Goal: Task Accomplishment & Management: Manage account settings

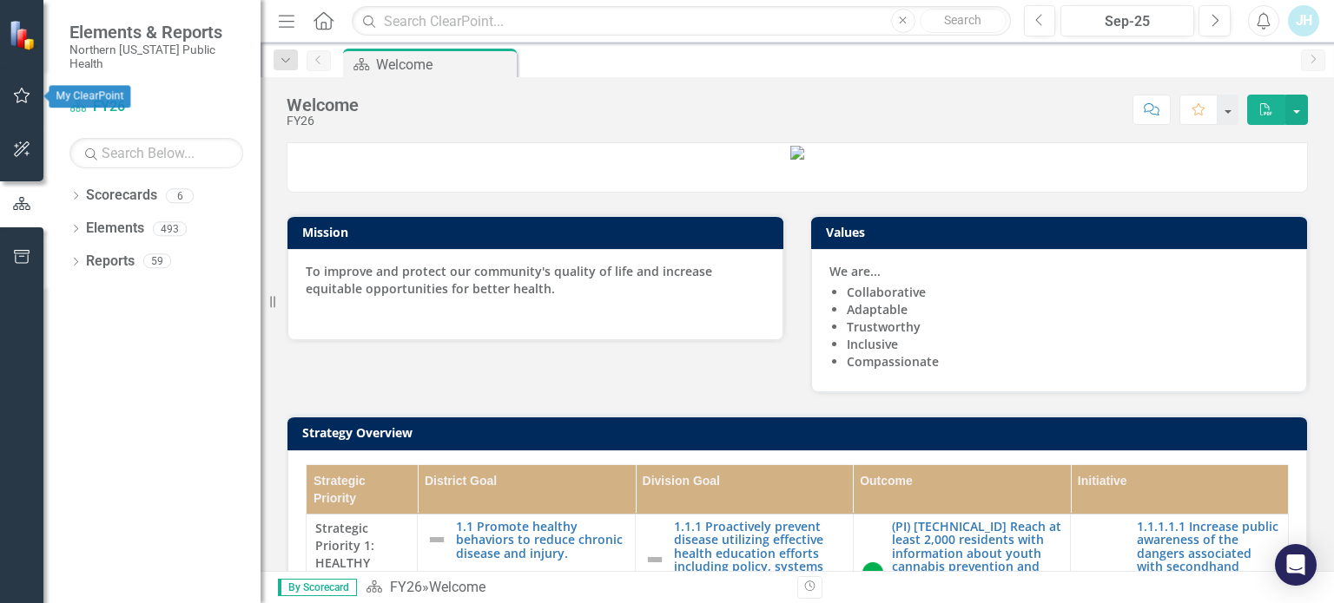
click at [22, 102] on icon "button" at bounding box center [22, 96] width 18 height 14
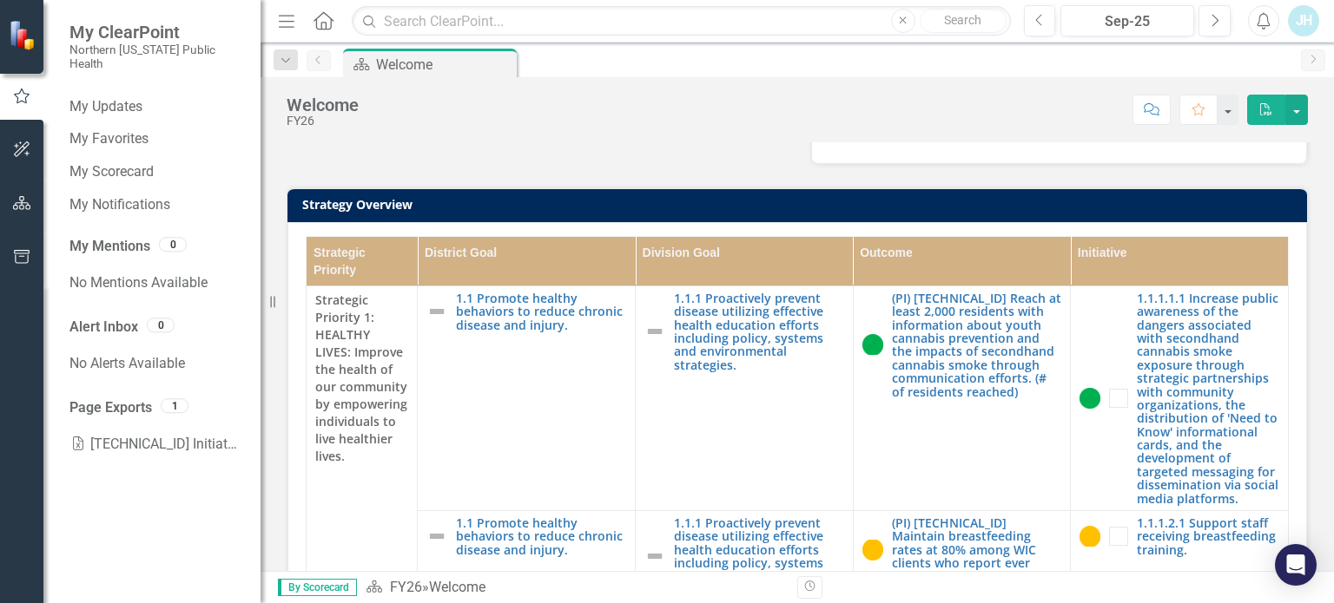
scroll to position [347, 0]
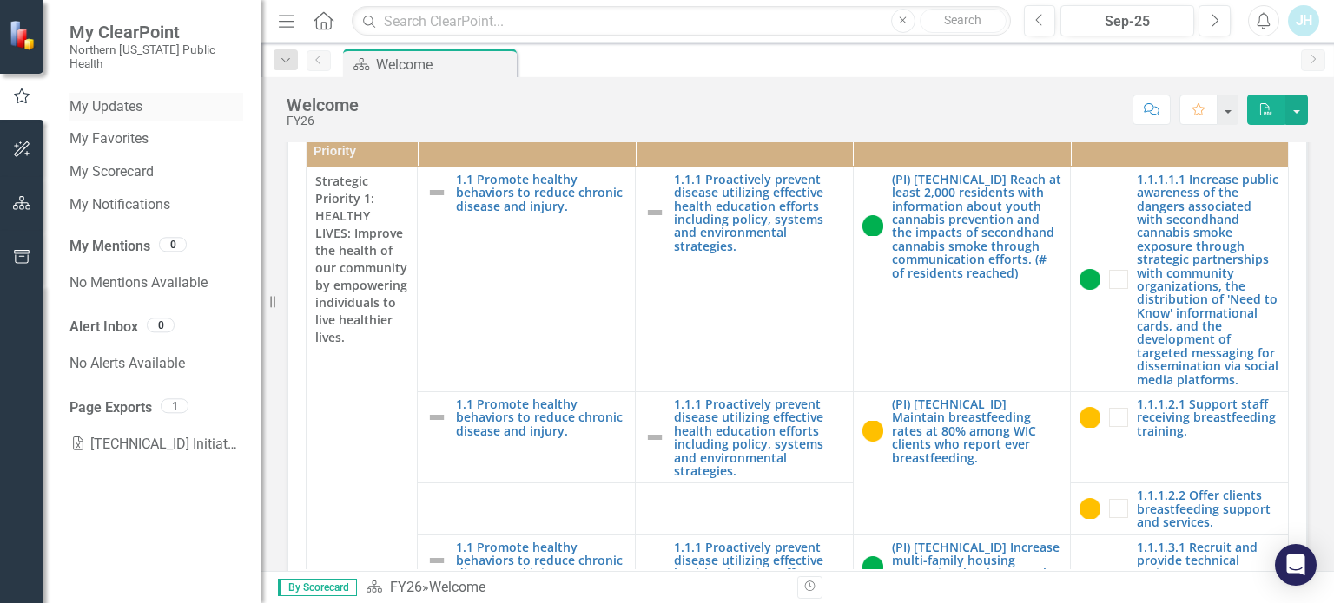
click at [96, 97] on link "My Updates" at bounding box center [156, 107] width 174 height 20
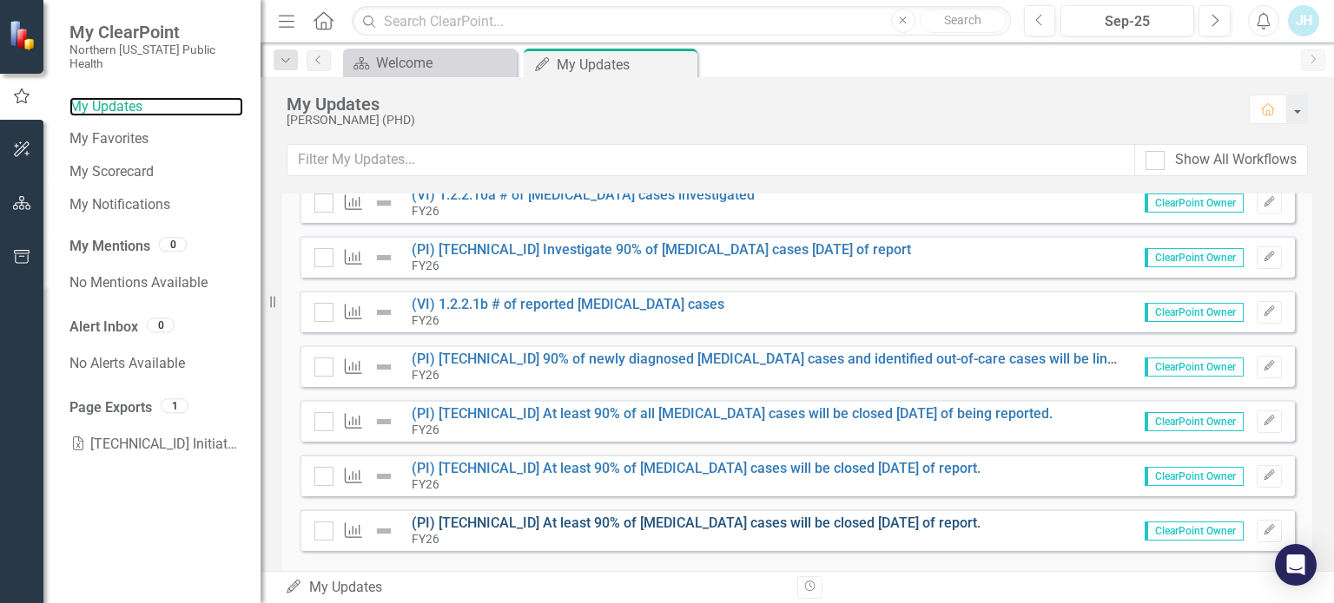
scroll to position [1045, 0]
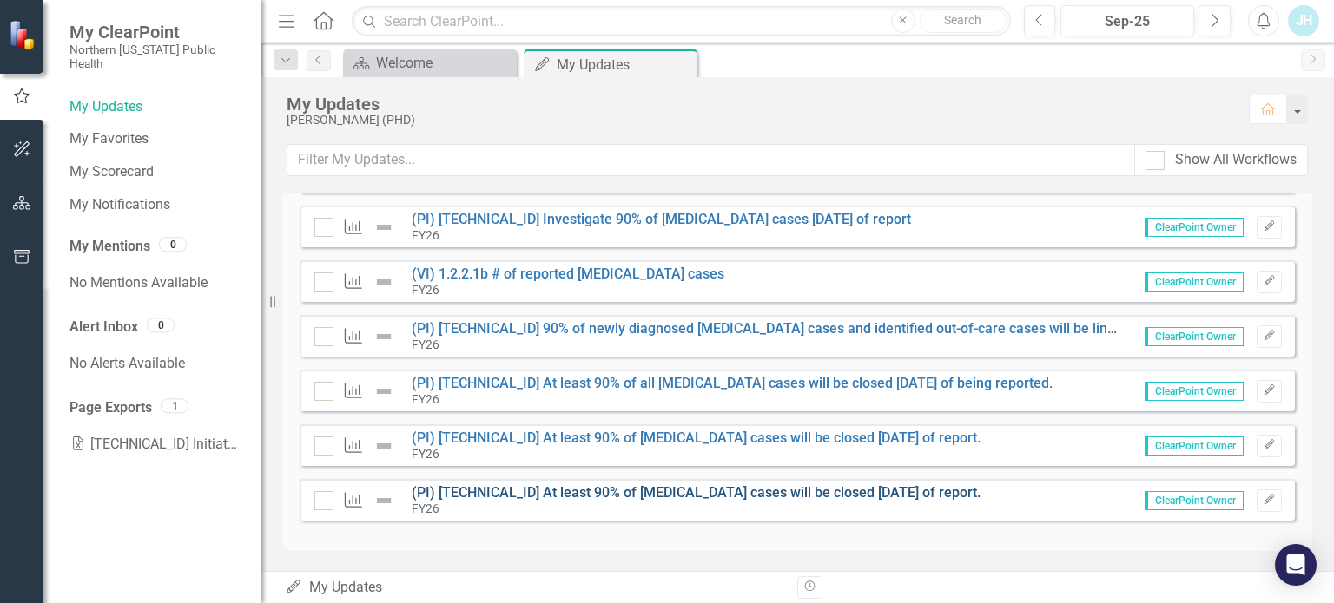
click at [816, 486] on link "(PI) [TECHNICAL_ID] At least 90% of [MEDICAL_DATA] cases will be closed [DATE] …" at bounding box center [696, 492] width 569 height 16
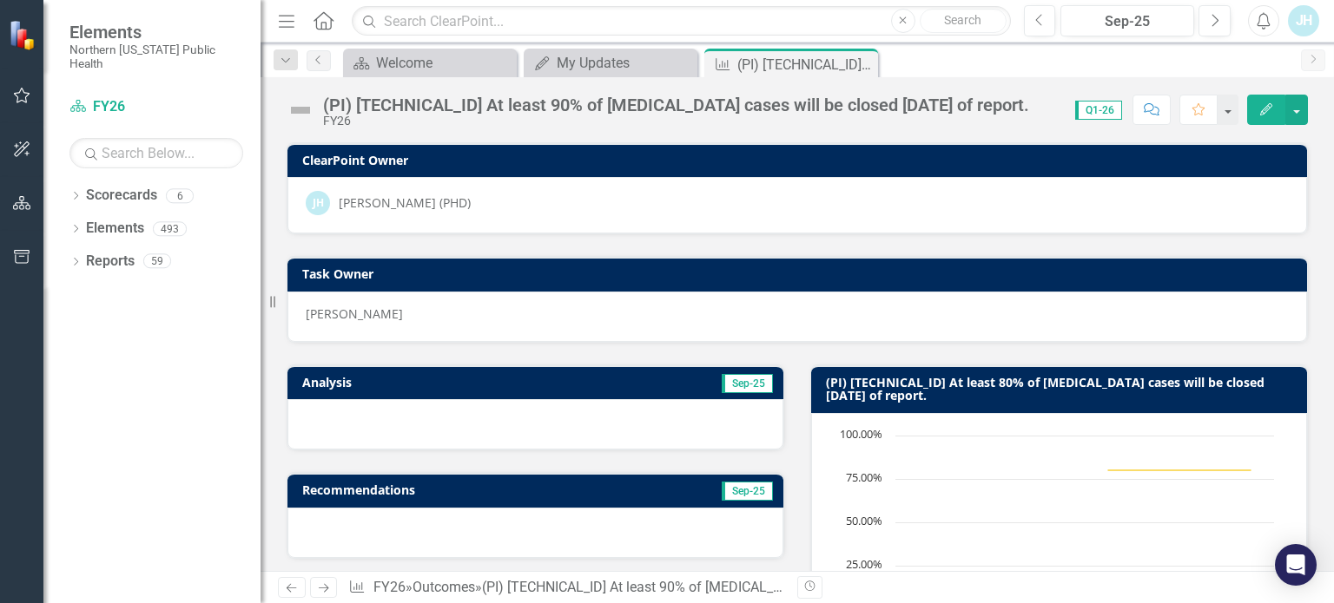
click at [1262, 102] on button "Edit" at bounding box center [1266, 110] width 38 height 30
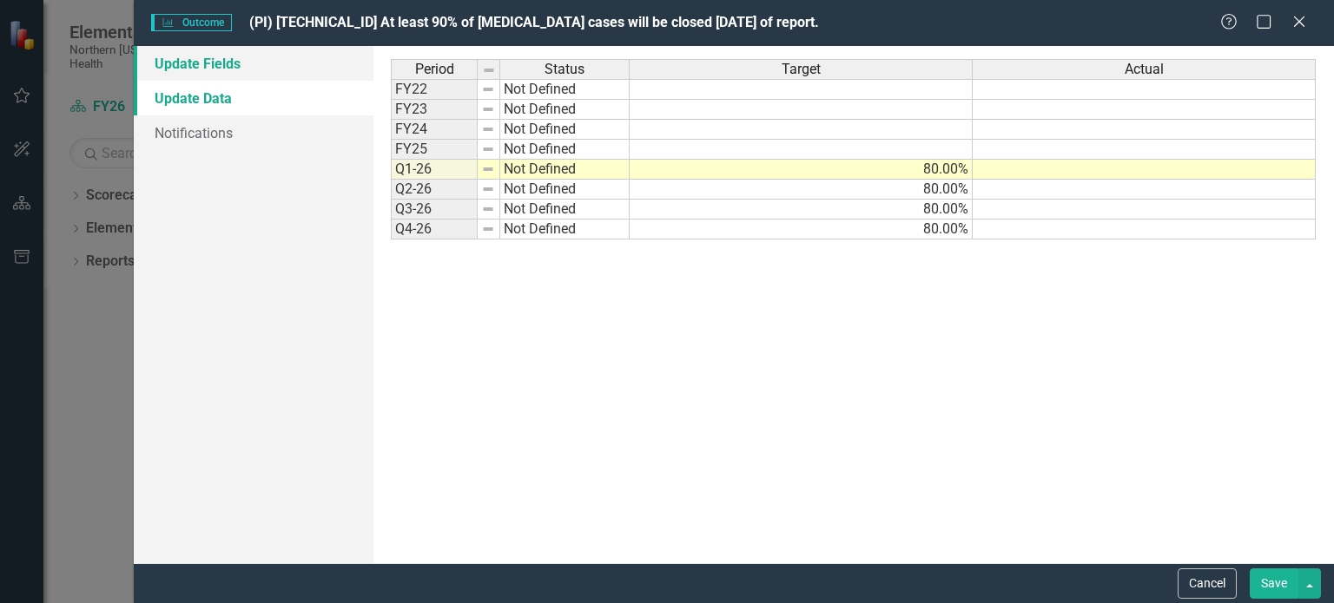
click at [187, 64] on link "Update Fields" at bounding box center [254, 63] width 240 height 35
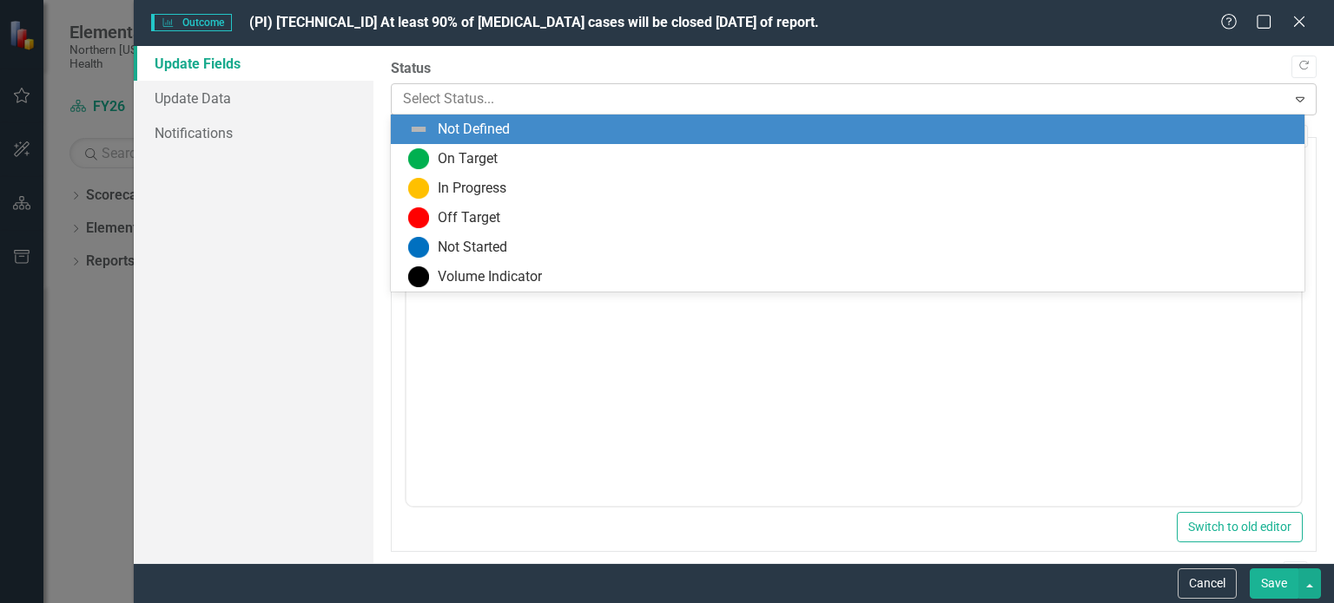
click at [509, 89] on div at bounding box center [839, 99] width 872 height 23
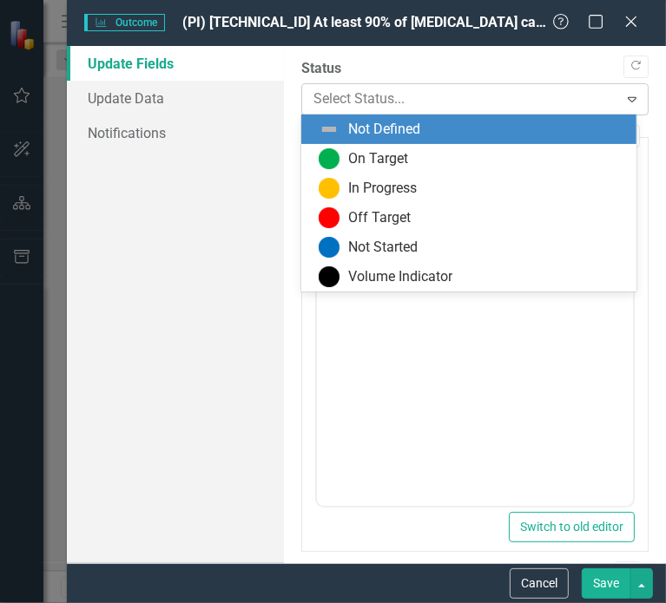
click at [433, 93] on div at bounding box center [460, 99] width 294 height 23
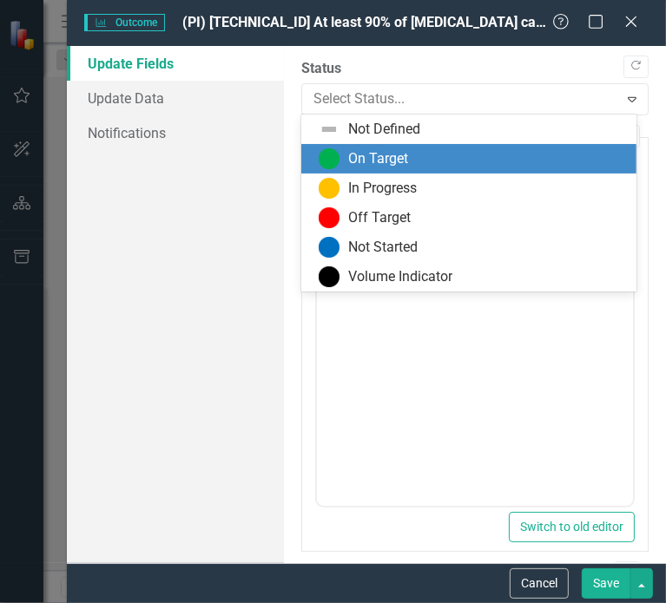
click at [399, 151] on div "On Target" at bounding box center [378, 159] width 60 height 20
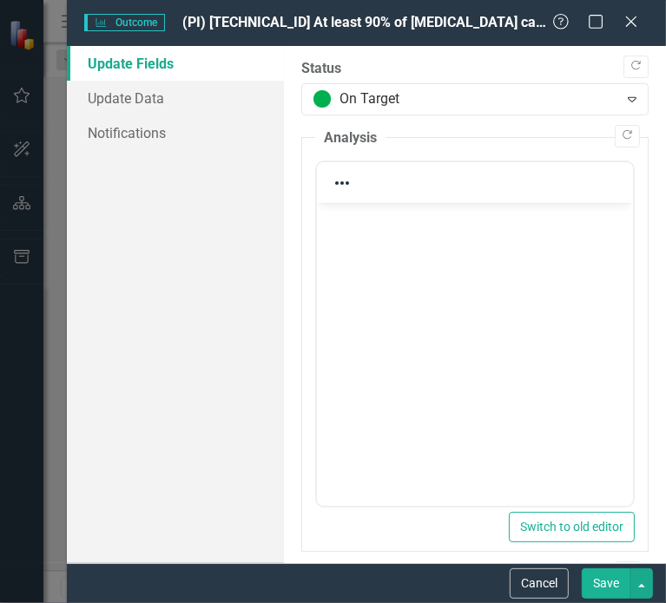
click at [358, 208] on p "Rich Text Area. Press ALT-0 for help." at bounding box center [473, 218] width 307 height 21
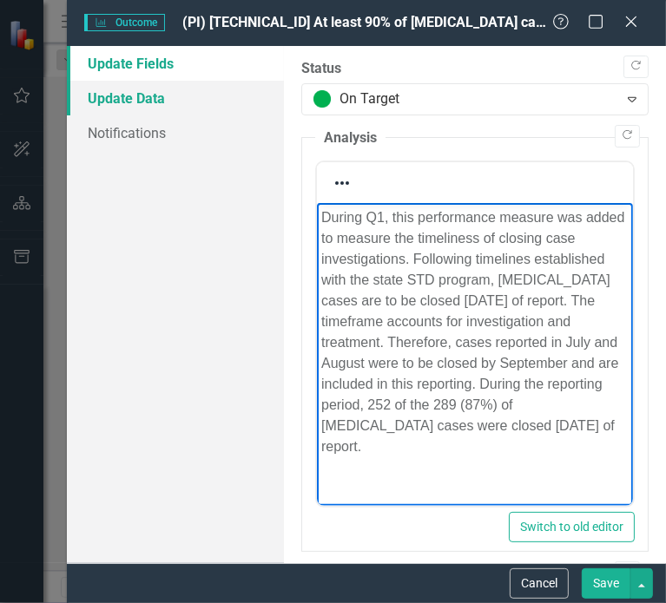
click at [140, 95] on link "Update Data" at bounding box center [175, 98] width 217 height 35
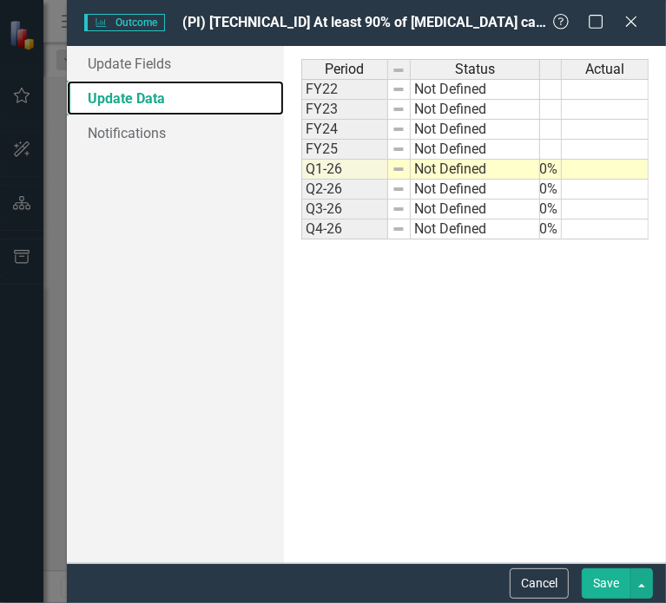
scroll to position [0, 65]
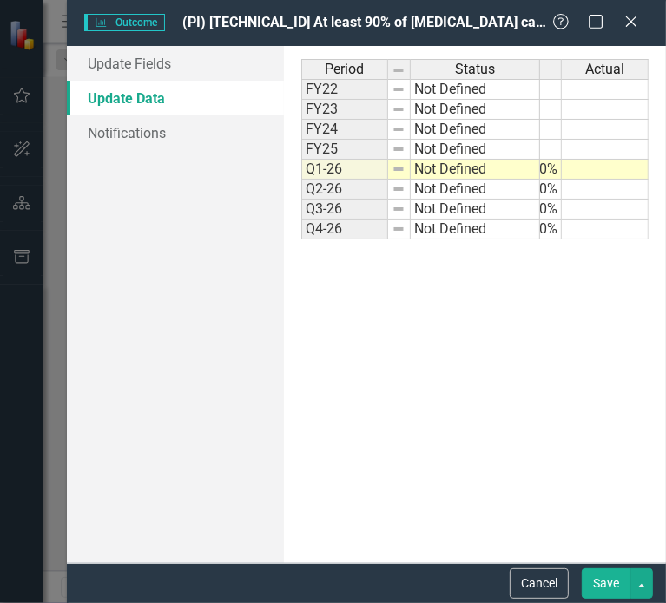
click at [616, 166] on td at bounding box center [605, 170] width 87 height 20
drag, startPoint x: 616, startPoint y: 166, endPoint x: 581, endPoint y: 168, distance: 35.6
click at [581, 168] on textarea "87%" at bounding box center [605, 169] width 88 height 21
type textarea "87"
click at [133, 62] on link "Update Fields" at bounding box center [175, 63] width 217 height 35
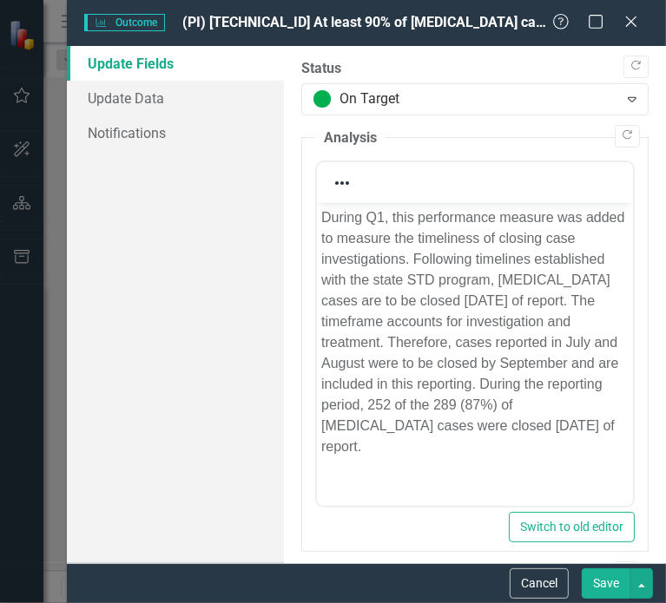
click at [597, 583] on button "Save" at bounding box center [606, 584] width 49 height 30
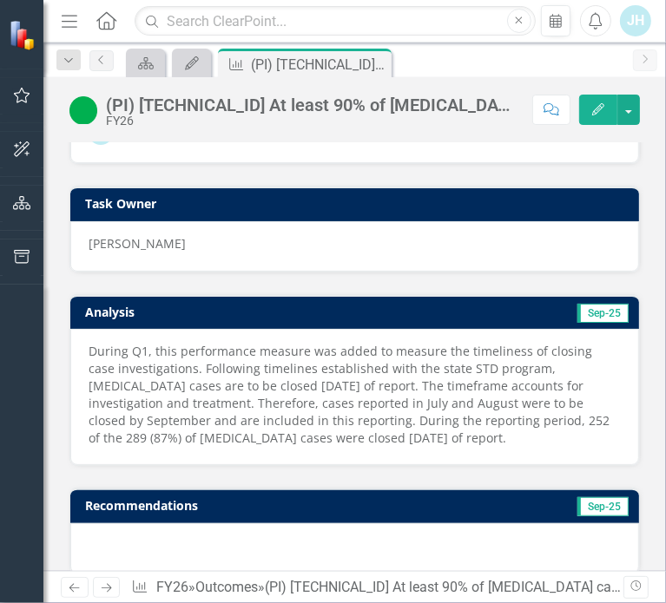
scroll to position [0, 0]
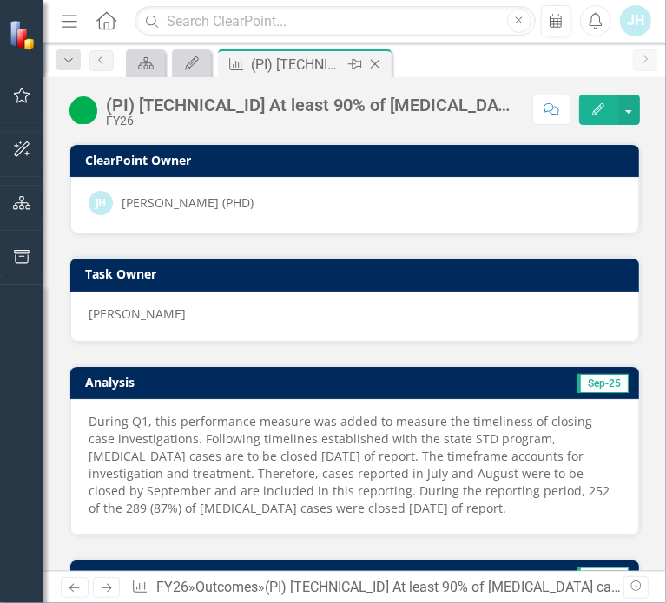
click at [377, 63] on icon "Close" at bounding box center [374, 64] width 17 height 14
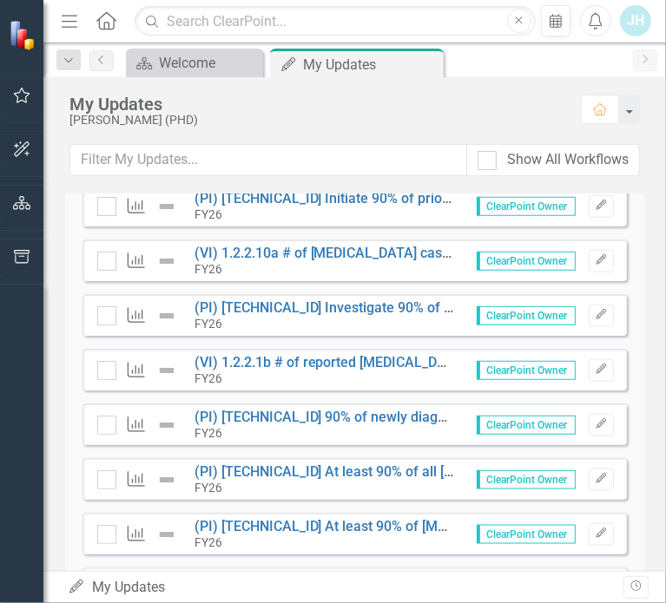
scroll to position [1042, 0]
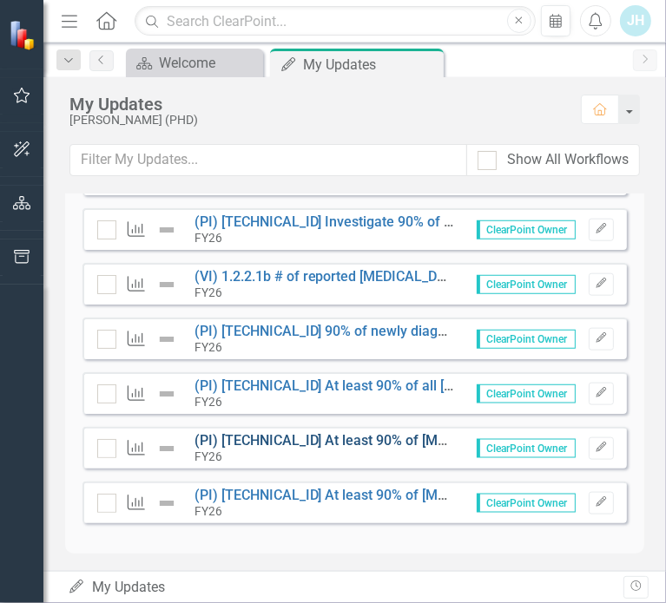
click at [328, 437] on link "(PI) [TECHNICAL_ID] At least 90% of [MEDICAL_DATA] cases will be closed [DATE] …" at bounding box center [478, 440] width 569 height 16
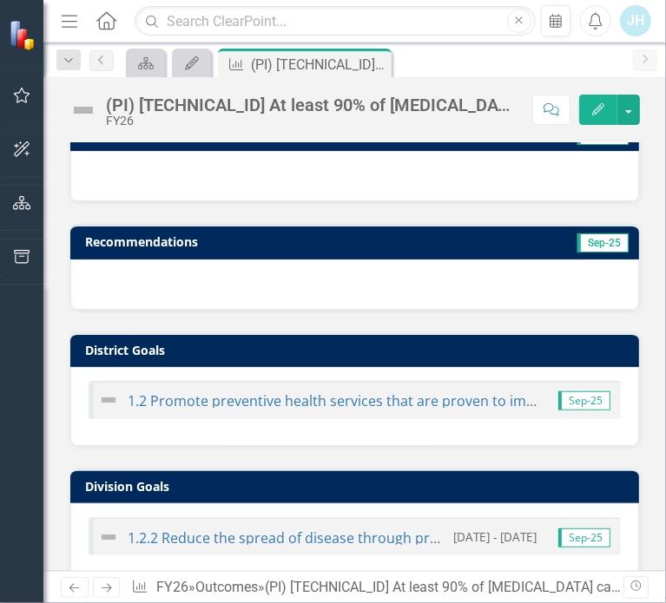
scroll to position [226, 0]
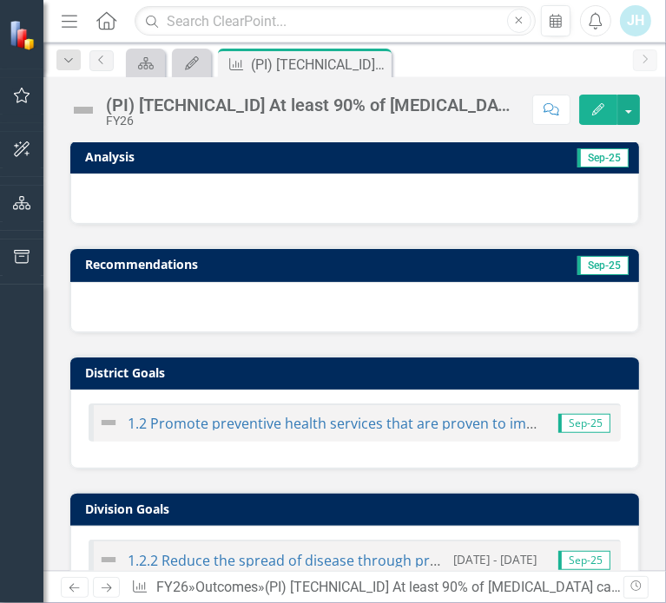
click at [591, 103] on icon "Edit" at bounding box center [598, 109] width 16 height 12
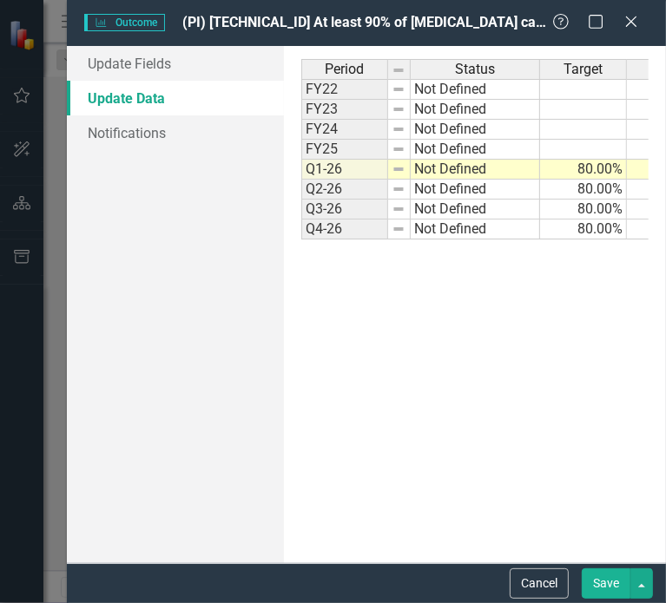
scroll to position [0, 0]
click at [102, 62] on link "Update Fields" at bounding box center [175, 63] width 217 height 35
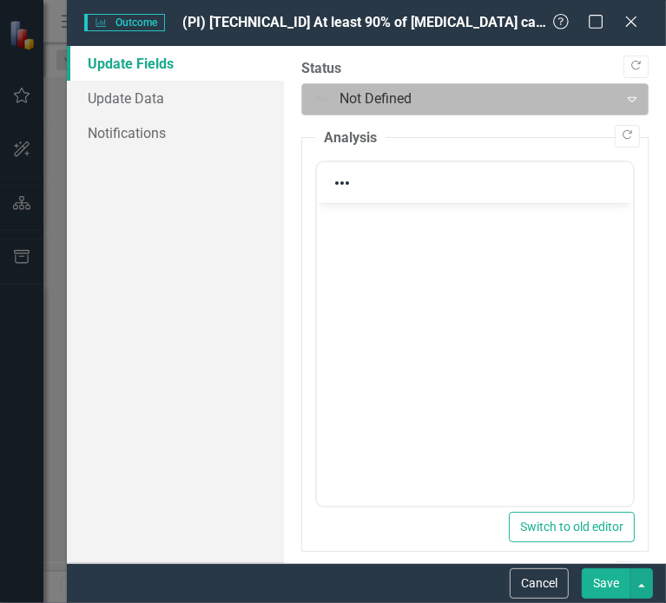
click at [354, 93] on div at bounding box center [460, 99] width 294 height 23
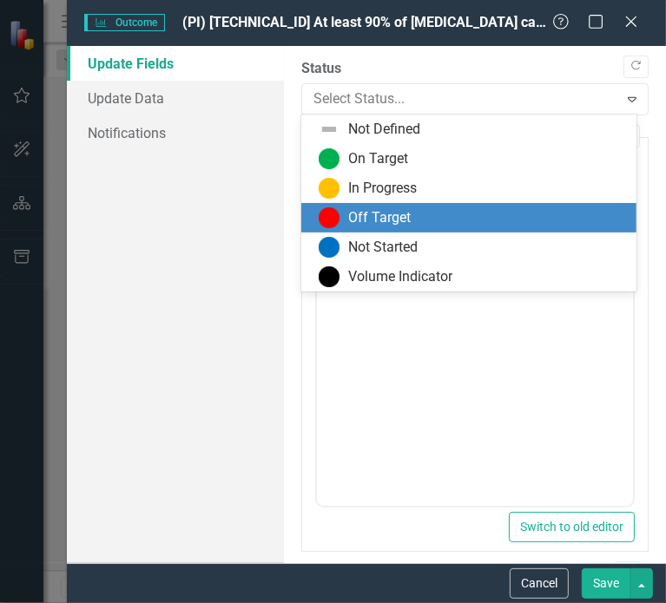
click at [337, 225] on img at bounding box center [329, 218] width 21 height 21
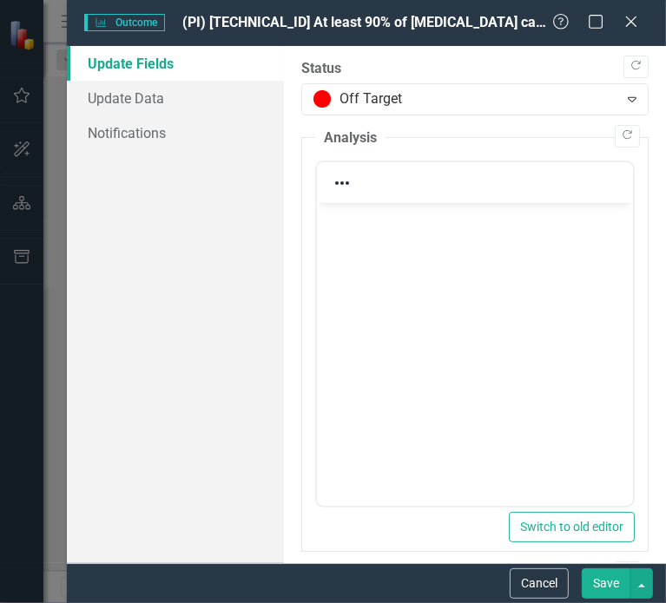
click at [405, 260] on body "Rich Text Area. Press ALT-0 for help." at bounding box center [474, 333] width 316 height 260
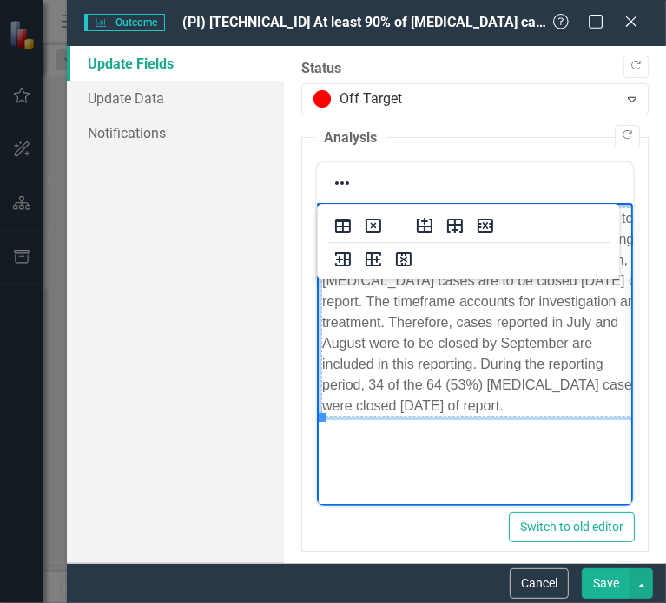
click at [538, 452] on body "During Q1, this performace measure was added to measure the timeliness of closi…" at bounding box center [474, 333] width 316 height 260
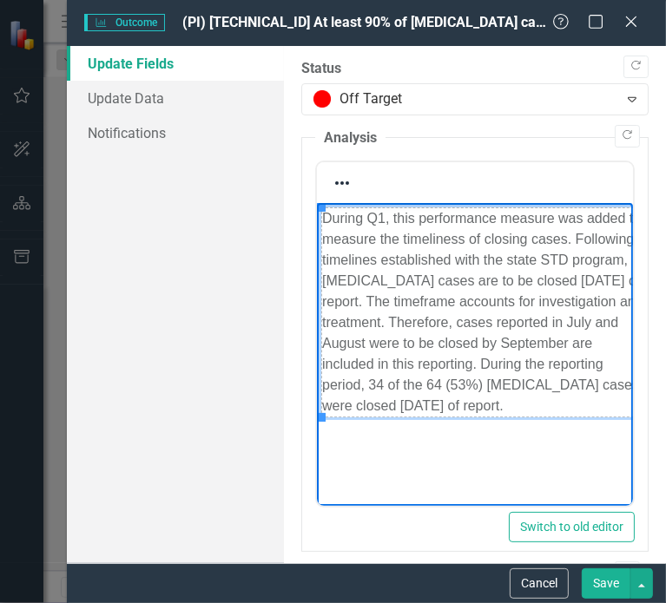
click at [454, 418] on body "During Q1, this performance measure was added to measure the timeliness of clos…" at bounding box center [474, 333] width 316 height 260
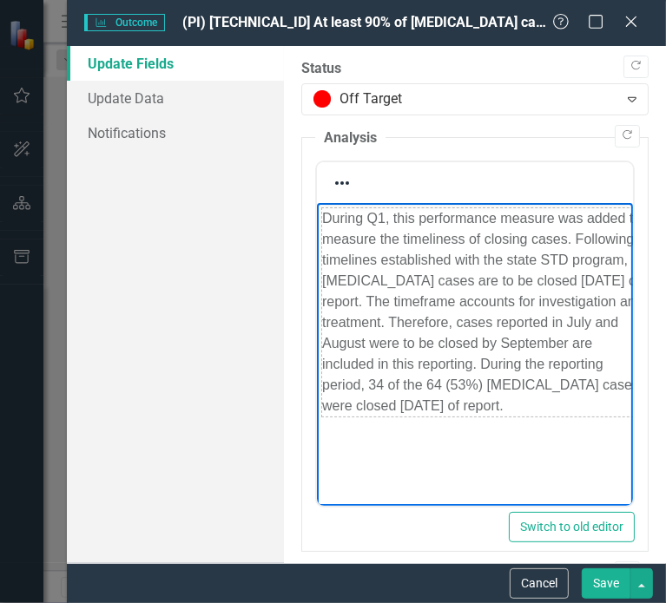
click at [523, 405] on td "During Q1, this performance measure was added to measure the timeliness of clos…" at bounding box center [483, 312] width 325 height 209
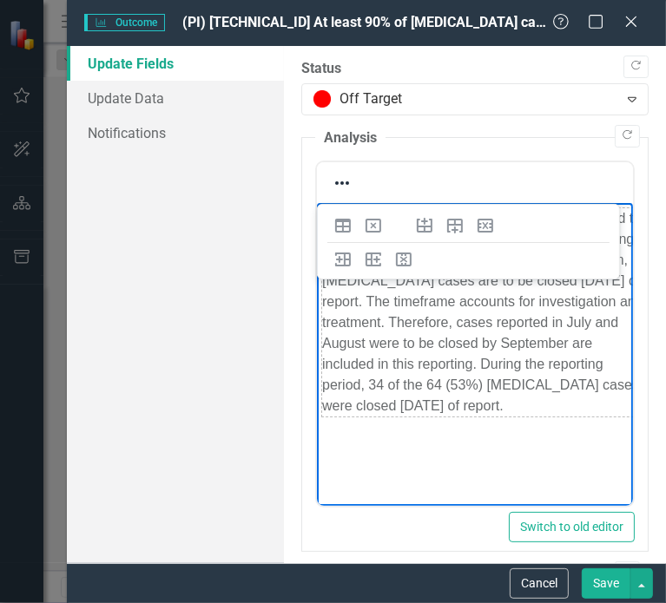
click at [409, 435] on body "During Q1, this performance measure was added to measure the timeliness of clos…" at bounding box center [474, 333] width 316 height 260
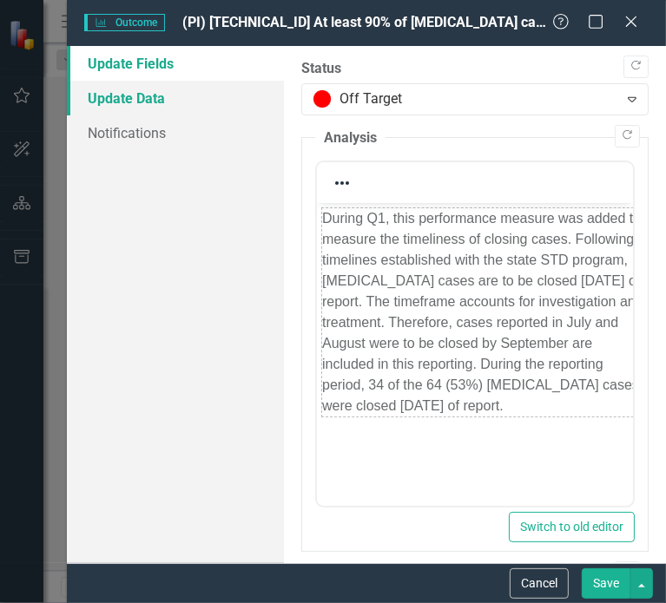
click at [142, 108] on link "Update Data" at bounding box center [175, 98] width 217 height 35
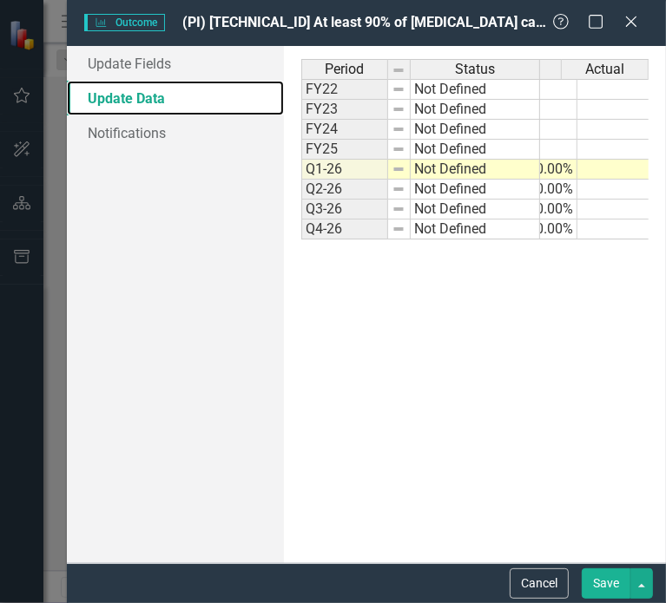
scroll to position [0, 65]
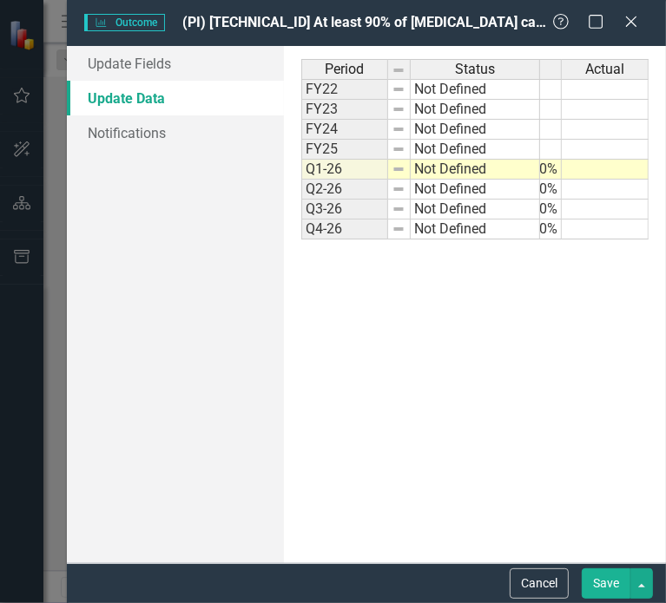
click at [587, 163] on td at bounding box center [605, 170] width 87 height 20
click at [573, 161] on td at bounding box center [605, 170] width 87 height 20
type textarea "53"
click at [577, 166] on td "53.00%" at bounding box center [605, 170] width 87 height 20
type textarea "53.1"
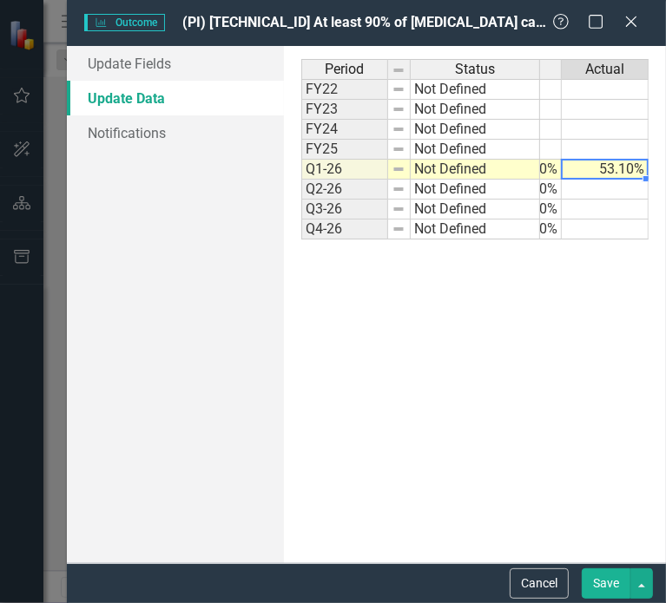
click at [592, 166] on td "53.10%" at bounding box center [605, 170] width 87 height 20
type textarea "53.13"
click at [643, 583] on button "button" at bounding box center [641, 584] width 23 height 30
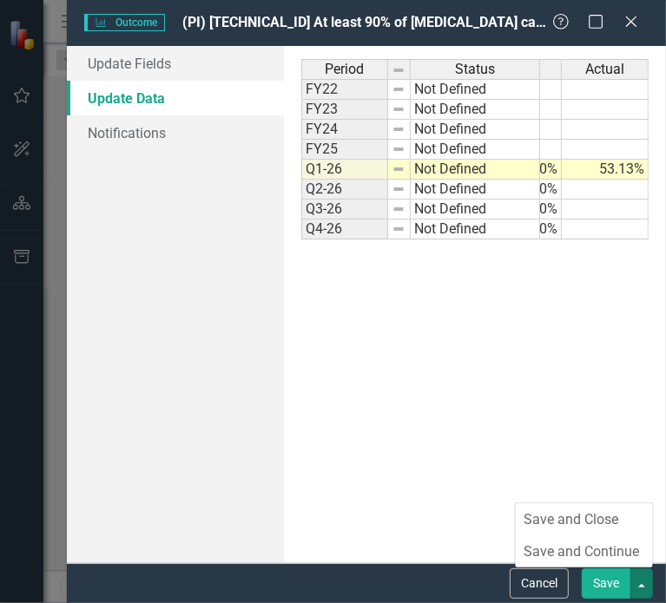
click at [592, 577] on button "Save" at bounding box center [606, 584] width 49 height 30
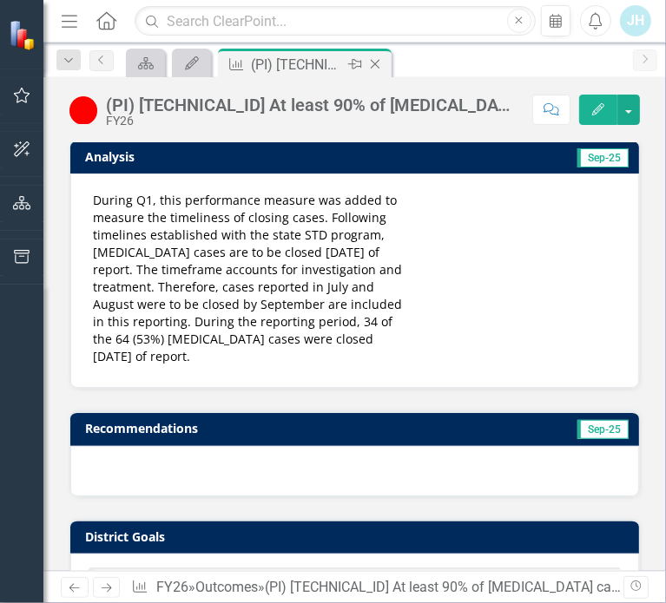
click at [375, 62] on icon "Close" at bounding box center [374, 64] width 17 height 14
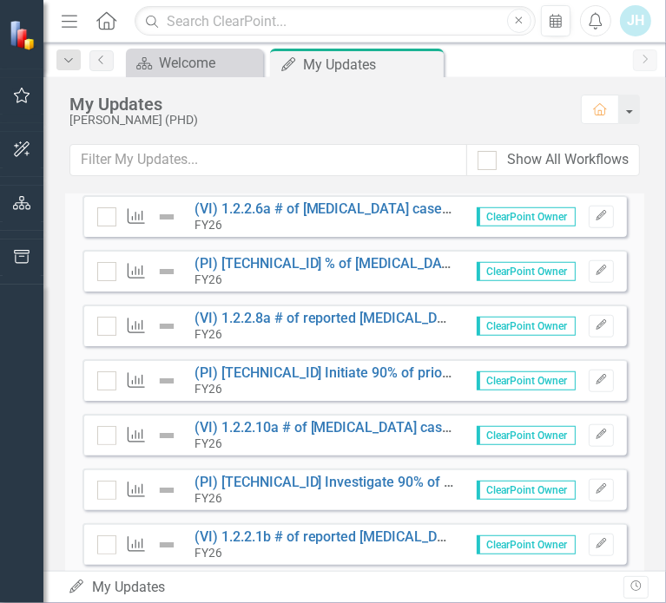
scroll to position [1045, 0]
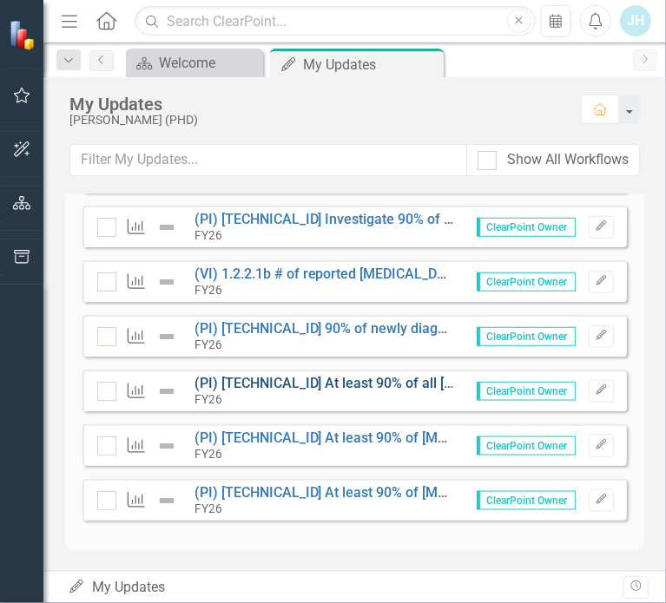
click at [280, 376] on link "(PI) [TECHNICAL_ID] At least 90% of all [MEDICAL_DATA] cases will be closed [DA…" at bounding box center [514, 383] width 641 height 16
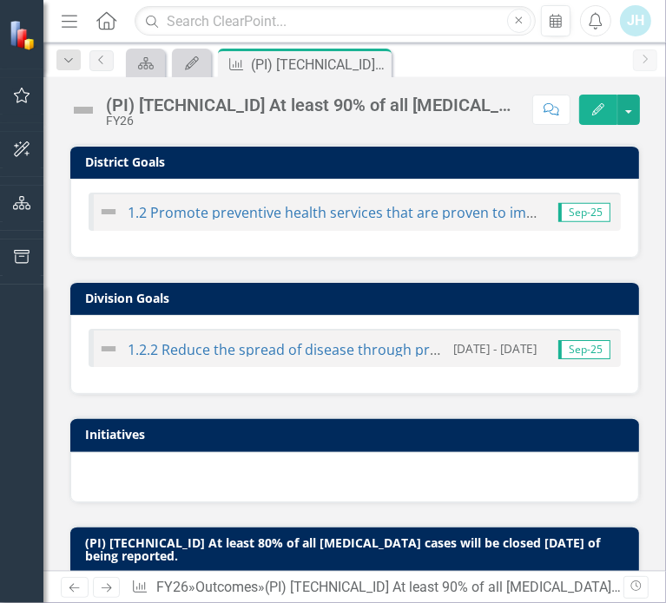
scroll to position [434, 0]
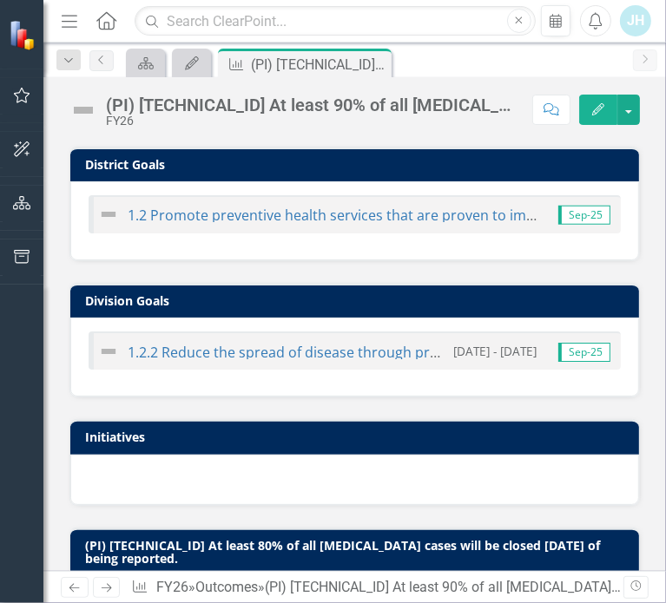
click at [593, 100] on button "Edit" at bounding box center [598, 110] width 38 height 30
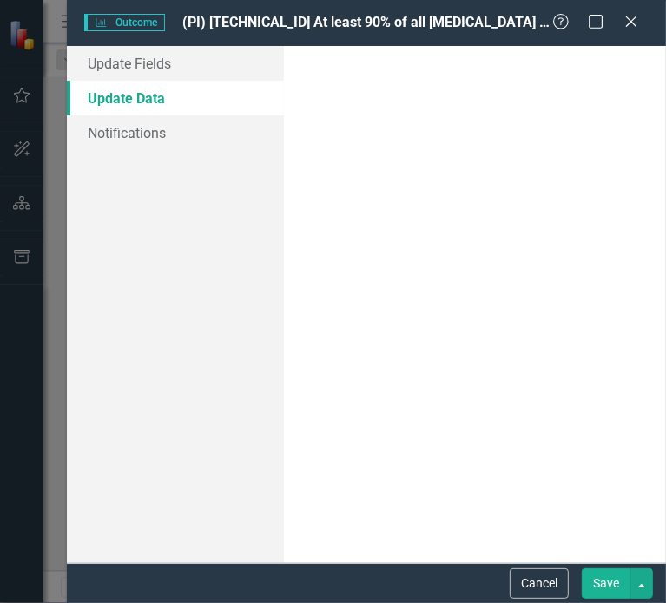
scroll to position [0, 0]
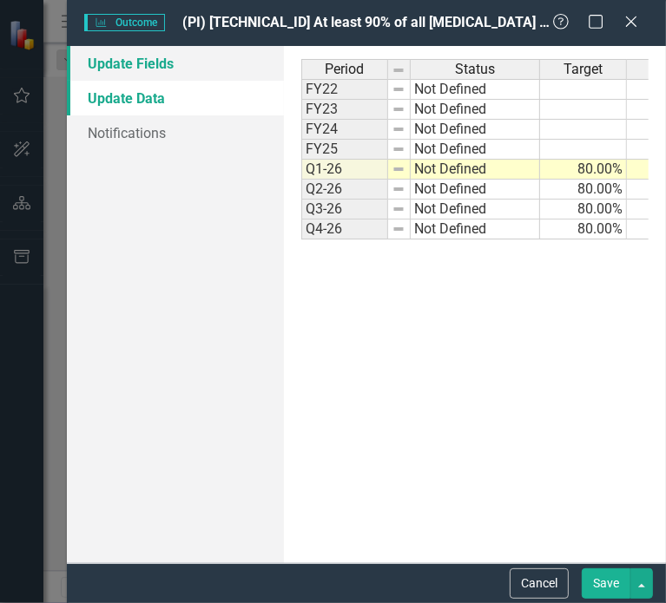
click at [137, 61] on link "Update Fields" at bounding box center [175, 63] width 217 height 35
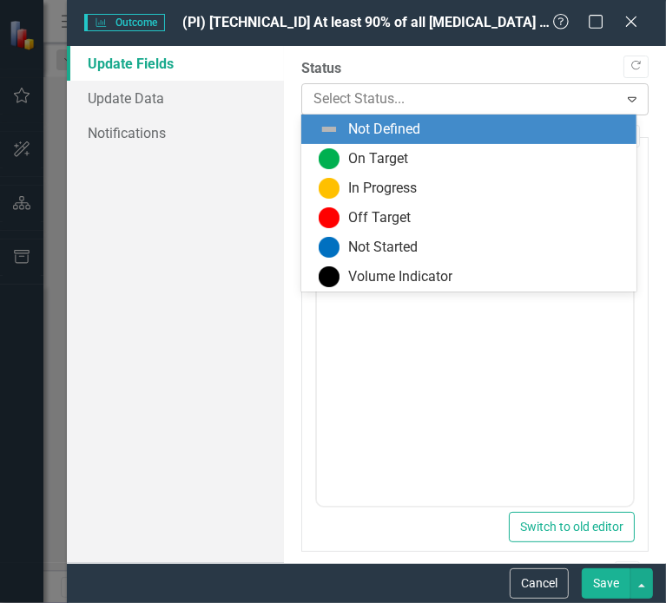
click at [373, 85] on div "Select Status..." at bounding box center [461, 99] width 312 height 30
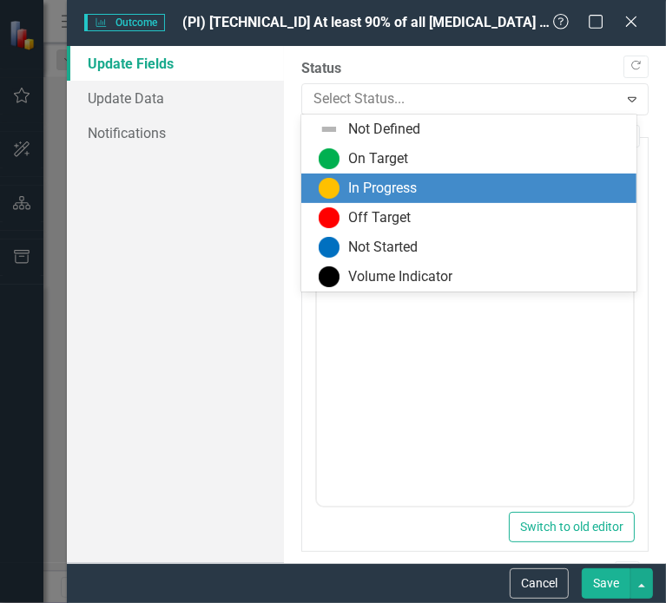
click at [355, 194] on div "In Progress" at bounding box center [382, 189] width 69 height 20
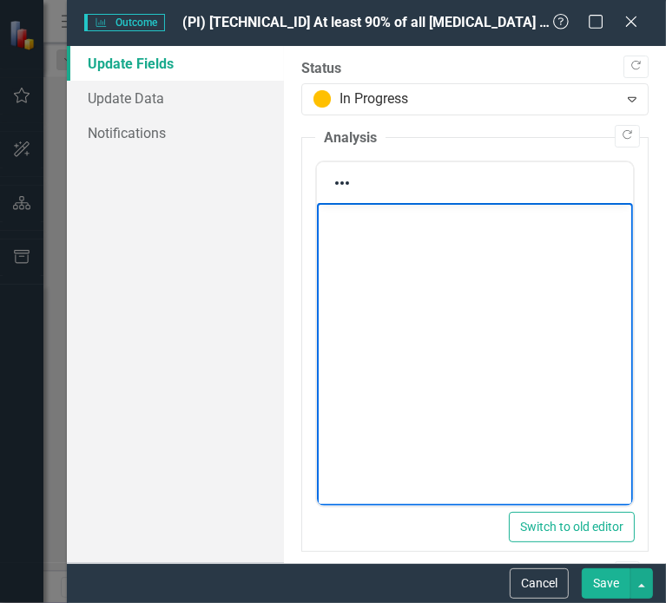
click at [387, 238] on body "Rich Text Area. Press ALT-0 for help." at bounding box center [474, 333] width 316 height 260
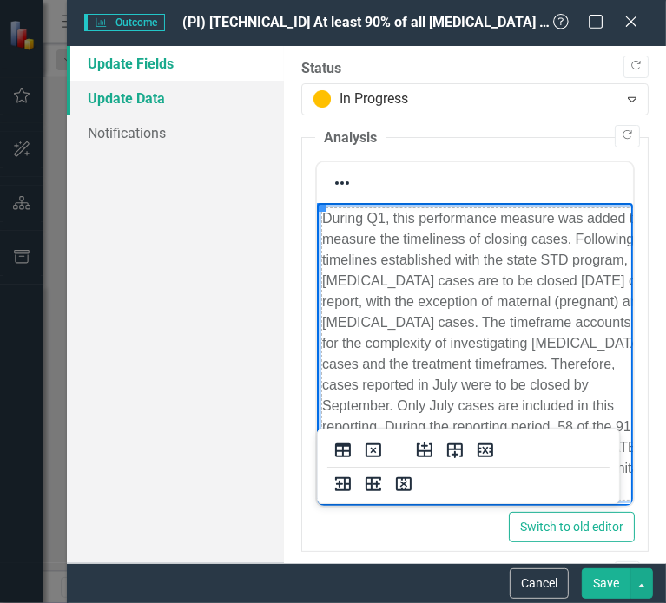
click at [122, 102] on link "Update Data" at bounding box center [175, 98] width 217 height 35
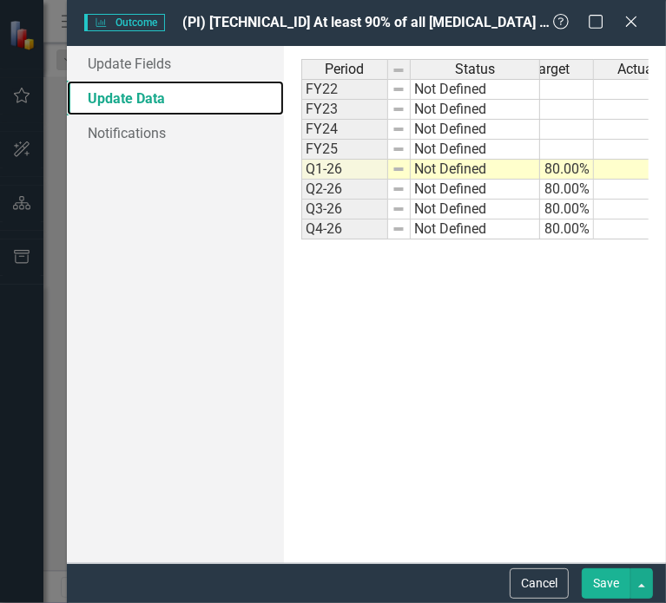
scroll to position [0, 65]
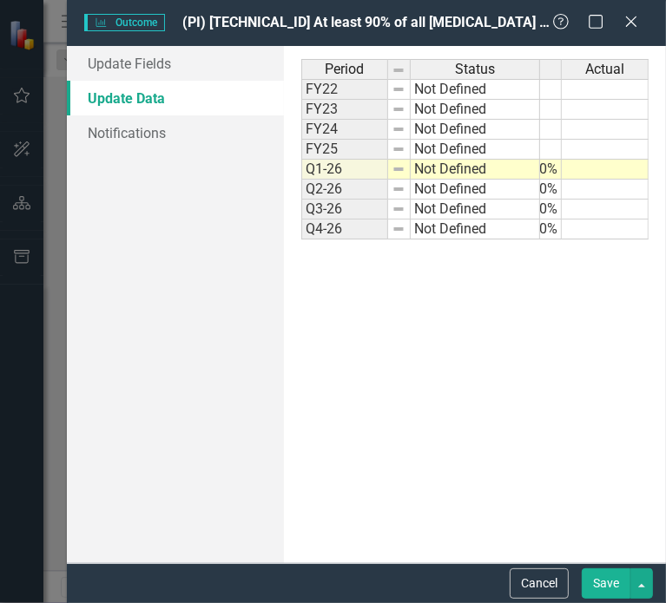
click at [617, 167] on td at bounding box center [605, 170] width 87 height 20
type textarea "63.74"
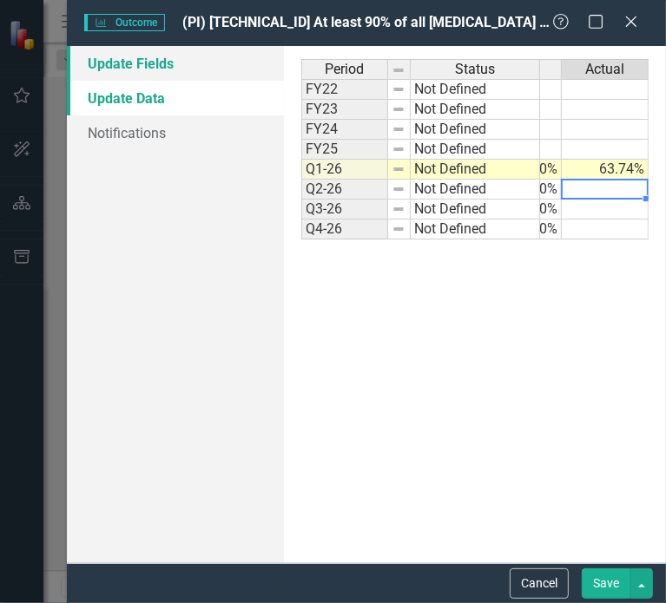
click at [131, 68] on link "Update Fields" at bounding box center [175, 63] width 217 height 35
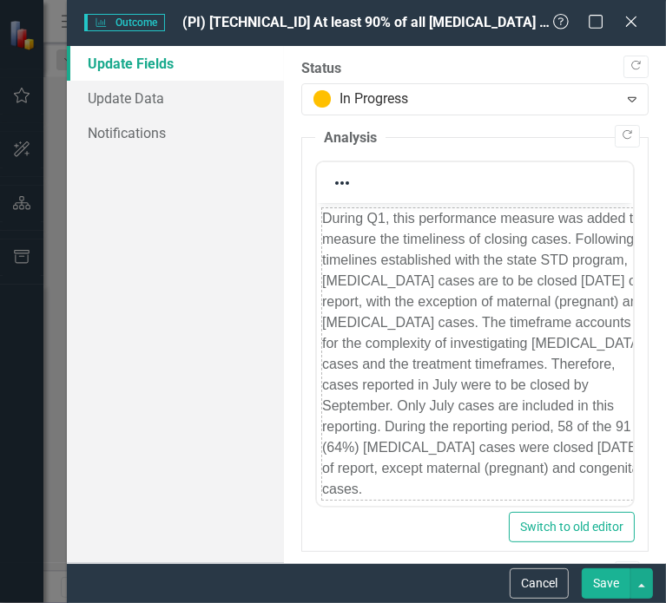
click at [618, 586] on button "Save" at bounding box center [606, 584] width 49 height 30
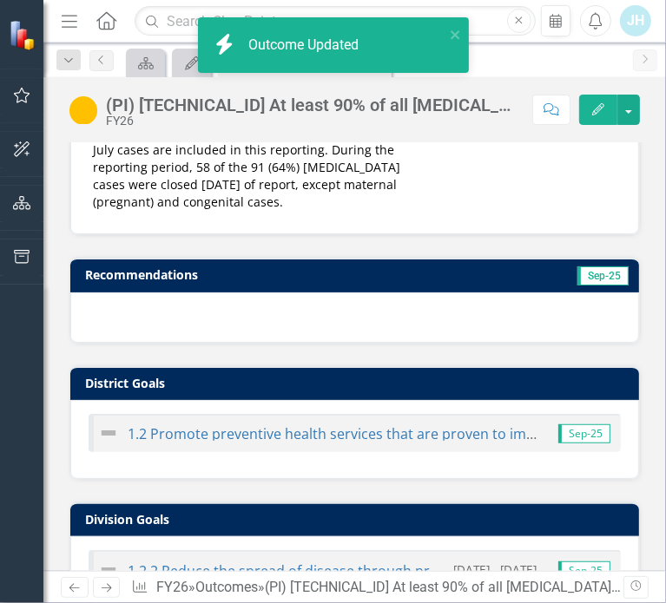
scroll to position [653, 0]
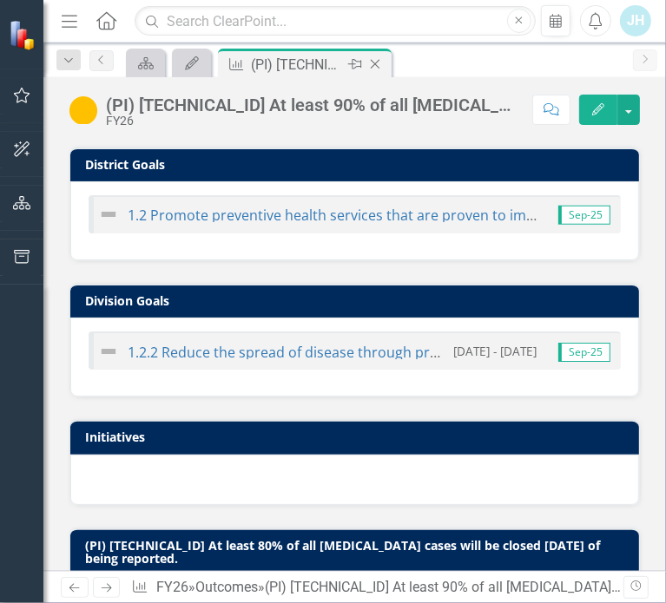
click at [372, 60] on icon "Close" at bounding box center [374, 64] width 17 height 14
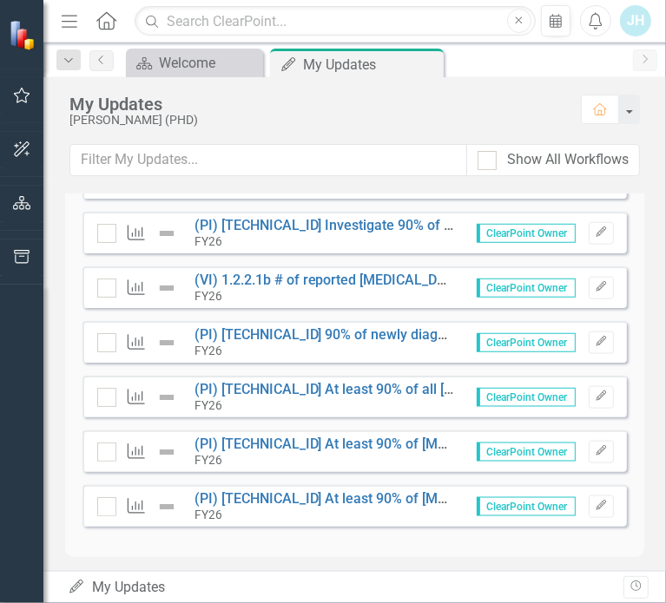
scroll to position [1042, 0]
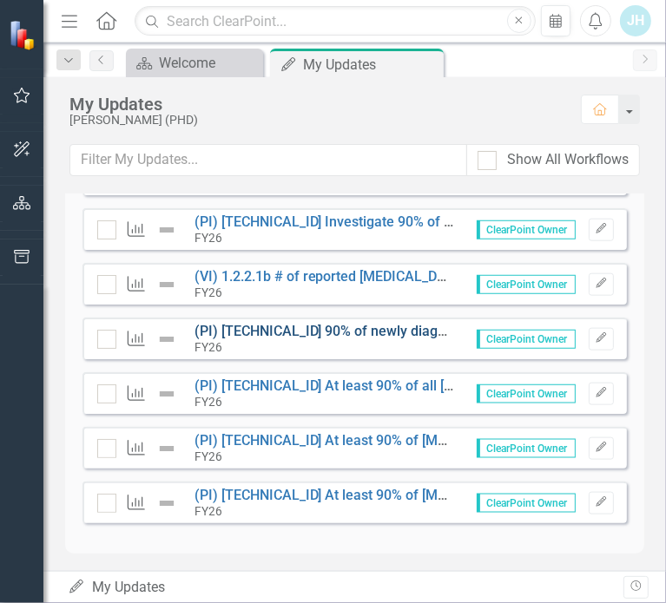
click at [269, 329] on link "(PI) [TECHNICAL_ID] 90% of newly diagnosed [MEDICAL_DATA] cases and identified …" at bounding box center [631, 331] width 875 height 16
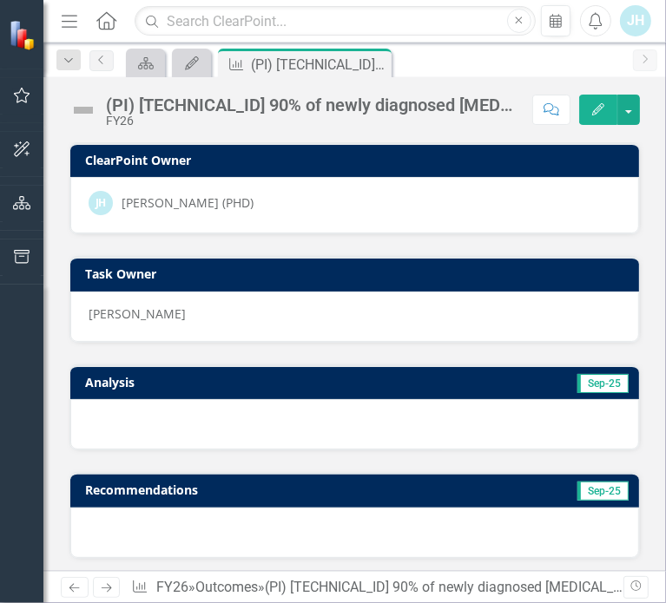
click at [597, 104] on icon "Edit" at bounding box center [598, 109] width 16 height 12
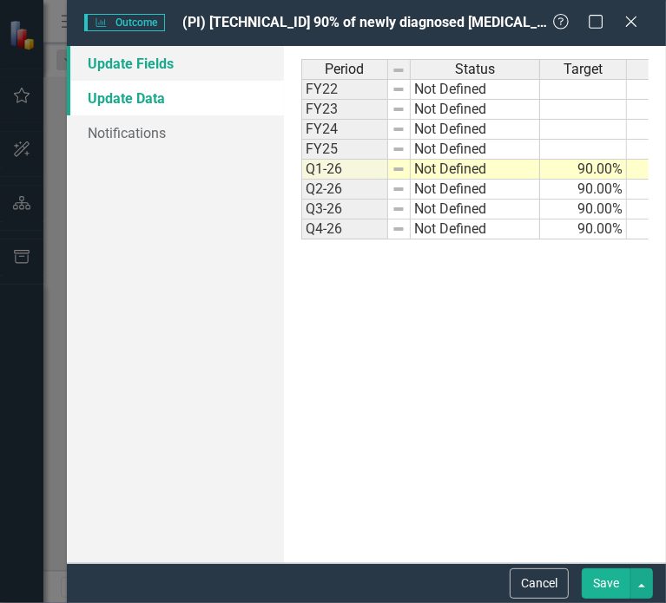
click at [119, 60] on link "Update Fields" at bounding box center [175, 63] width 217 height 35
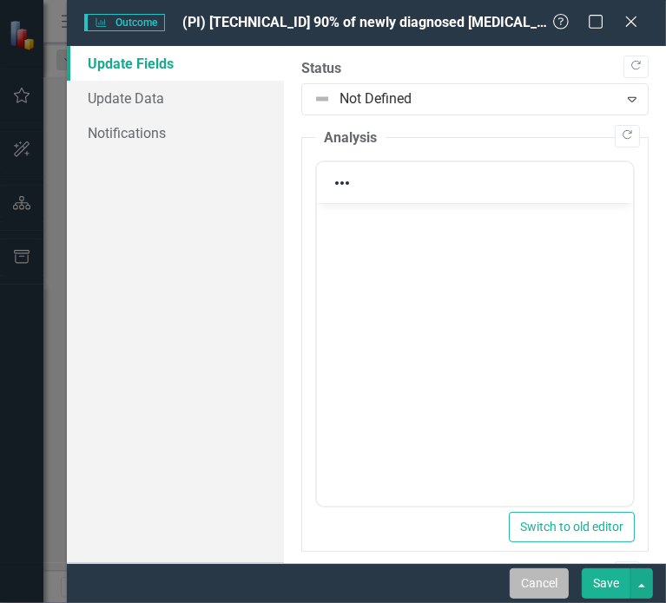
click at [551, 576] on button "Cancel" at bounding box center [539, 584] width 59 height 30
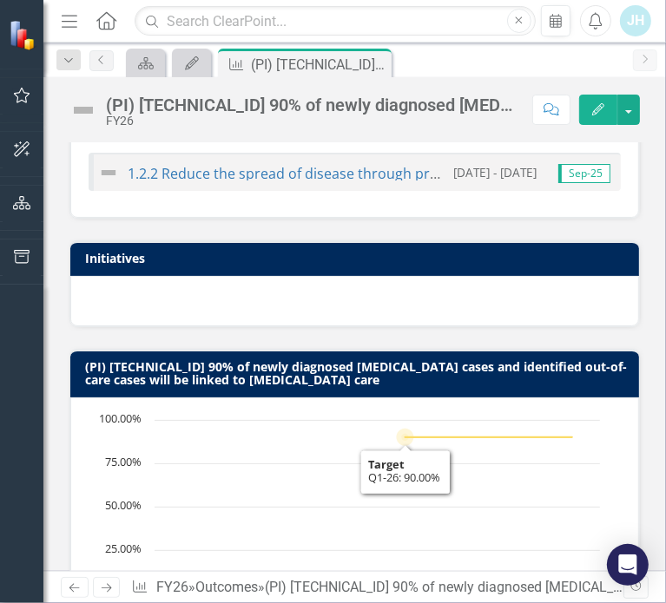
scroll to position [695, 0]
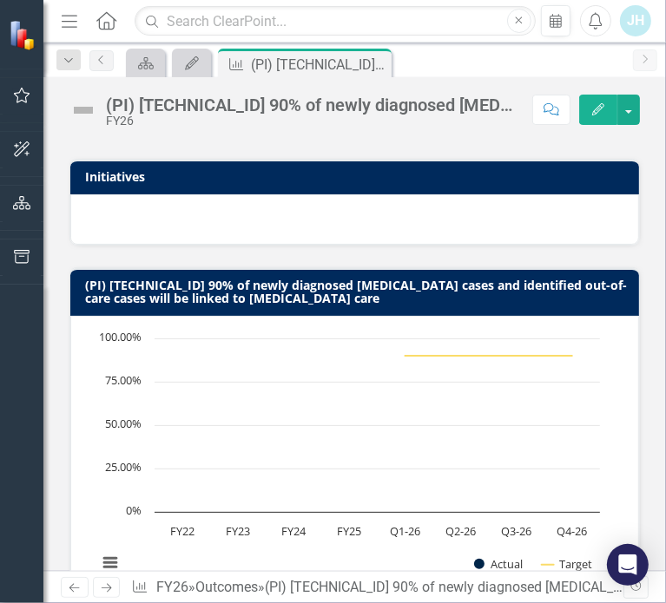
click at [601, 108] on icon "Edit" at bounding box center [598, 109] width 16 height 12
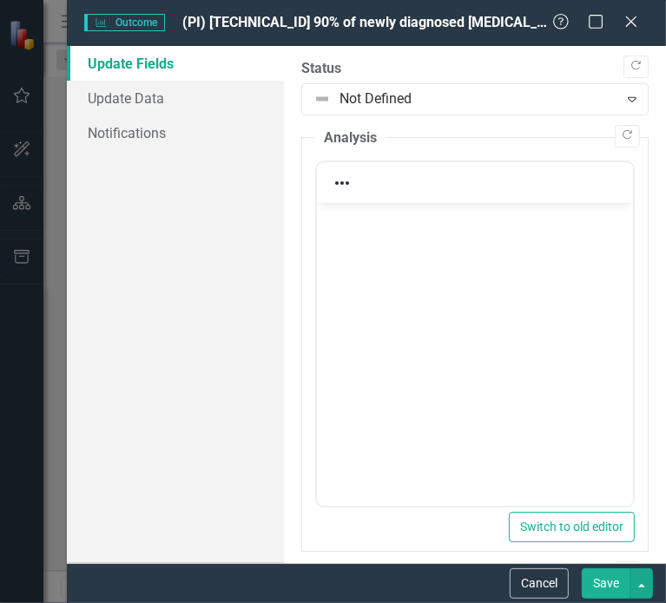
scroll to position [0, 0]
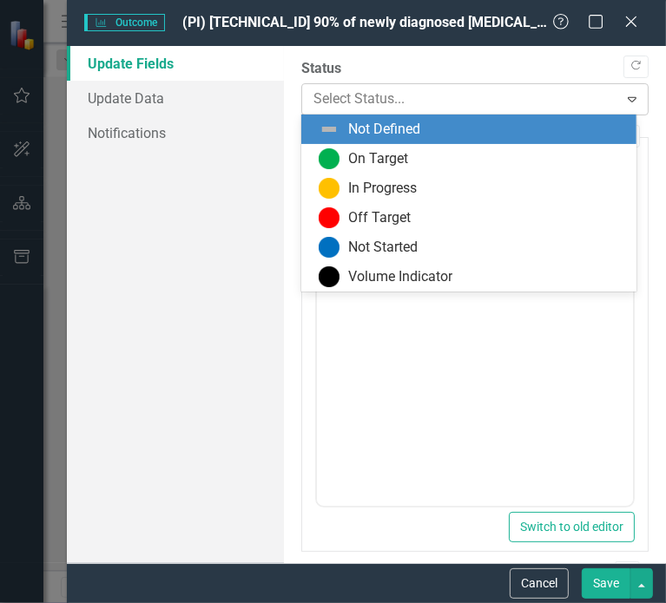
click at [411, 94] on div at bounding box center [460, 99] width 294 height 23
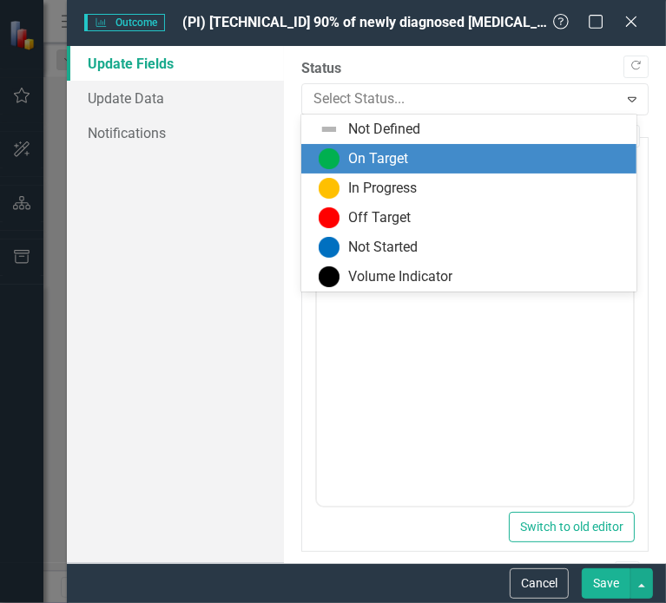
click at [399, 159] on div "On Target" at bounding box center [378, 159] width 60 height 20
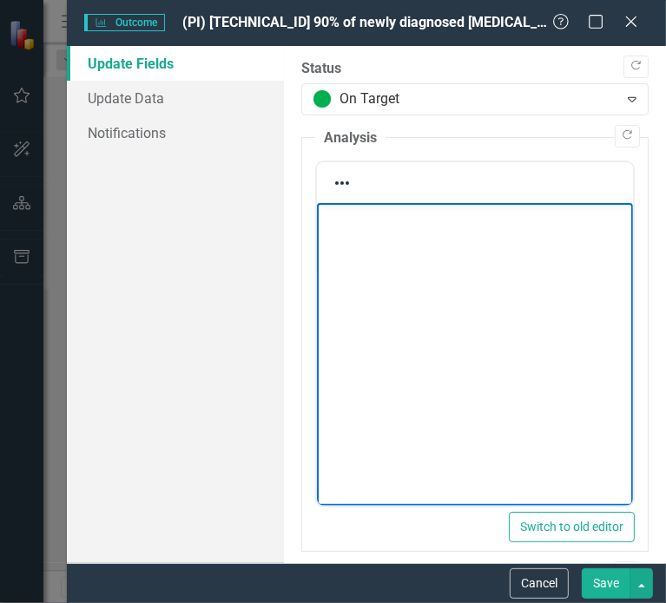
click at [411, 245] on body "Rich Text Area. Press ALT-0 for help." at bounding box center [474, 333] width 316 height 260
paste body "Rich Text Area. Press ALT-0 for help."
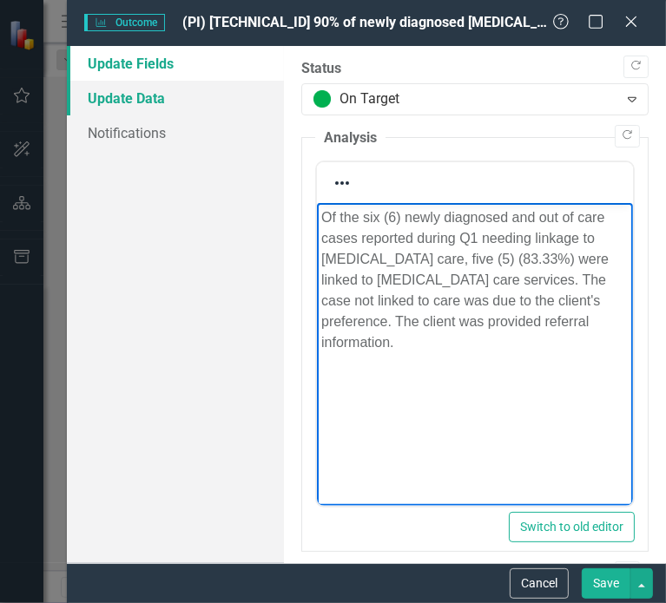
click at [156, 104] on link "Update Data" at bounding box center [175, 98] width 217 height 35
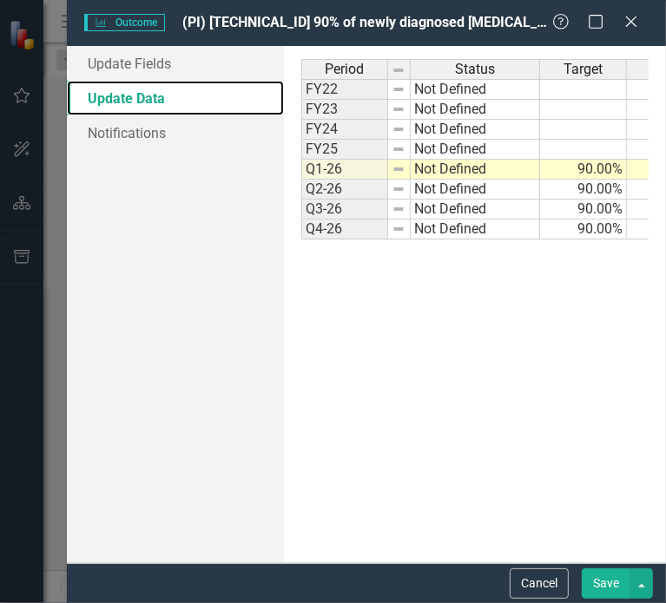
scroll to position [0, 65]
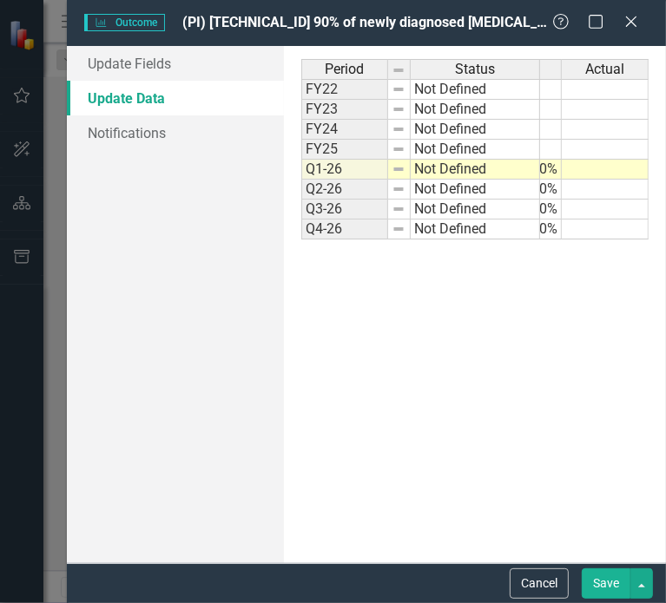
click at [607, 171] on td at bounding box center [605, 170] width 87 height 20
type textarea "83.33"
click at [608, 581] on button "Save" at bounding box center [606, 584] width 49 height 30
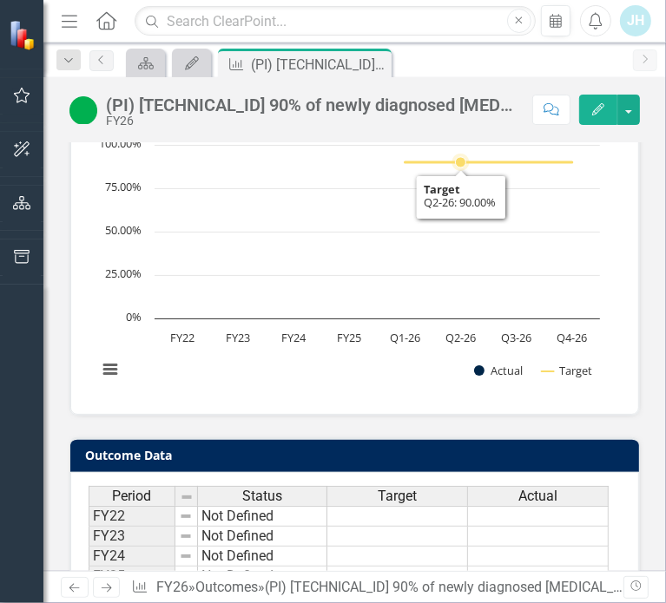
scroll to position [1053, 0]
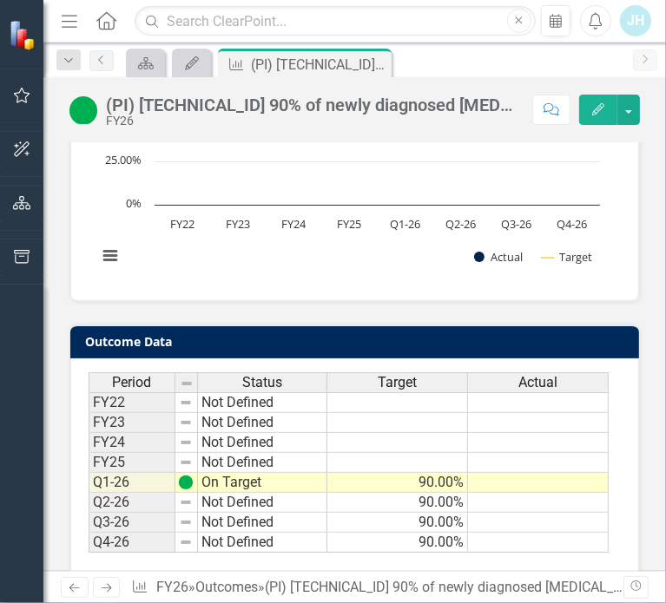
click at [518, 473] on td at bounding box center [538, 483] width 141 height 20
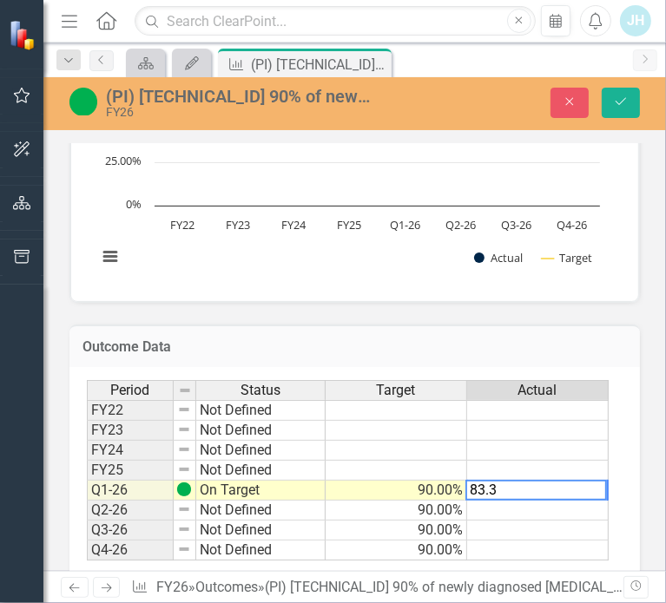
type textarea "83.33"
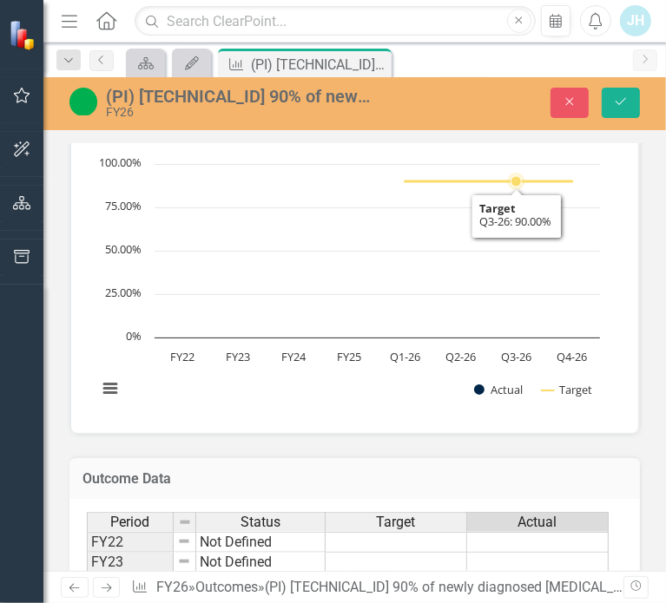
scroll to position [1059, 0]
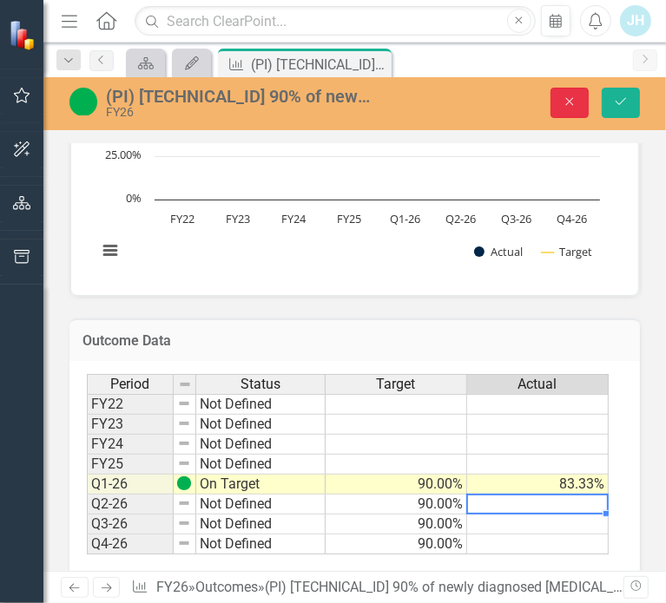
drag, startPoint x: 563, startPoint y: 96, endPoint x: 649, endPoint y: 173, distance: 115.6
click at [563, 96] on icon "Close" at bounding box center [570, 102] width 16 height 12
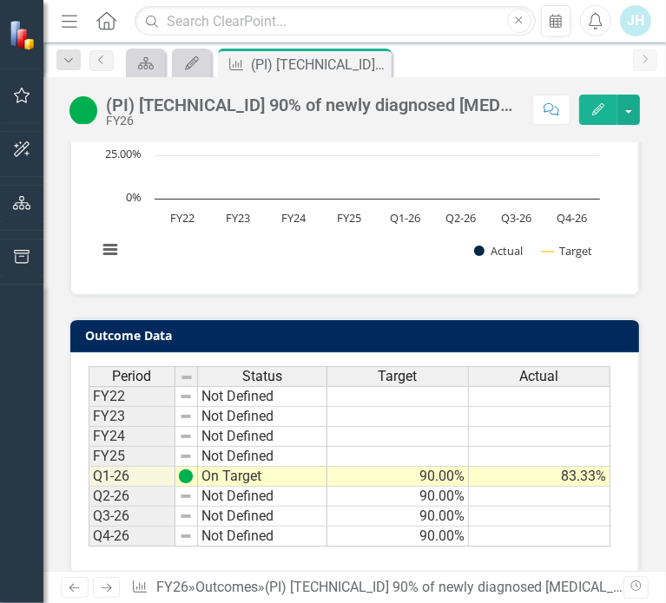
scroll to position [1053, 0]
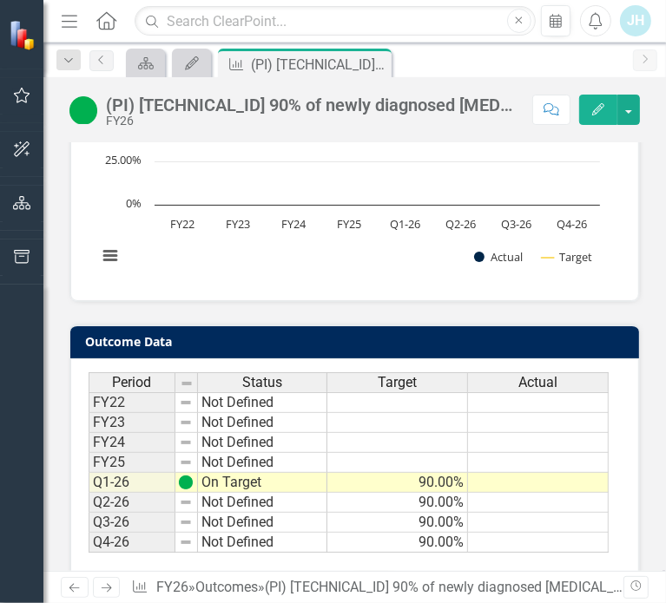
click at [599, 109] on icon "button" at bounding box center [598, 109] width 12 height 12
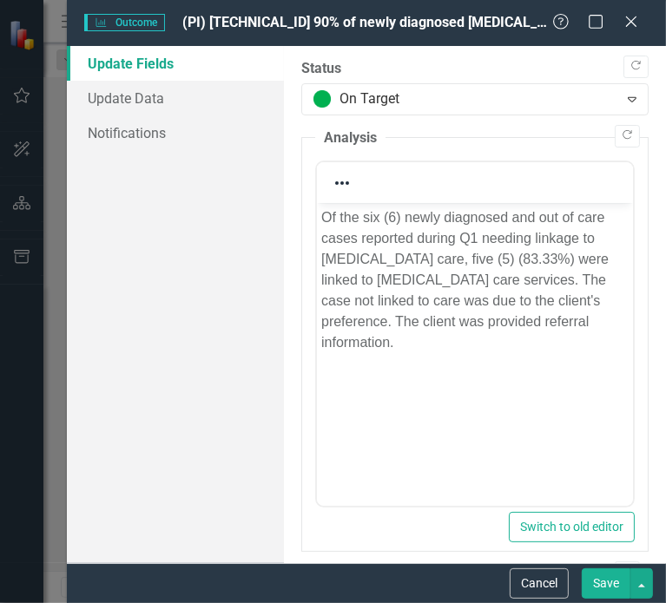
scroll to position [0, 0]
click at [115, 96] on link "Update Data" at bounding box center [175, 98] width 217 height 35
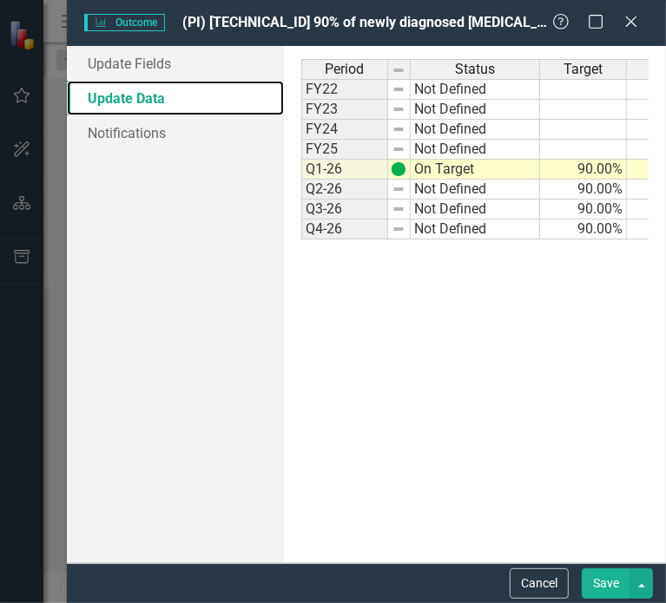
scroll to position [0, 65]
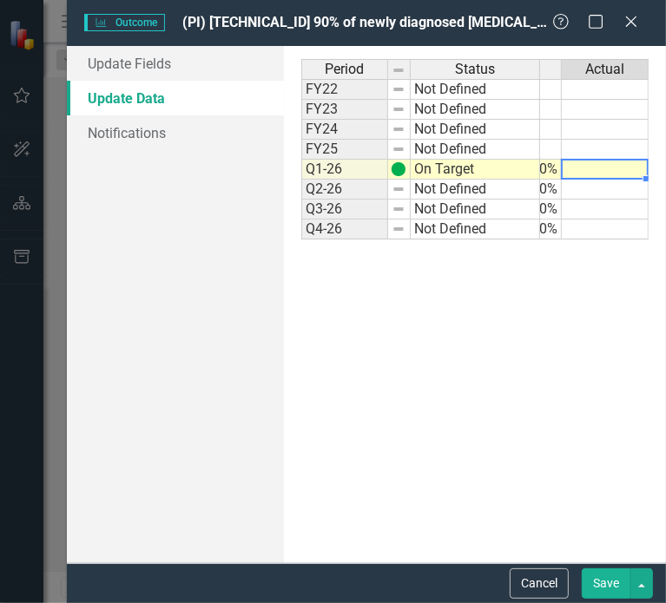
click at [607, 163] on td at bounding box center [605, 170] width 87 height 20
type textarea "83.33"
click at [601, 587] on button "Save" at bounding box center [606, 584] width 49 height 30
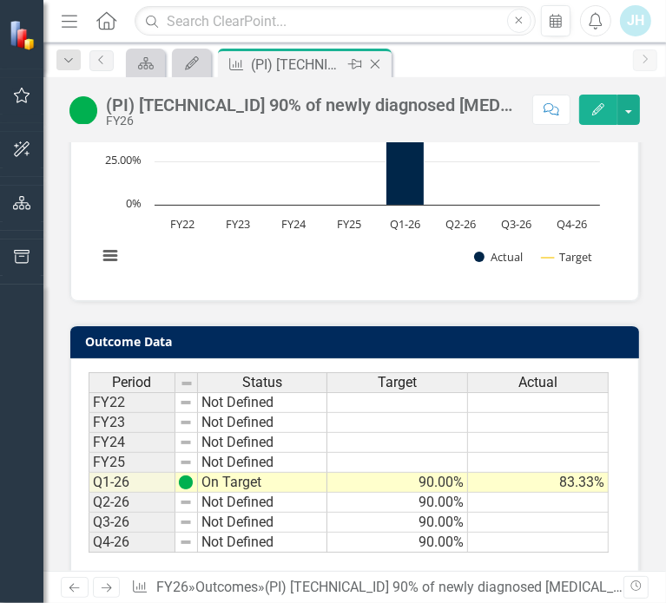
click at [374, 65] on icon "Close" at bounding box center [374, 64] width 17 height 14
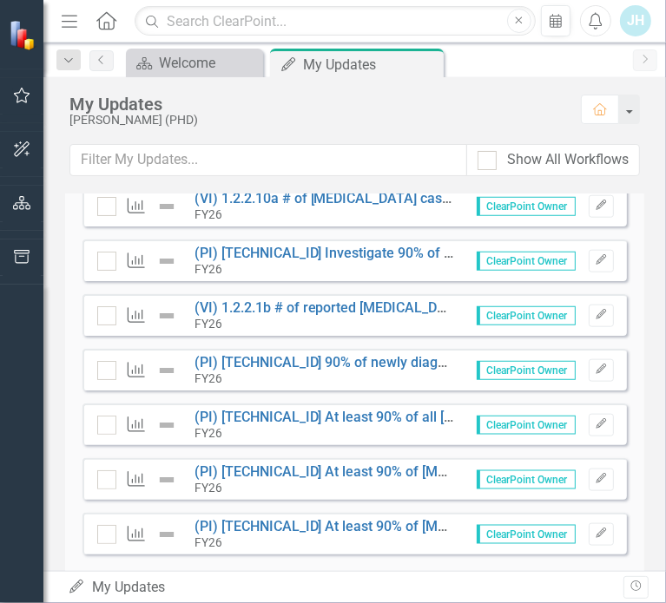
scroll to position [1042, 0]
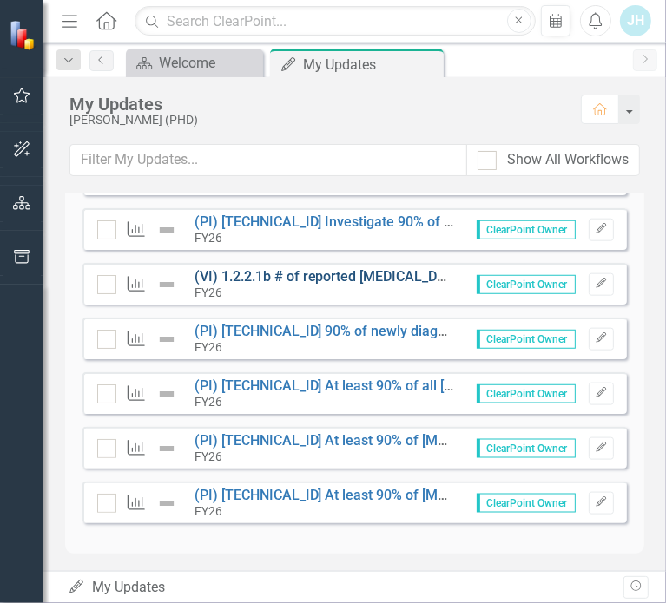
click at [340, 274] on link "(VI) 1.2.2.1b # of reported [MEDICAL_DATA] cases" at bounding box center [350, 276] width 313 height 16
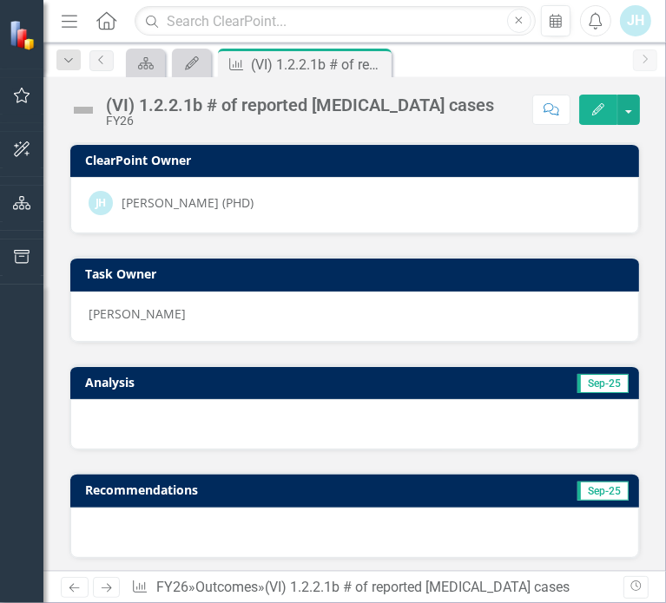
click at [603, 107] on icon "button" at bounding box center [598, 109] width 12 height 12
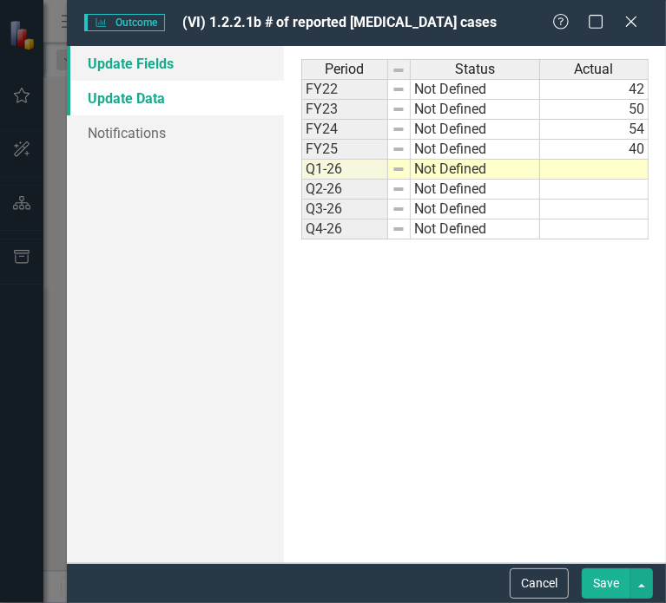
click at [132, 62] on link "Update Fields" at bounding box center [175, 63] width 217 height 35
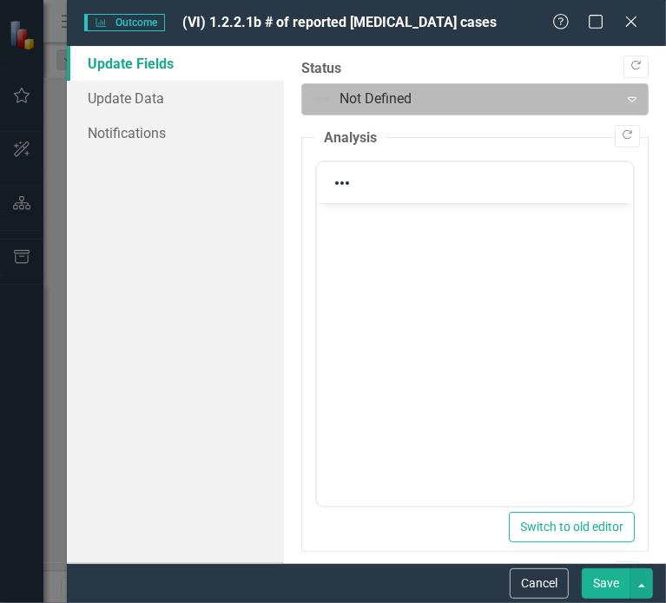
click at [435, 89] on div at bounding box center [460, 99] width 294 height 23
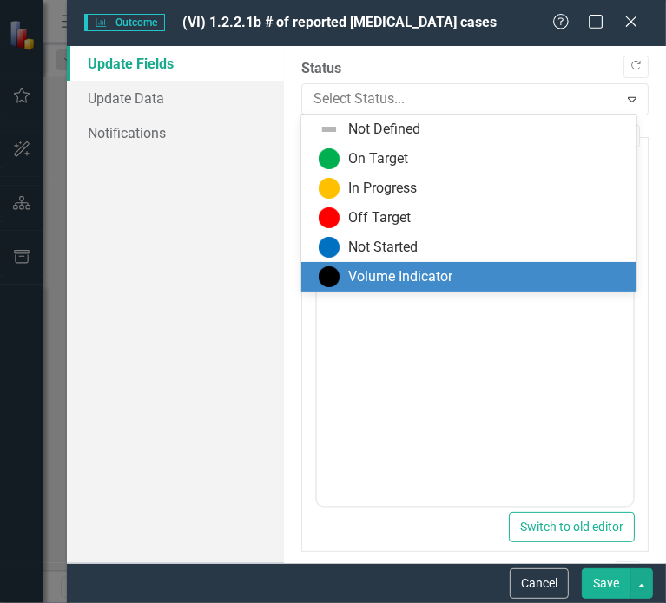
click at [388, 281] on div "Volume Indicator" at bounding box center [400, 277] width 104 height 20
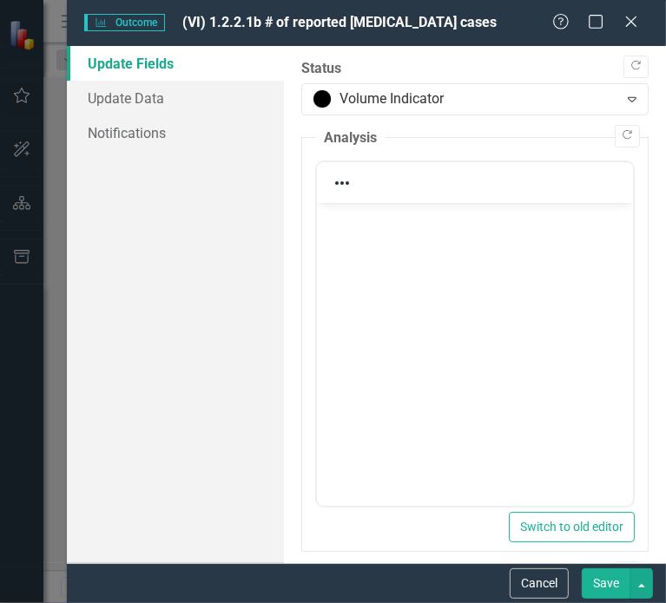
click at [394, 220] on p "Rich Text Area. Press ALT-0 for help." at bounding box center [473, 218] width 307 height 21
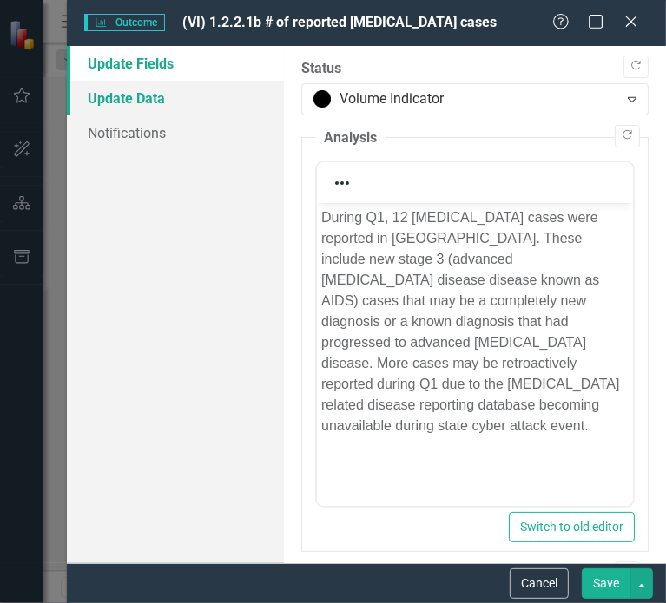
click at [123, 96] on link "Update Data" at bounding box center [175, 98] width 217 height 35
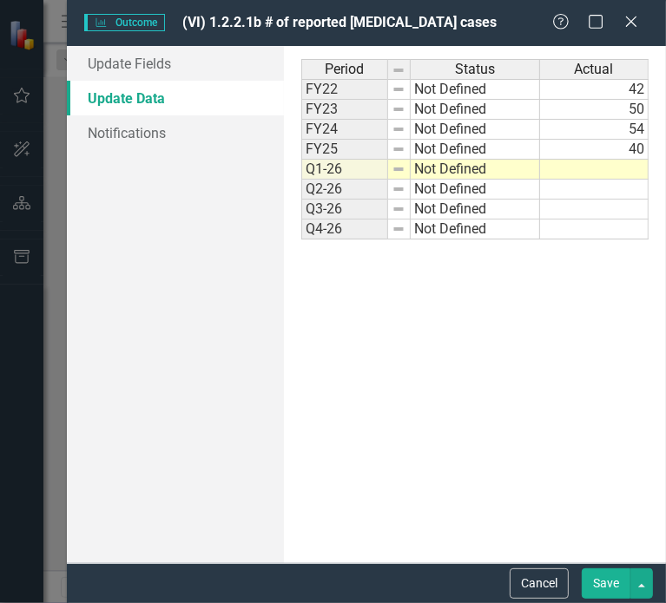
click at [578, 170] on td at bounding box center [594, 170] width 109 height 20
type textarea "12"
click at [602, 570] on button "Save" at bounding box center [606, 584] width 49 height 30
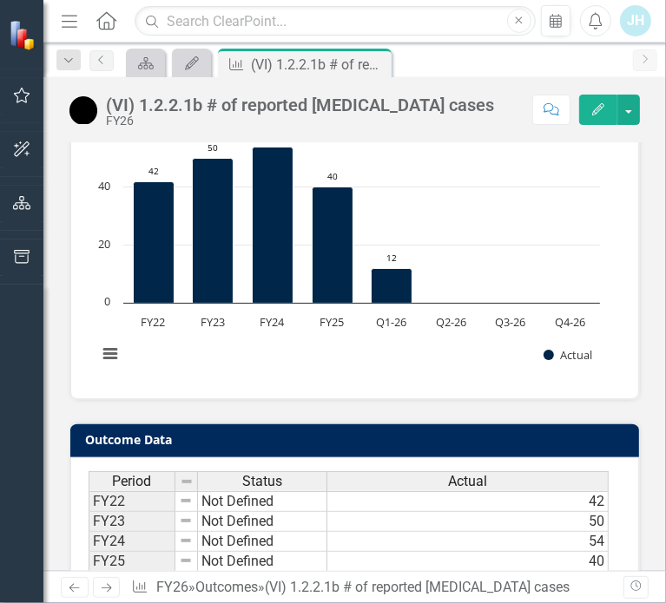
scroll to position [1074, 0]
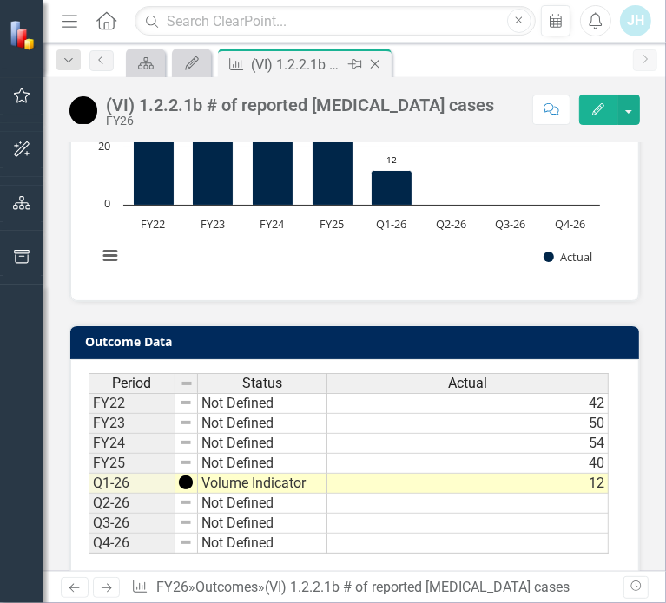
click at [376, 61] on icon "Close" at bounding box center [374, 64] width 17 height 14
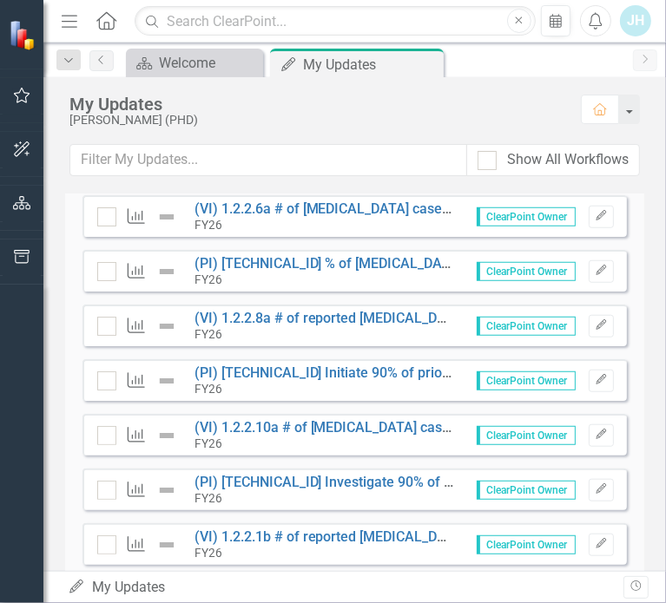
scroll to position [868, 0]
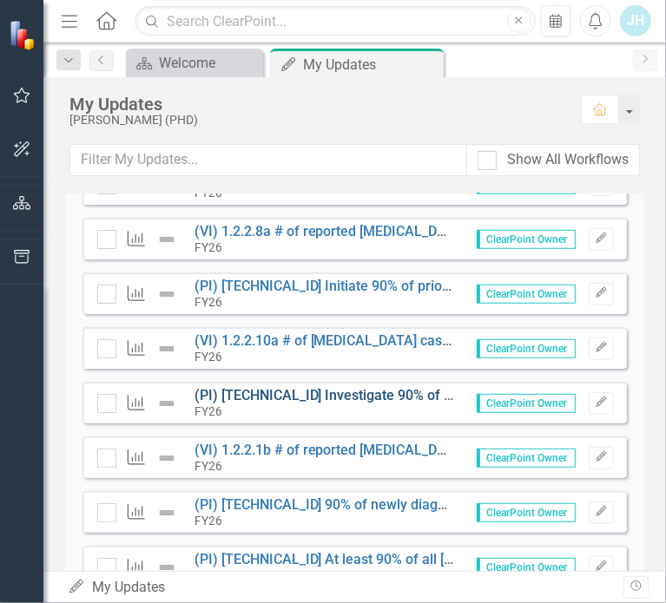
click at [320, 392] on link "(PI) [TECHNICAL_ID] Investigate 90% of [MEDICAL_DATA] cases [DATE] of report" at bounding box center [443, 395] width 499 height 16
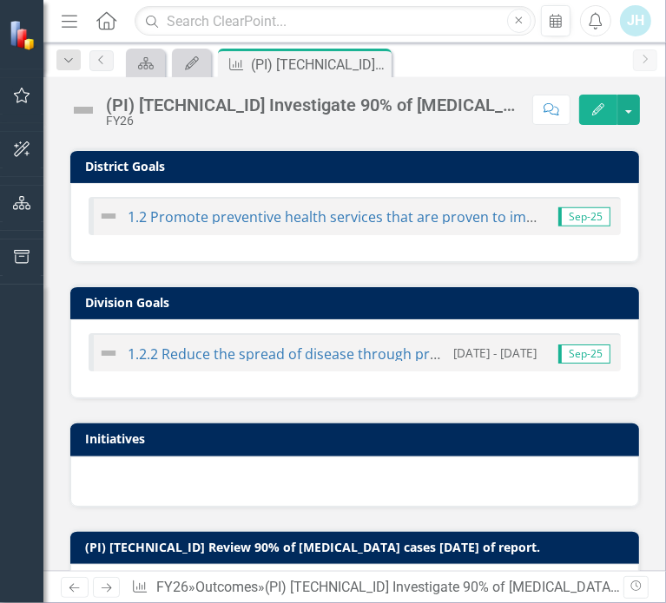
scroll to position [434, 0]
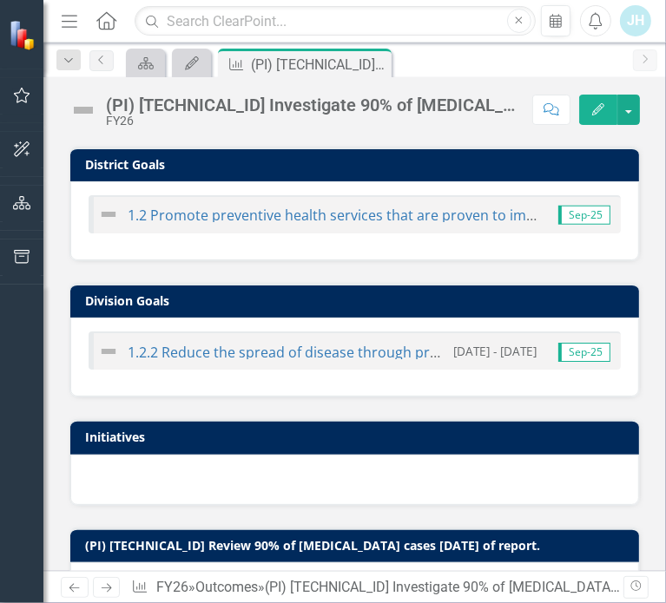
click at [601, 103] on icon "Edit" at bounding box center [598, 109] width 16 height 12
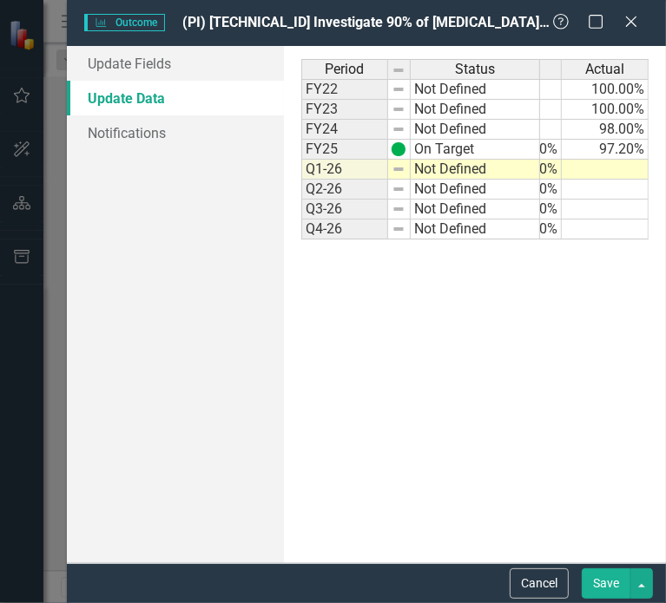
scroll to position [0, 0]
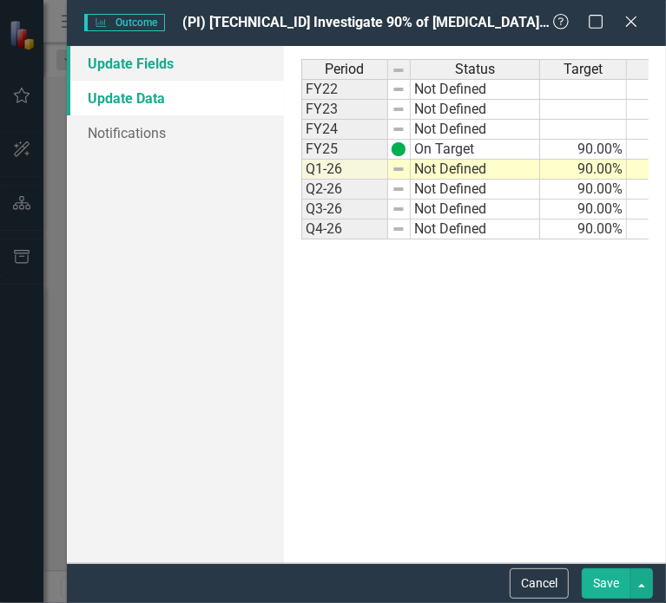
click at [137, 59] on link "Update Fields" at bounding box center [175, 63] width 217 height 35
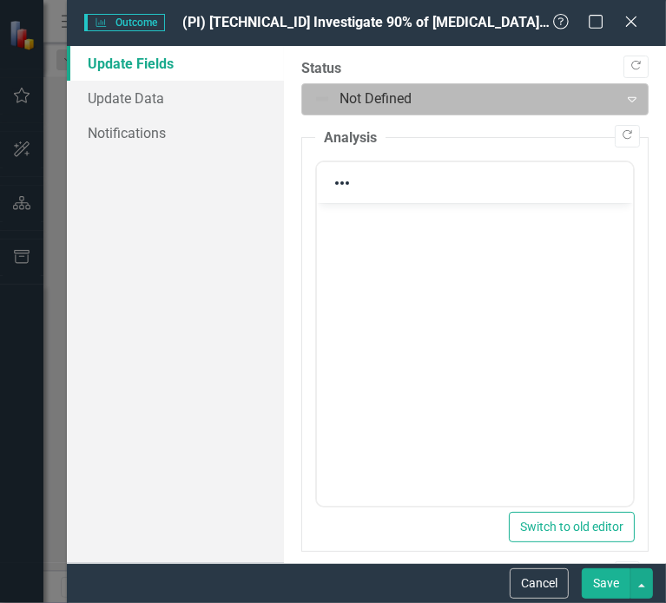
click at [448, 93] on div at bounding box center [460, 99] width 294 height 23
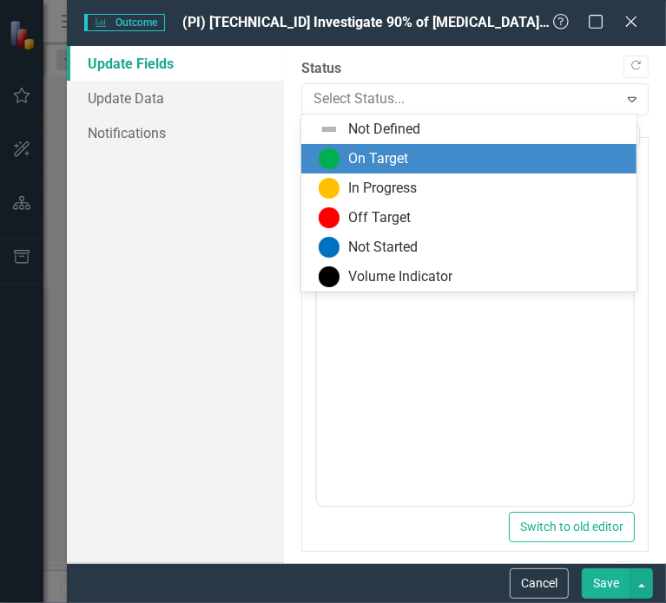
click at [388, 150] on div "On Target" at bounding box center [378, 159] width 60 height 20
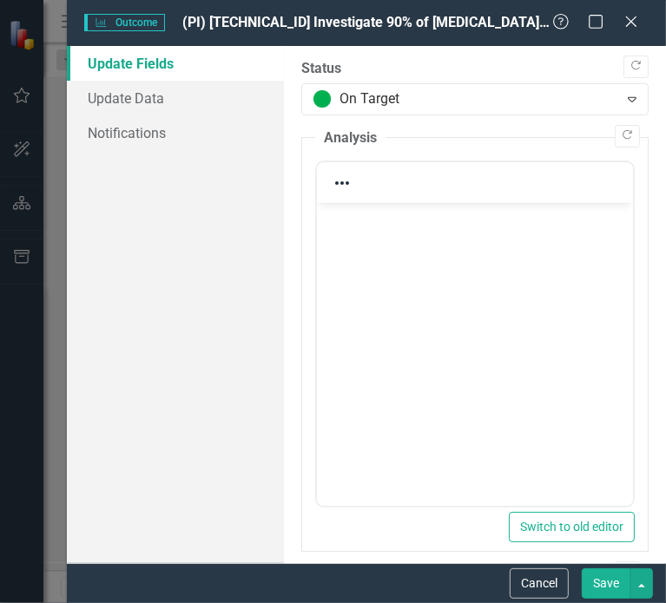
click at [359, 215] on p "Rich Text Area. Press ALT-0 for help." at bounding box center [473, 218] width 307 height 21
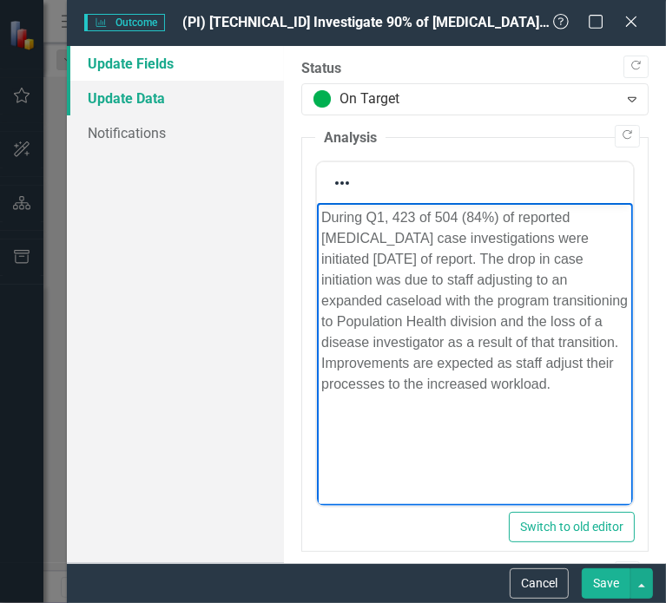
click at [129, 102] on link "Update Data" at bounding box center [175, 98] width 217 height 35
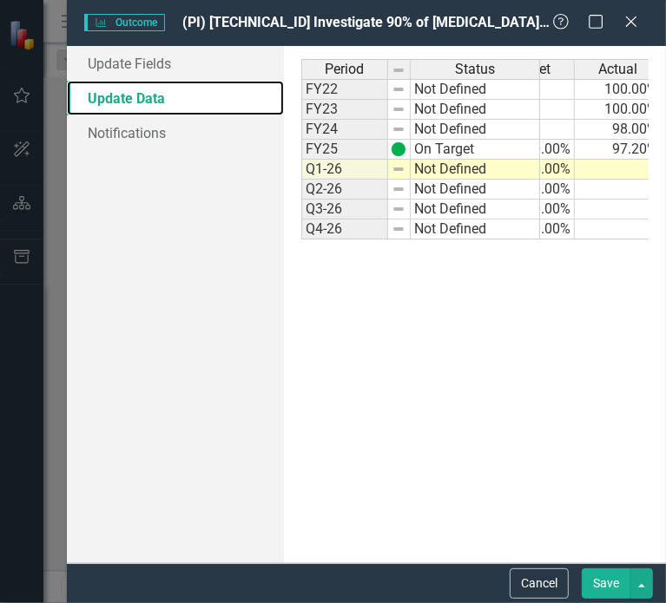
scroll to position [0, 65]
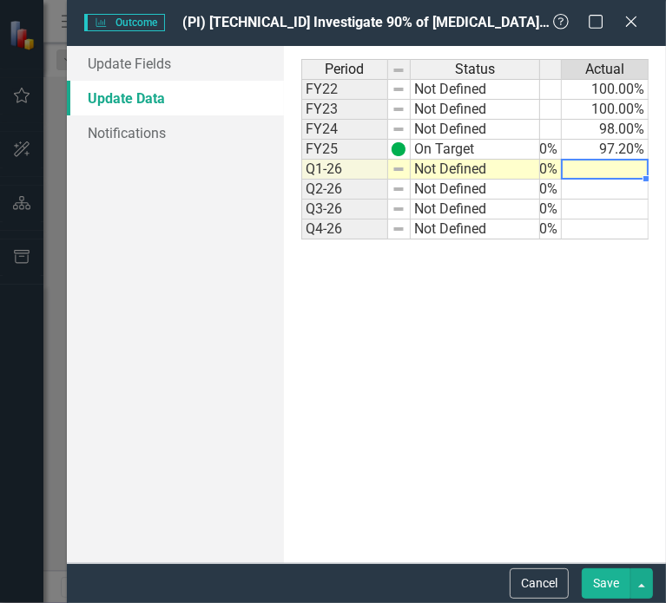
click at [608, 165] on td at bounding box center [605, 170] width 87 height 20
type textarea "83.93"
click at [610, 584] on button "Save" at bounding box center [606, 584] width 49 height 30
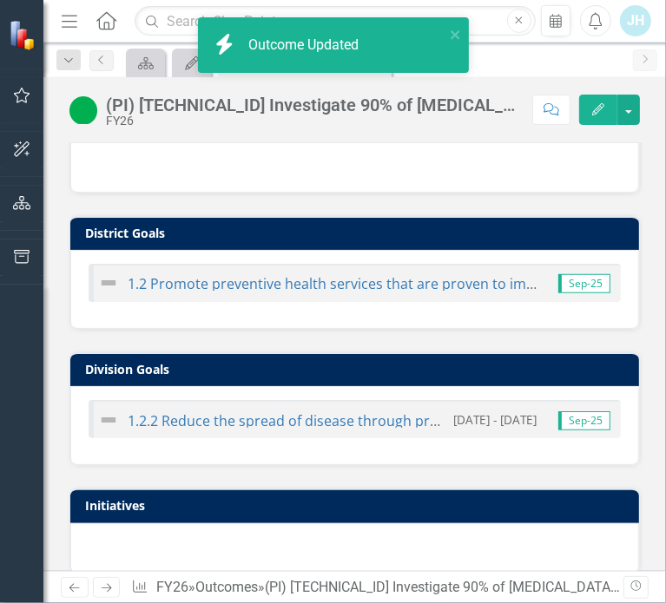
scroll to position [503, 0]
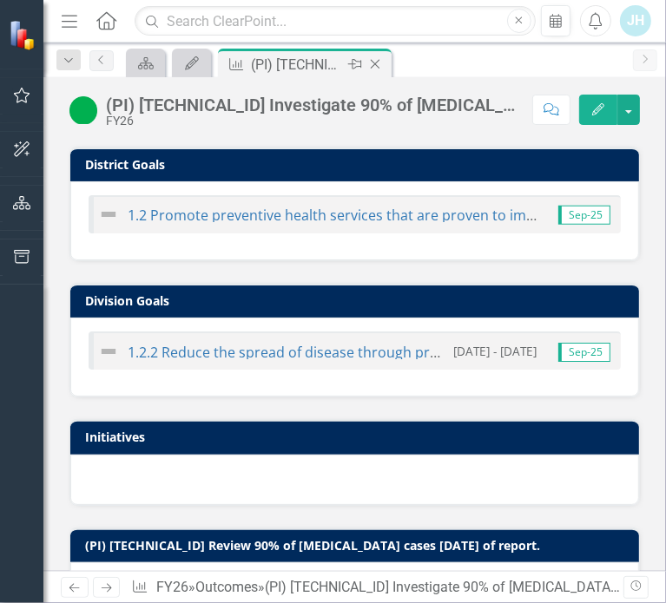
click at [373, 62] on icon "Close" at bounding box center [374, 64] width 17 height 14
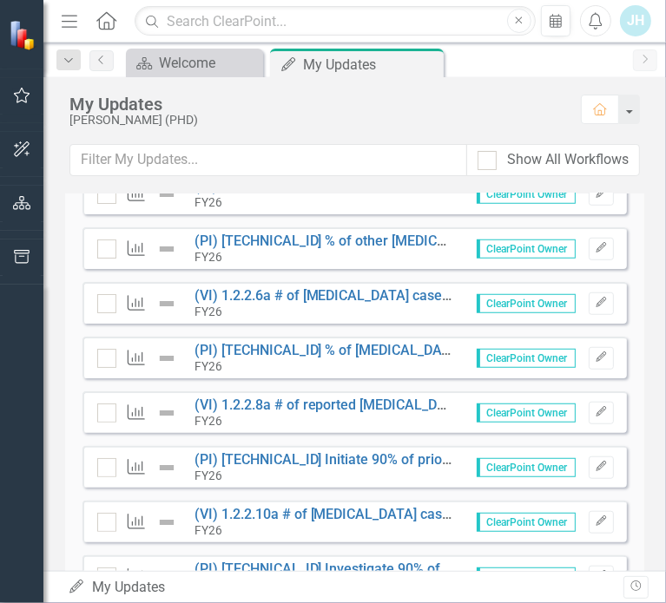
scroll to position [781, 0]
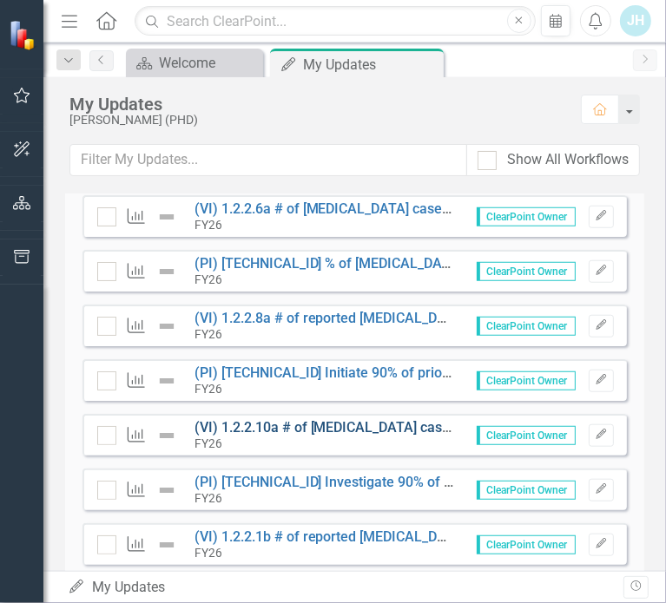
click at [283, 429] on link "(VI) 1.2.2.10a # of [MEDICAL_DATA] cases investigated" at bounding box center [365, 427] width 343 height 16
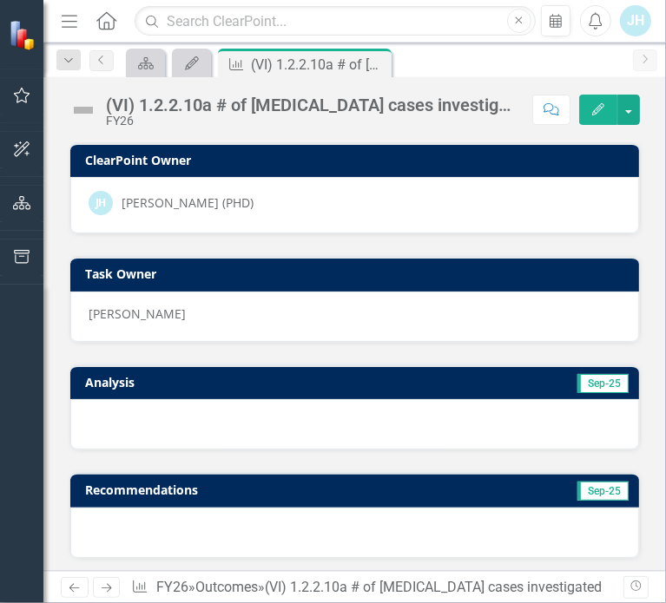
click at [602, 108] on icon "button" at bounding box center [598, 109] width 12 height 12
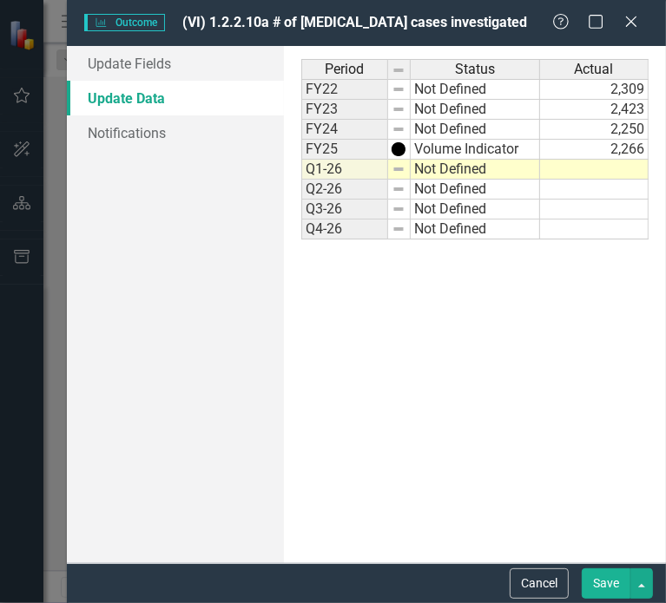
click at [580, 169] on td at bounding box center [594, 170] width 109 height 20
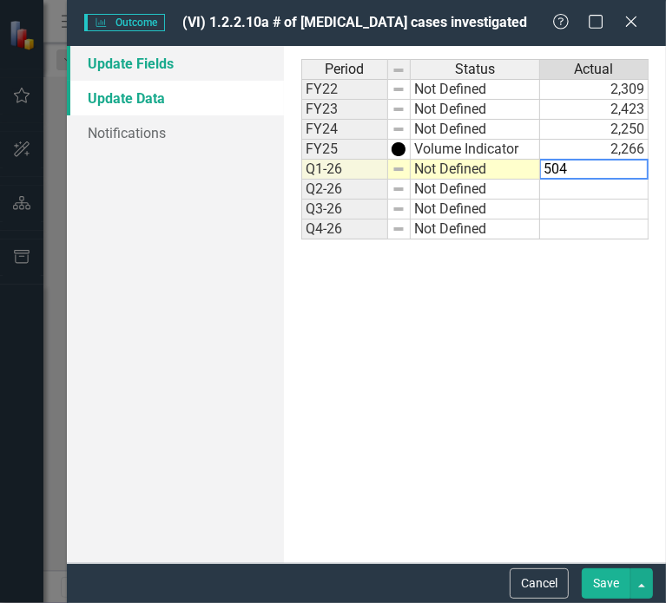
type textarea "504"
click at [132, 67] on link "Update Fields" at bounding box center [175, 63] width 217 height 35
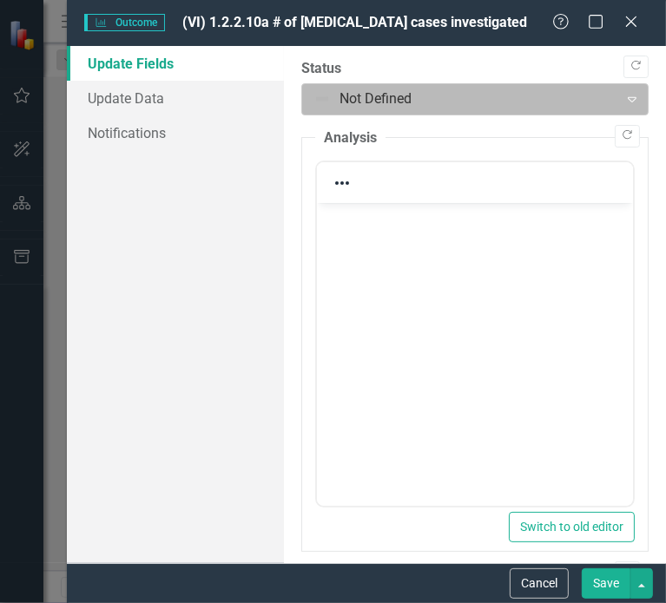
click at [373, 96] on div at bounding box center [460, 99] width 294 height 23
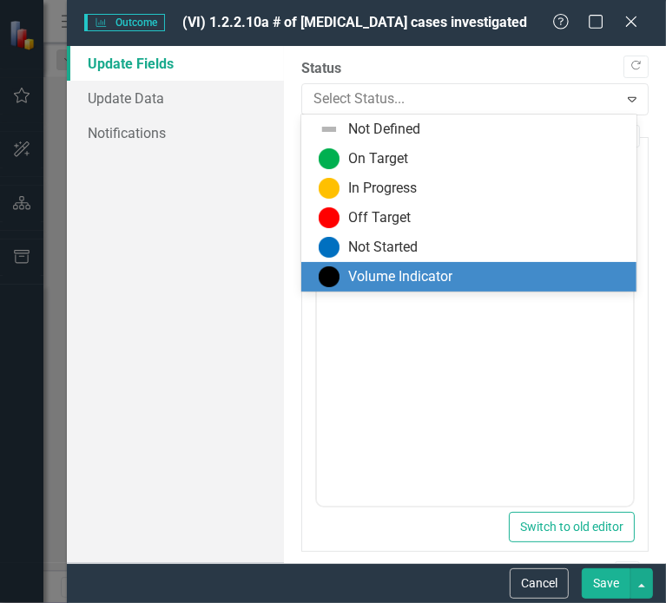
click at [351, 277] on div "Volume Indicator" at bounding box center [400, 277] width 104 height 20
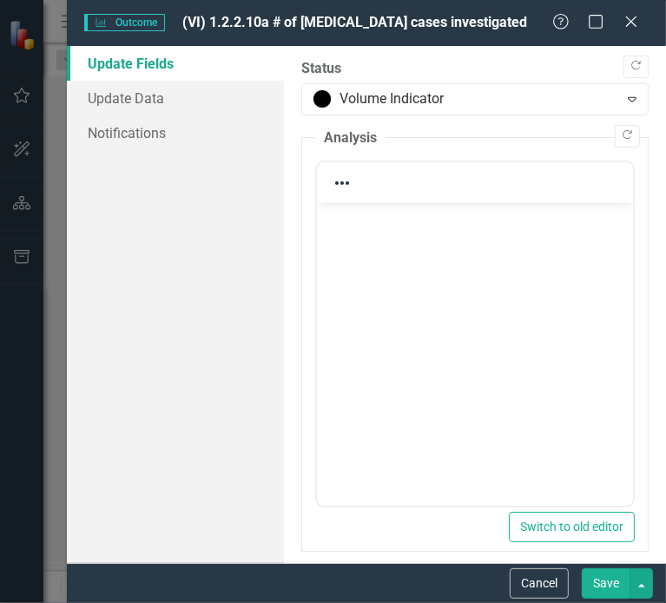
click at [486, 254] on body "Rich Text Area. Press ALT-0 for help." at bounding box center [474, 333] width 316 height 260
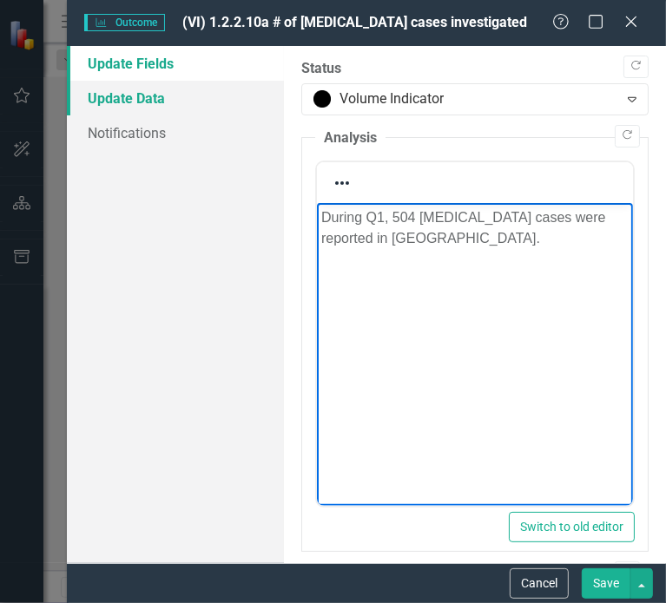
click at [139, 97] on link "Update Data" at bounding box center [175, 98] width 217 height 35
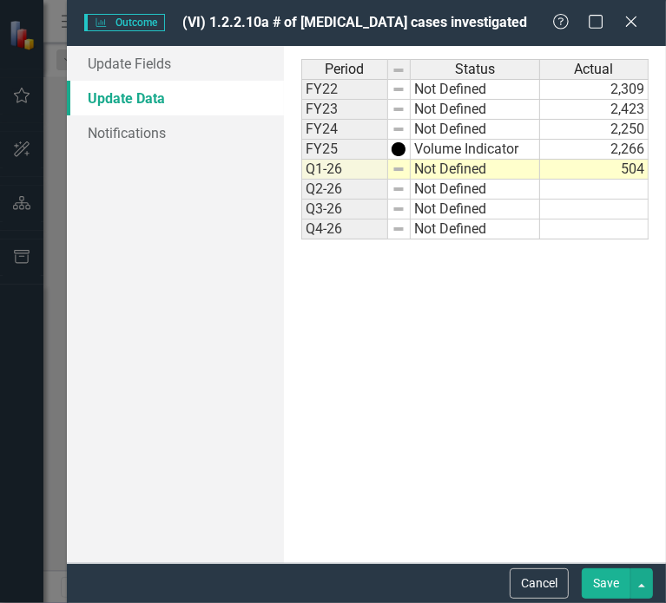
click at [608, 579] on button "Save" at bounding box center [606, 584] width 49 height 30
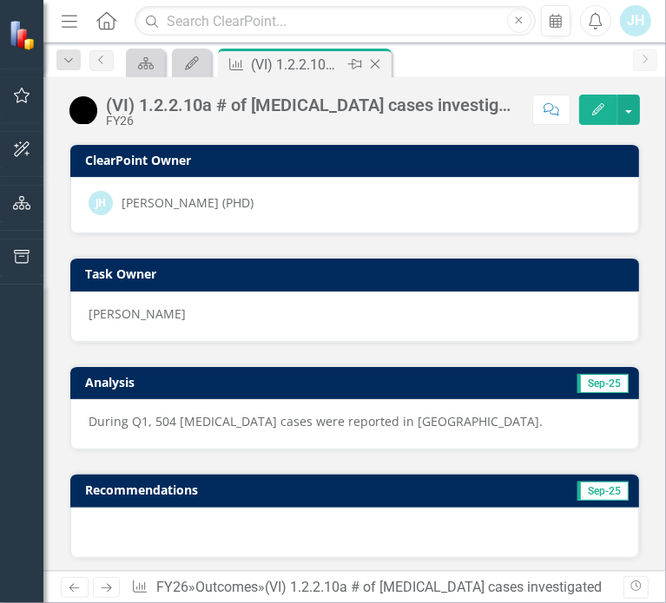
click at [374, 65] on icon "Close" at bounding box center [374, 64] width 17 height 14
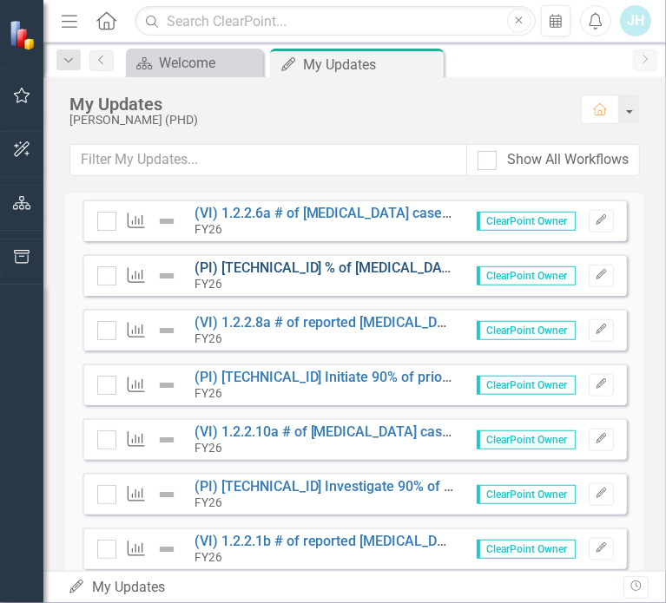
scroll to position [781, 0]
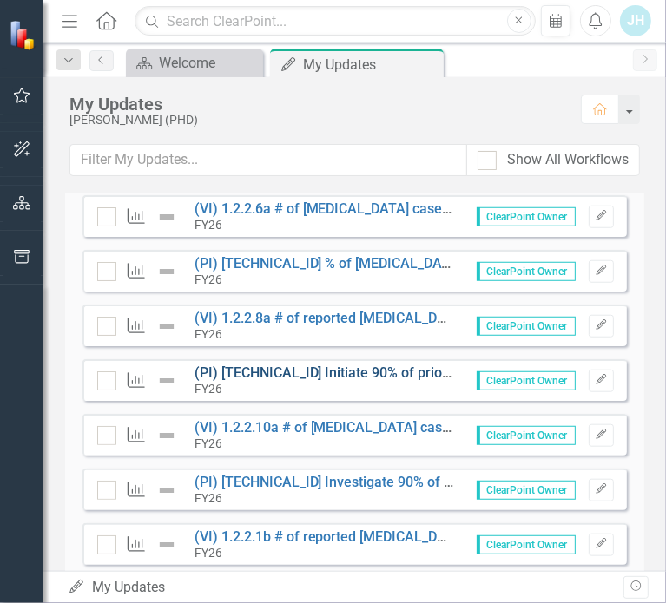
click at [302, 368] on link "(PI) [TECHNICAL_ID] Initiate 90% of prioritized [MEDICAL_DATA] case investigati…" at bounding box center [507, 373] width 627 height 16
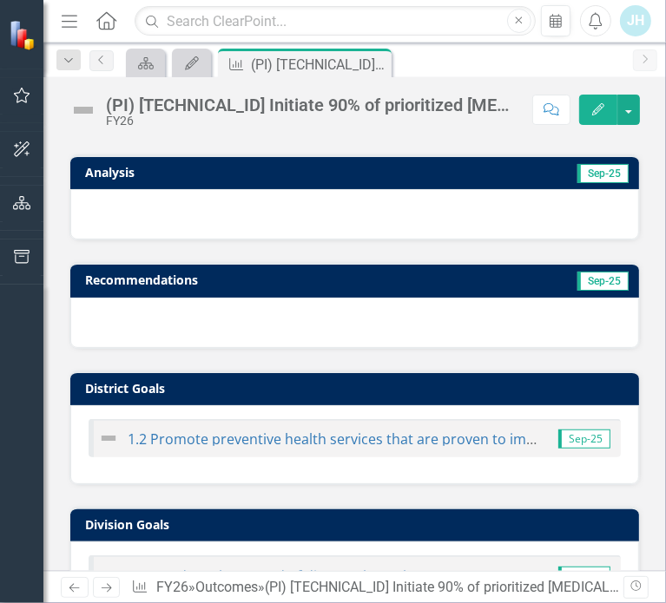
scroll to position [260, 0]
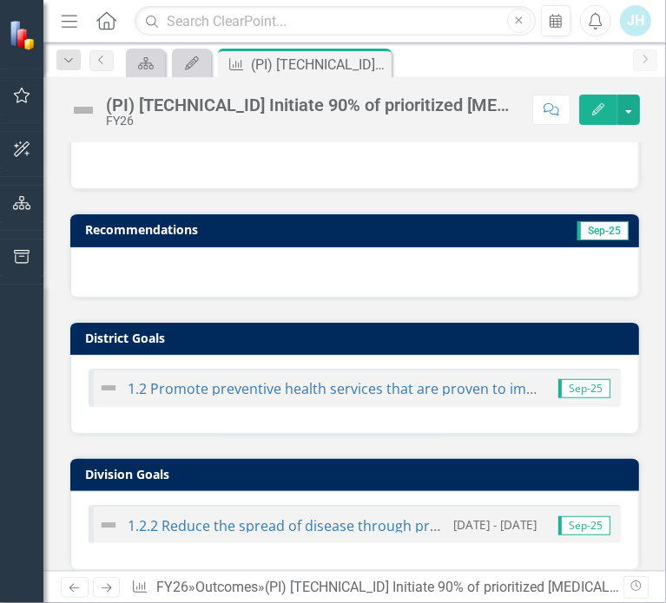
click at [594, 112] on icon "Edit" at bounding box center [598, 109] width 16 height 12
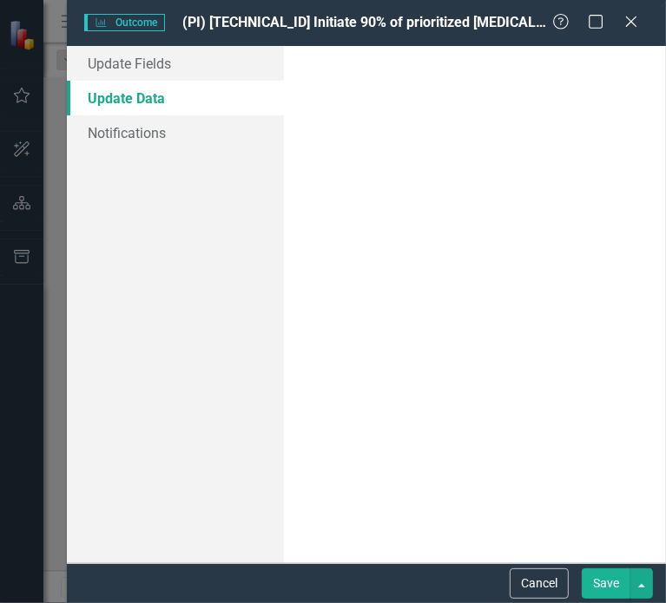
scroll to position [0, 0]
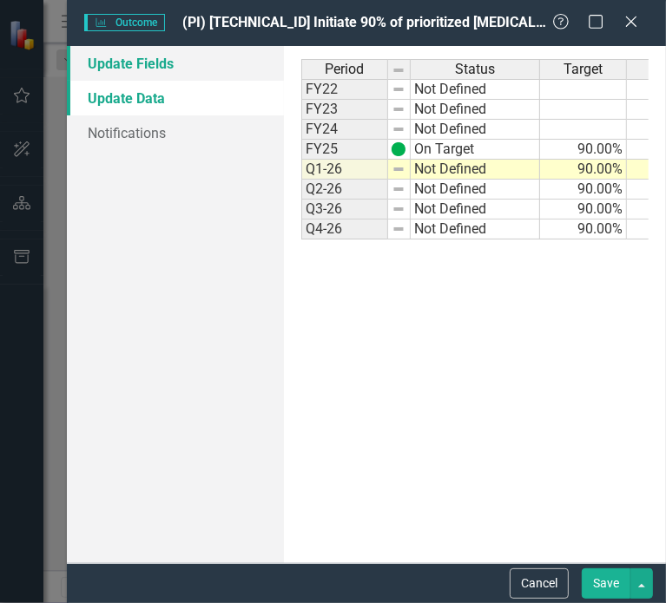
click at [111, 63] on link "Update Fields" at bounding box center [175, 63] width 217 height 35
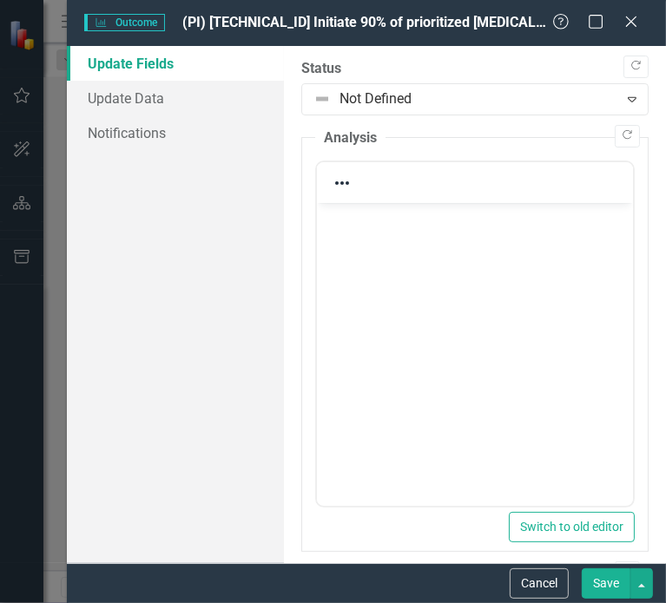
click at [397, 244] on body "Rich Text Area. Press ALT-0 for help." at bounding box center [474, 333] width 316 height 260
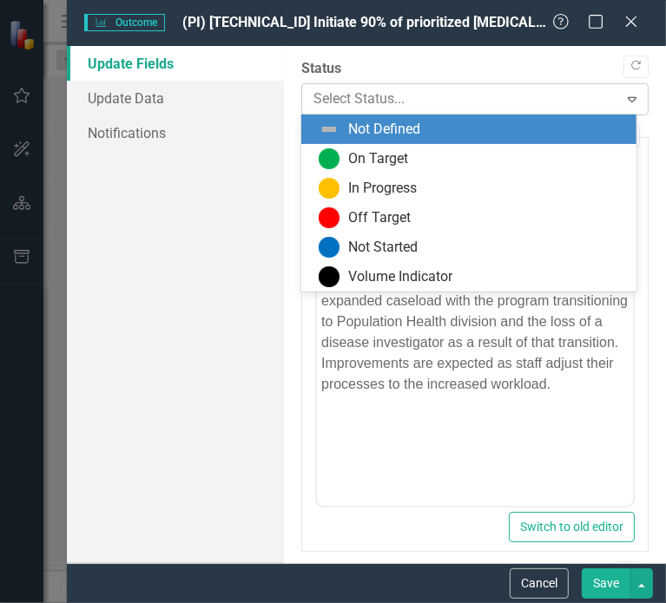
click at [365, 104] on div at bounding box center [460, 99] width 294 height 23
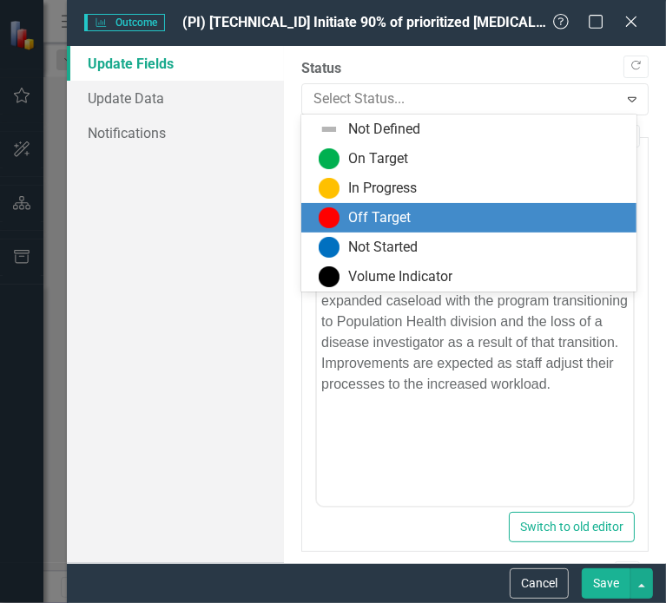
click at [365, 226] on div "Off Target" at bounding box center [379, 218] width 63 height 20
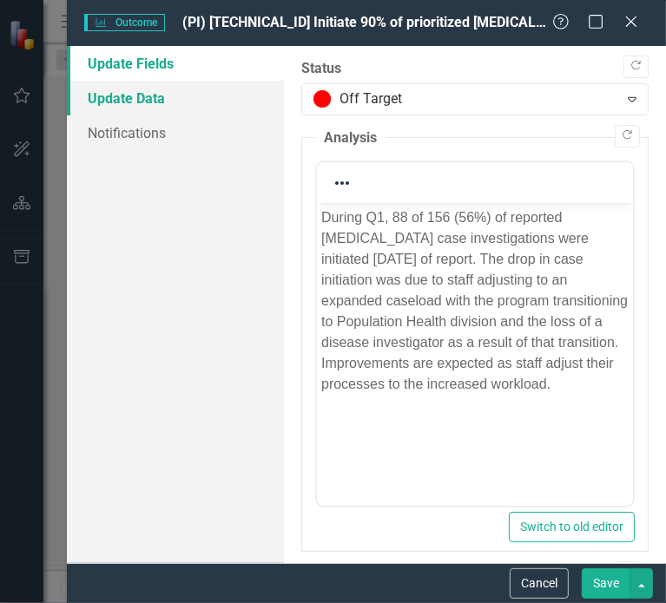
click at [123, 106] on link "Update Data" at bounding box center [175, 98] width 217 height 35
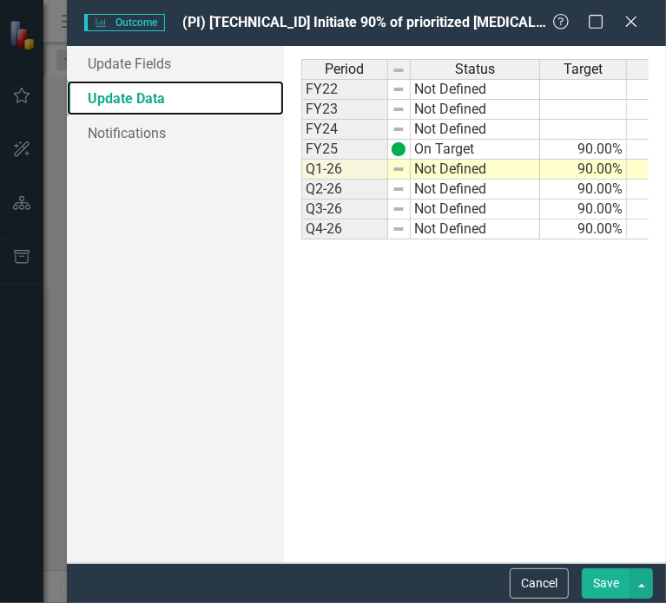
scroll to position [0, 65]
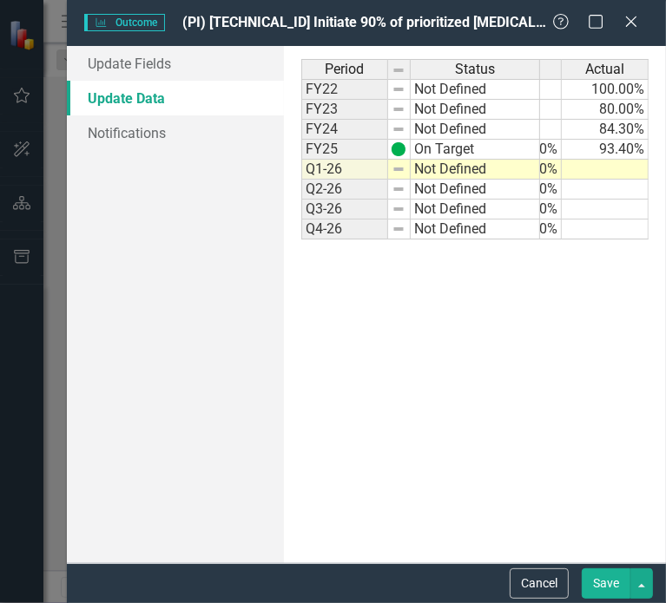
click at [610, 166] on td at bounding box center [605, 170] width 87 height 20
type textarea "56.41"
click at [594, 209] on td at bounding box center [605, 210] width 87 height 20
click at [121, 63] on link "Update Fields" at bounding box center [175, 63] width 217 height 35
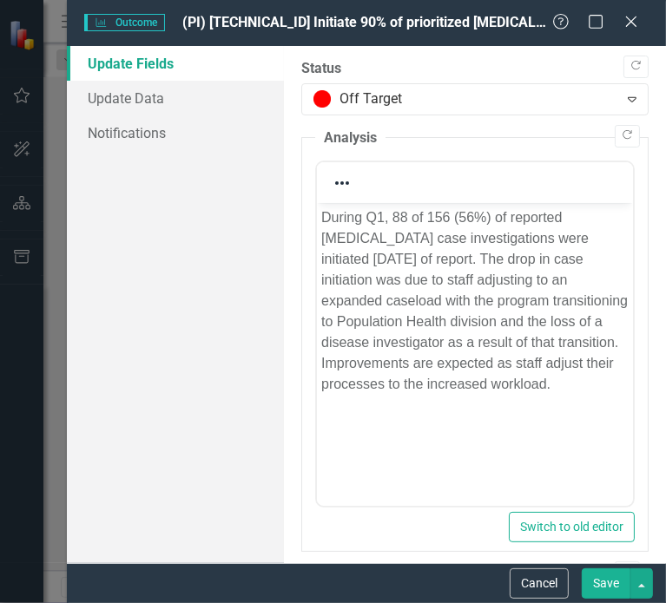
click at [597, 578] on button "Save" at bounding box center [606, 584] width 49 height 30
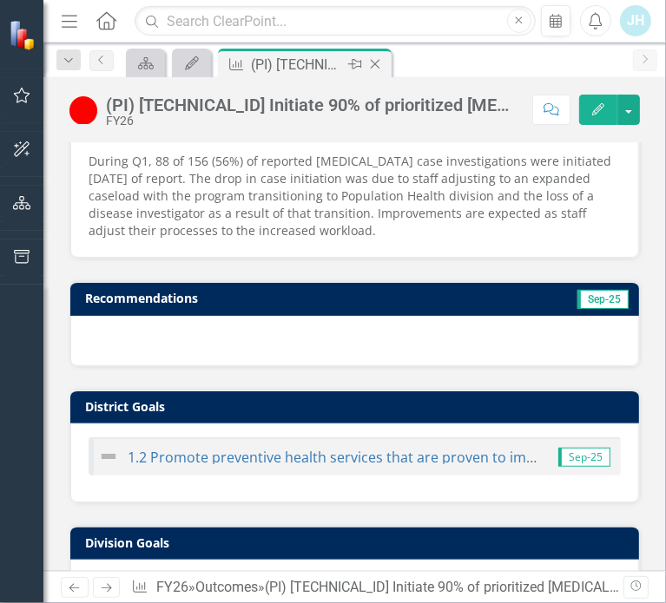
click at [378, 66] on icon at bounding box center [376, 65] width 10 height 10
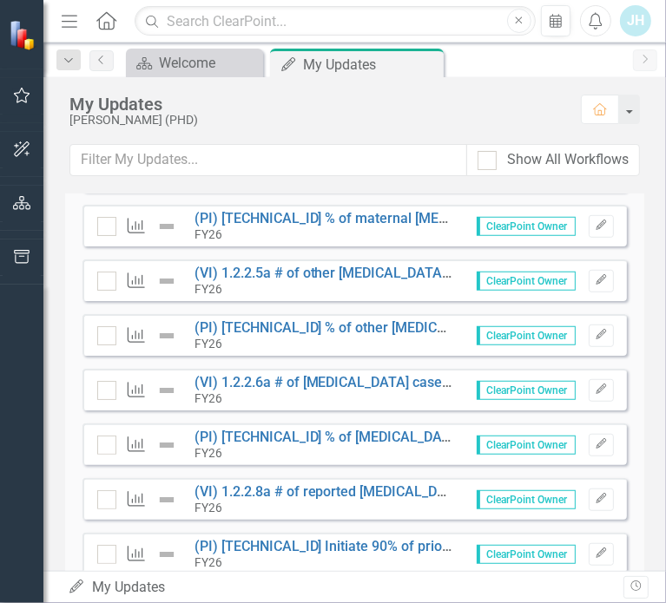
scroll to position [695, 0]
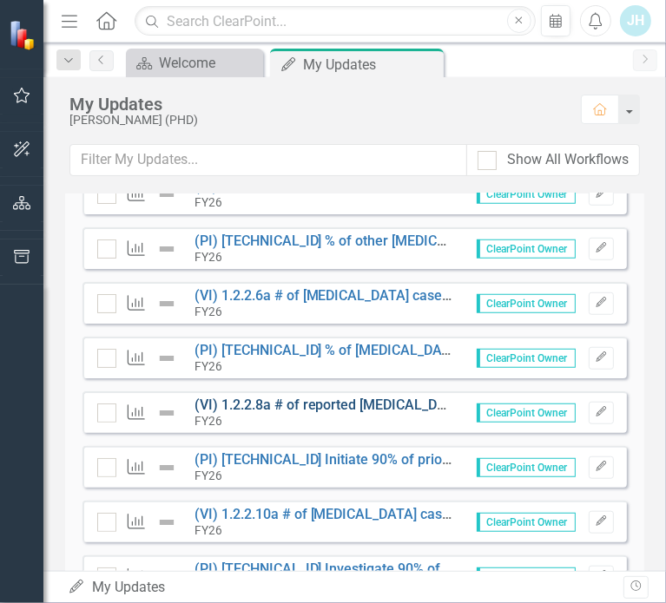
click at [285, 399] on link "(VI) 1.2.2.8a # of reported [MEDICAL_DATA] cases investigated" at bounding box center [390, 405] width 392 height 16
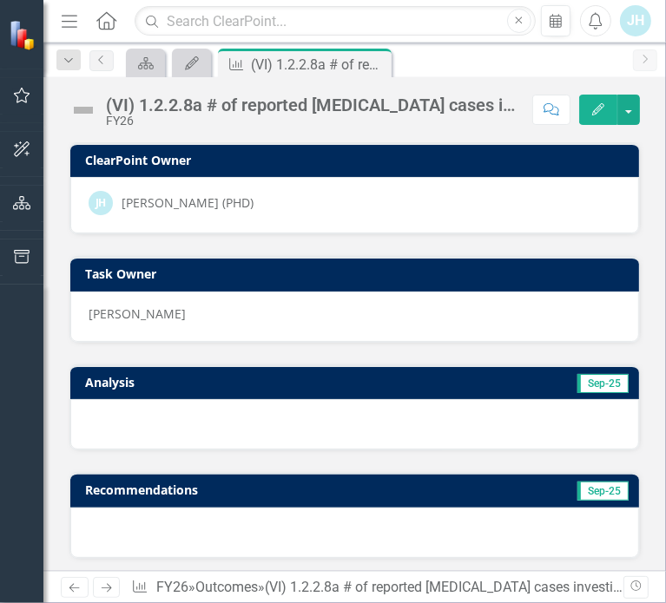
click at [594, 109] on icon "Edit" at bounding box center [598, 109] width 16 height 12
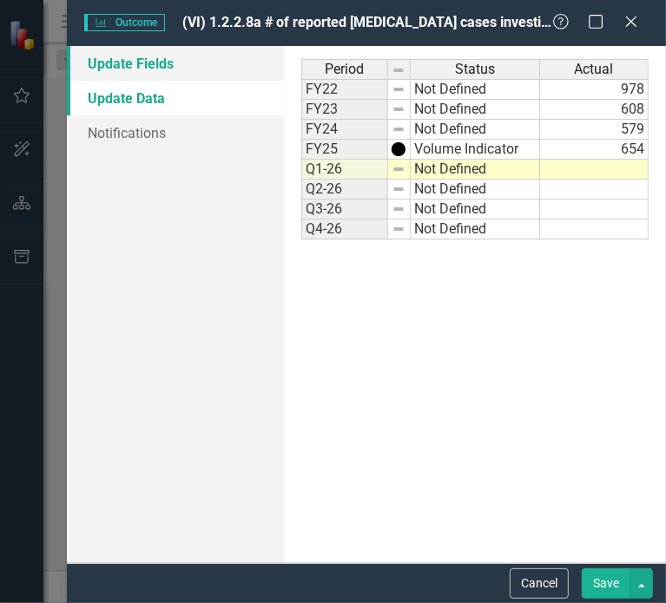
click at [149, 63] on link "Update Fields" at bounding box center [175, 63] width 217 height 35
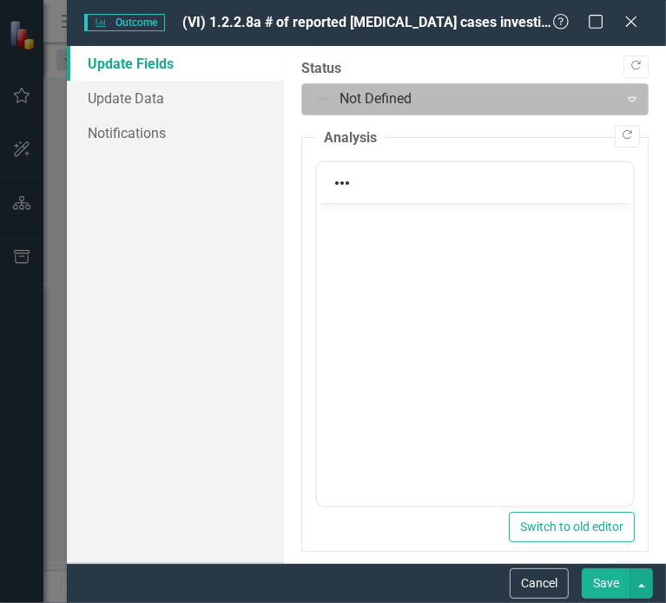
click at [456, 102] on div at bounding box center [460, 99] width 294 height 23
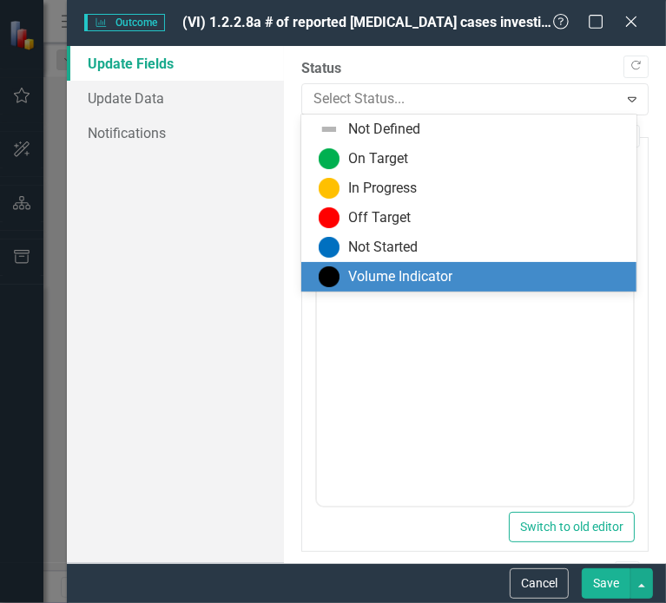
click at [364, 284] on div "Volume Indicator" at bounding box center [400, 277] width 104 height 20
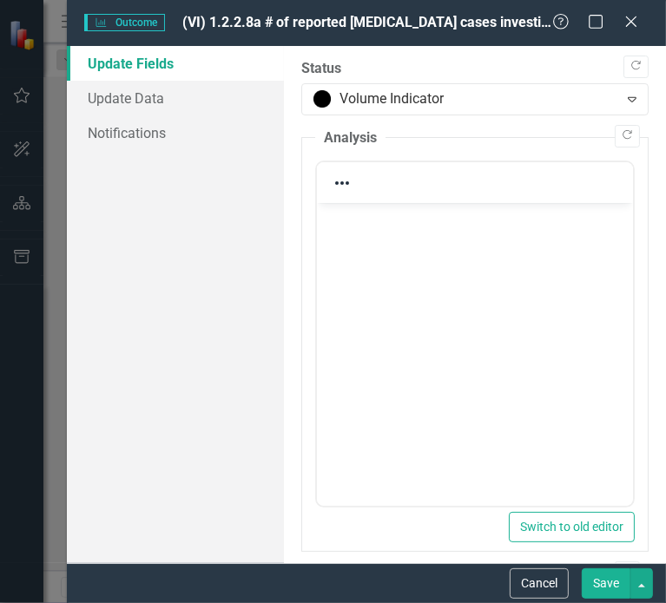
click at [371, 254] on body "Rich Text Area. Press ALT-0 for help." at bounding box center [474, 333] width 316 height 260
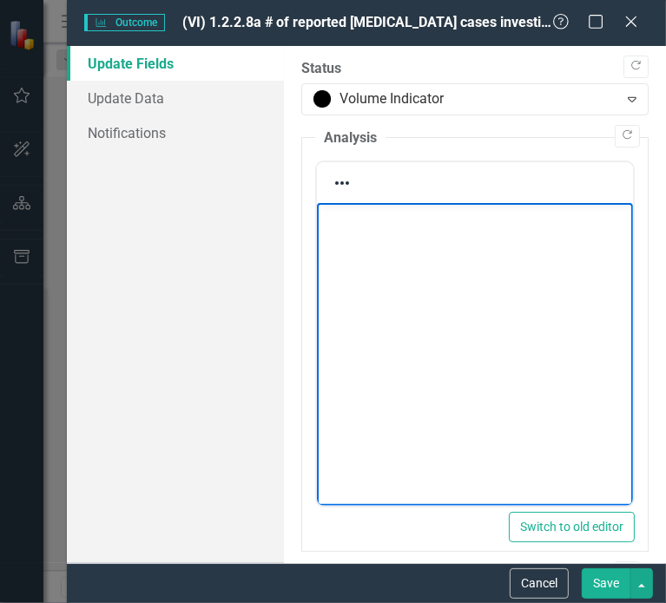
click at [487, 235] on body "Rich Text Area. Press ALT-0 for help." at bounding box center [474, 333] width 316 height 260
paste body "Rich Text Area. Press ALT-0 for help."
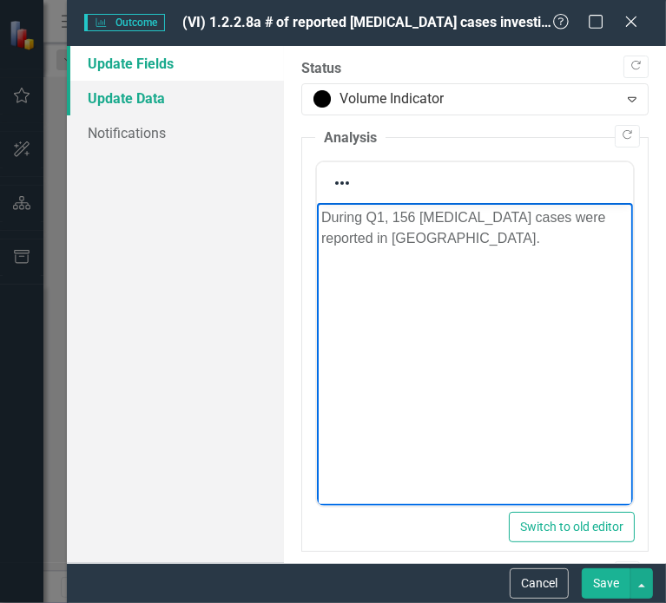
click at [161, 96] on link "Update Data" at bounding box center [175, 98] width 217 height 35
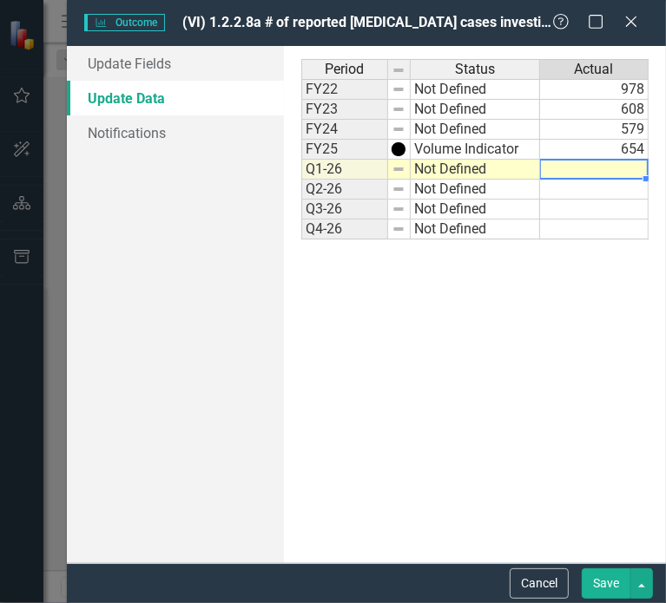
click at [583, 172] on td at bounding box center [594, 170] width 109 height 20
type textarea "156"
click at [580, 189] on td at bounding box center [594, 190] width 109 height 20
click at [610, 579] on button "Save" at bounding box center [606, 584] width 49 height 30
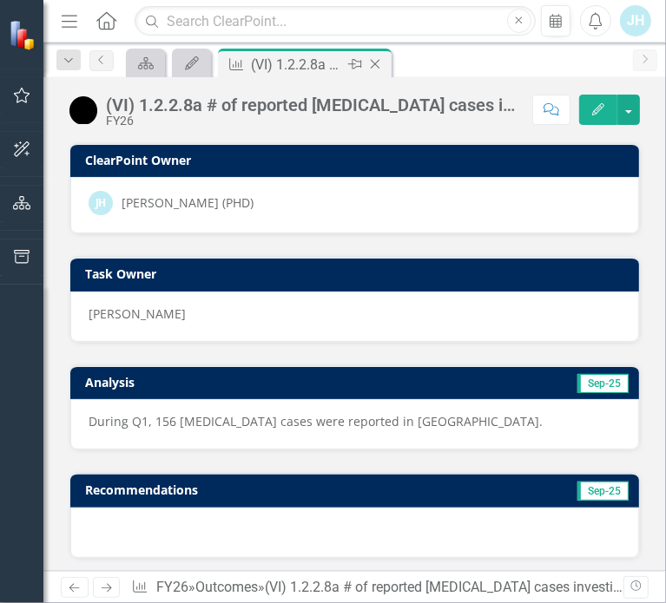
click at [378, 65] on icon "Close" at bounding box center [374, 64] width 17 height 14
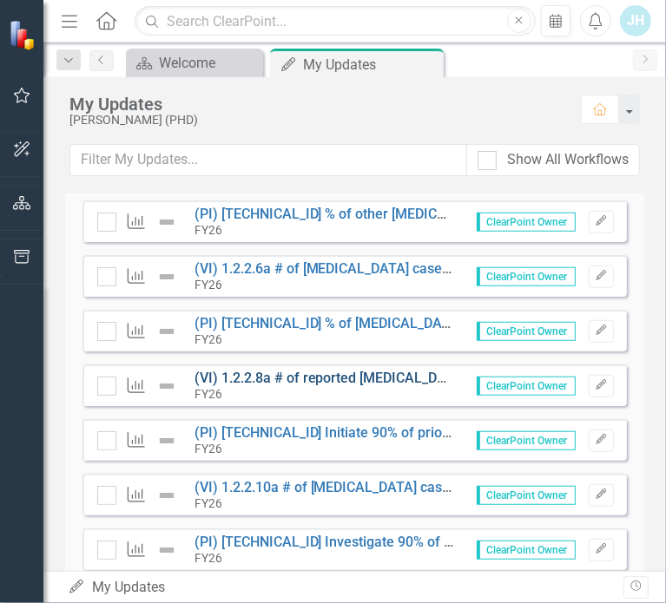
scroll to position [695, 0]
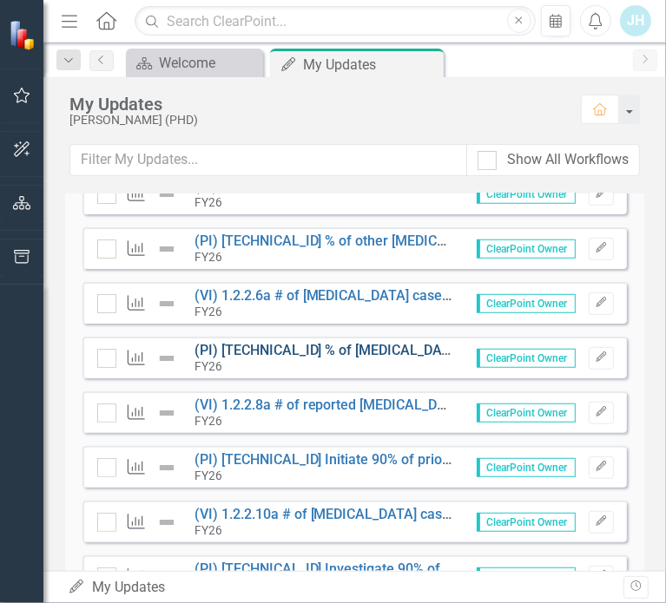
click at [328, 348] on link "(PI) [TECHNICAL_ID] % of [MEDICAL_DATA] cases initiated [DATE]" at bounding box center [397, 350] width 406 height 16
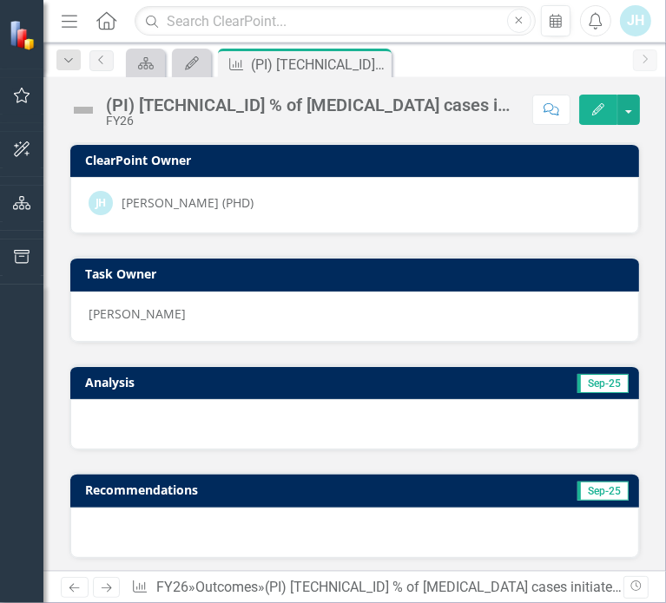
click at [597, 110] on icon "Edit" at bounding box center [598, 109] width 16 height 12
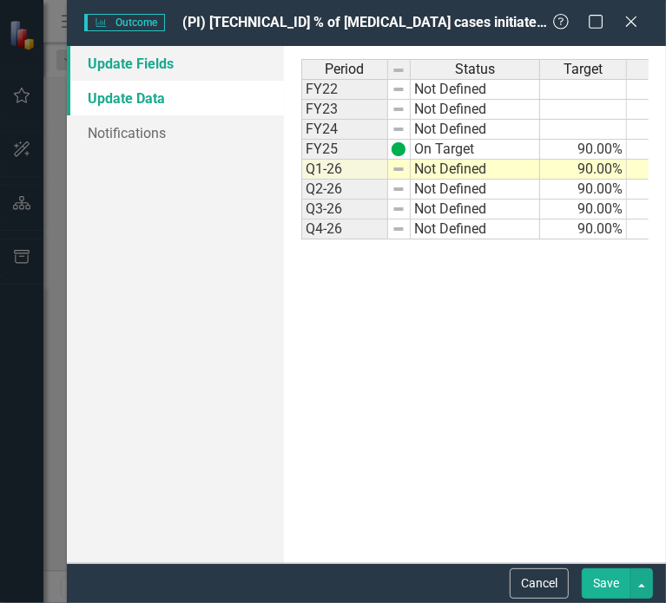
click at [143, 62] on link "Update Fields" at bounding box center [175, 63] width 217 height 35
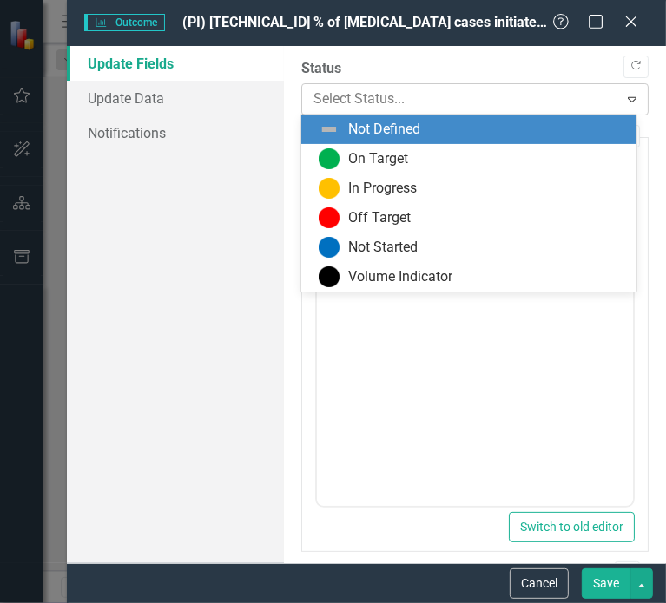
click at [358, 89] on div at bounding box center [460, 99] width 294 height 23
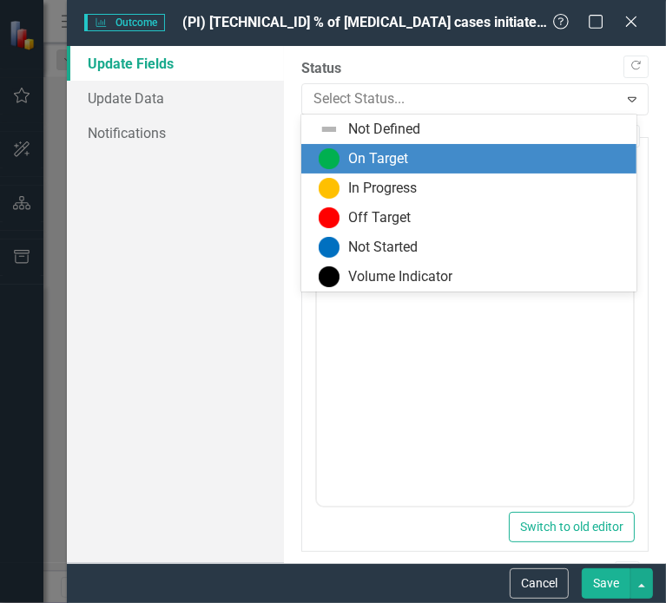
click at [348, 149] on div "On Target" at bounding box center [378, 159] width 60 height 20
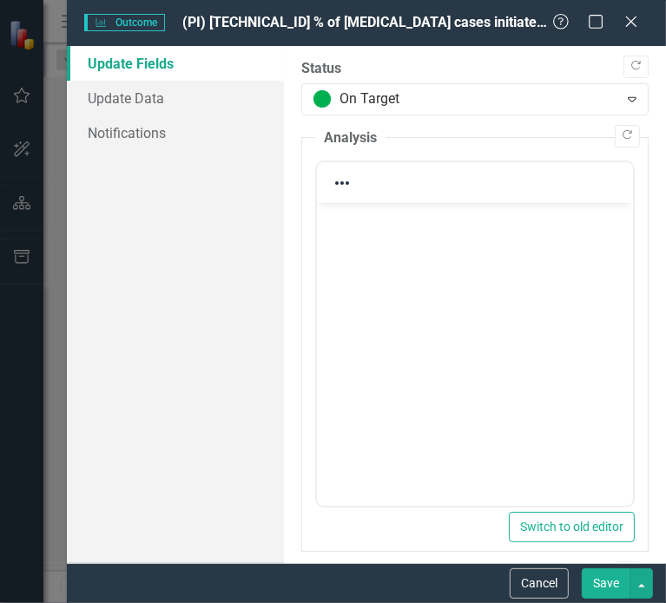
click at [368, 239] on body "Rich Text Area. Press ALT-0 for help." at bounding box center [474, 333] width 316 height 260
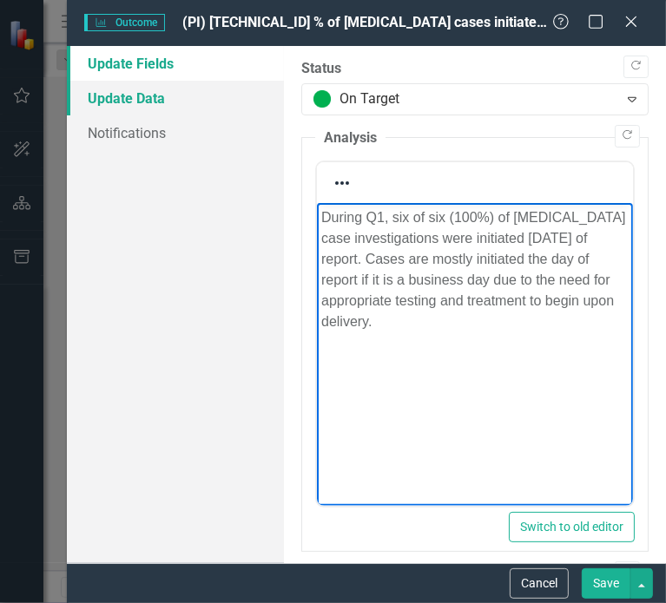
drag, startPoint x: 105, startPoint y: 96, endPoint x: 119, endPoint y: 109, distance: 19.6
click at [105, 96] on link "Update Data" at bounding box center [175, 98] width 217 height 35
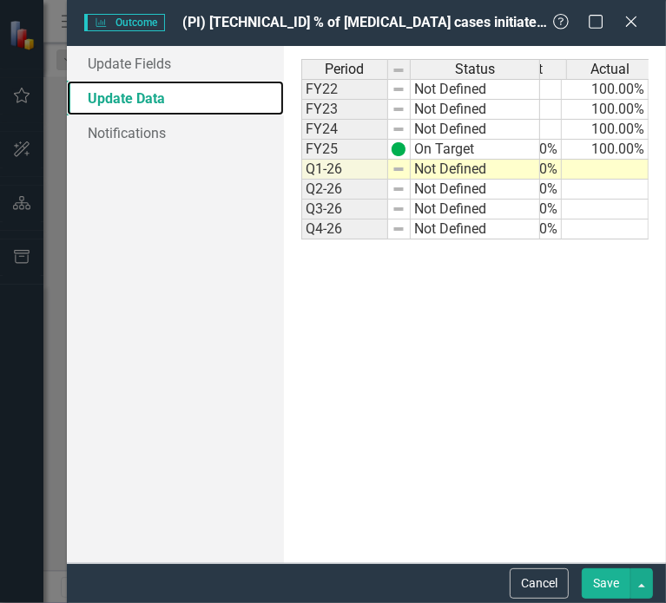
scroll to position [0, 65]
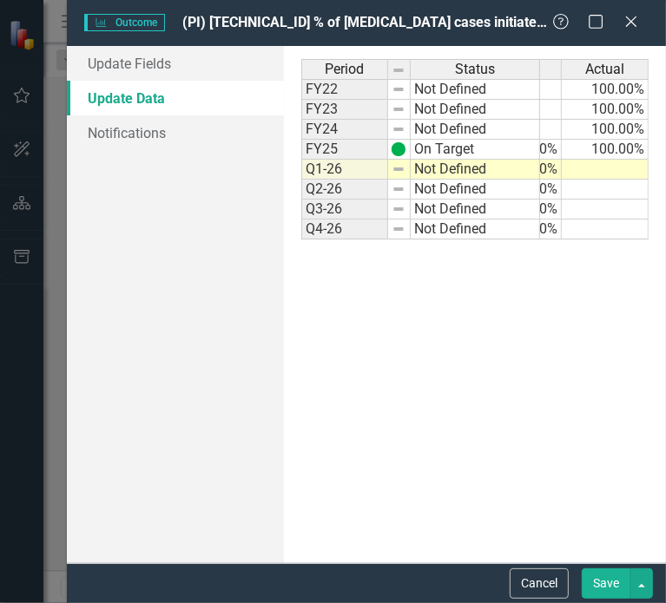
click at [596, 170] on td at bounding box center [605, 170] width 87 height 20
type textarea "100.00"
click at [603, 582] on button "Save" at bounding box center [606, 584] width 49 height 30
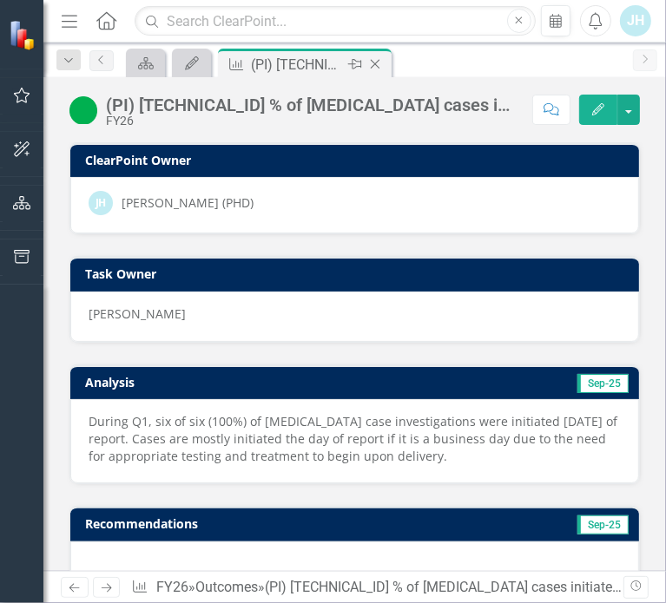
click at [372, 62] on icon at bounding box center [376, 65] width 10 height 10
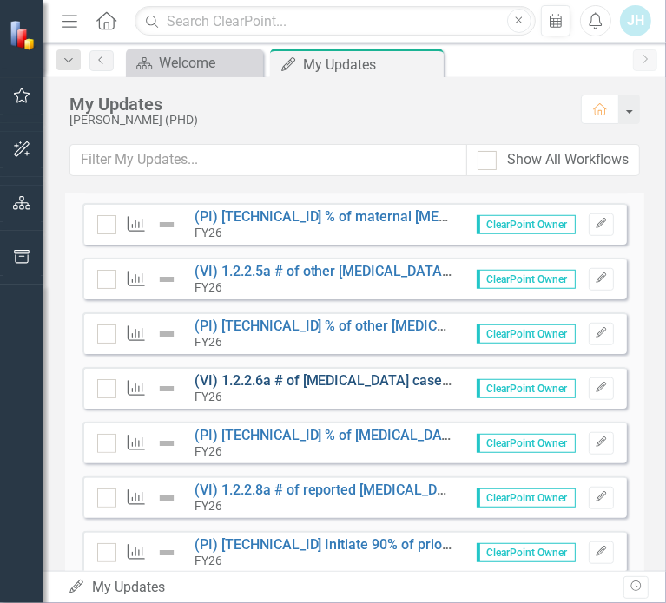
scroll to position [695, 0]
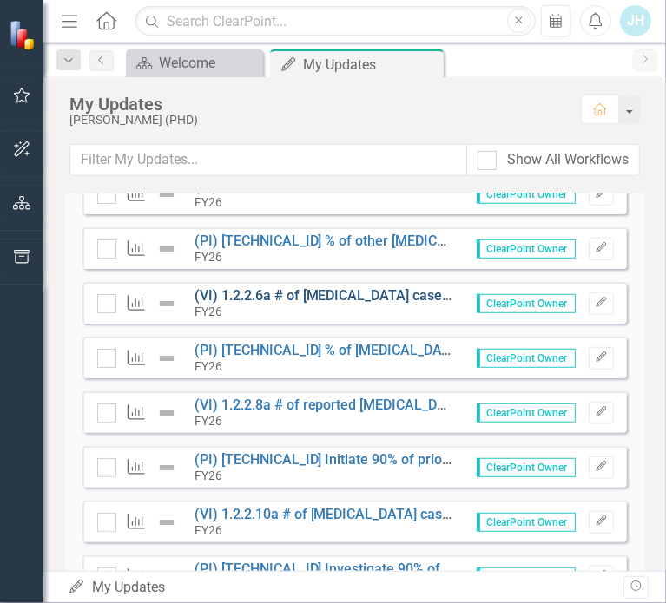
click at [320, 291] on link "(VI) 1.2.2.6a # of [MEDICAL_DATA] cases investigated" at bounding box center [361, 295] width 335 height 16
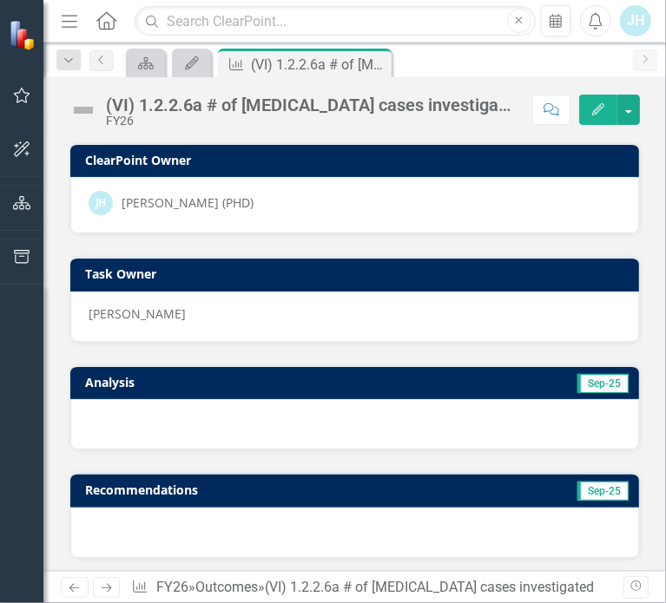
click at [601, 96] on button "Edit" at bounding box center [598, 110] width 38 height 30
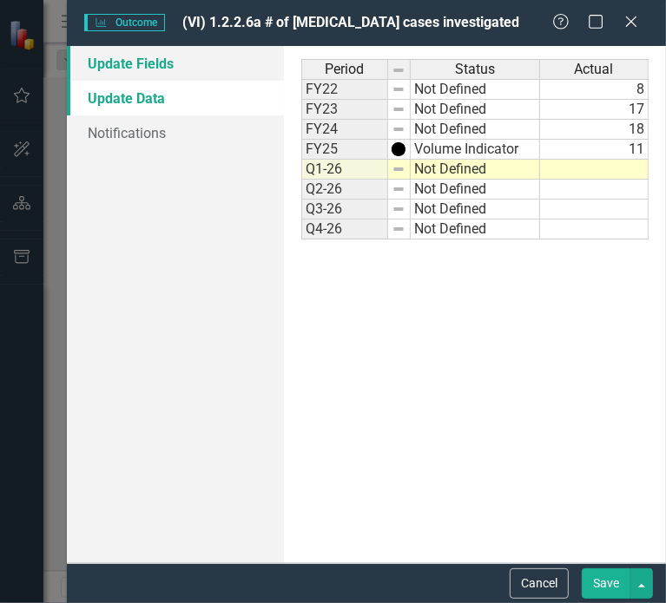
click at [133, 63] on link "Update Fields" at bounding box center [175, 63] width 217 height 35
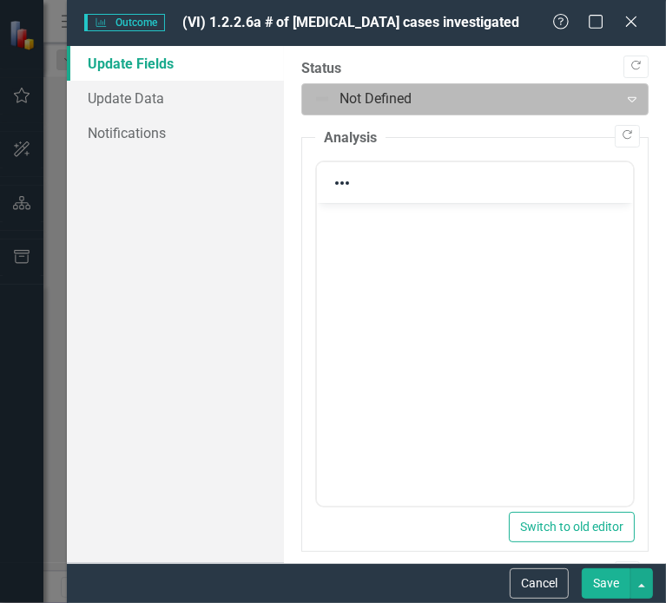
click at [429, 102] on div at bounding box center [460, 99] width 294 height 23
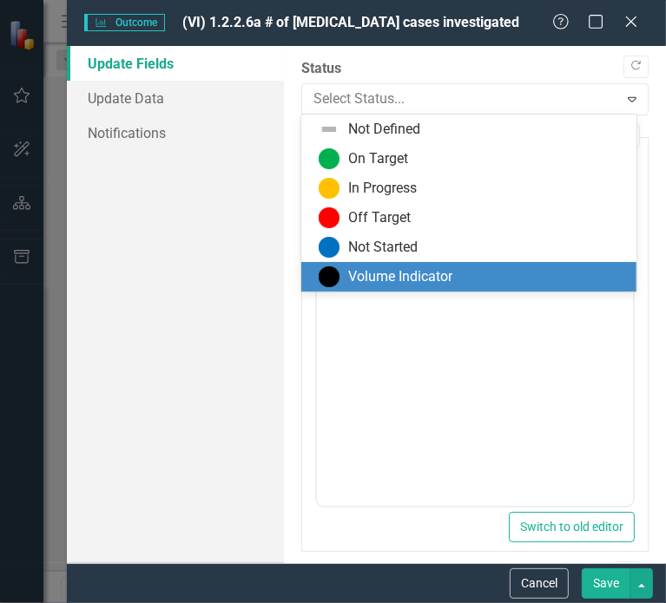
click at [410, 276] on div "Volume Indicator" at bounding box center [400, 277] width 104 height 20
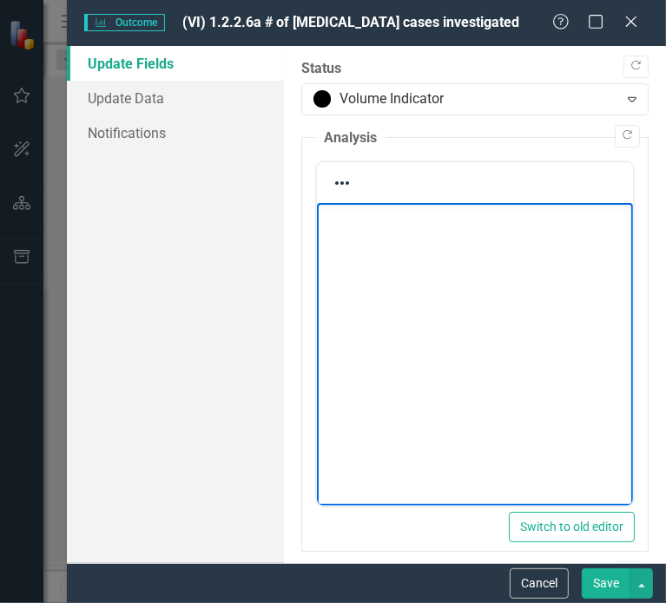
click at [371, 227] on p "Rich Text Area. Press ALT-0 for help." at bounding box center [473, 218] width 307 height 21
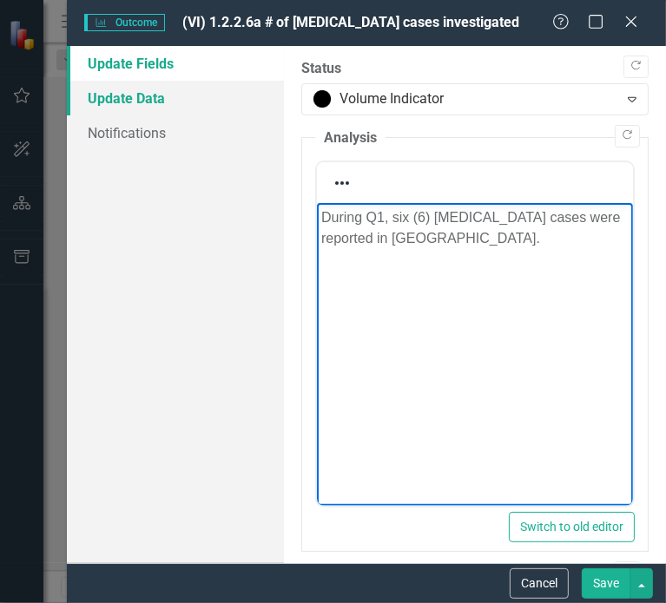
click at [121, 96] on link "Update Data" at bounding box center [175, 98] width 217 height 35
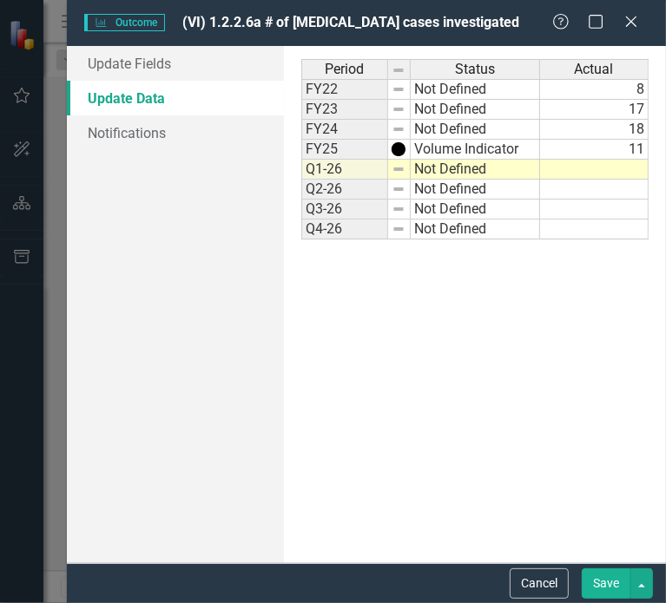
click at [629, 168] on td at bounding box center [594, 170] width 109 height 20
type textarea "6"
click at [608, 589] on button "Save" at bounding box center [606, 584] width 49 height 30
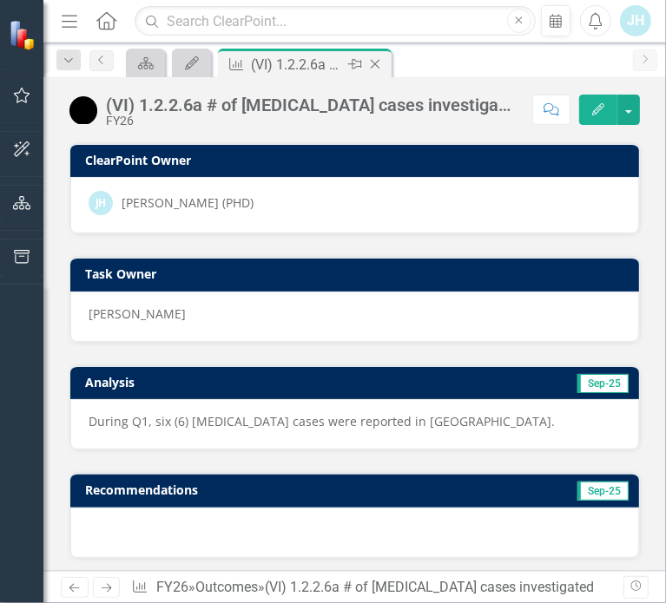
click at [375, 59] on icon "Close" at bounding box center [374, 64] width 17 height 14
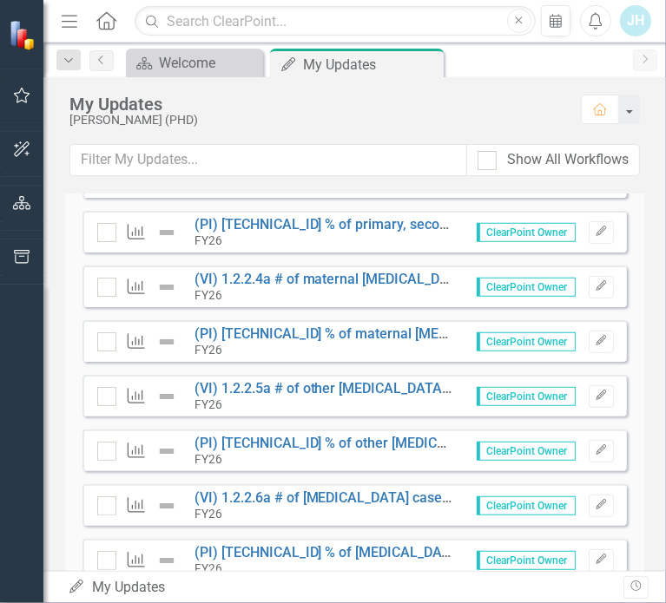
scroll to position [521, 0]
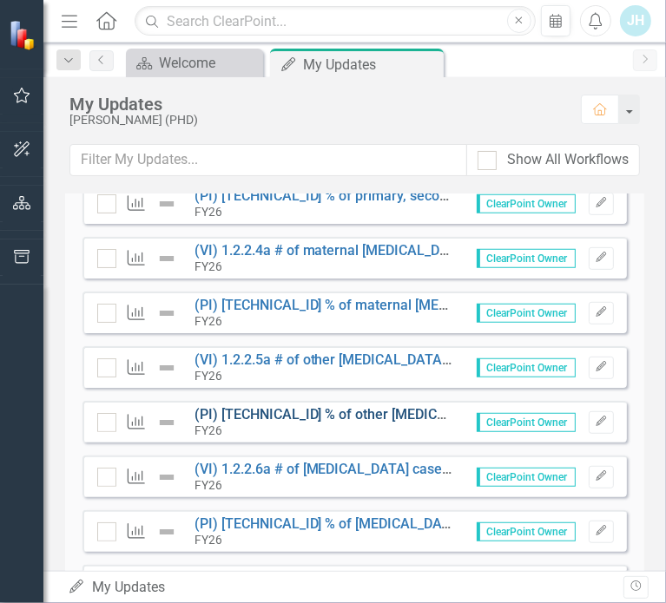
click at [323, 416] on link "(PI) [TECHNICAL_ID] % of other [MEDICAL_DATA] cases initiated [DATE]" at bounding box center [415, 414] width 443 height 16
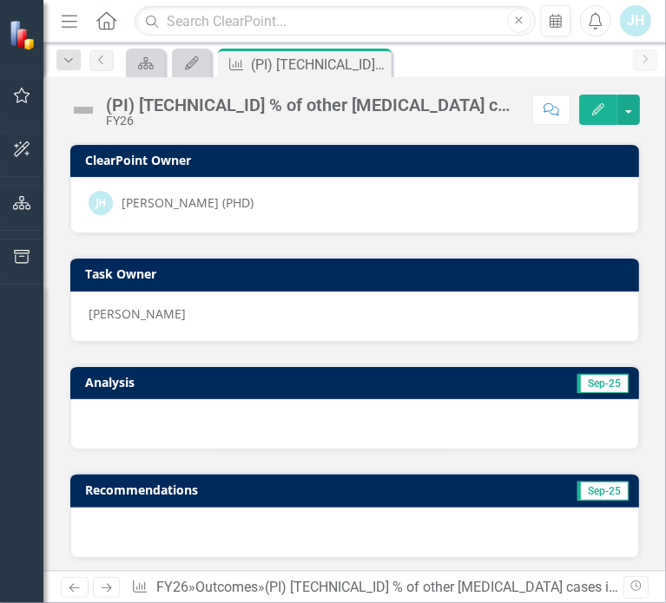
click at [602, 109] on icon "Edit" at bounding box center [598, 109] width 16 height 12
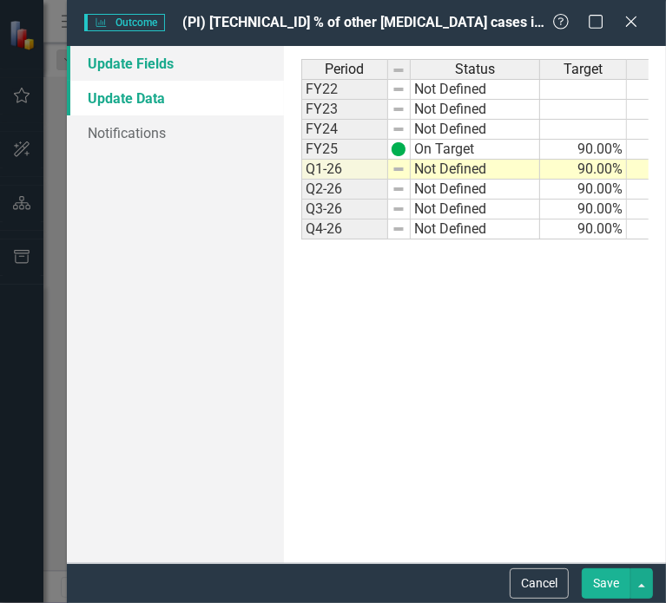
click at [151, 65] on link "Update Fields" at bounding box center [175, 63] width 217 height 35
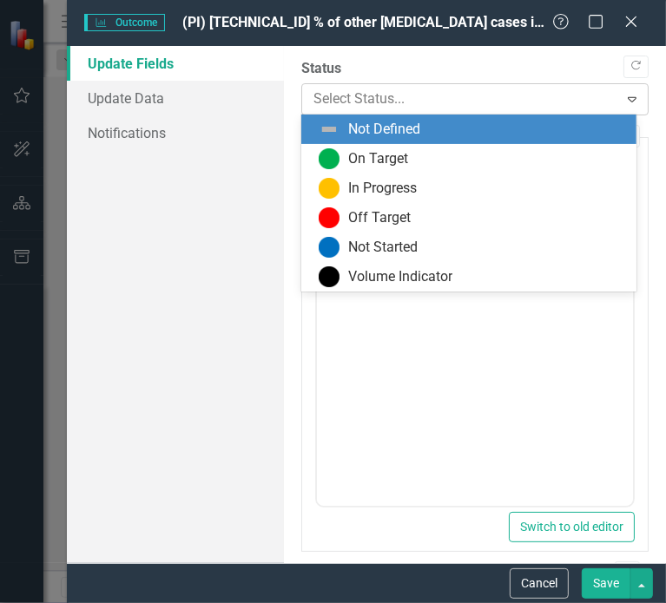
click at [376, 103] on div at bounding box center [460, 99] width 294 height 23
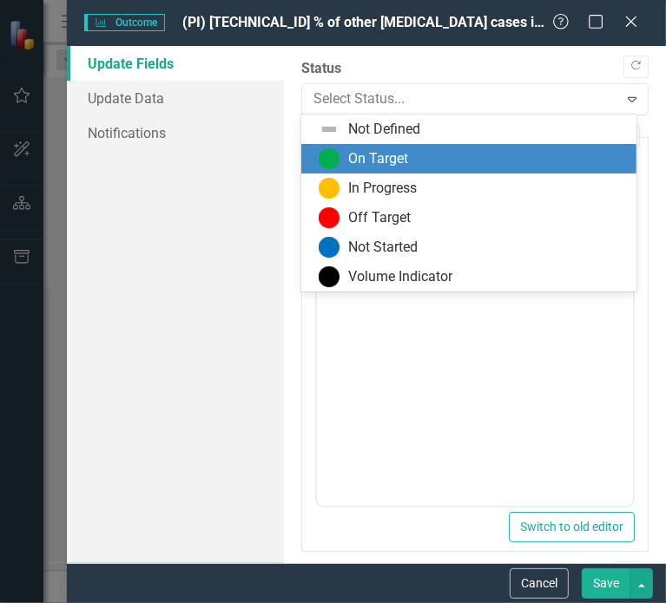
click at [369, 157] on div "On Target" at bounding box center [378, 159] width 60 height 20
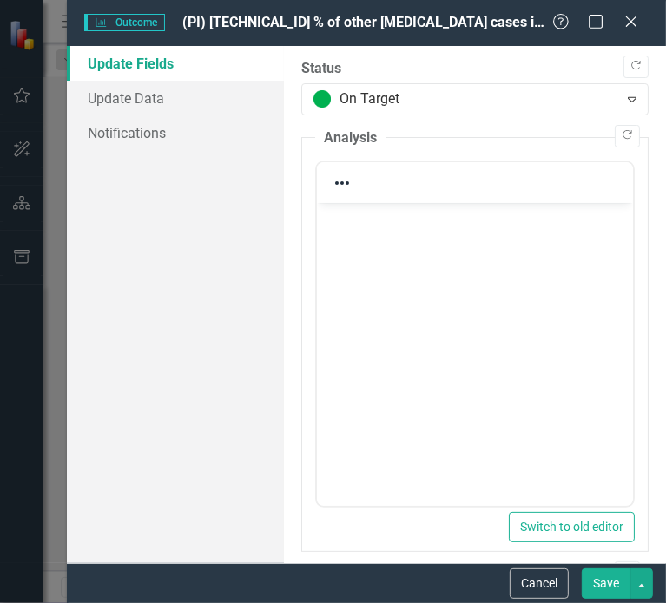
click at [605, 236] on body "Rich Text Area. Press ALT-0 for help." at bounding box center [474, 333] width 316 height 260
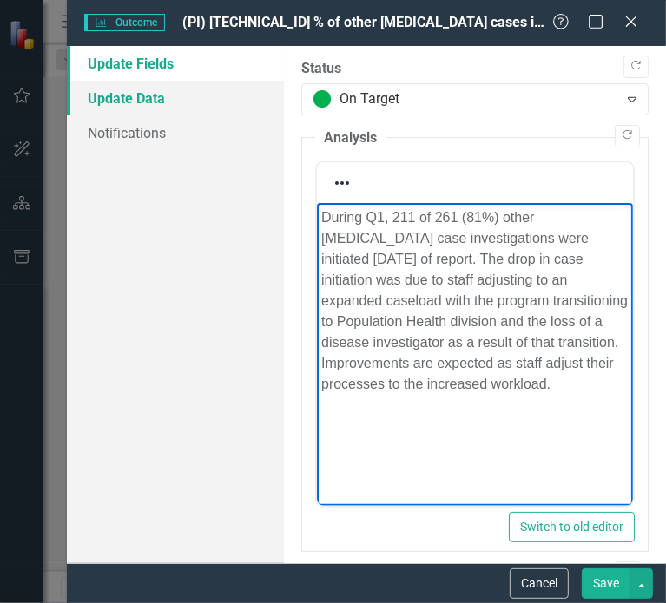
click at [142, 98] on link "Update Data" at bounding box center [175, 98] width 217 height 35
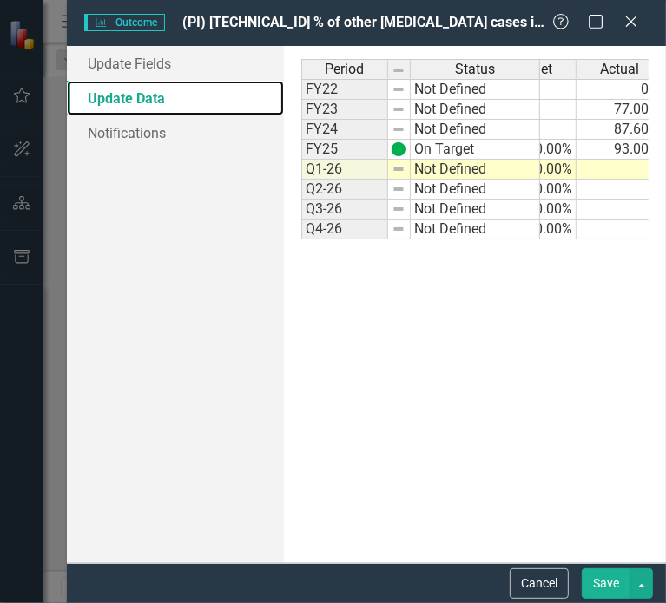
scroll to position [0, 65]
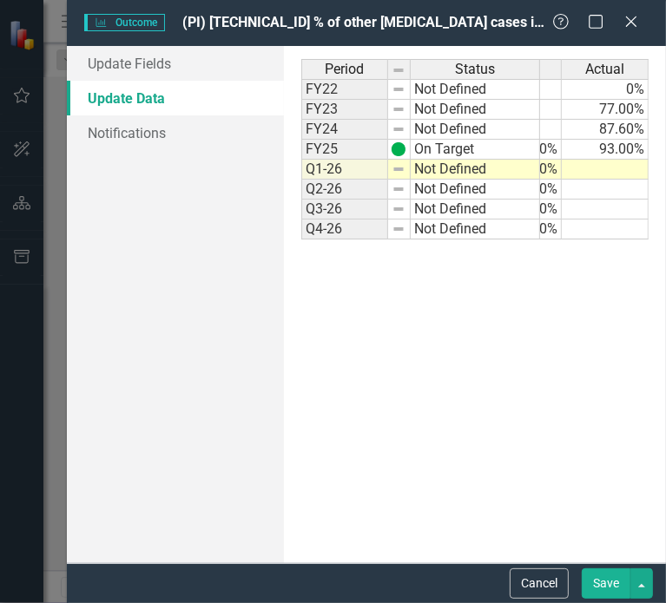
click at [615, 172] on td at bounding box center [605, 170] width 87 height 20
type textarea "80.84"
click at [143, 54] on link "Update Fields" at bounding box center [175, 63] width 217 height 35
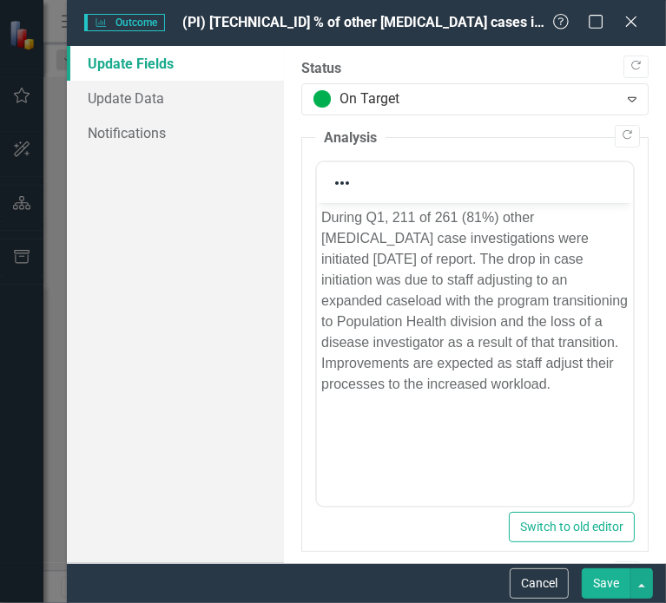
click at [600, 576] on button "Save" at bounding box center [606, 584] width 49 height 30
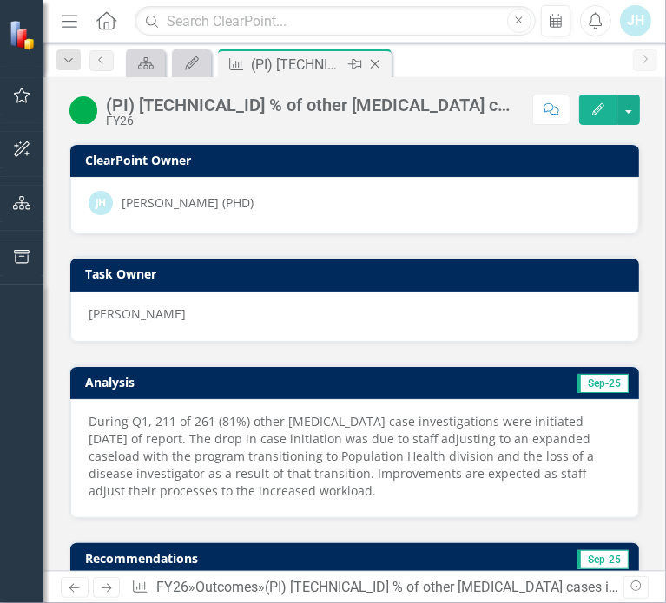
click at [374, 65] on icon "Close" at bounding box center [374, 64] width 17 height 14
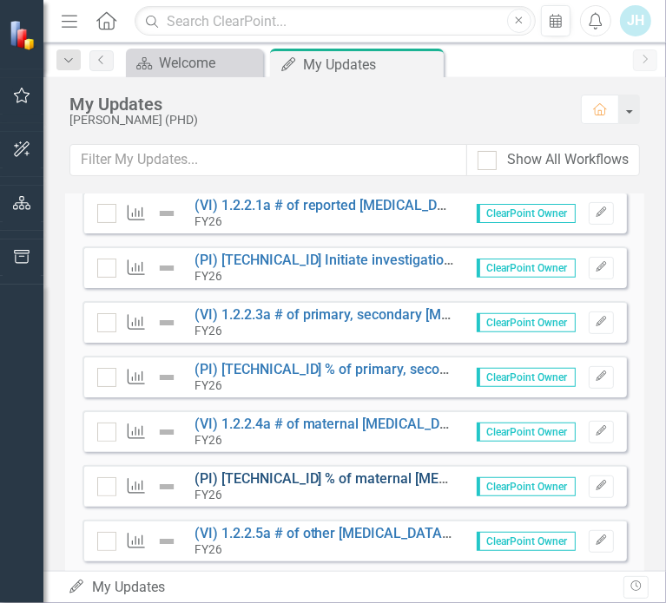
scroll to position [434, 0]
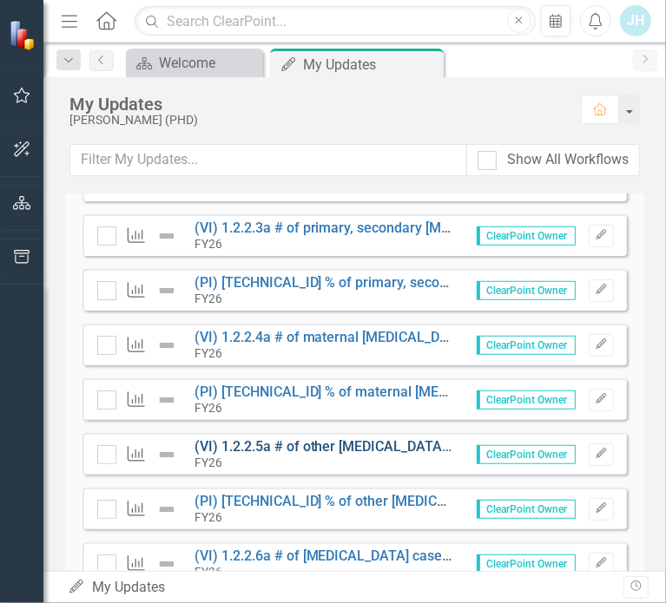
click at [334, 443] on link "(VI) 1.2.2.5a # of other [MEDICAL_DATA] cases investigated (early latent, late …" at bounding box center [634, 446] width 881 height 16
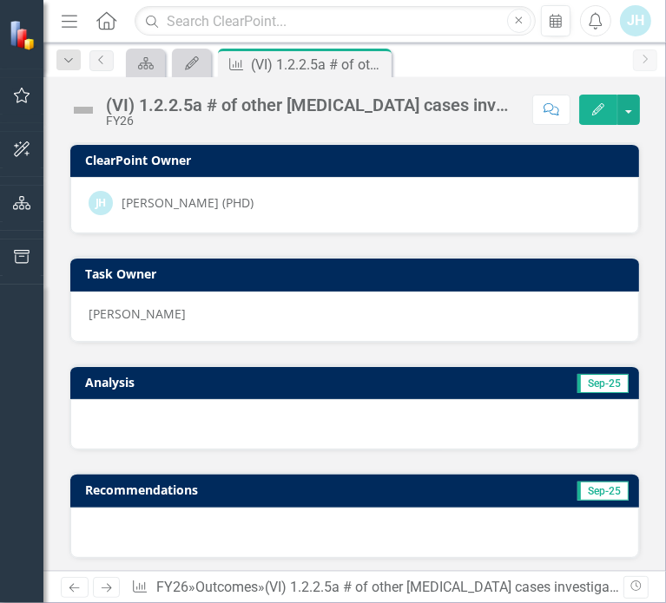
click at [600, 109] on icon "Edit" at bounding box center [598, 109] width 16 height 12
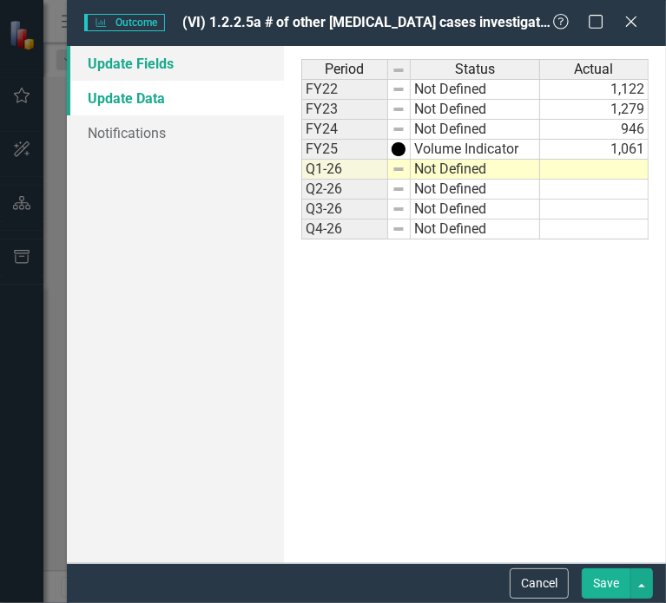
click at [136, 62] on link "Update Fields" at bounding box center [175, 63] width 217 height 35
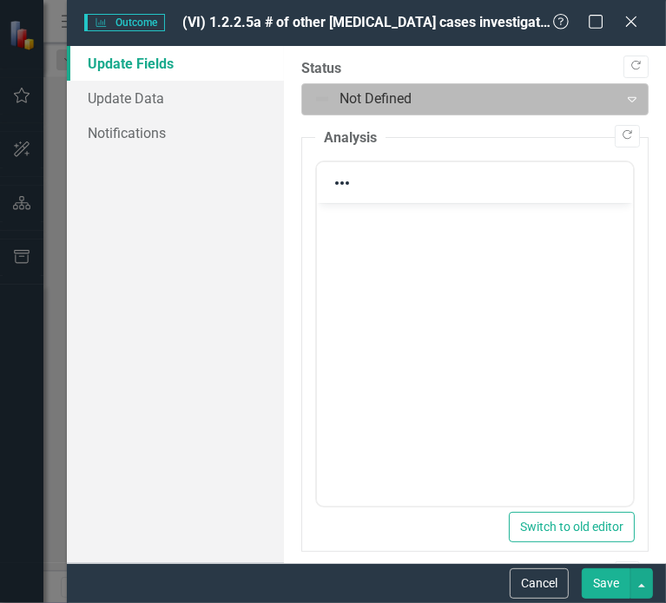
click at [367, 93] on div at bounding box center [460, 99] width 294 height 23
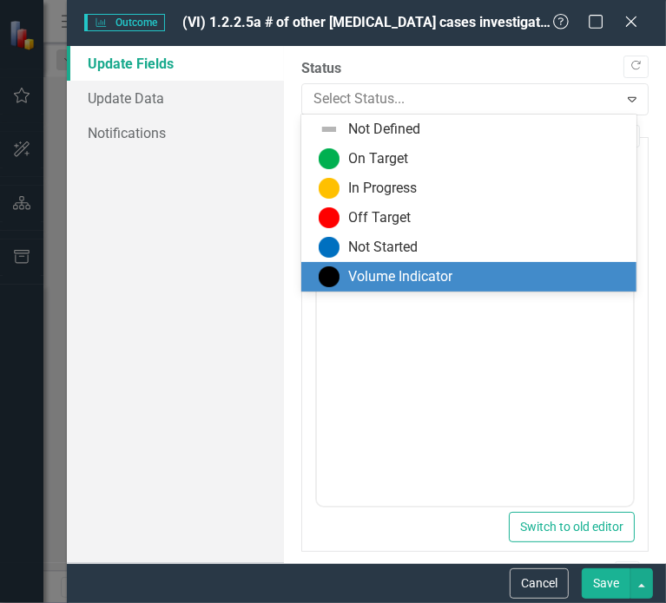
click at [353, 269] on div "Volume Indicator" at bounding box center [400, 277] width 104 height 20
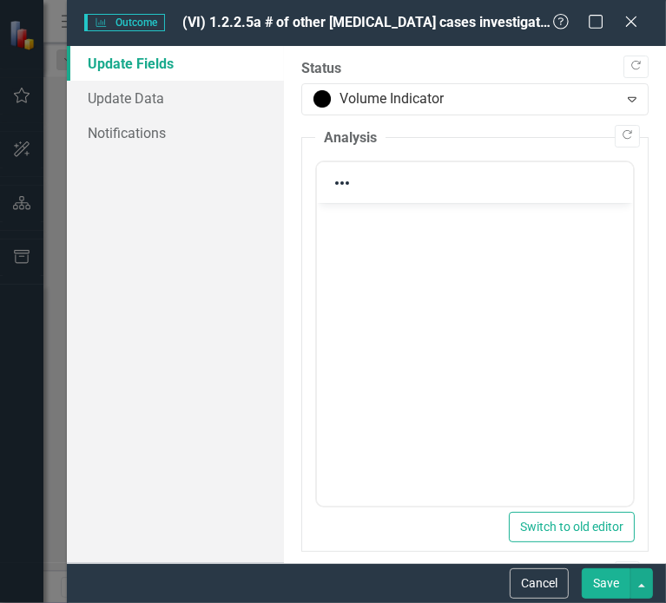
click at [572, 228] on body "Rich Text Area. Press ALT-0 for help." at bounding box center [474, 333] width 316 height 260
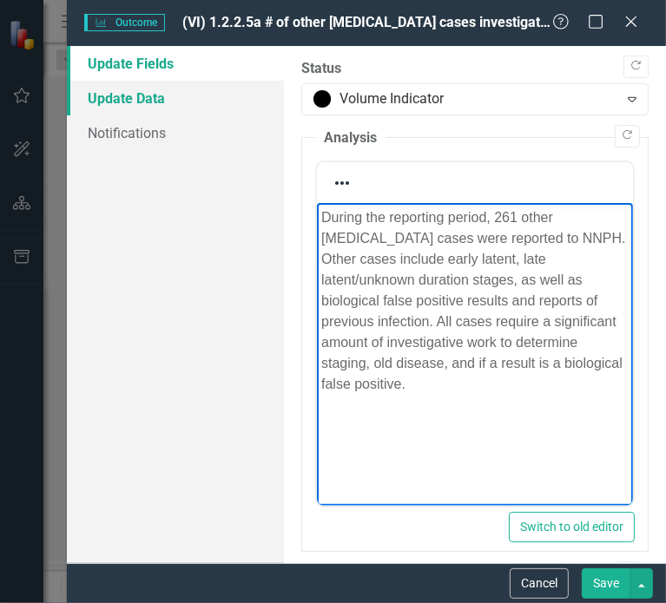
click at [148, 98] on link "Update Data" at bounding box center [175, 98] width 217 height 35
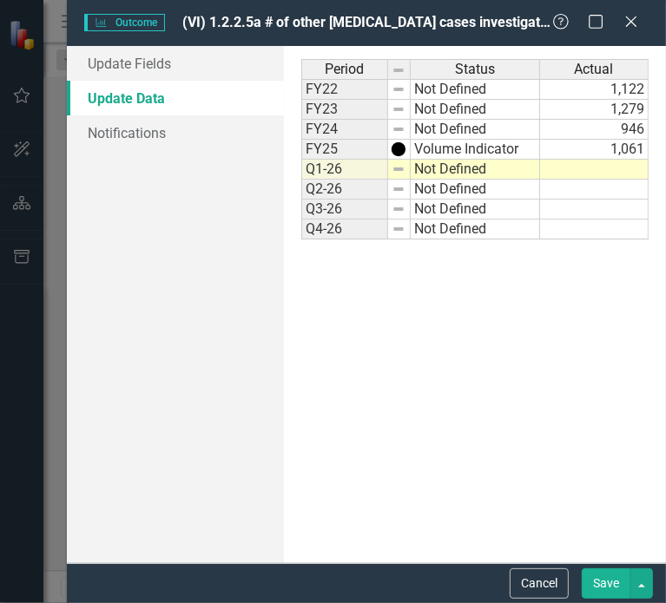
click at [564, 162] on td at bounding box center [594, 170] width 109 height 20
type textarea "261"
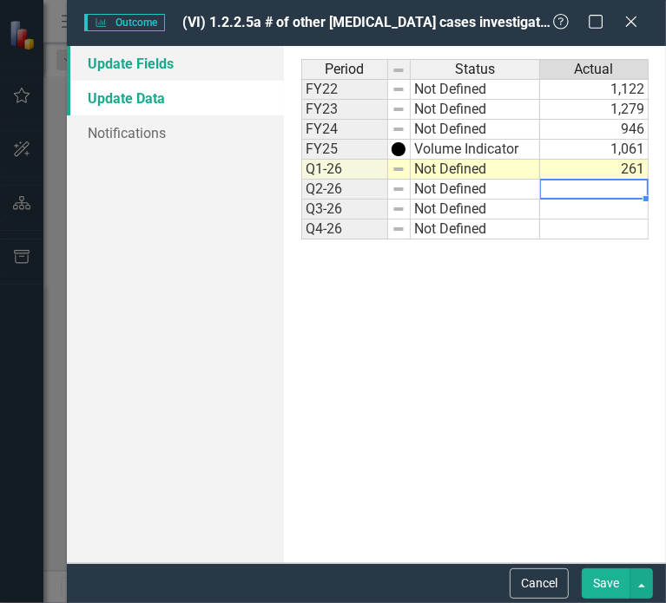
click at [160, 63] on link "Update Fields" at bounding box center [175, 63] width 217 height 35
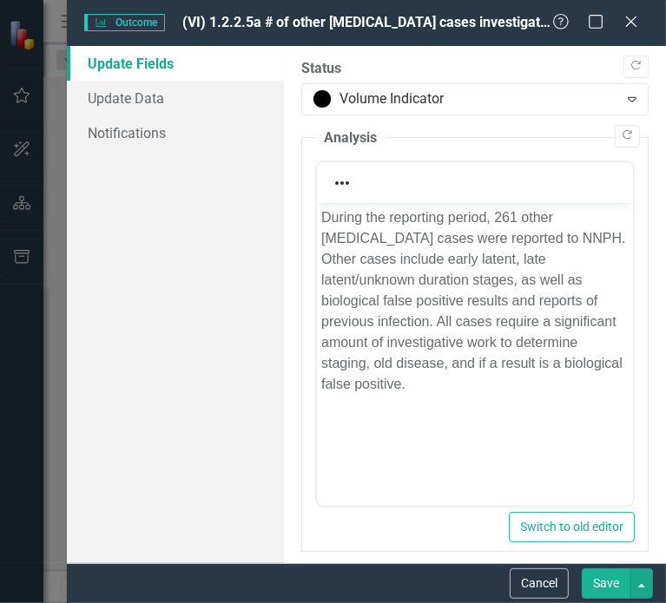
click at [611, 577] on button "Save" at bounding box center [606, 584] width 49 height 30
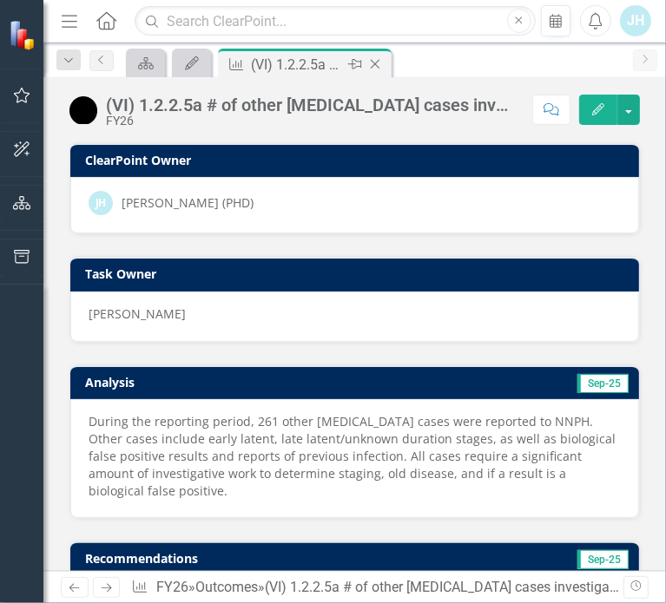
click at [372, 63] on icon "Close" at bounding box center [374, 64] width 17 height 14
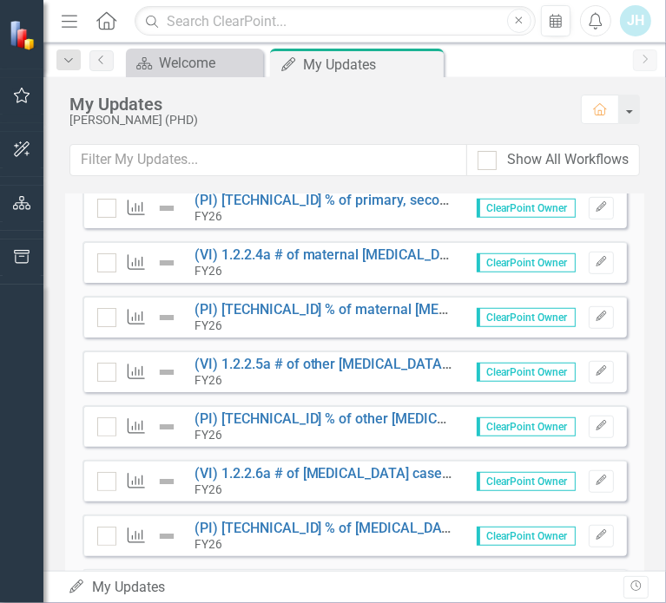
scroll to position [521, 0]
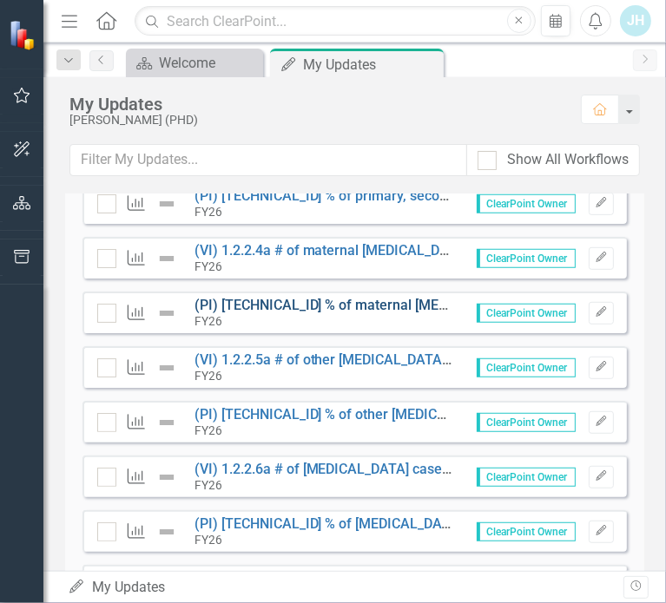
click at [288, 302] on link "(PI) [TECHNICAL_ID] % of maternal [MEDICAL_DATA] cases initiated [DATE]" at bounding box center [427, 305] width 466 height 16
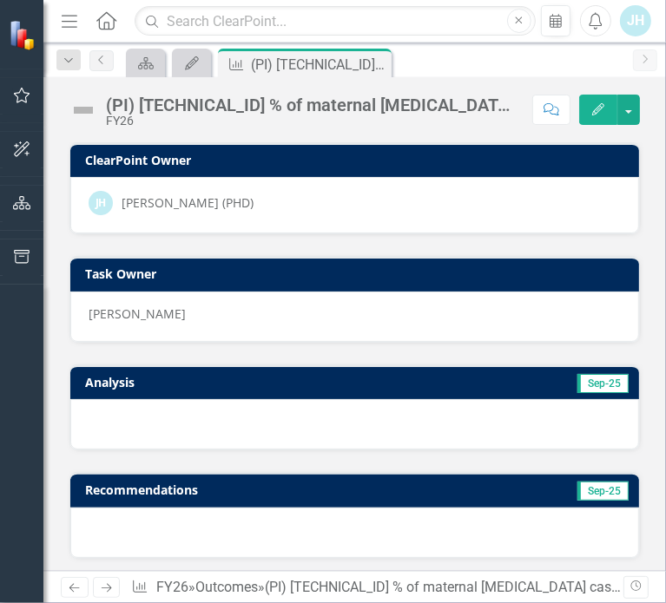
click at [597, 110] on icon "Edit" at bounding box center [598, 109] width 16 height 12
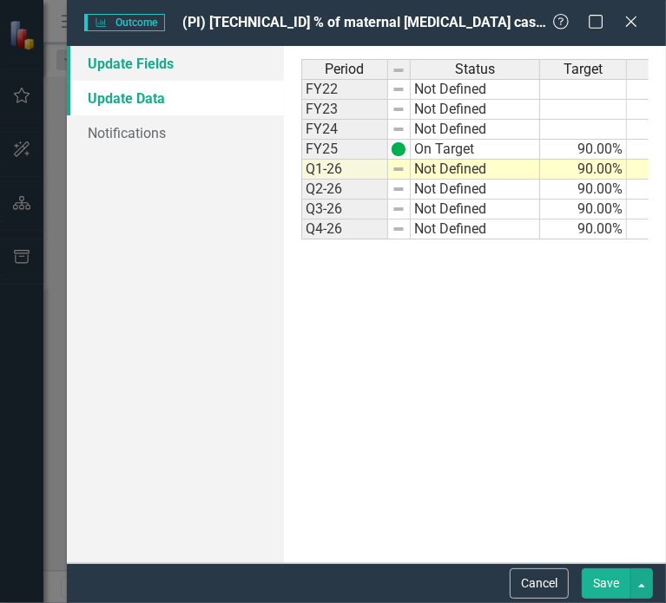
click at [163, 70] on link "Update Fields" at bounding box center [175, 63] width 217 height 35
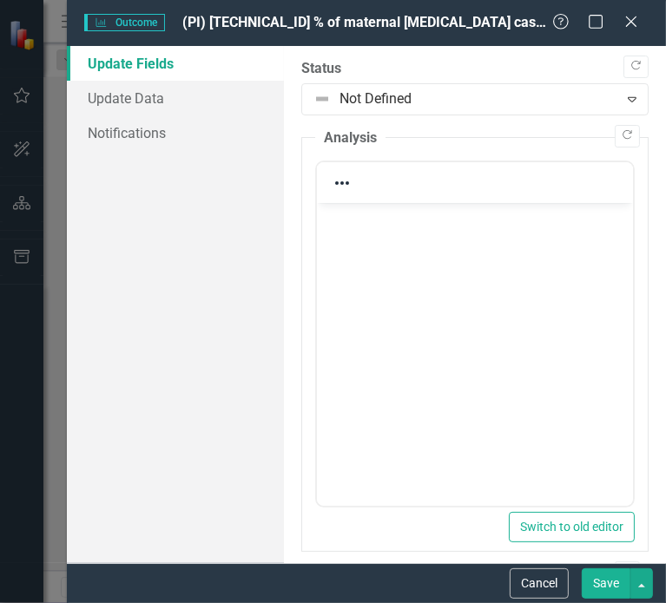
click at [392, 234] on body "Rich Text Area. Press ALT-0 for help." at bounding box center [474, 333] width 316 height 260
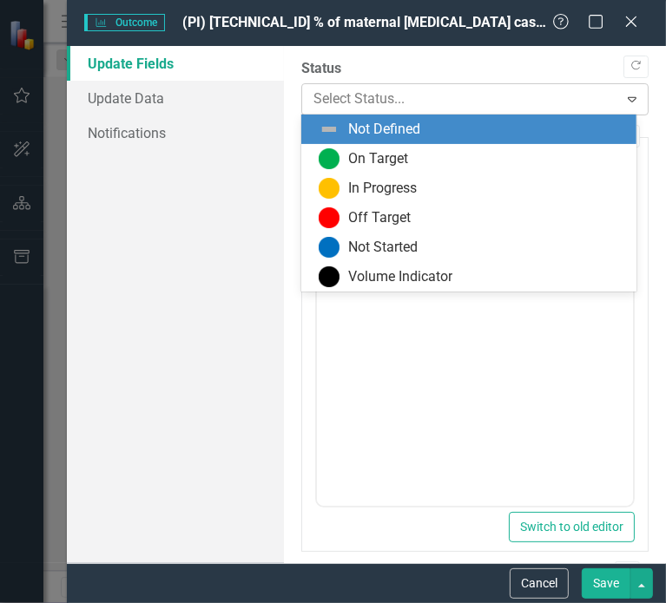
click at [386, 103] on div at bounding box center [460, 99] width 294 height 23
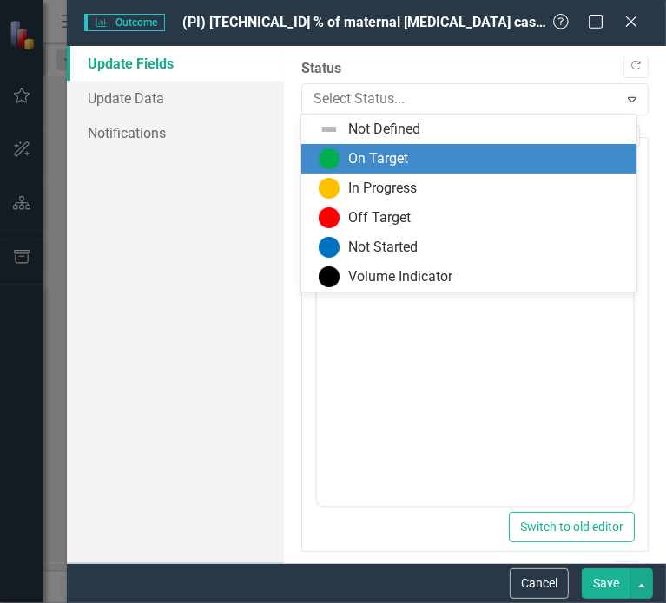
click at [375, 146] on div "On Target" at bounding box center [468, 159] width 335 height 30
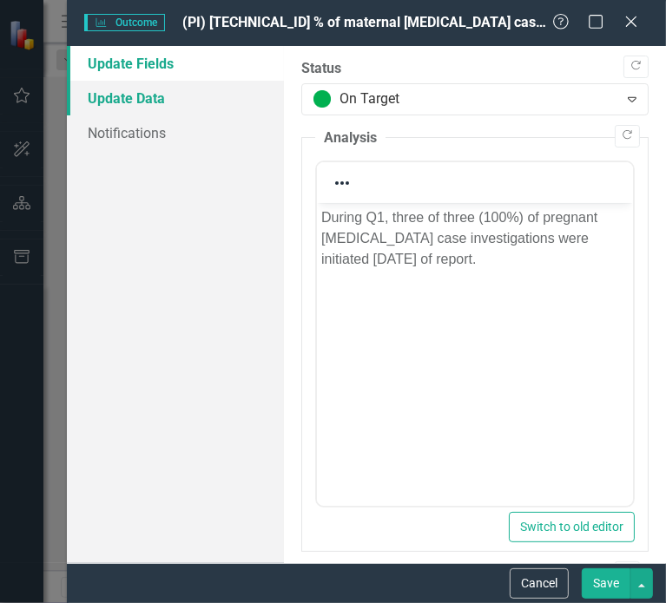
click at [144, 100] on link "Update Data" at bounding box center [175, 98] width 217 height 35
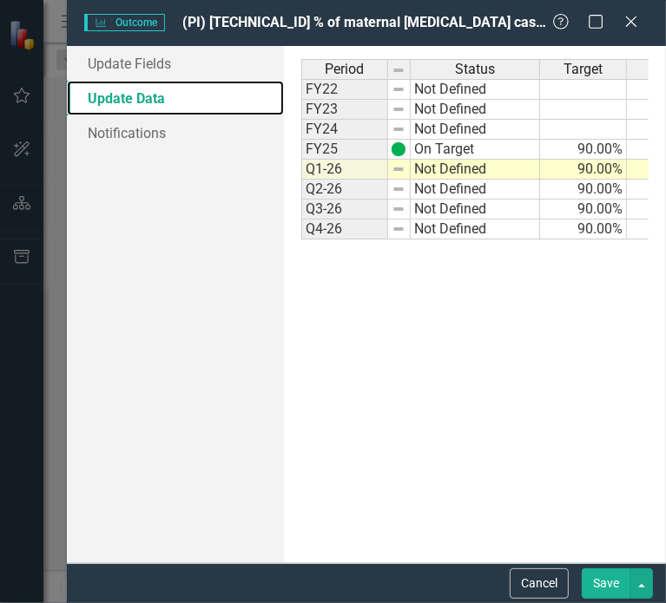
scroll to position [0, 65]
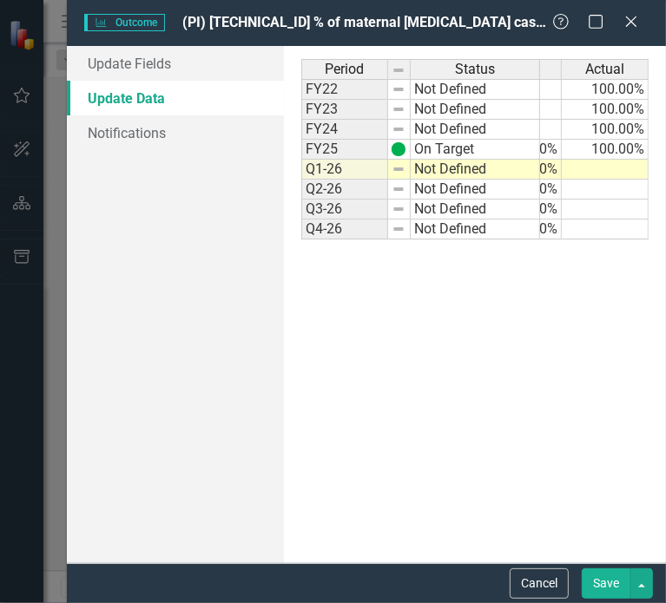
click at [604, 169] on td at bounding box center [605, 170] width 87 height 20
type textarea "100.00"
click at [613, 585] on button "Save" at bounding box center [606, 584] width 49 height 30
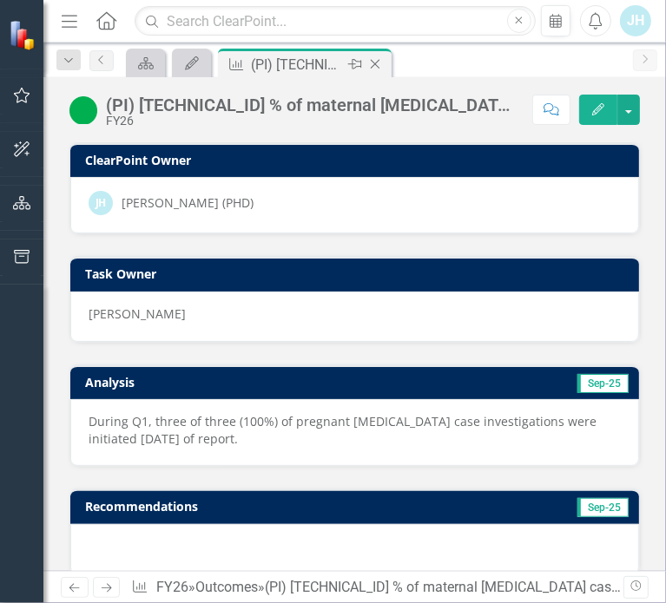
click at [372, 62] on icon at bounding box center [376, 65] width 10 height 10
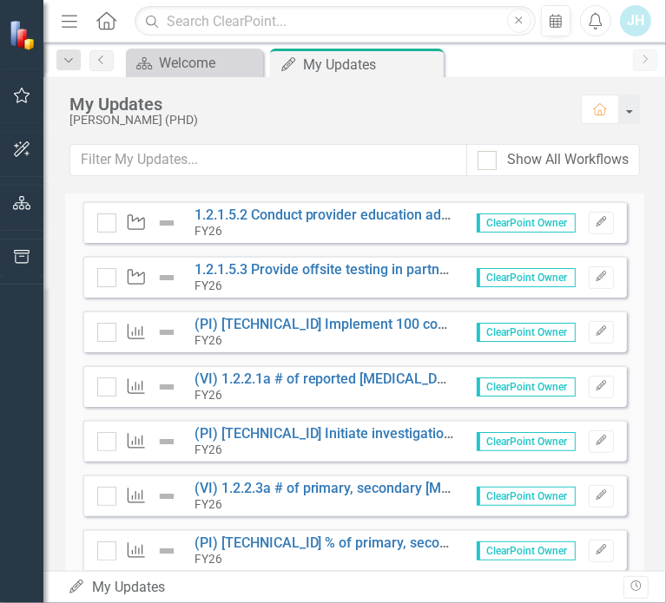
scroll to position [347, 0]
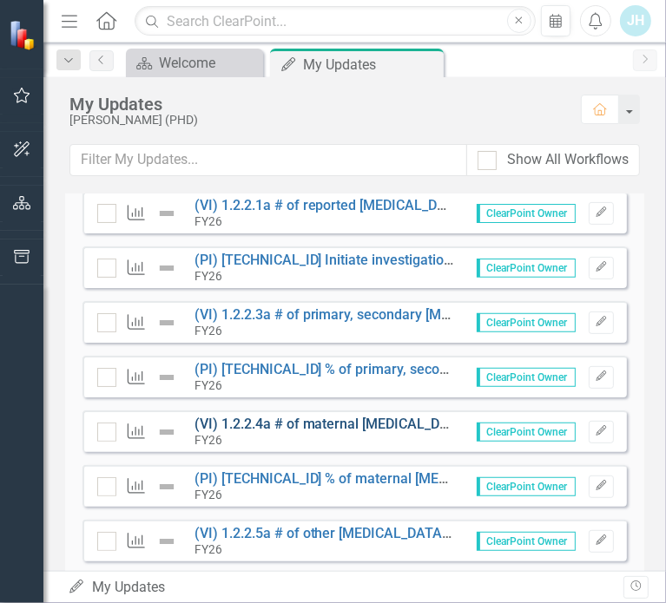
click at [295, 423] on link "(VI) 1.2.2.4a # of maternal [MEDICAL_DATA] cases investigated" at bounding box center [391, 424] width 395 height 16
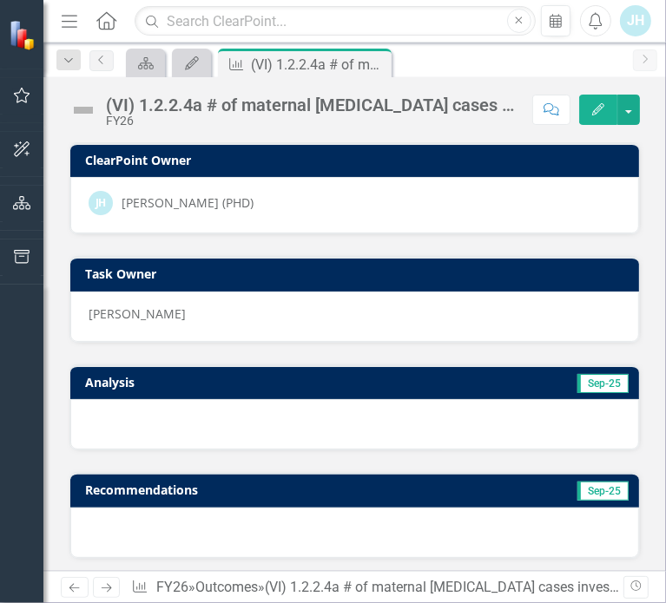
click at [597, 110] on icon "button" at bounding box center [598, 109] width 12 height 12
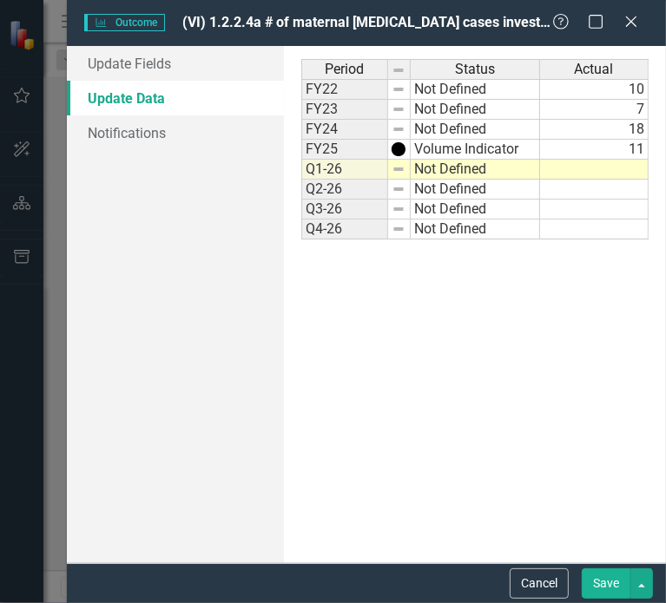
click at [603, 170] on td at bounding box center [594, 170] width 109 height 20
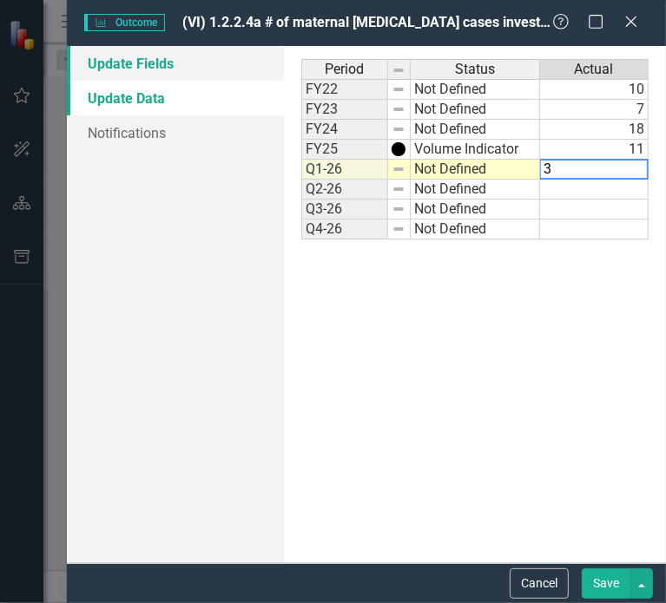
type textarea "3"
click at [132, 72] on link "Update Fields" at bounding box center [175, 63] width 217 height 35
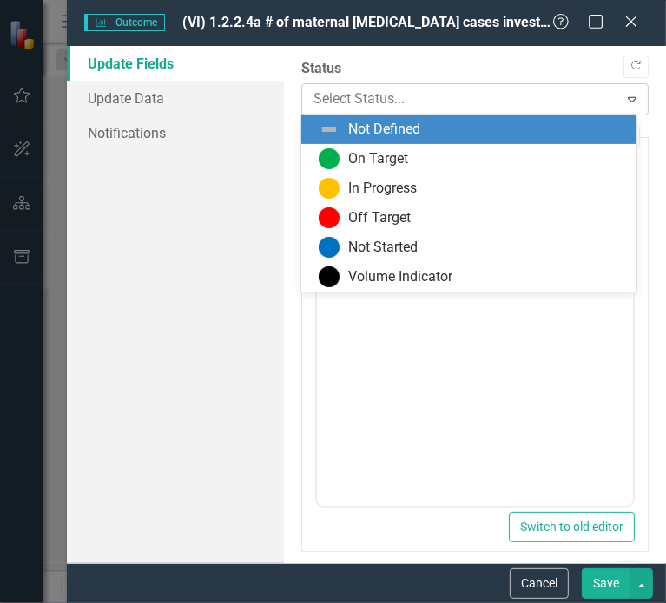
click at [367, 94] on div at bounding box center [460, 99] width 294 height 23
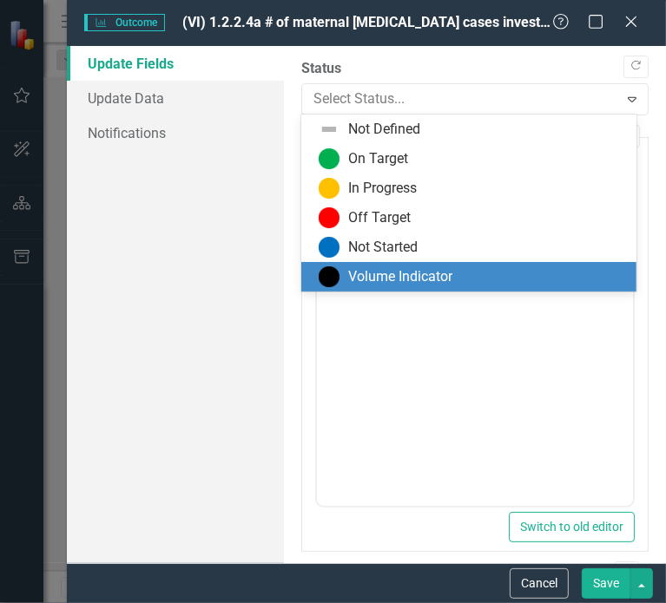
click at [362, 277] on div "Volume Indicator" at bounding box center [400, 277] width 104 height 20
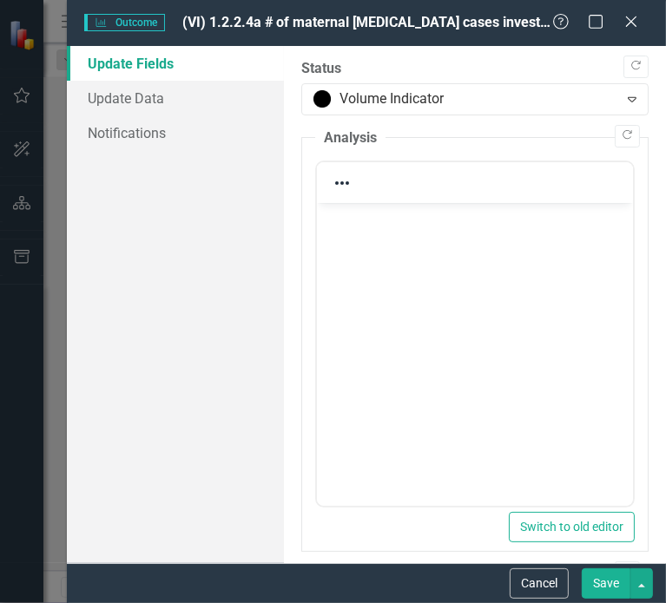
click at [371, 267] on body "Rich Text Area. Press ALT-0 for help." at bounding box center [474, 333] width 316 height 260
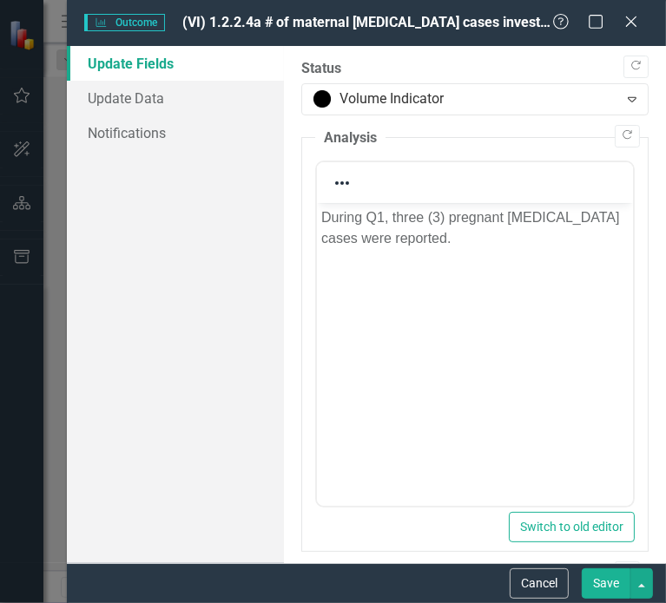
click at [615, 584] on button "Save" at bounding box center [606, 584] width 49 height 30
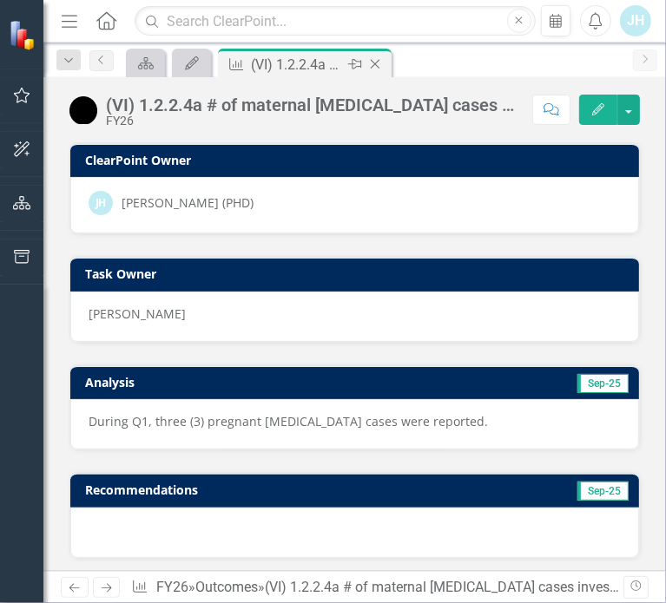
click at [375, 66] on icon "Close" at bounding box center [374, 64] width 17 height 14
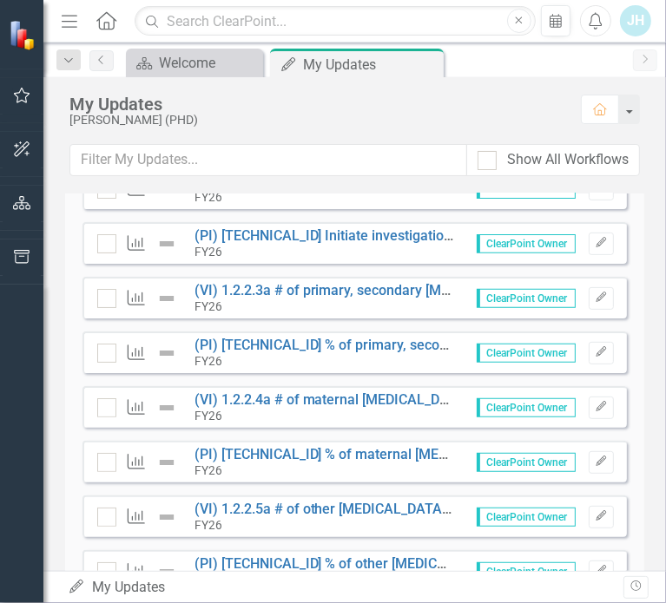
scroll to position [347, 0]
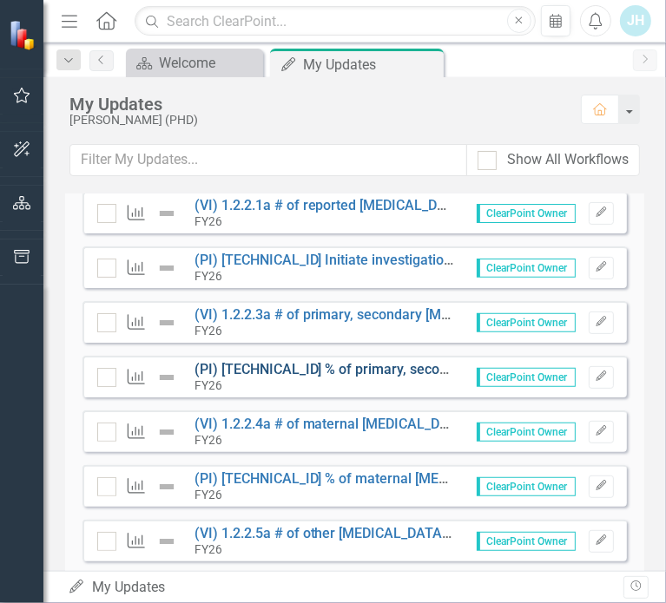
click at [315, 365] on link "(PI) [TECHNICAL_ID] % of primary, secondary [MEDICAL_DATA] cases initiated [DAT…" at bounding box center [460, 369] width 533 height 16
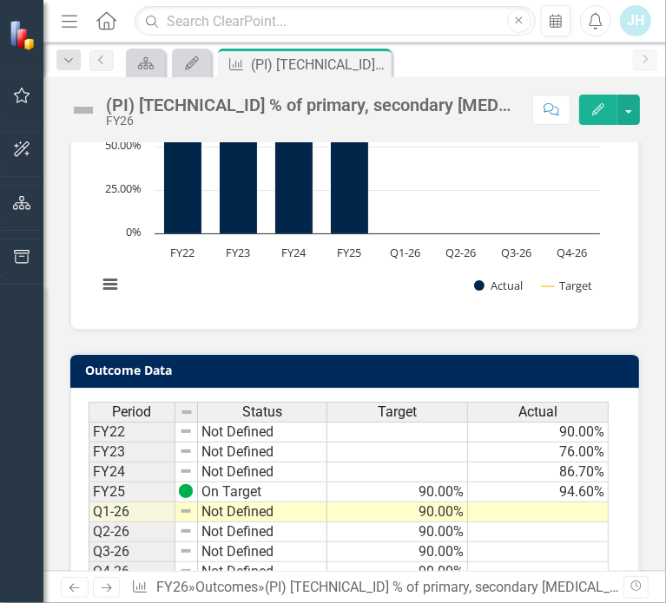
scroll to position [1006, 0]
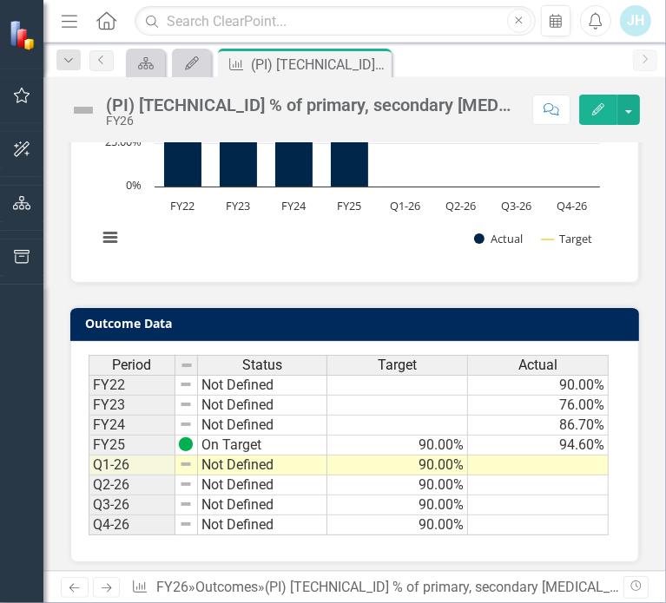
click at [595, 111] on icon "button" at bounding box center [598, 109] width 12 height 12
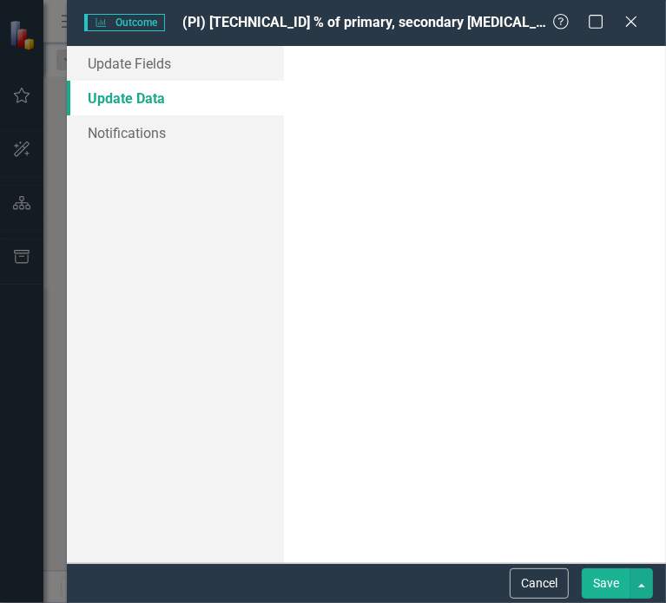
scroll to position [0, 0]
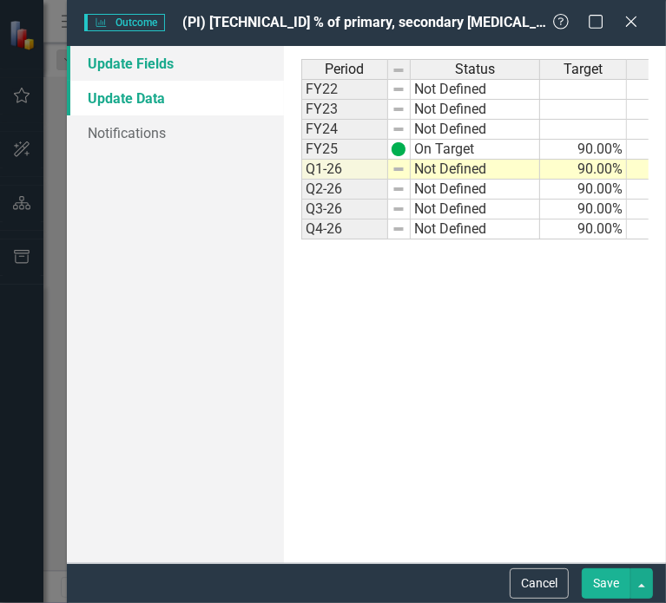
click at [162, 63] on link "Update Fields" at bounding box center [175, 63] width 217 height 35
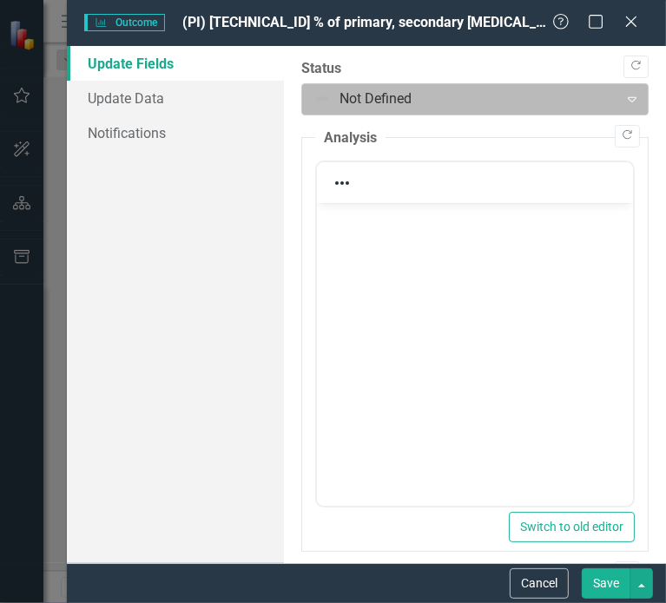
click at [374, 96] on div at bounding box center [460, 99] width 294 height 23
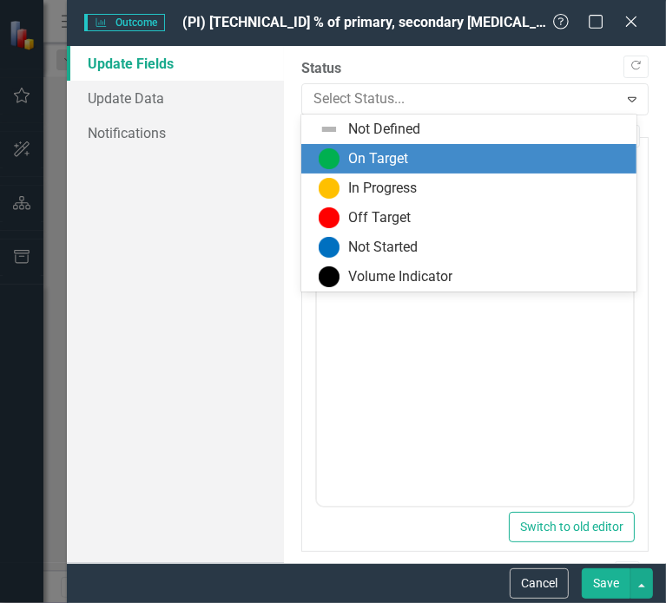
click at [389, 158] on div "On Target" at bounding box center [378, 159] width 60 height 20
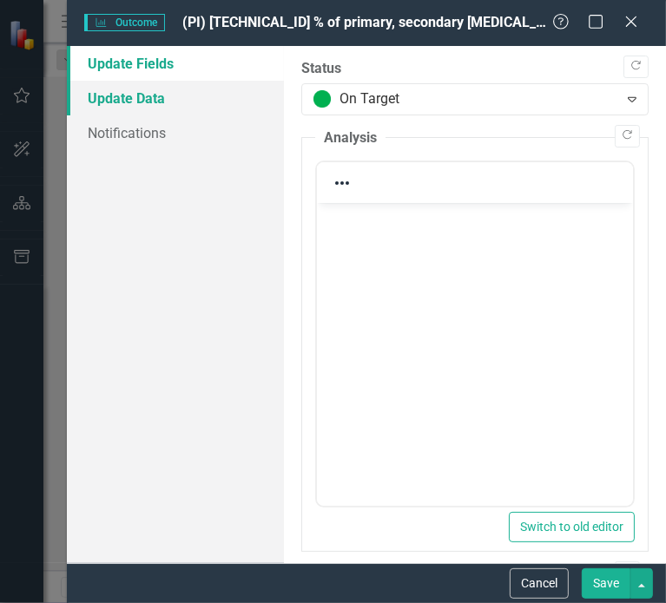
click at [96, 92] on link "Update Data" at bounding box center [175, 98] width 217 height 35
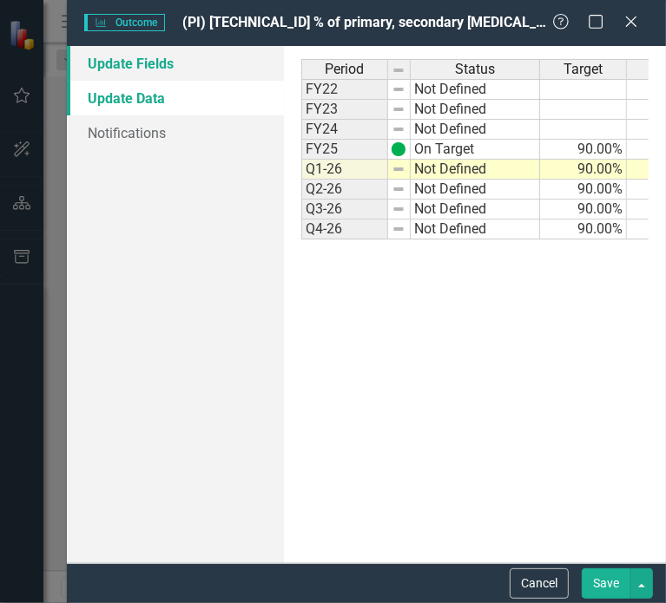
click at [164, 56] on link "Update Fields" at bounding box center [175, 63] width 217 height 35
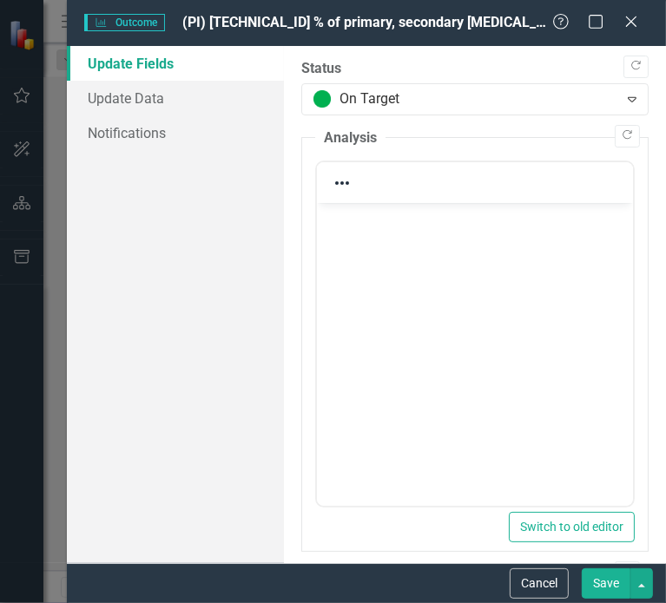
click at [378, 229] on body "Rich Text Area. Press ALT-0 for help." at bounding box center [474, 333] width 316 height 260
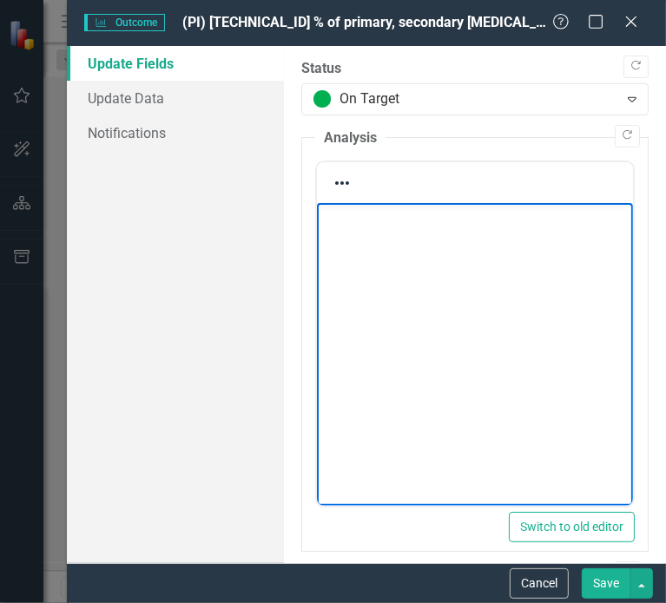
click at [390, 224] on p "Rich Text Area. Press ALT-0 for help." at bounding box center [473, 218] width 307 height 21
paste body "Rich Text Area. Press ALT-0 for help."
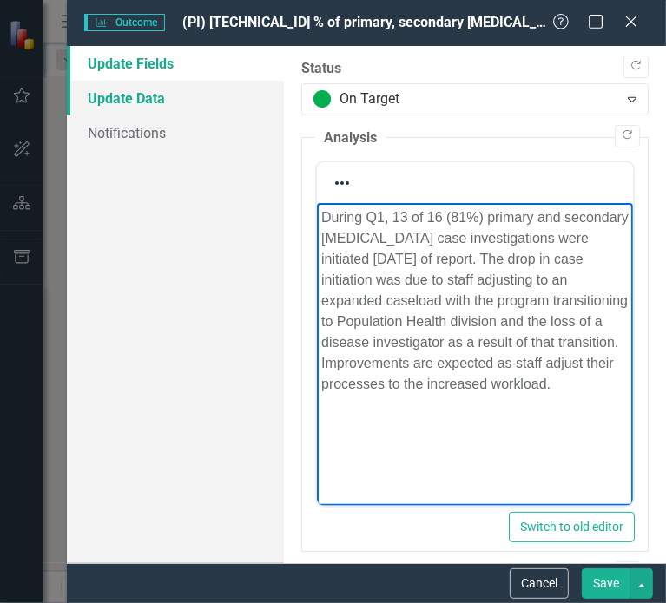
drag, startPoint x: 123, startPoint y: 96, endPoint x: 139, endPoint y: 103, distance: 17.1
click at [123, 96] on link "Update Data" at bounding box center [175, 98] width 217 height 35
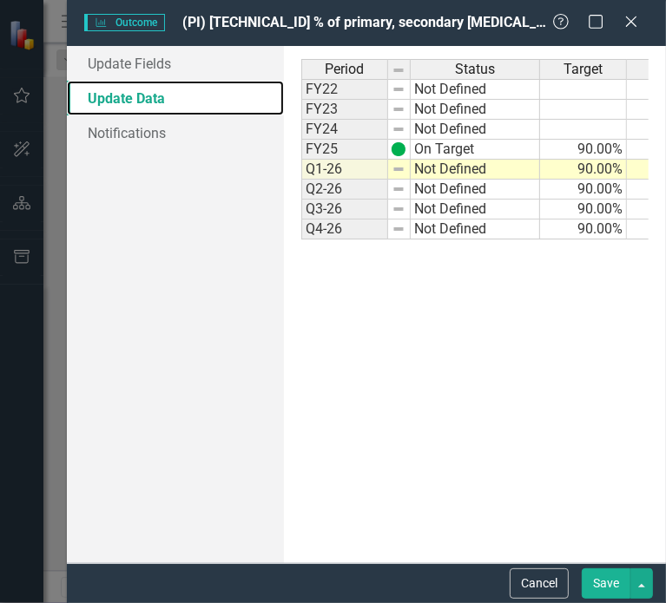
scroll to position [0, 65]
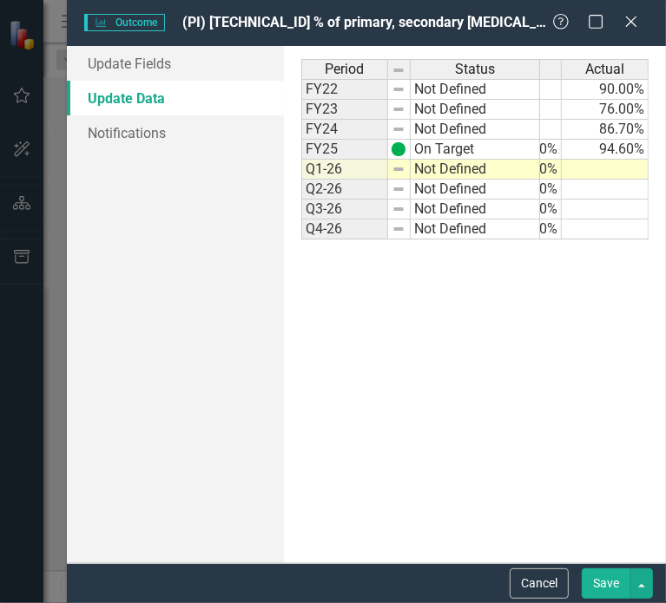
click at [594, 162] on td at bounding box center [605, 170] width 87 height 20
type textarea "81.25"
click at [599, 586] on button "Save" at bounding box center [606, 584] width 49 height 30
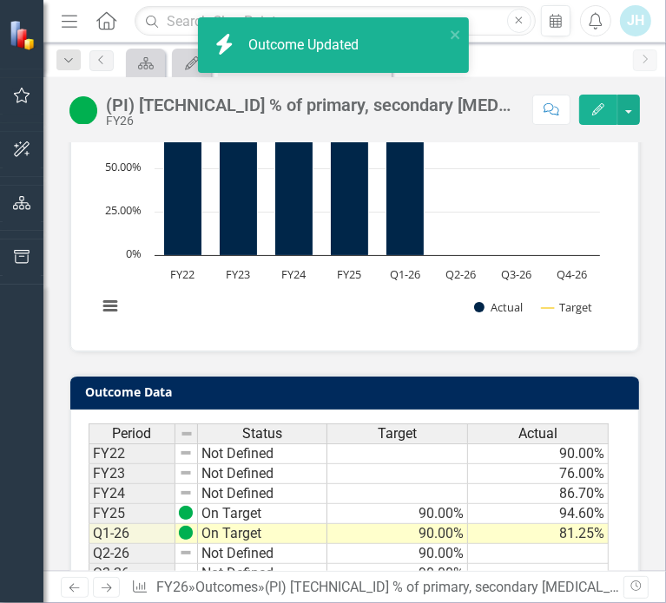
scroll to position [1074, 0]
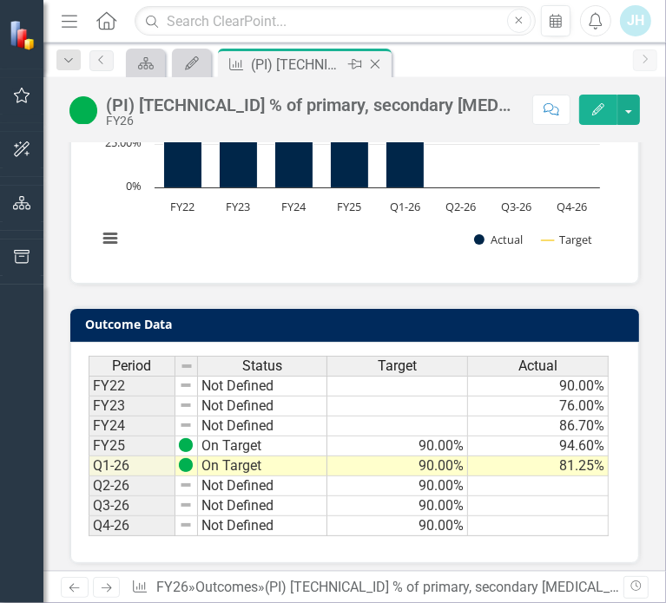
click at [375, 65] on icon "Close" at bounding box center [374, 64] width 17 height 14
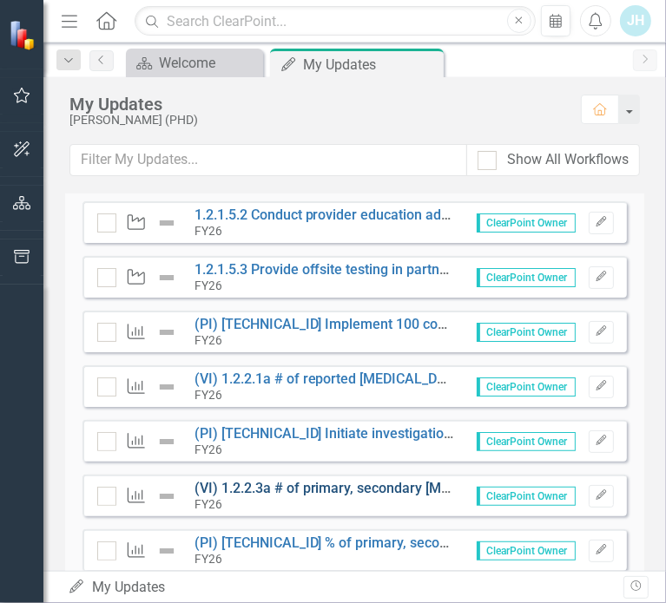
scroll to position [260, 0]
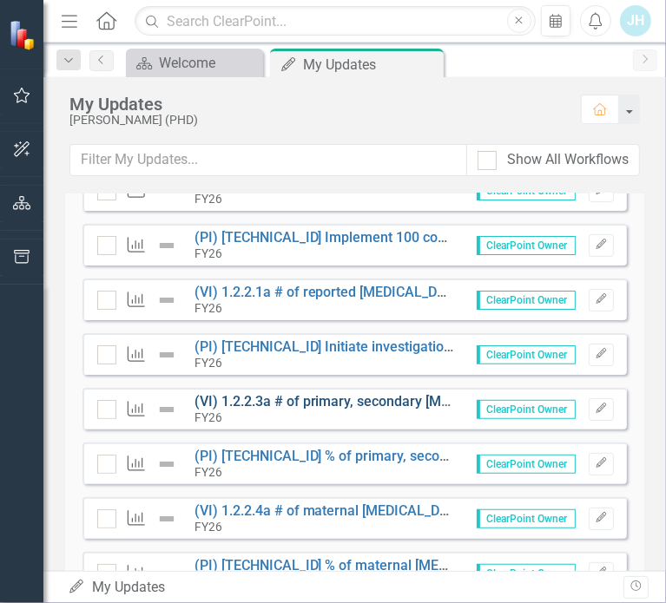
click at [321, 398] on link "(VI) 1.2.2.3a # of primary, secondary [MEDICAL_DATA] cases investigated" at bounding box center [423, 401] width 458 height 16
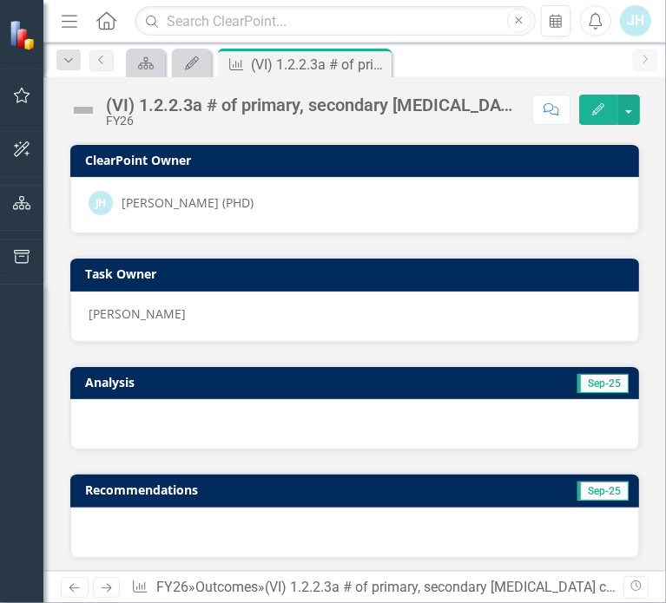
click at [595, 103] on icon "Edit" at bounding box center [598, 109] width 16 height 12
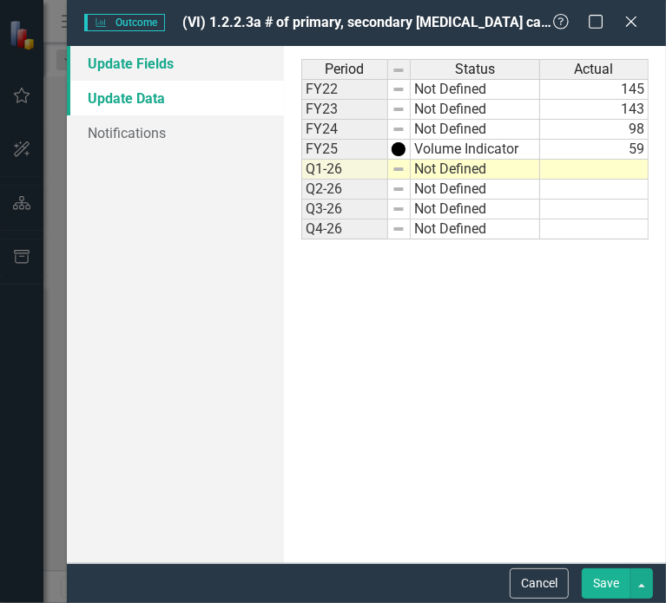
click at [130, 65] on link "Update Fields" at bounding box center [175, 63] width 217 height 35
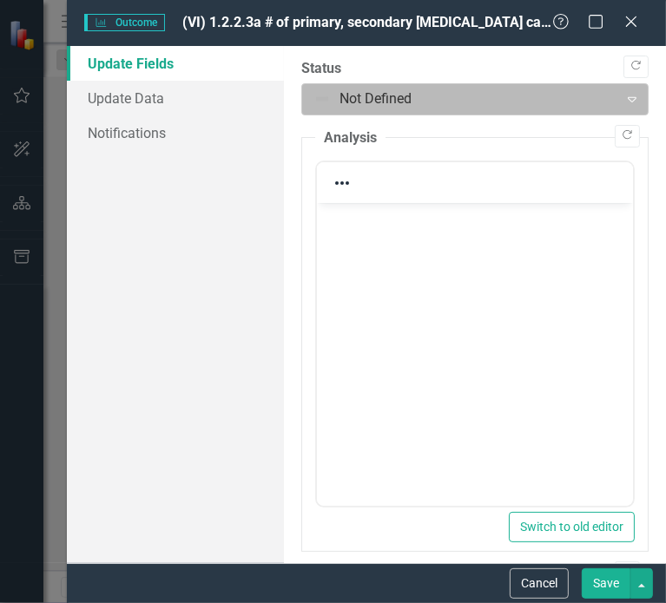
click at [389, 103] on div at bounding box center [460, 99] width 294 height 23
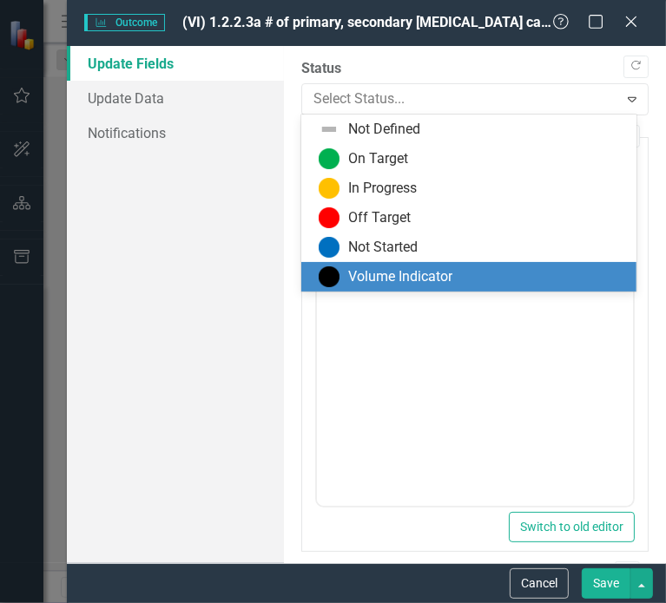
click at [382, 274] on div "Volume Indicator" at bounding box center [400, 277] width 104 height 20
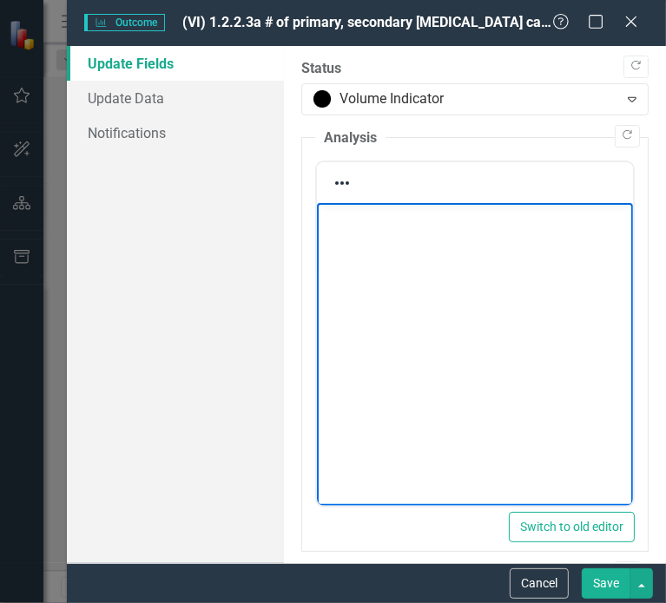
click at [359, 235] on body "Rich Text Area. Press ALT-0 for help." at bounding box center [474, 333] width 316 height 260
paste body "Rich Text Area. Press ALT-0 for help."
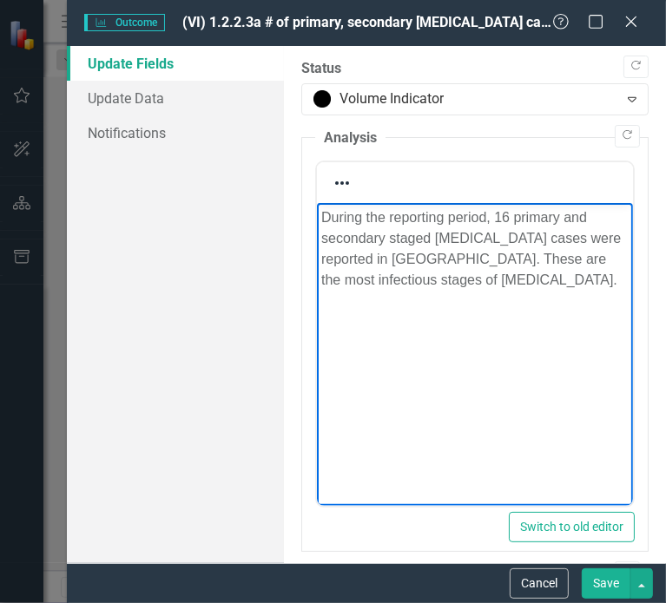
click at [496, 214] on p "During the reporting period, 16 primary and secondary staged syphilis cases wer…" at bounding box center [473, 249] width 307 height 83
click at [108, 96] on link "Update Data" at bounding box center [175, 98] width 217 height 35
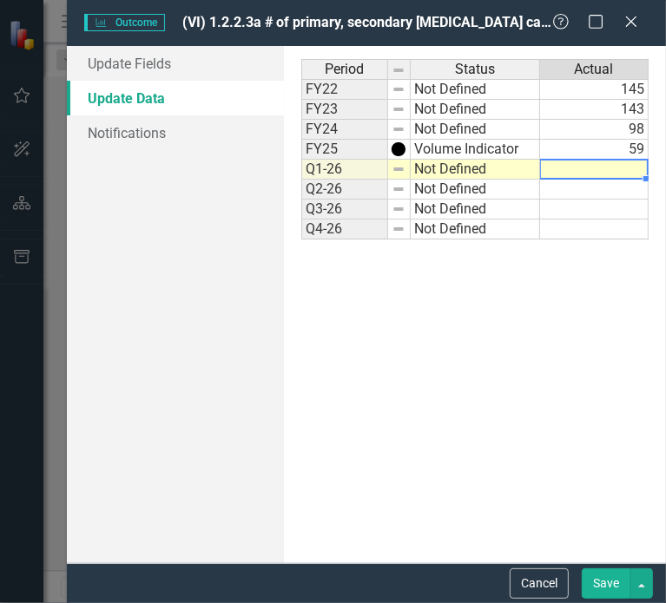
click at [570, 167] on td at bounding box center [594, 170] width 109 height 20
type textarea "16"
click at [596, 581] on button "Save" at bounding box center [606, 584] width 49 height 30
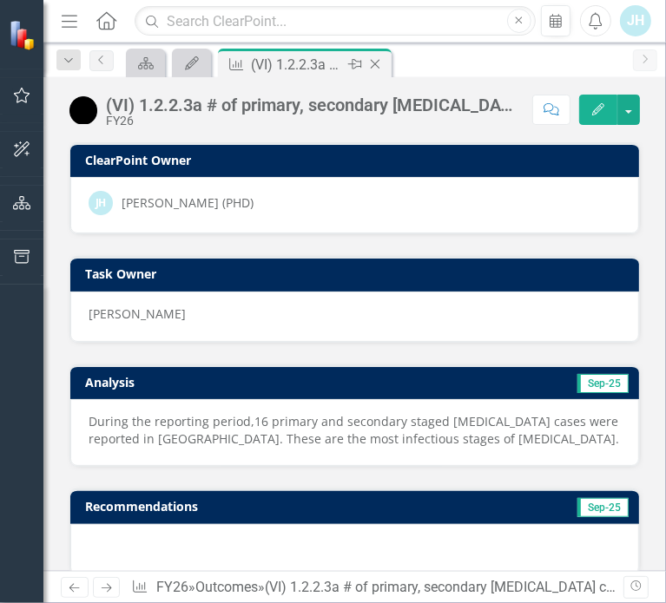
click at [375, 58] on icon "Close" at bounding box center [374, 64] width 17 height 14
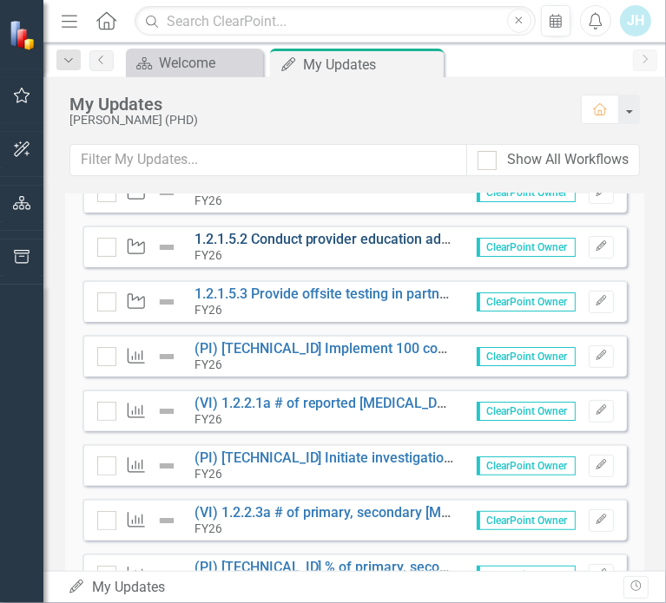
scroll to position [260, 0]
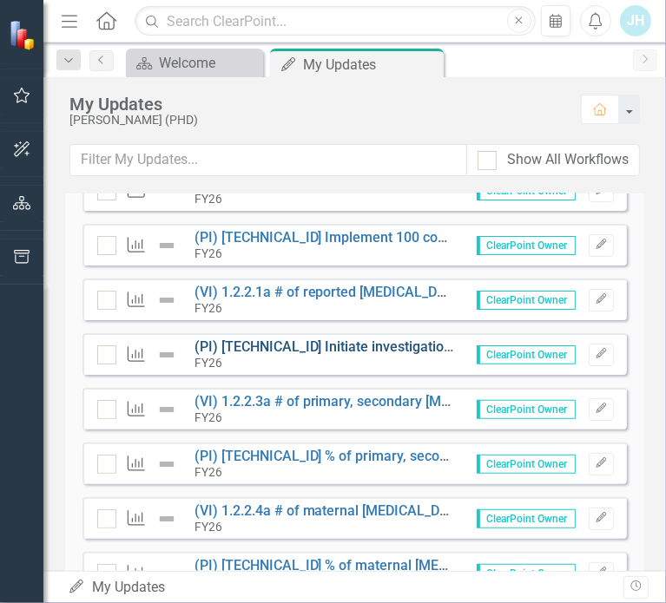
click at [291, 346] on link "(PI) [TECHNICAL_ID] Initiate investigation of 90% of reported [MEDICAL_DATA] ca…" at bounding box center [511, 347] width 634 height 16
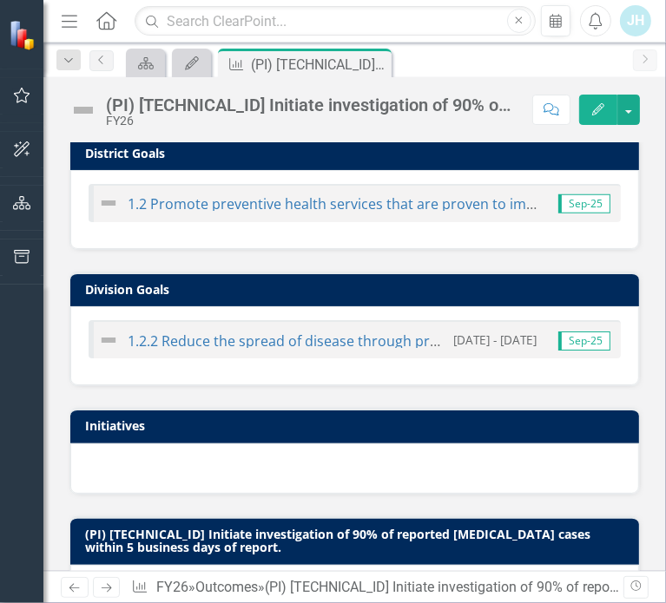
scroll to position [608, 0]
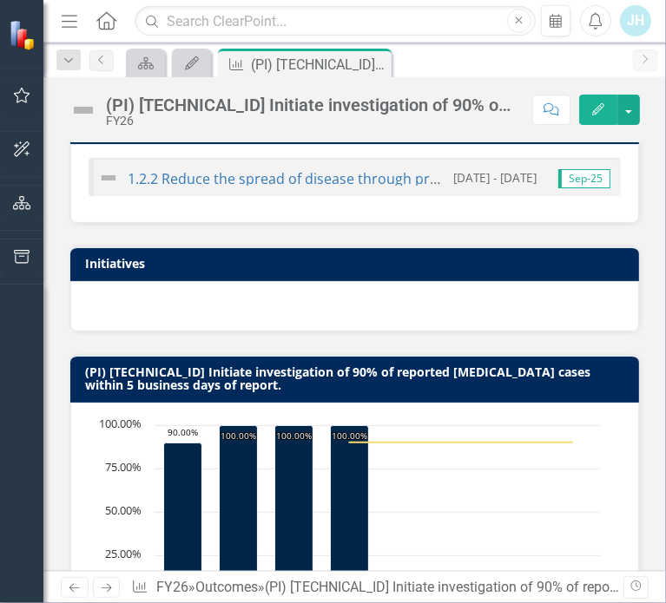
click at [589, 116] on button "Edit" at bounding box center [598, 110] width 38 height 30
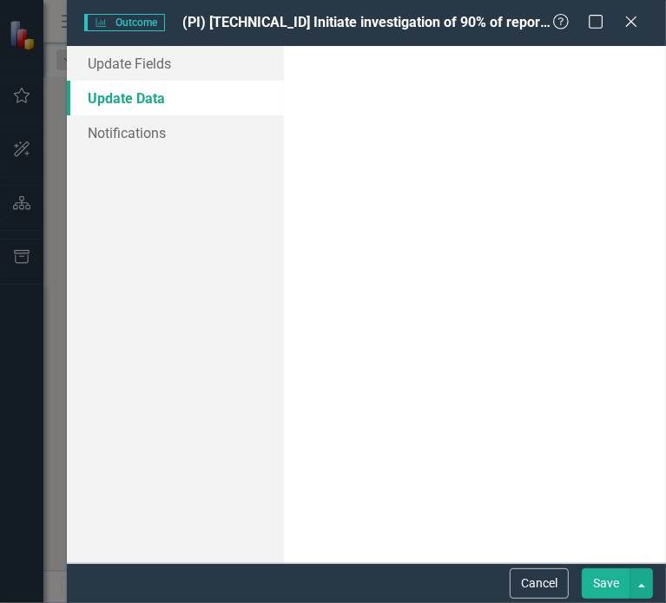
scroll to position [0, 0]
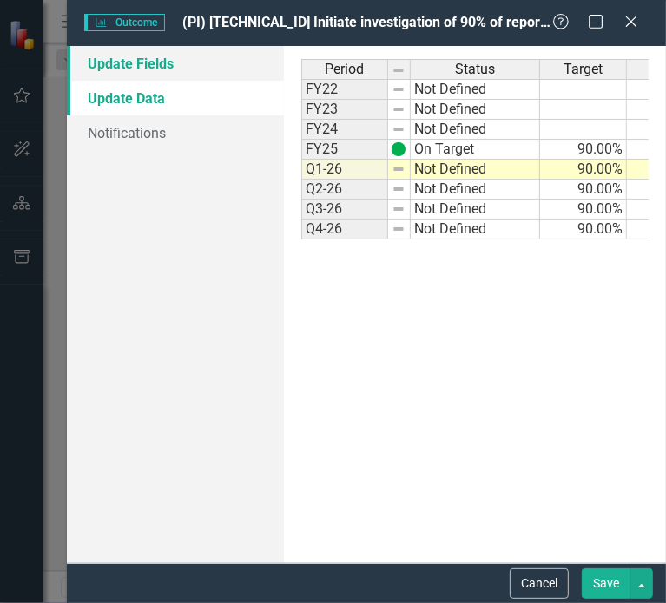
click at [116, 69] on link "Update Fields" at bounding box center [175, 63] width 217 height 35
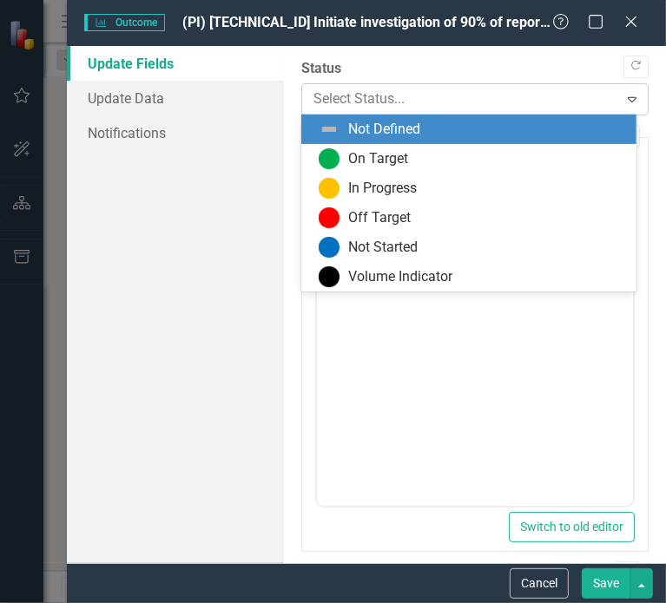
click at [418, 98] on div at bounding box center [460, 99] width 294 height 23
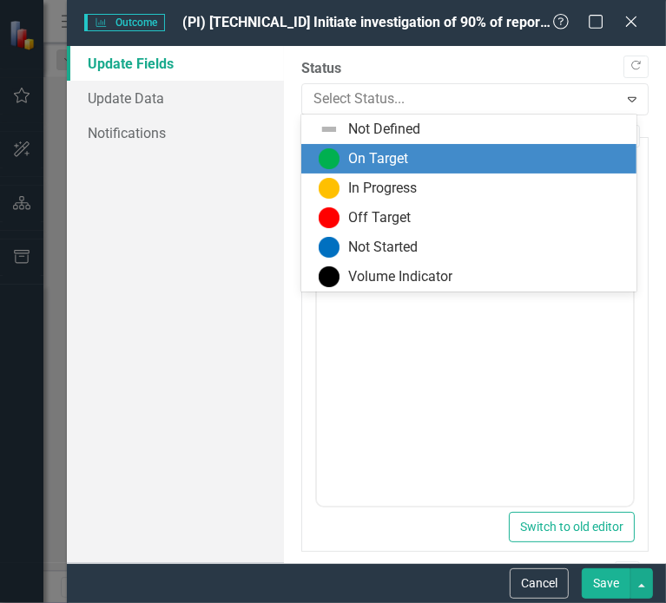
click at [367, 162] on div "On Target" at bounding box center [378, 159] width 60 height 20
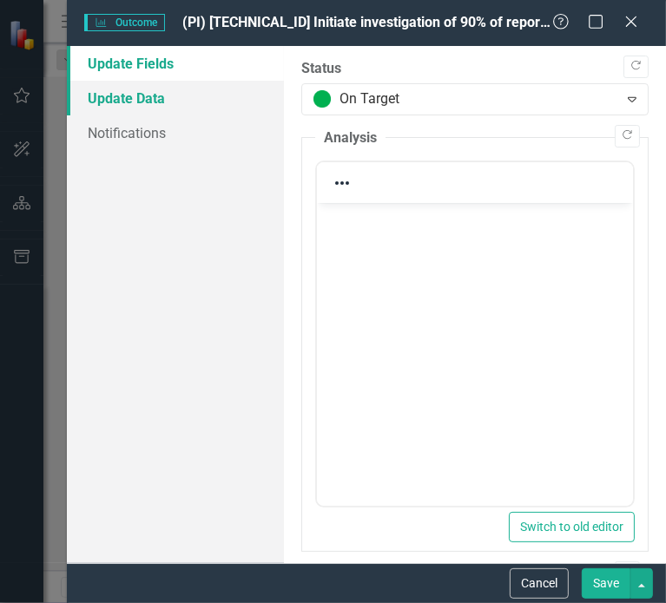
click at [126, 96] on link "Update Data" at bounding box center [175, 98] width 217 height 35
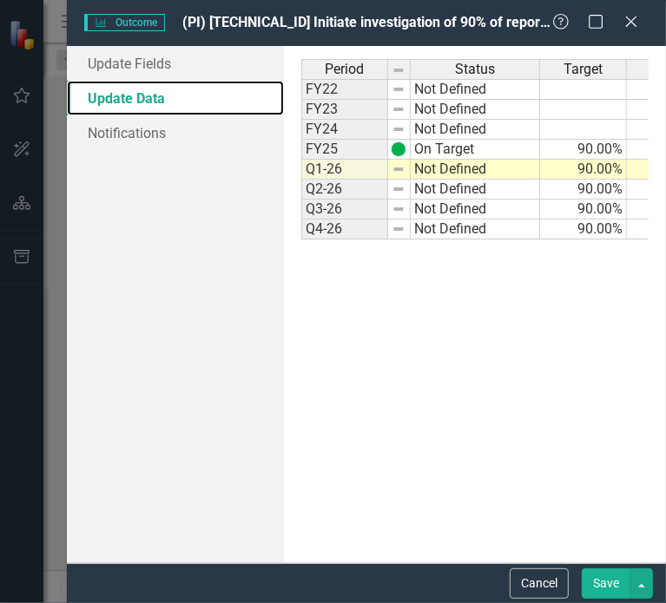
scroll to position [0, 65]
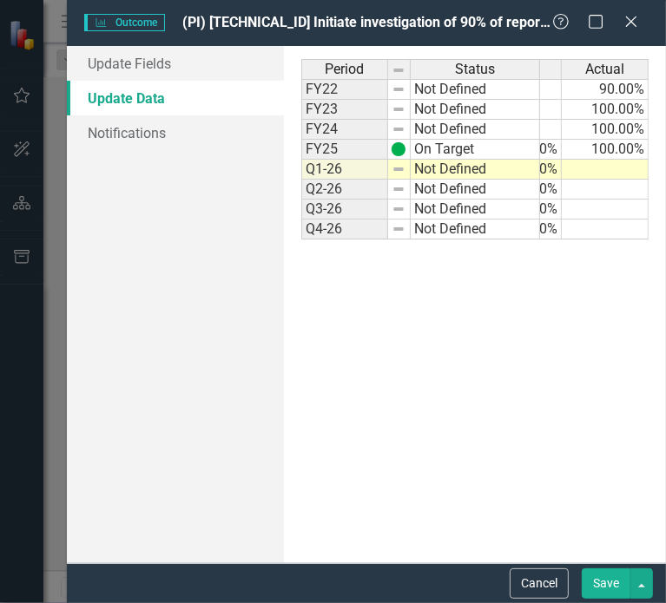
click at [603, 162] on td at bounding box center [605, 170] width 87 height 20
type textarea "100.00"
click at [104, 64] on link "Update Fields" at bounding box center [175, 63] width 217 height 35
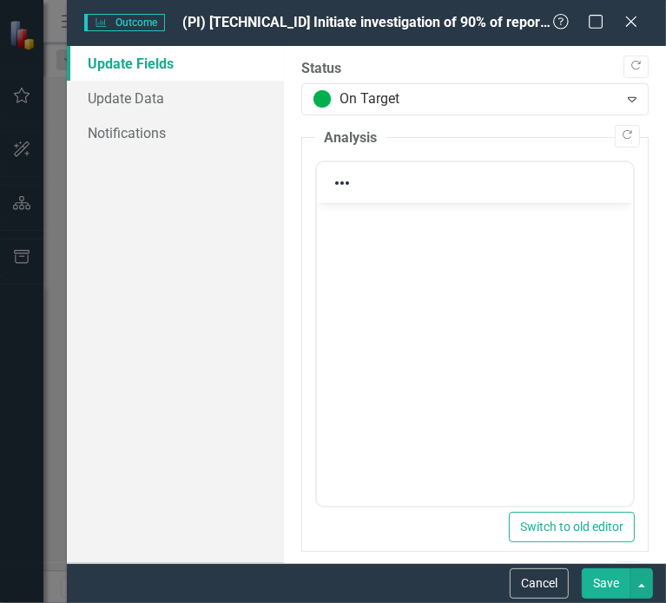
click at [433, 267] on body "Rich Text Area. Press ALT-0 for help." at bounding box center [474, 333] width 316 height 260
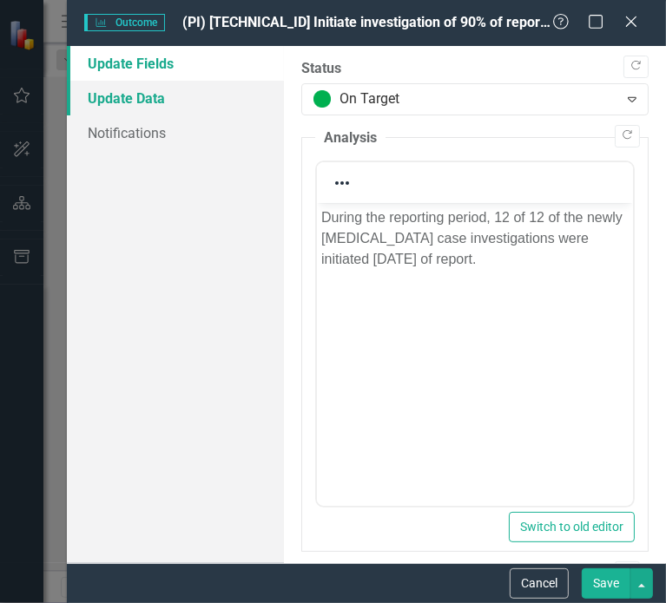
click at [155, 100] on link "Update Data" at bounding box center [175, 98] width 217 height 35
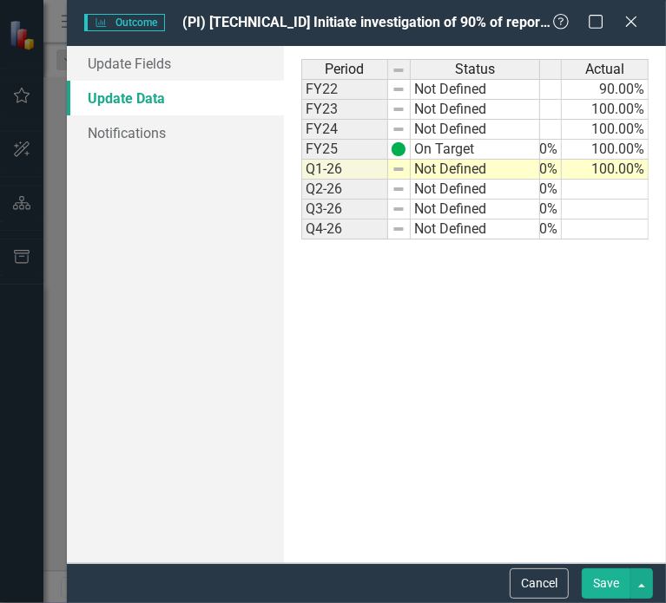
click at [611, 585] on button "Save" at bounding box center [606, 584] width 49 height 30
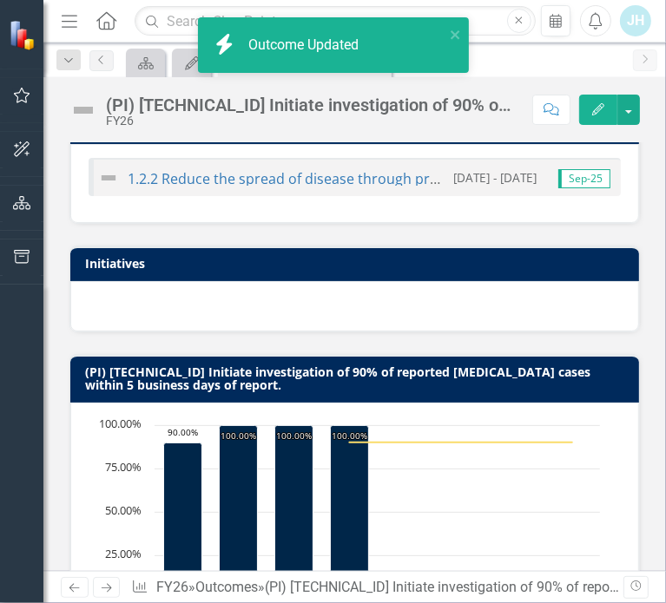
scroll to position [623, 0]
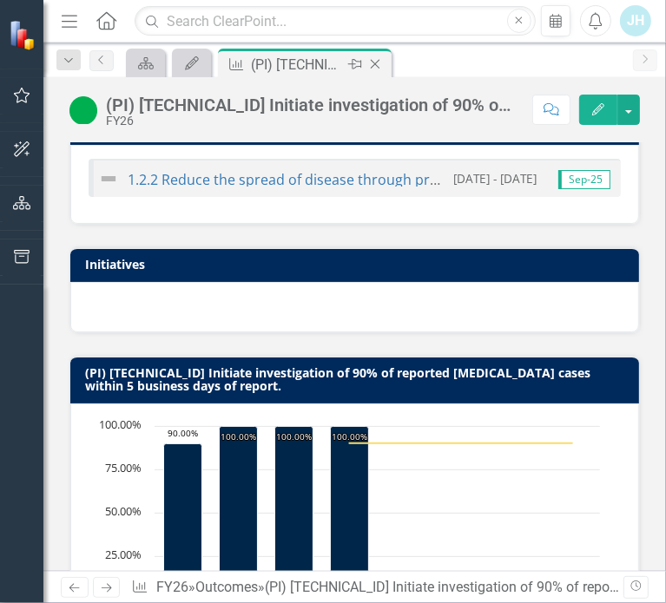
click at [373, 65] on icon "Close" at bounding box center [374, 64] width 17 height 14
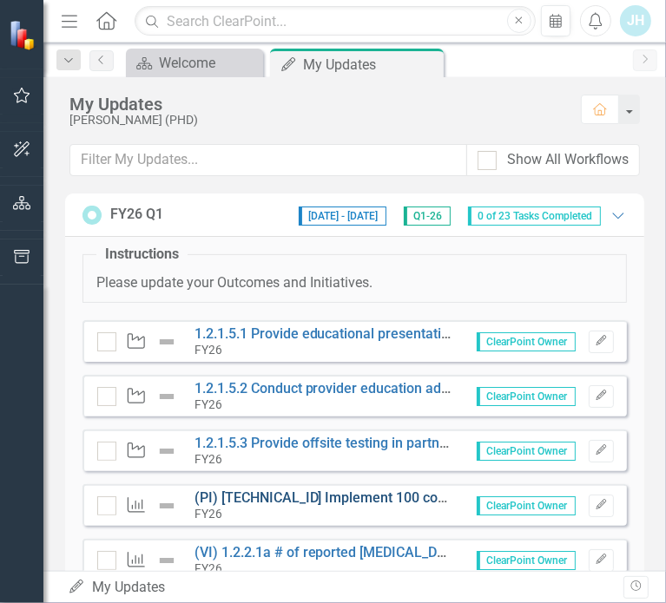
click at [347, 492] on link "(PI) [TECHNICAL_ID] Implement 100 community/provider Sexual Health education an…" at bounding box center [524, 498] width 660 height 16
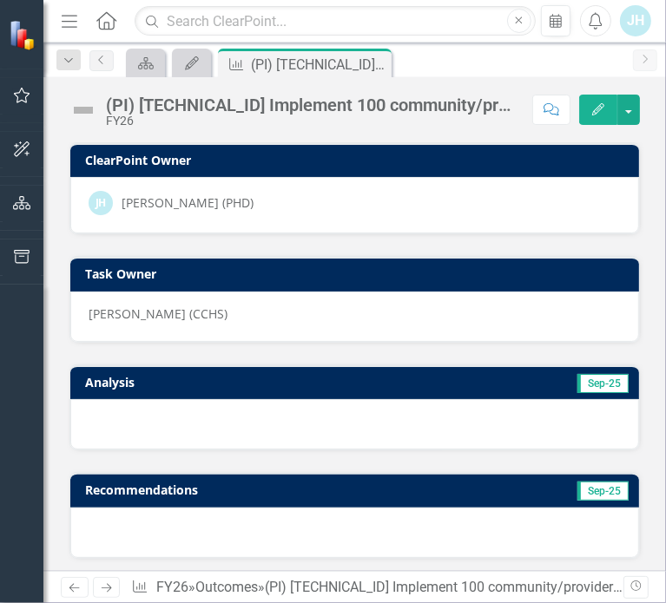
click at [602, 107] on icon "Edit" at bounding box center [598, 109] width 16 height 12
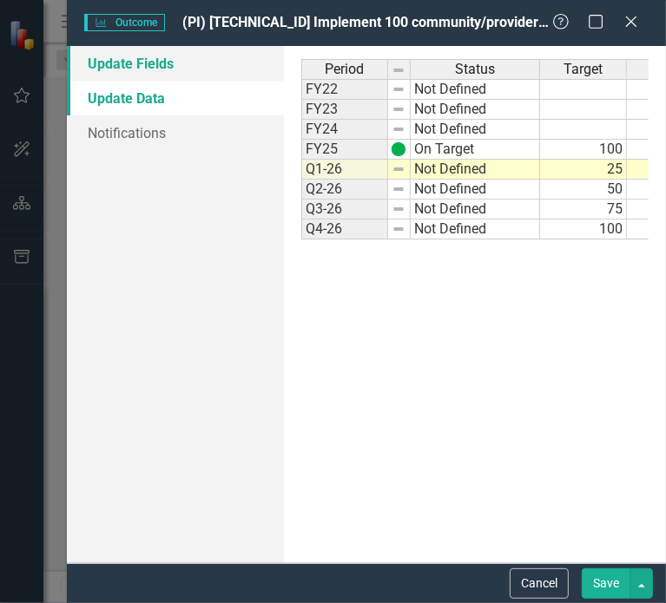
click at [133, 58] on link "Update Fields" at bounding box center [175, 63] width 217 height 35
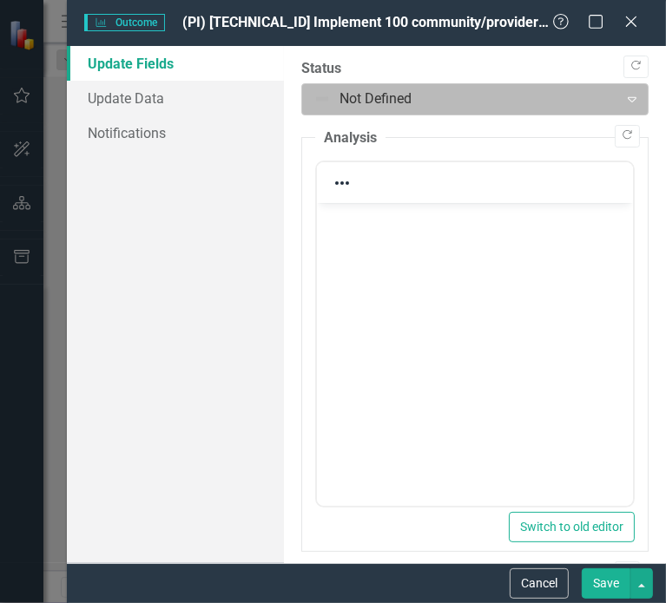
click at [341, 103] on div at bounding box center [460, 99] width 294 height 23
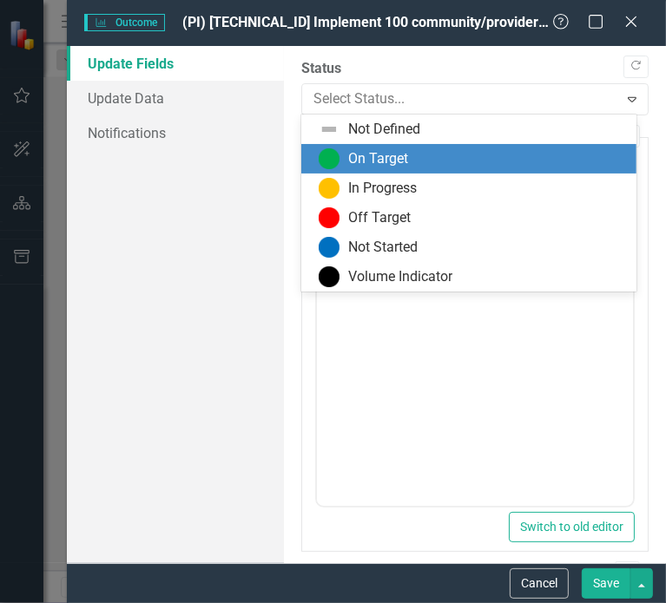
click at [345, 149] on div "On Target" at bounding box center [472, 158] width 307 height 21
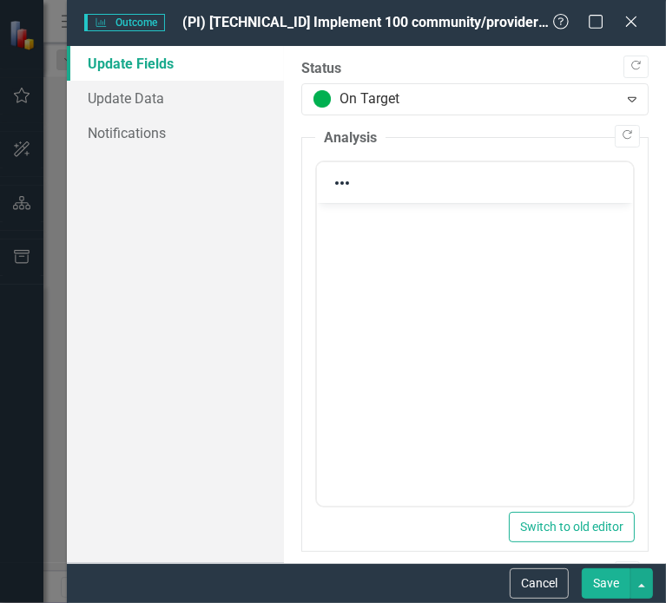
click at [438, 246] on body "Rich Text Area. Press ALT-0 for help." at bounding box center [474, 333] width 316 height 260
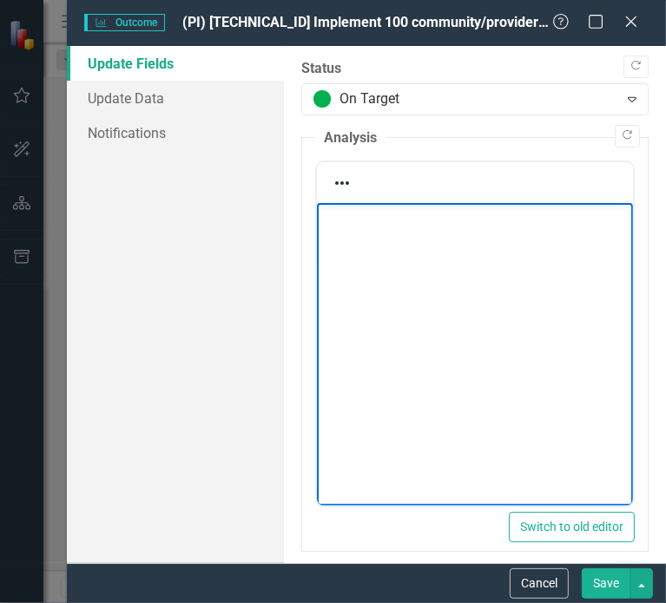
paste body "Rich Text Area. Press ALT-0 for help."
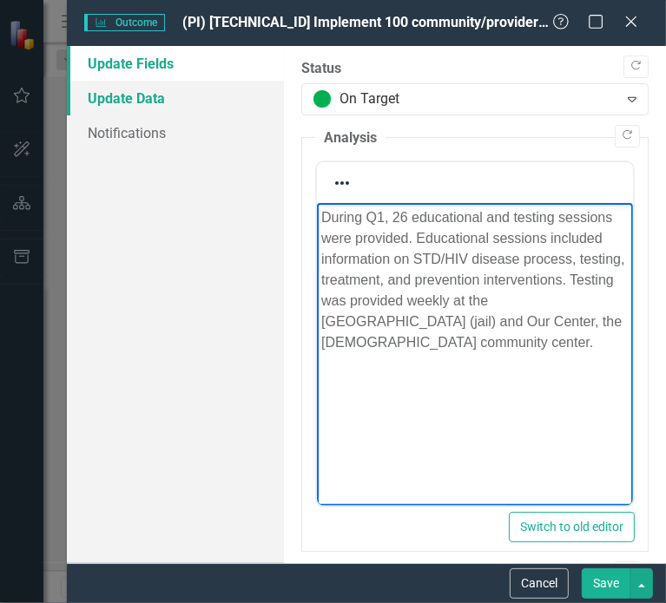
click at [150, 96] on link "Update Data" at bounding box center [175, 98] width 217 height 35
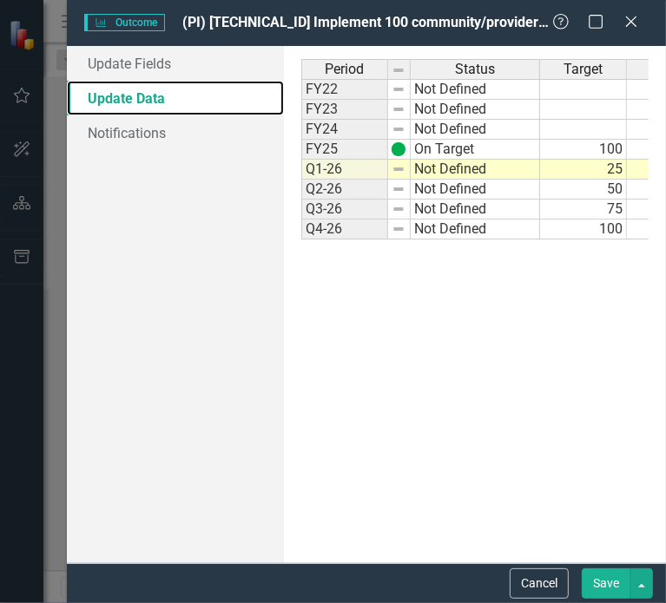
scroll to position [0, 65]
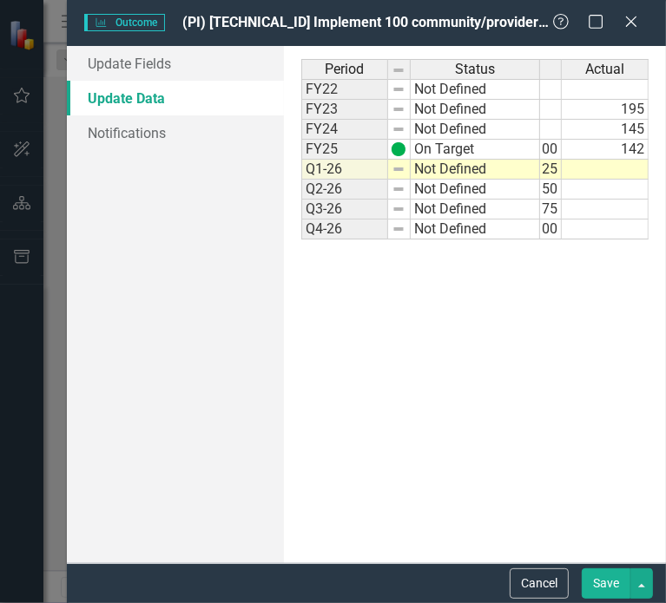
click at [610, 169] on td at bounding box center [605, 170] width 87 height 20
type textarea "26"
click at [606, 583] on button "Save" at bounding box center [606, 584] width 49 height 30
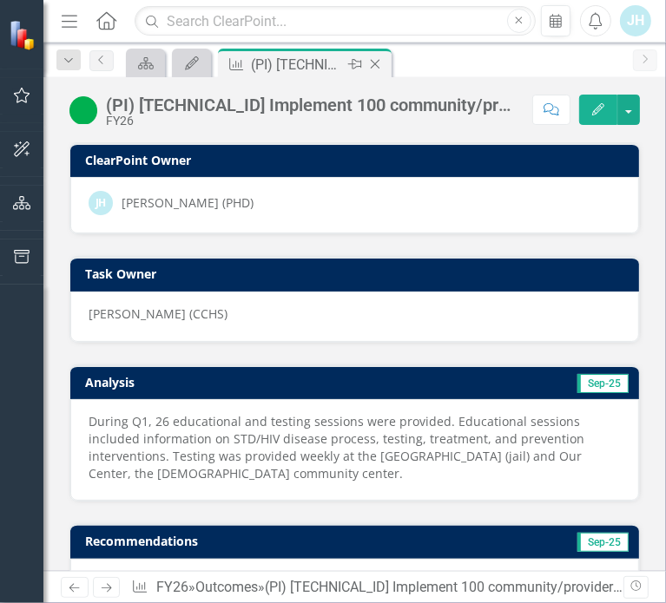
click at [372, 65] on icon "Close" at bounding box center [374, 64] width 17 height 14
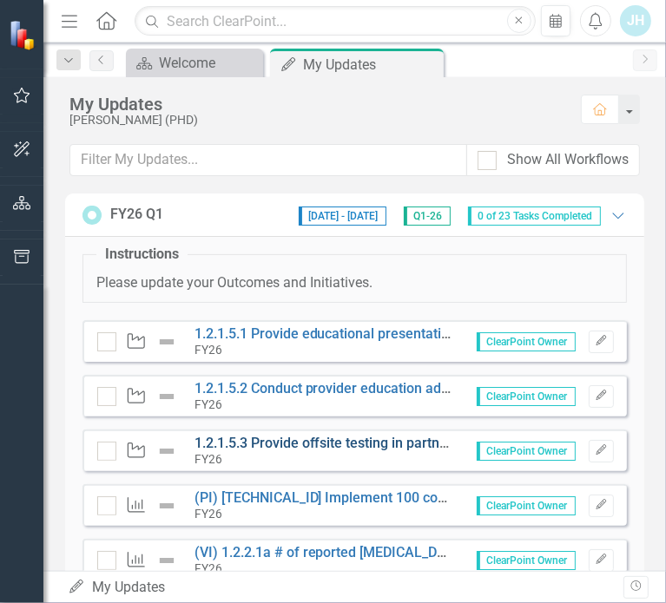
click at [287, 444] on link "1.2.1.5.3 Provide offsite testing in partnership with community organizations a…" at bounding box center [484, 443] width 580 height 16
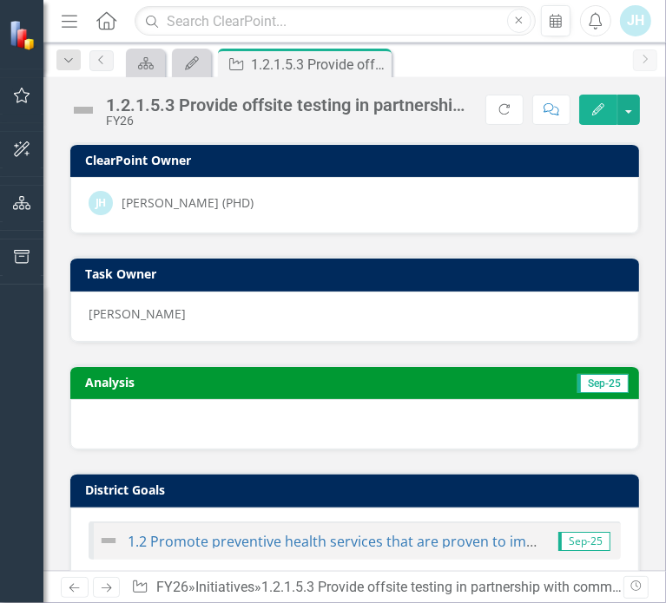
click at [597, 107] on icon "Edit" at bounding box center [598, 109] width 16 height 12
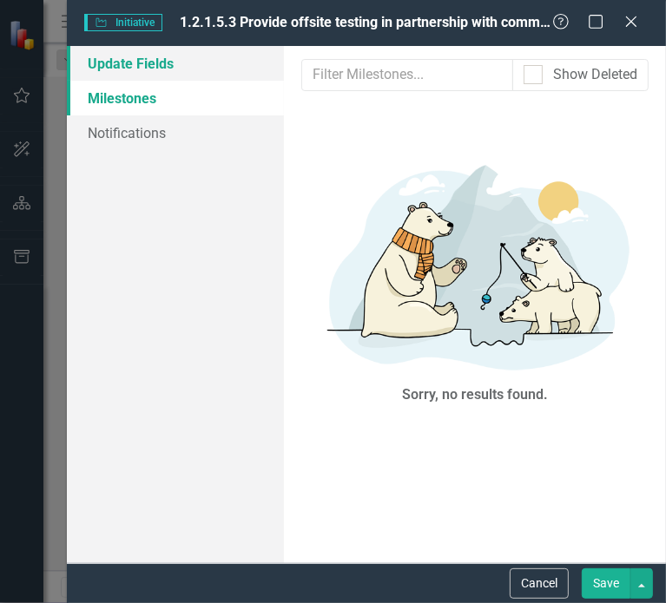
click at [107, 74] on link "Update Fields" at bounding box center [175, 63] width 217 height 35
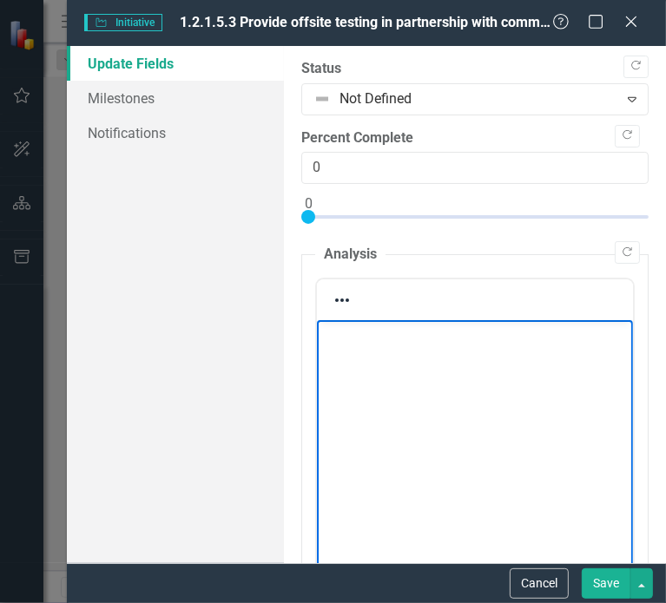
click at [379, 340] on p "Rich Text Area. Press ALT-0 for help." at bounding box center [473, 334] width 307 height 21
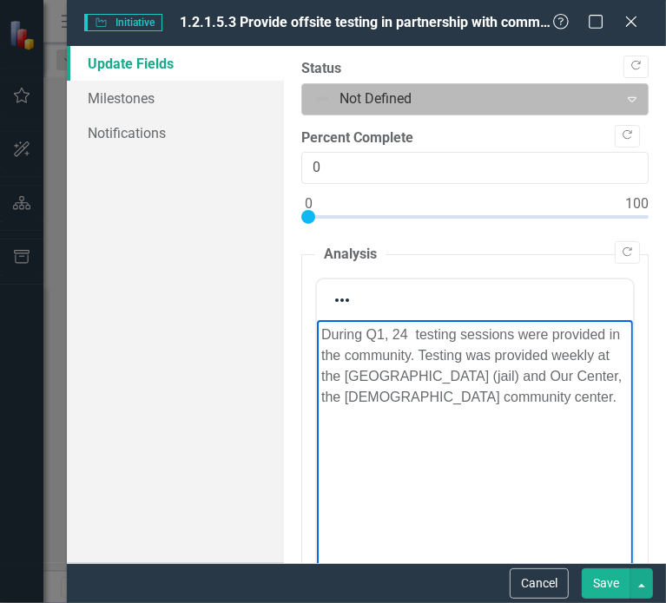
click at [394, 100] on div at bounding box center [460, 99] width 294 height 23
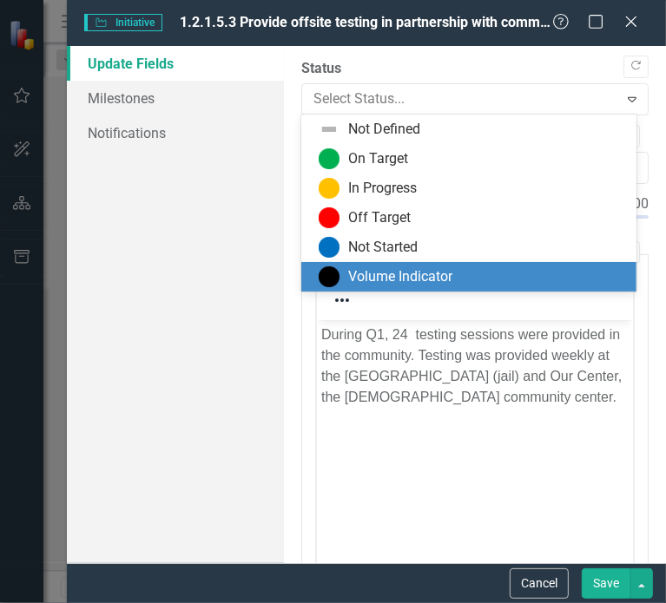
click at [357, 280] on div "Volume Indicator" at bounding box center [400, 277] width 104 height 20
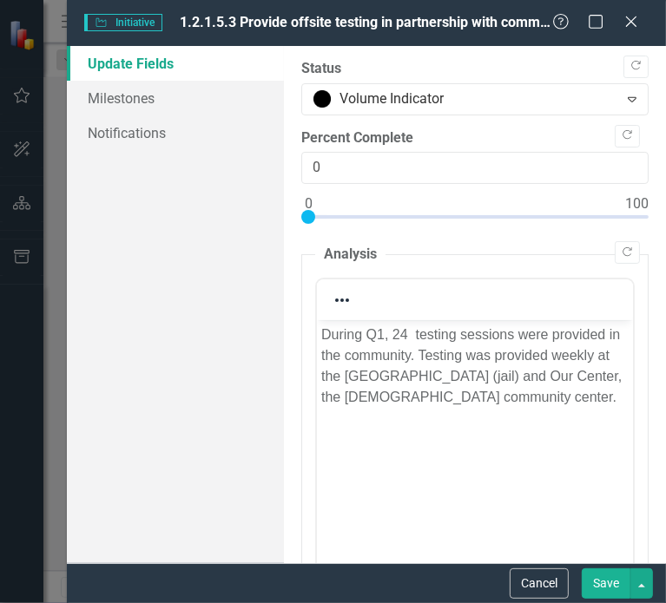
drag, startPoint x: 306, startPoint y: 217, endPoint x: 296, endPoint y: 214, distance: 10.2
click at [296, 214] on div ""Update" fields in ClearPoint are the fields that change from reporting period …" at bounding box center [475, 304] width 382 height 517
type input "24"
drag, startPoint x: 306, startPoint y: 214, endPoint x: 382, endPoint y: 214, distance: 76.4
click at [382, 214] on div at bounding box center [386, 217] width 14 height 14
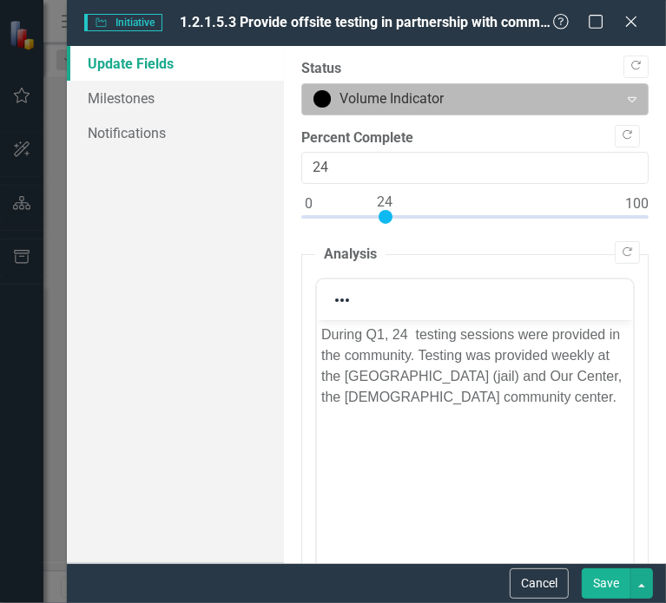
click at [416, 102] on div at bounding box center [460, 99] width 294 height 23
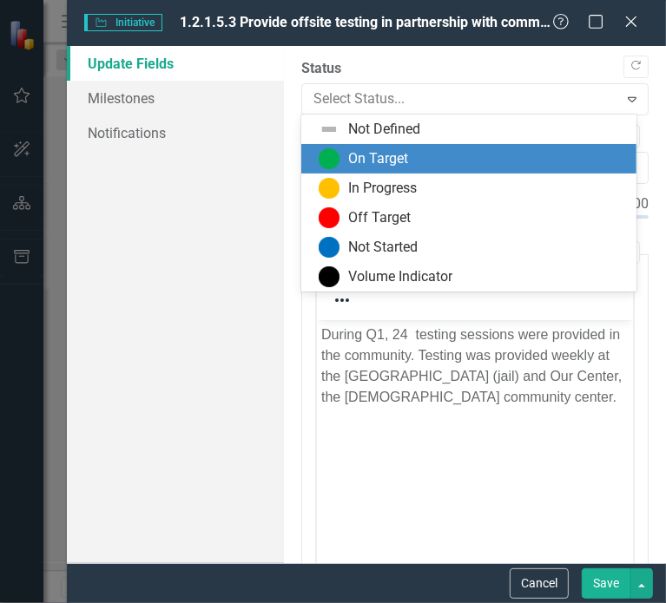
click at [399, 168] on div "On Target" at bounding box center [378, 159] width 60 height 20
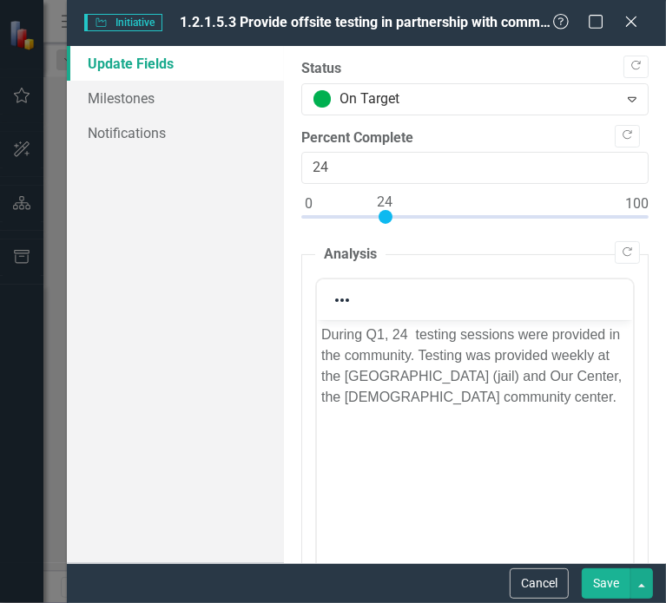
click at [600, 583] on button "Save" at bounding box center [606, 584] width 49 height 30
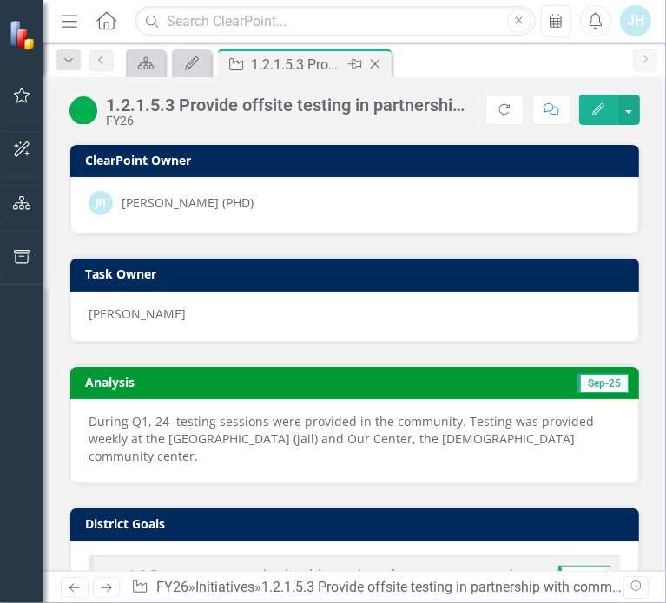
click at [374, 63] on icon at bounding box center [376, 65] width 10 height 10
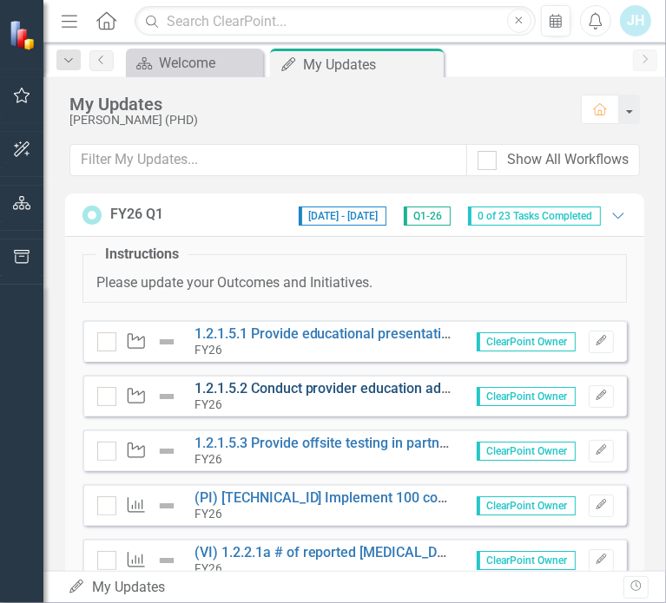
click at [307, 387] on link "1.2.1.5.2 Conduct provider education addressing sexual health topics." at bounding box center [410, 388] width 432 height 16
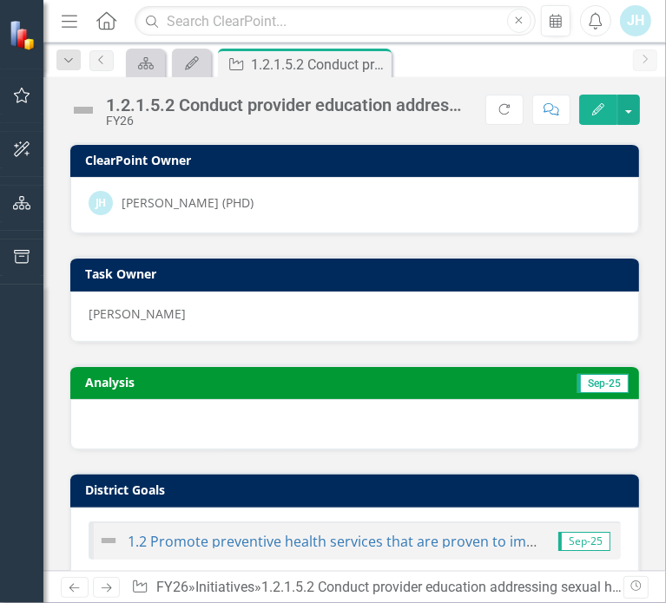
click at [597, 103] on icon "Edit" at bounding box center [598, 109] width 16 height 12
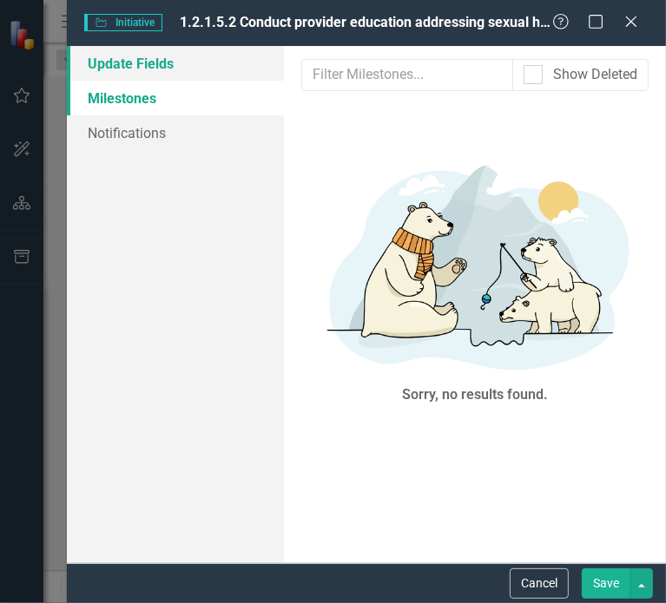
click at [135, 74] on link "Update Fields" at bounding box center [175, 63] width 217 height 35
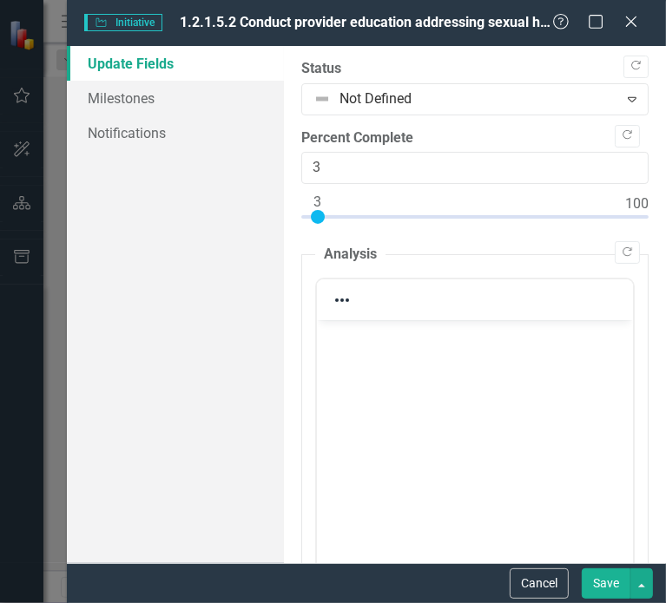
type input "1"
click at [312, 211] on div at bounding box center [311, 217] width 14 height 14
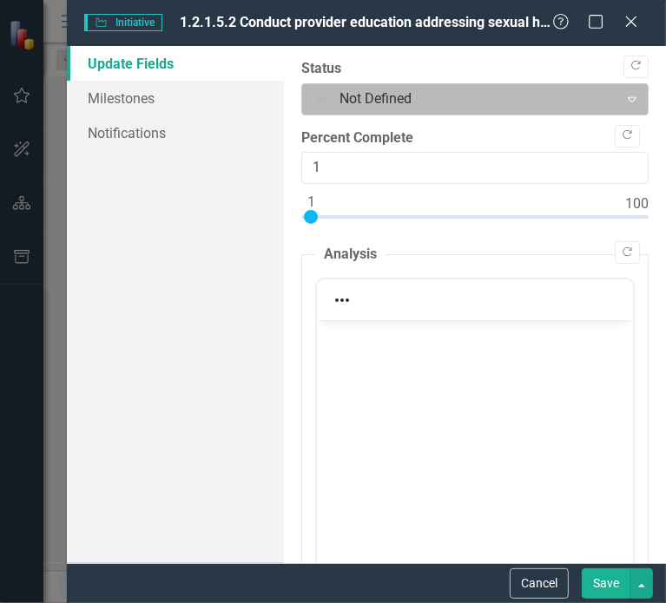
click at [350, 89] on div at bounding box center [460, 99] width 294 height 23
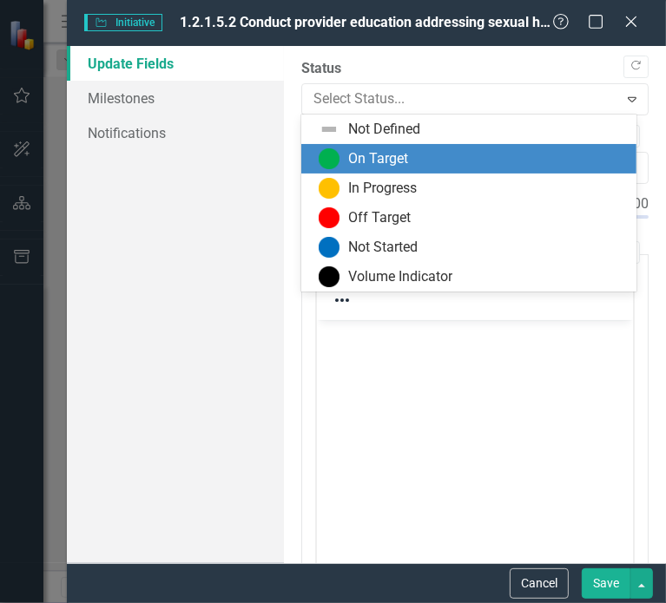
click at [357, 150] on div "On Target" at bounding box center [378, 159] width 60 height 20
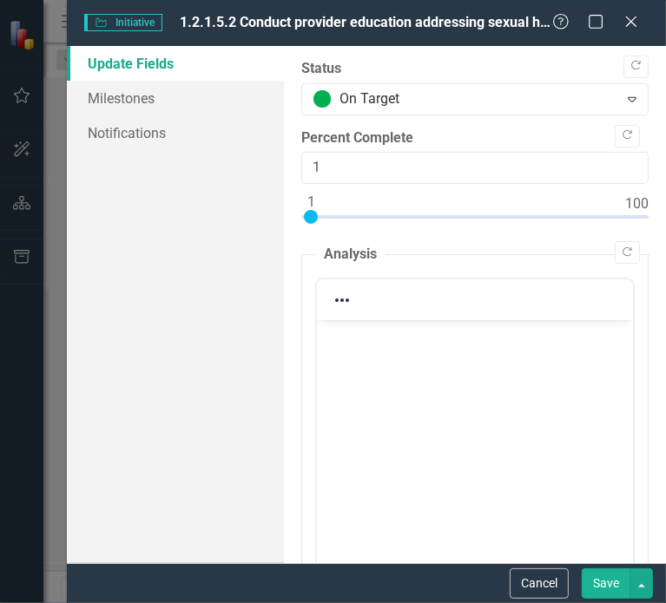
click at [385, 344] on p "Rich Text Area. Press ALT-0 for help." at bounding box center [473, 334] width 307 height 21
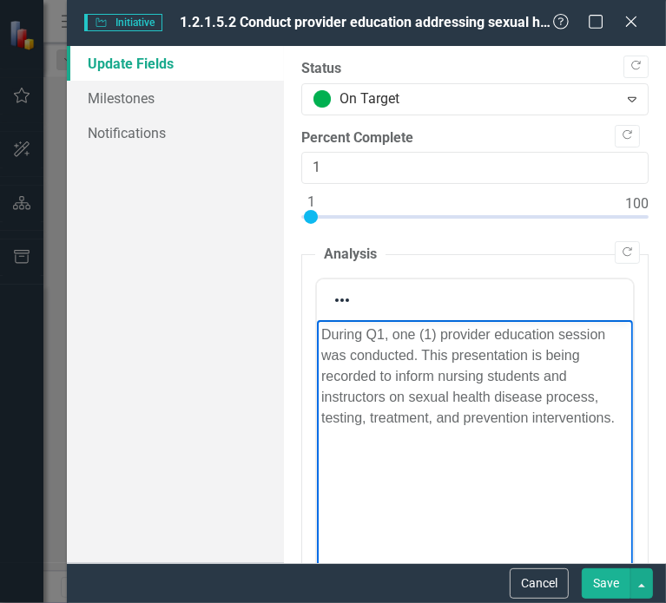
click at [602, 582] on button "Save" at bounding box center [606, 584] width 49 height 30
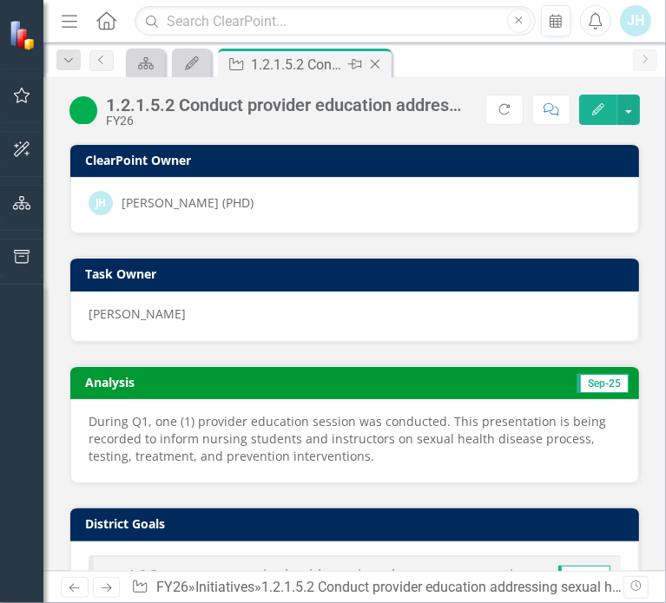
click at [374, 62] on icon "Close" at bounding box center [374, 64] width 17 height 14
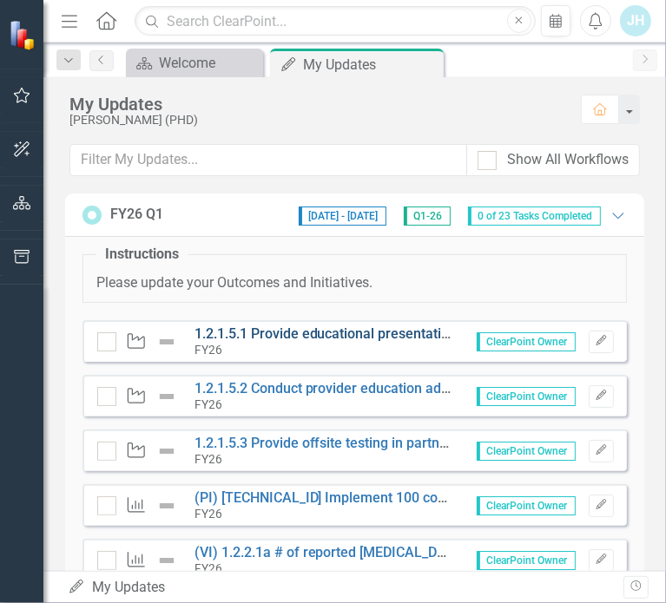
click at [292, 329] on link "1.2.1.5.1 Provide educational presentations as requested by the community." at bounding box center [430, 334] width 472 height 16
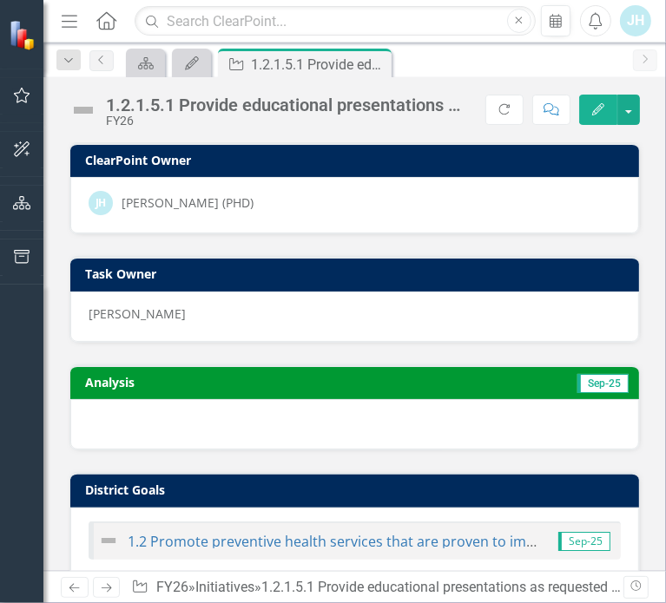
click at [590, 106] on button "Edit" at bounding box center [598, 110] width 38 height 30
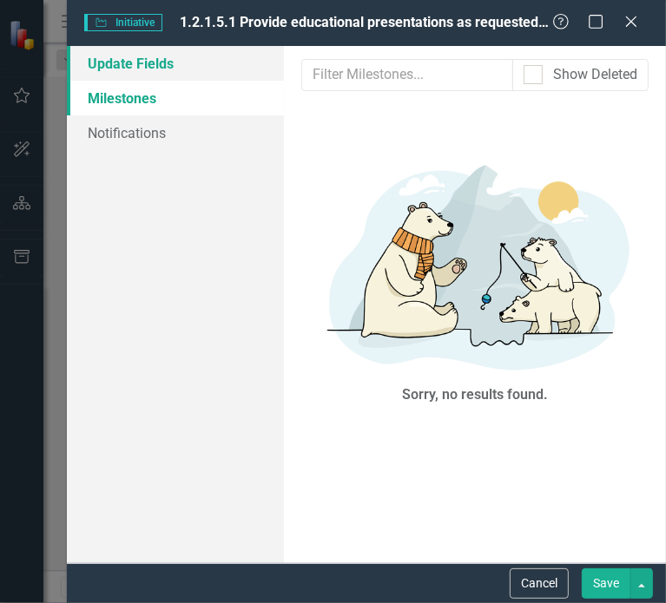
click at [111, 57] on link "Update Fields" at bounding box center [175, 63] width 217 height 35
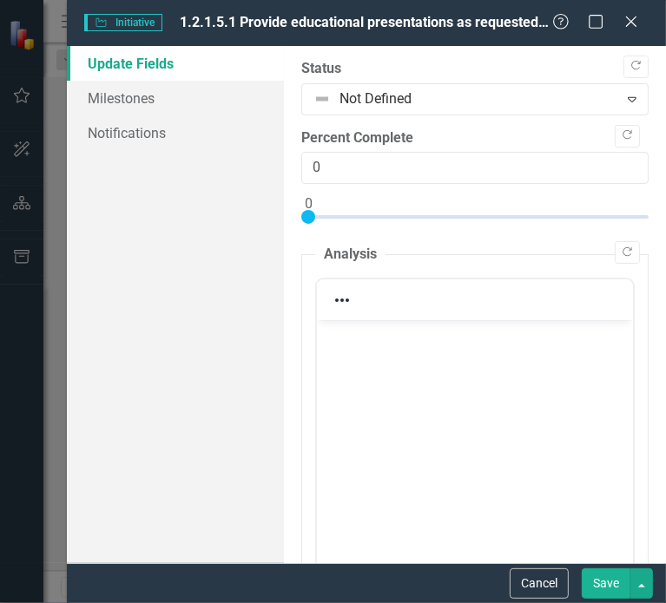
click at [347, 340] on p "Rich Text Area. Press ALT-0 for help." at bounding box center [473, 334] width 307 height 21
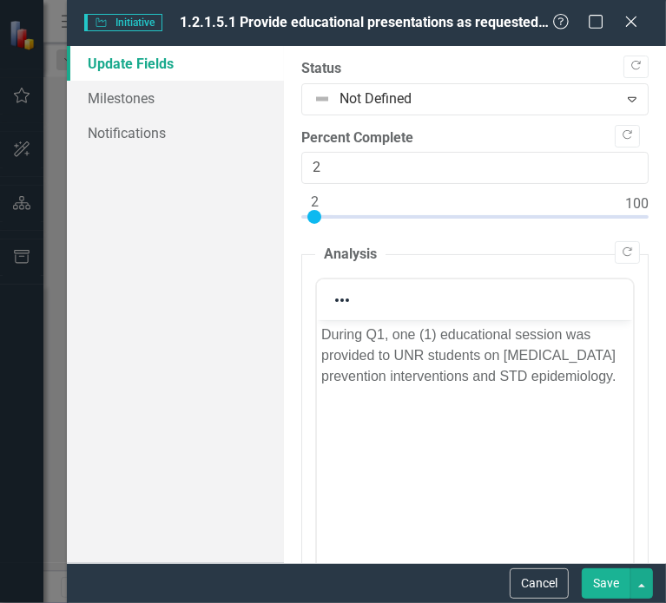
click at [315, 211] on div at bounding box center [314, 217] width 14 height 14
type input "1"
click at [311, 211] on div at bounding box center [311, 217] width 14 height 14
click at [605, 581] on button "Save" at bounding box center [606, 584] width 49 height 30
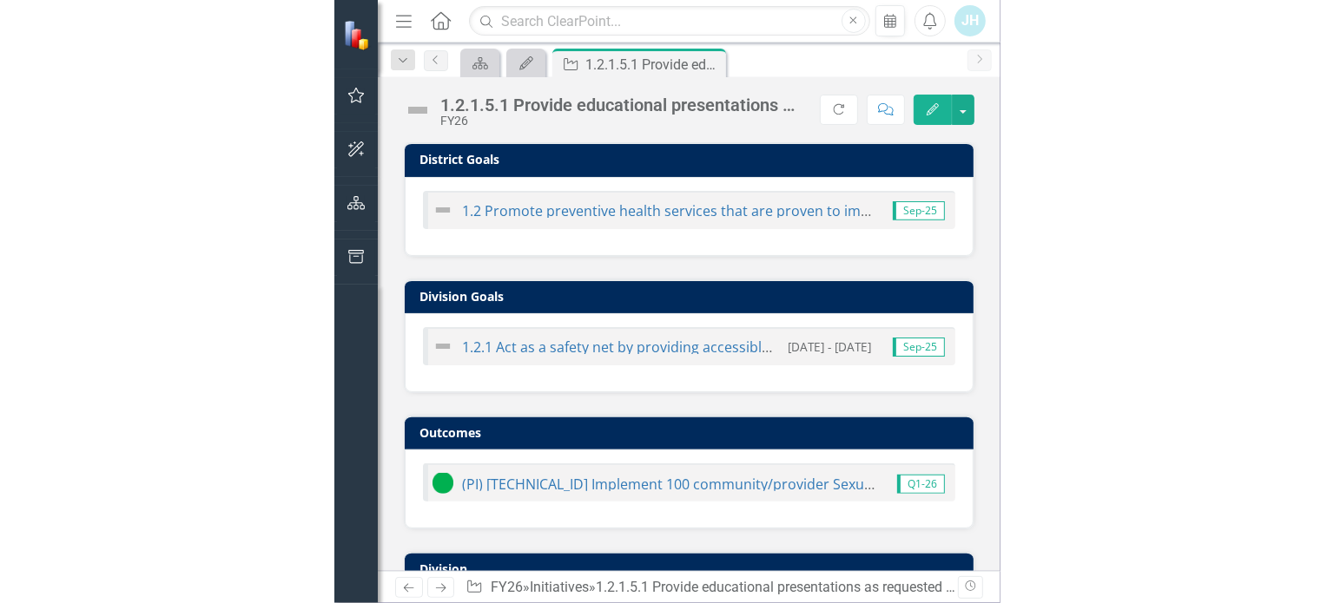
scroll to position [424, 0]
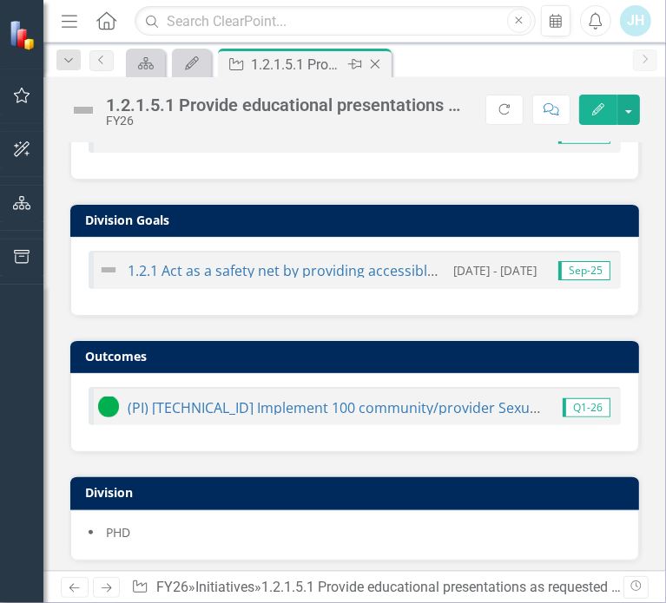
click at [375, 63] on icon "Close" at bounding box center [374, 64] width 17 height 14
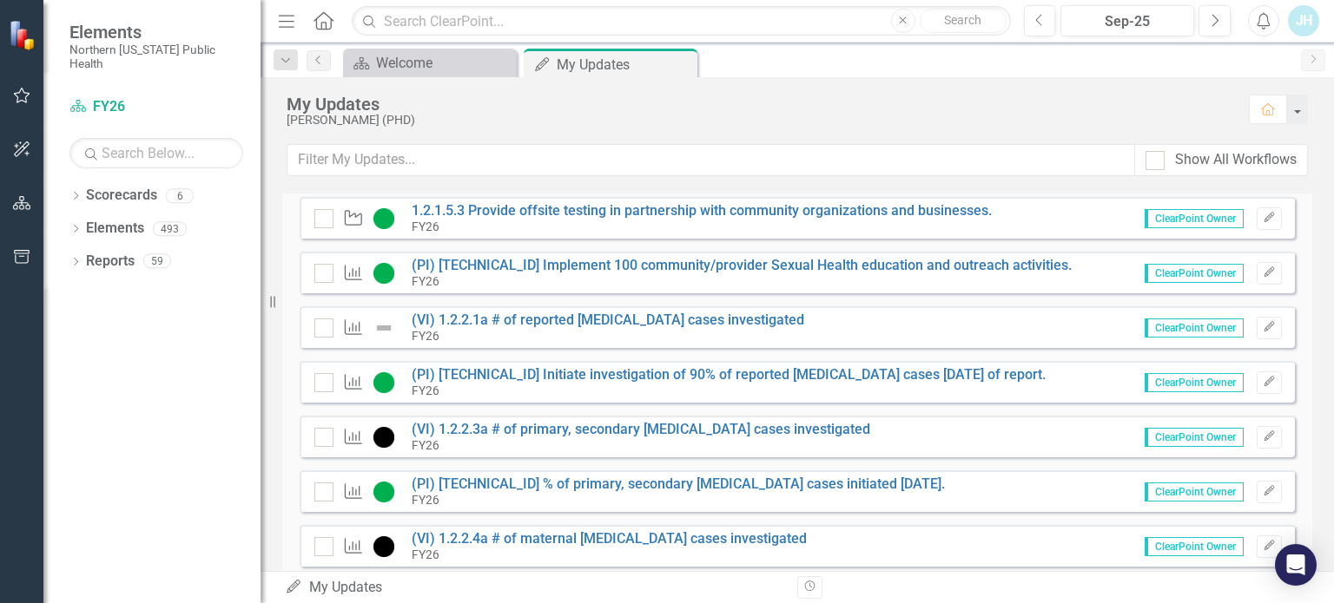
scroll to position [260, 0]
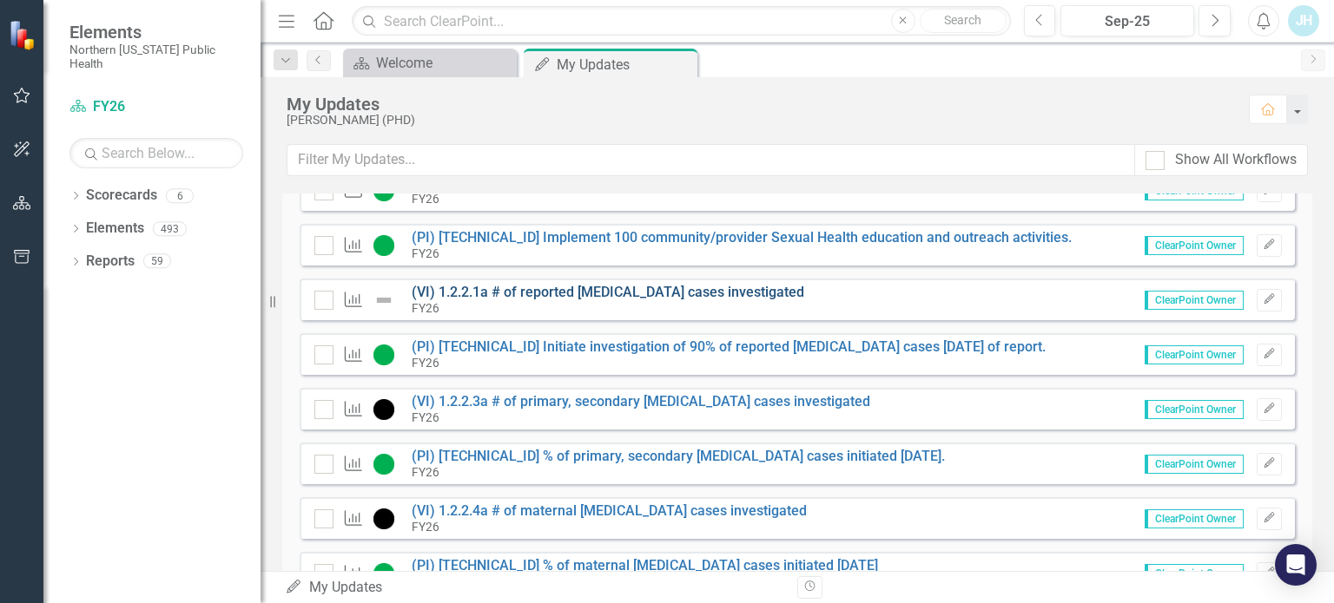
click at [667, 289] on link "(VI) 1.2.2.1a # of reported [MEDICAL_DATA] cases investigated" at bounding box center [608, 292] width 392 height 16
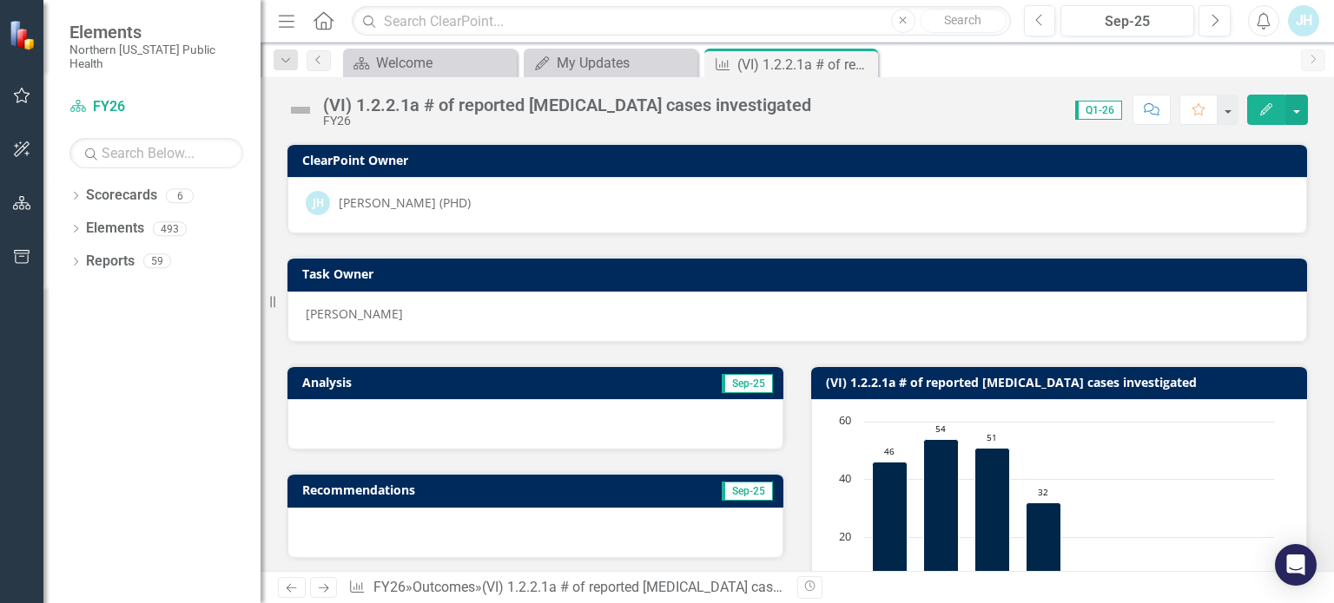
click at [1266, 104] on icon "Edit" at bounding box center [1266, 109] width 16 height 12
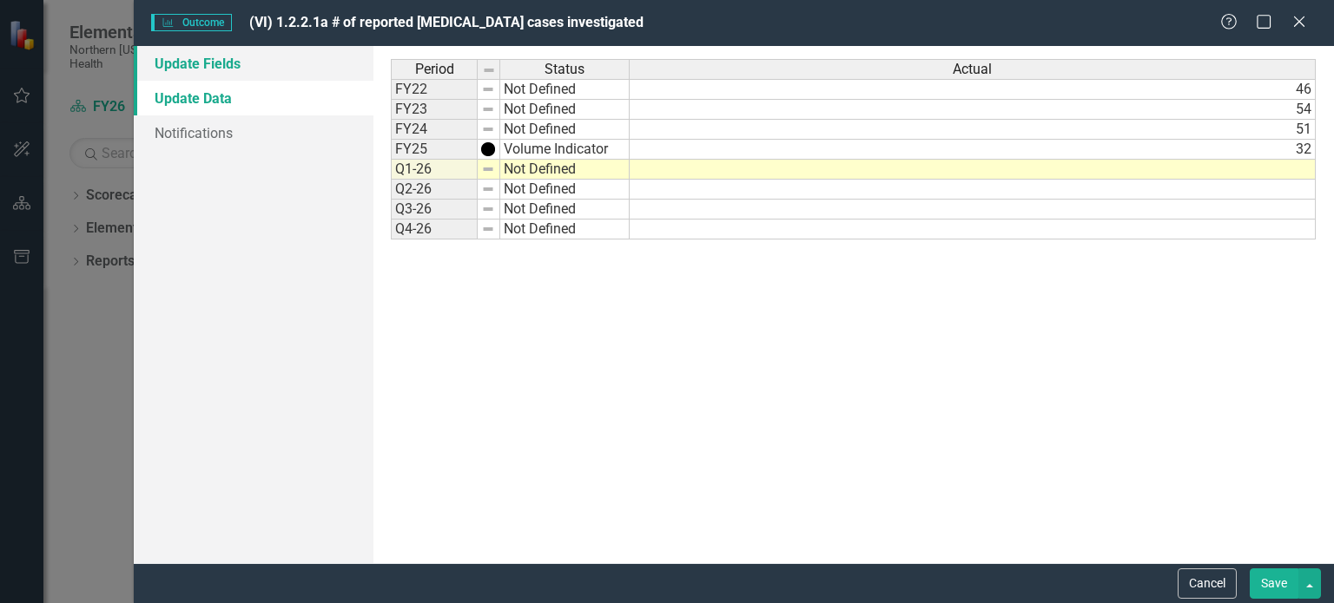
click at [205, 63] on link "Update Fields" at bounding box center [254, 63] width 240 height 35
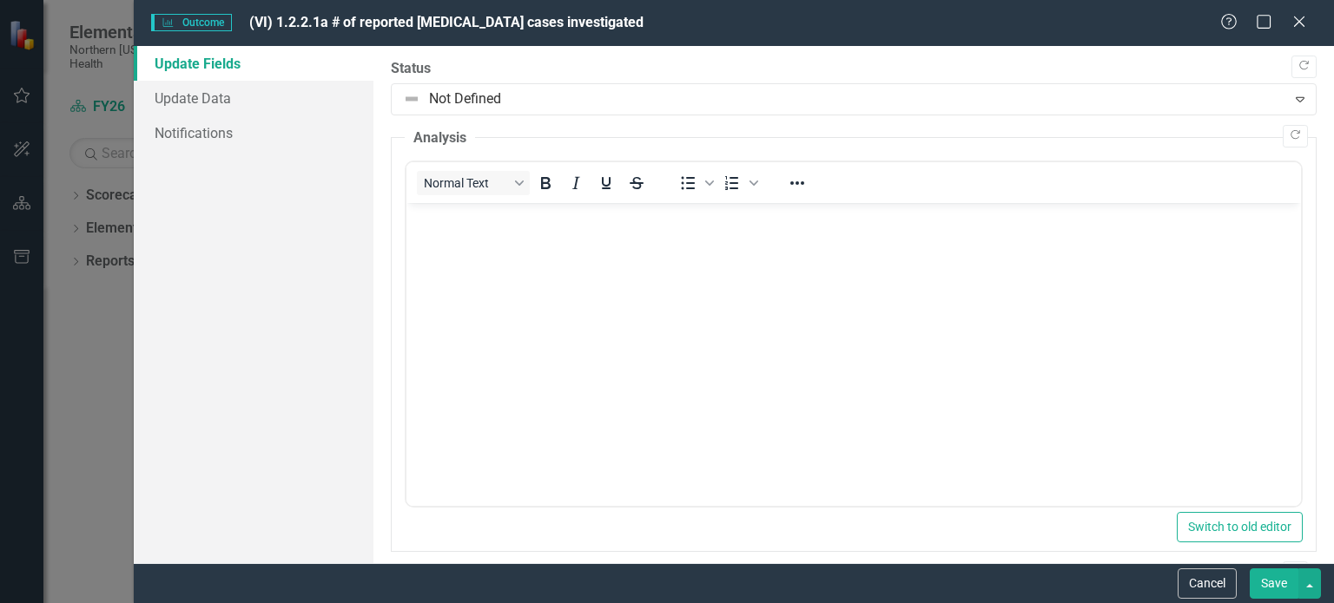
click at [552, 249] on body "Rich Text Area. Press ALT-0 for help." at bounding box center [853, 333] width 894 height 260
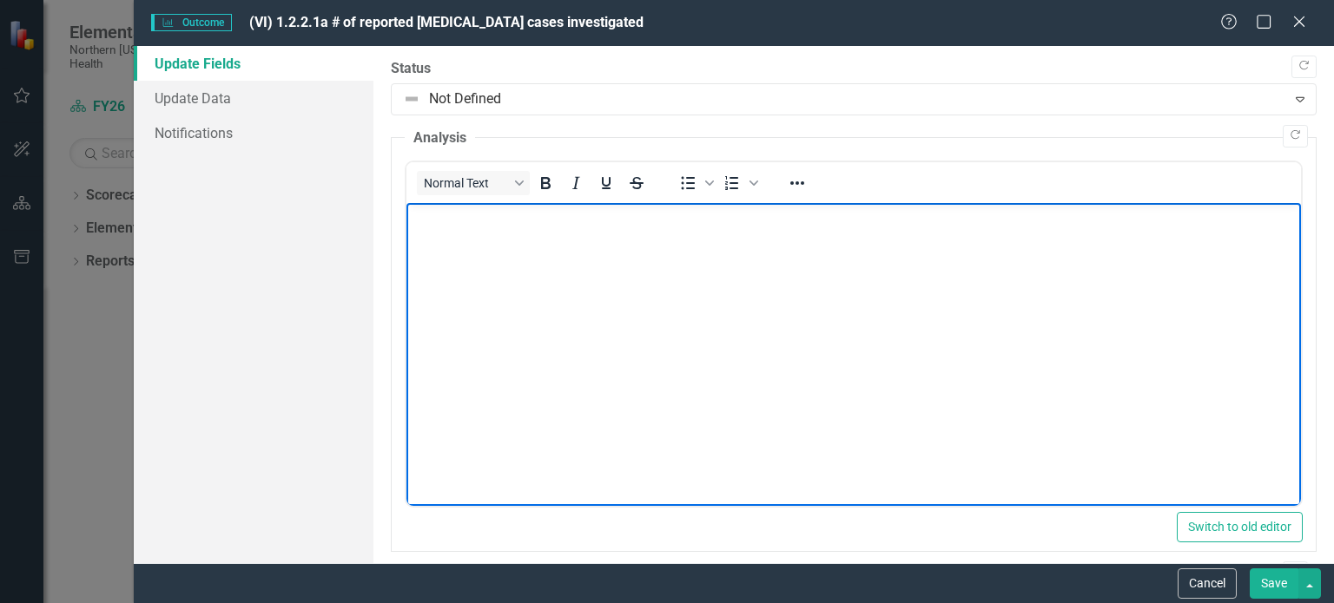
click at [550, 244] on body "Rich Text Area. Press ALT-0 for help." at bounding box center [853, 333] width 894 height 260
paste body "Rich Text Area. Press ALT-0 for help."
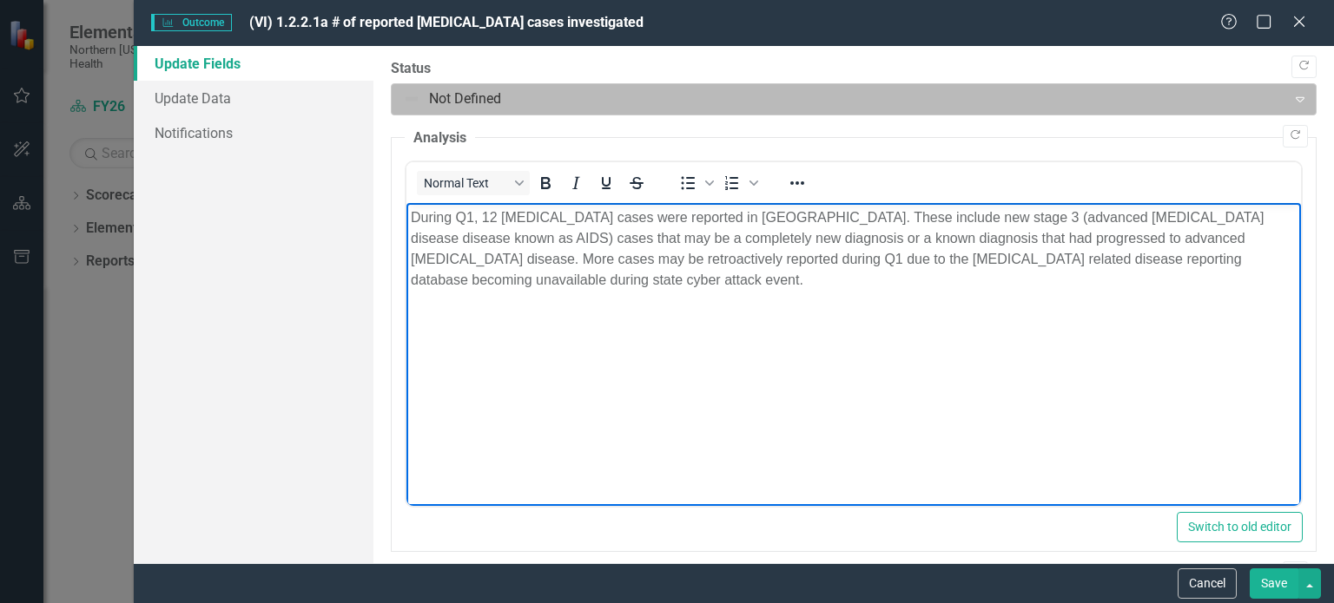
click at [531, 94] on div at bounding box center [839, 99] width 872 height 23
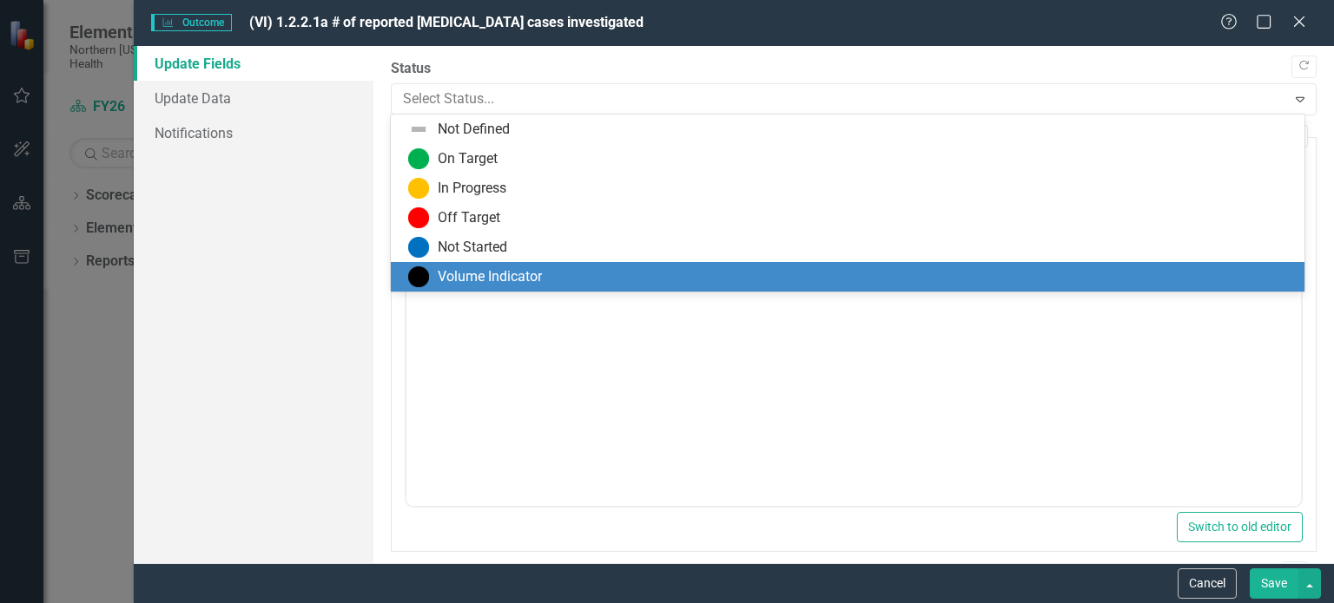
click at [463, 271] on div "Volume Indicator" at bounding box center [490, 277] width 104 height 20
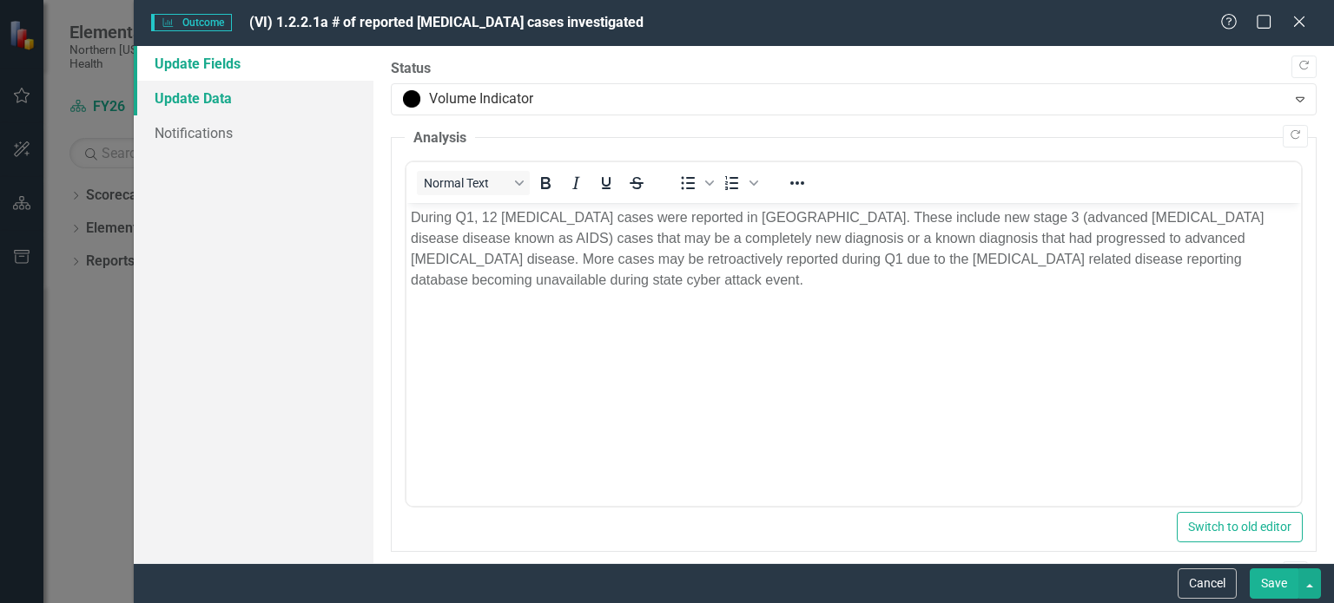
click at [183, 91] on link "Update Data" at bounding box center [254, 98] width 240 height 35
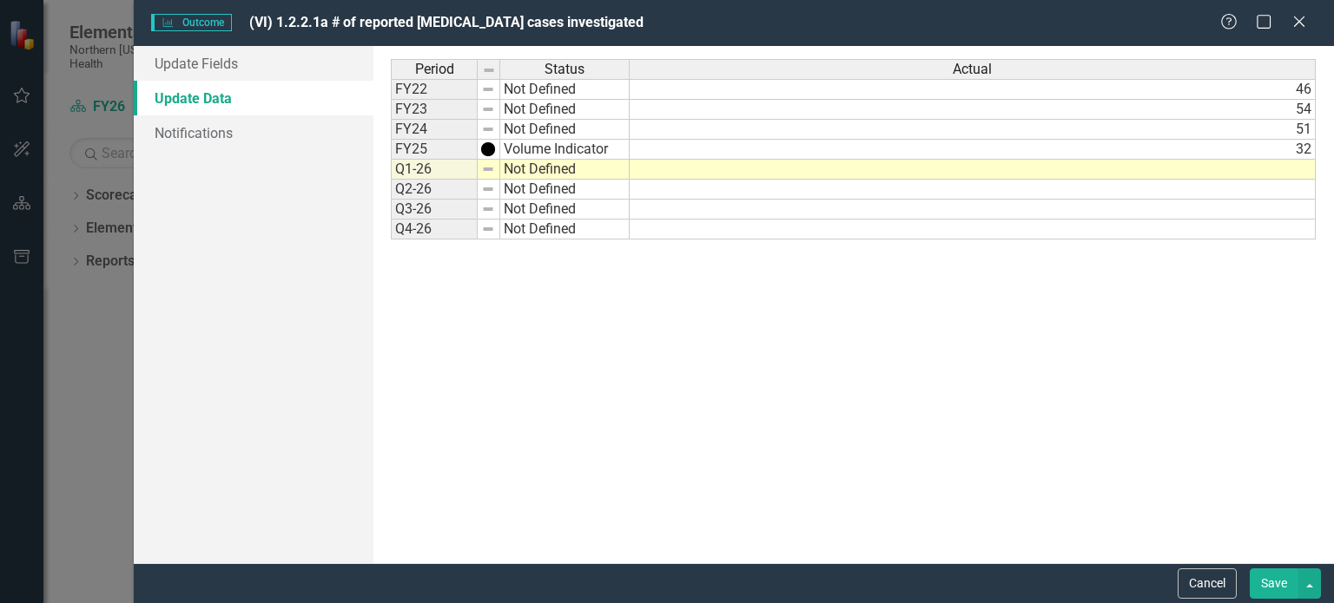
click at [1271, 164] on td at bounding box center [972, 170] width 686 height 20
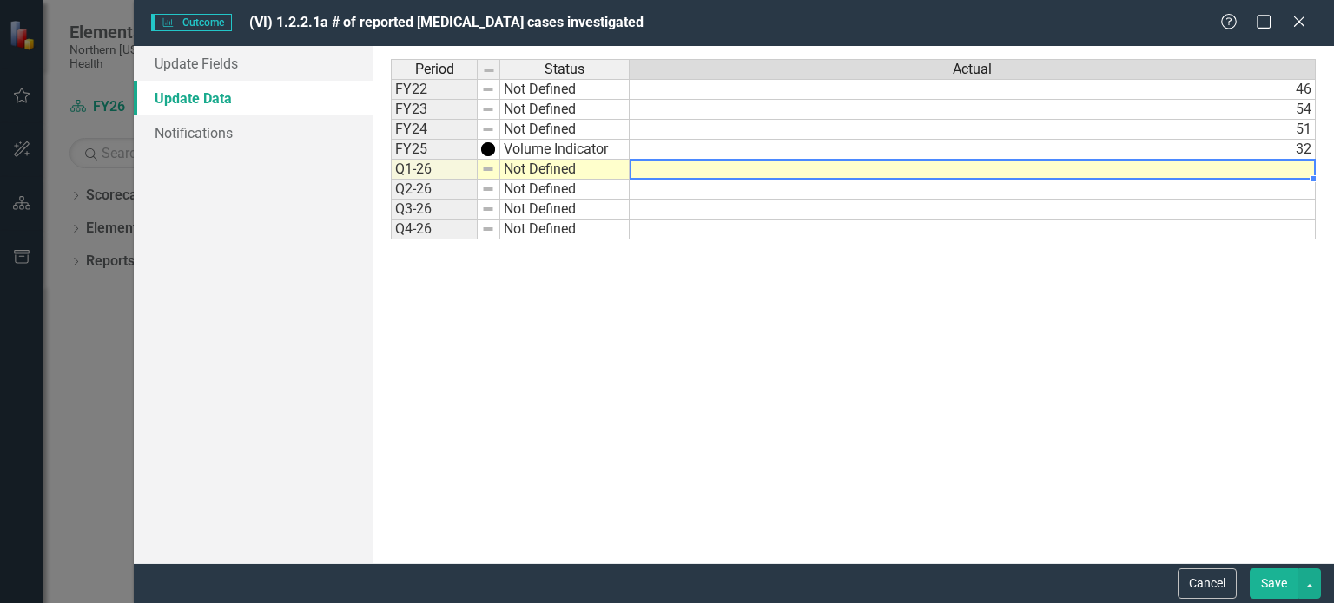
type textarea "12"
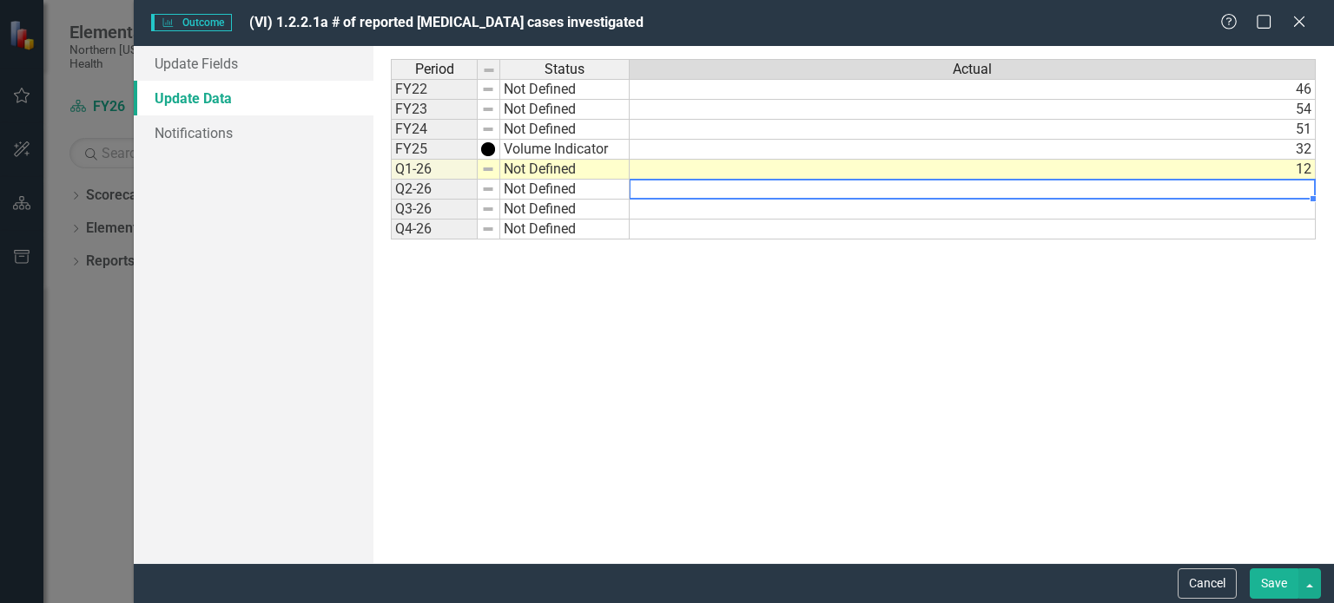
click at [1278, 585] on button "Save" at bounding box center [1273, 584] width 49 height 30
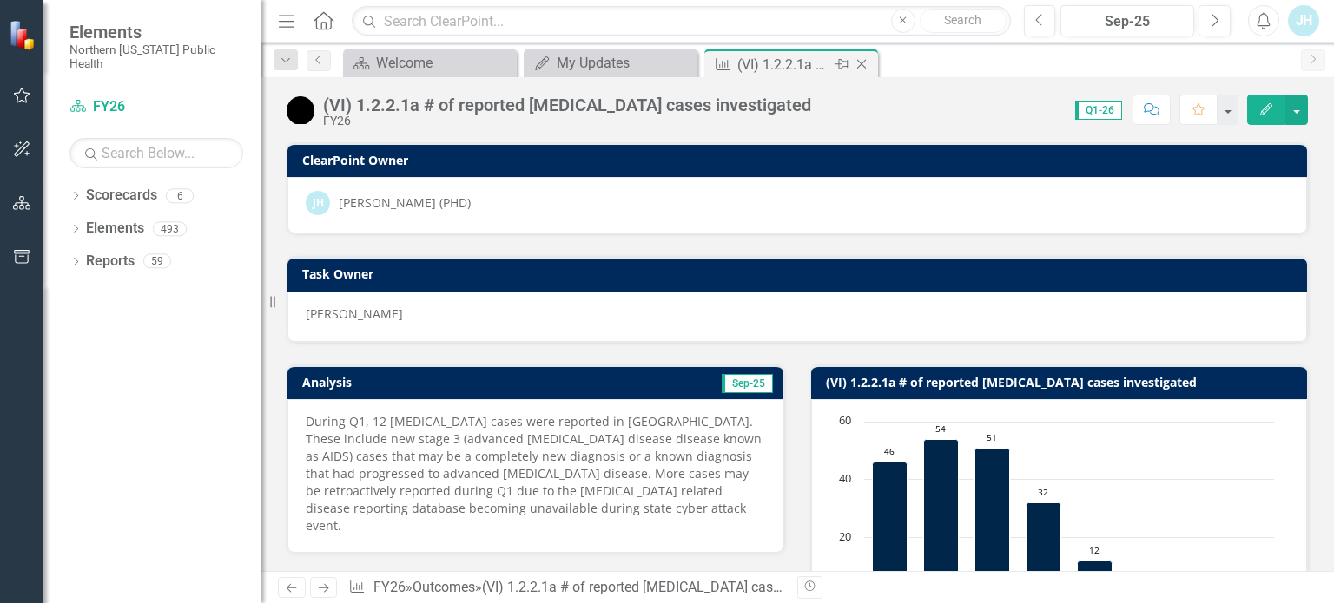
click at [860, 65] on icon "Close" at bounding box center [861, 64] width 17 height 14
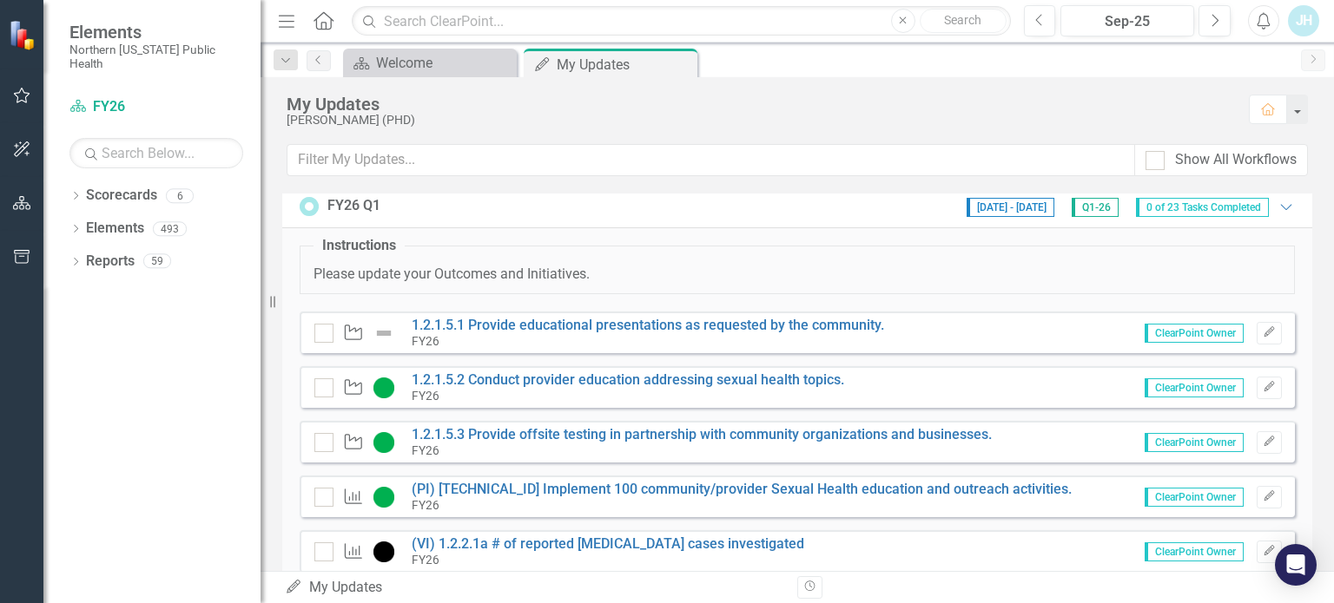
scroll to position [3, 0]
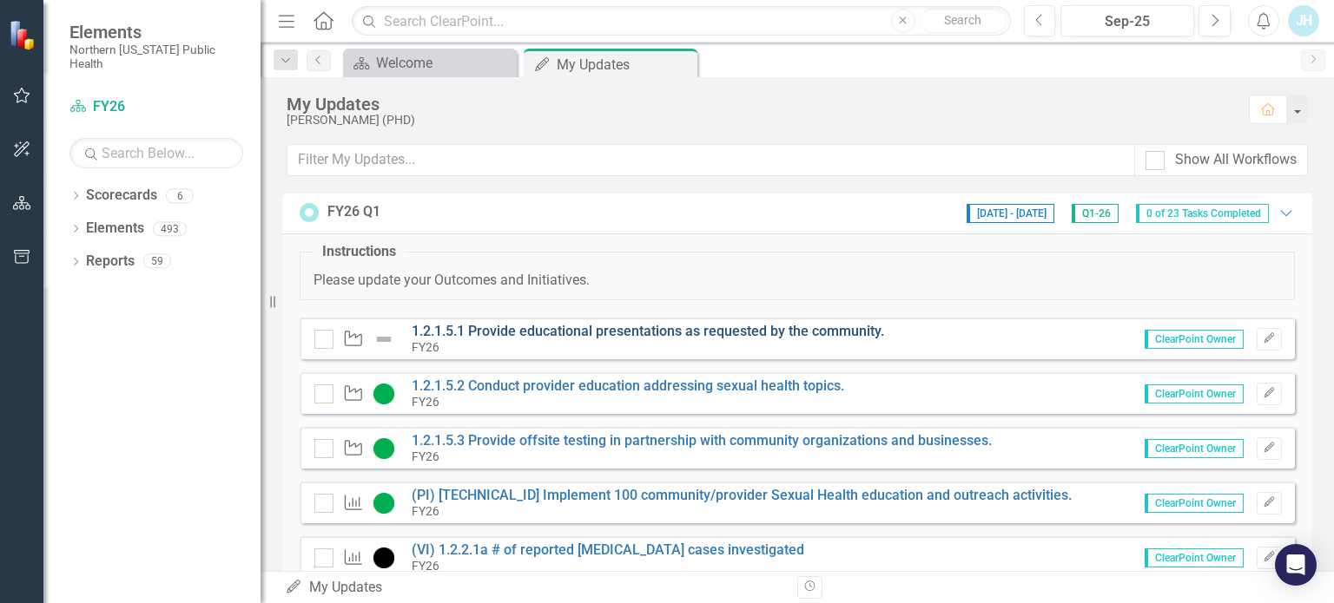
click at [612, 327] on link "1.2.1.5.1 Provide educational presentations as requested by the community." at bounding box center [648, 331] width 472 height 16
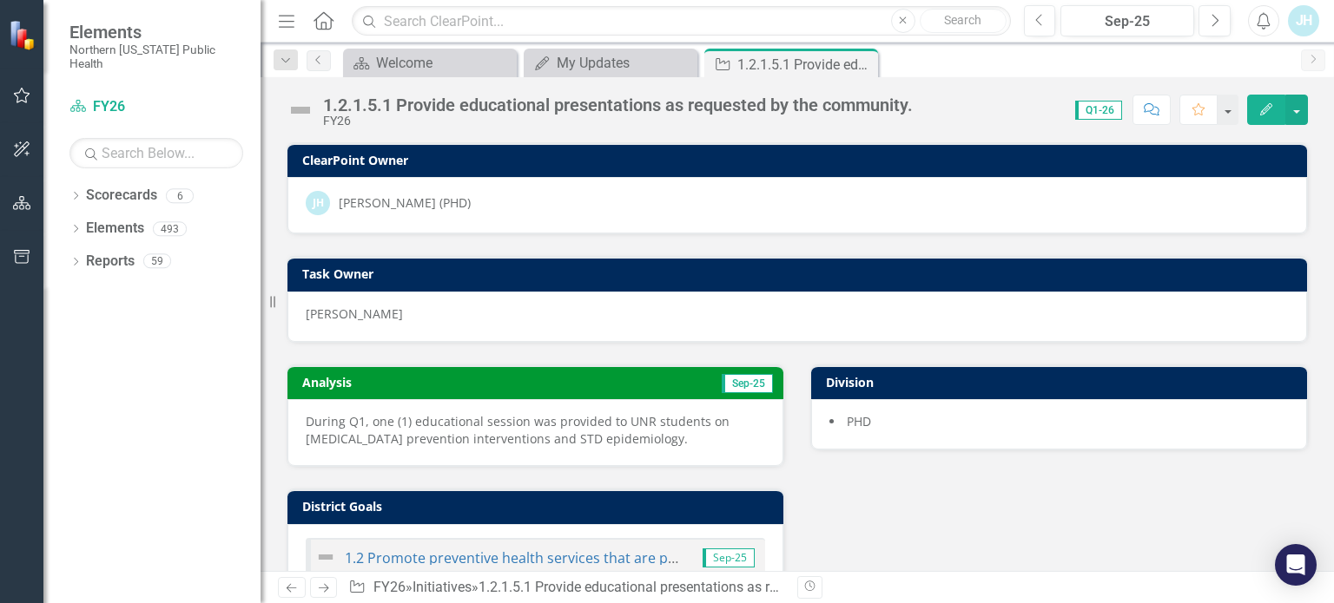
click at [1268, 108] on icon "button" at bounding box center [1266, 109] width 12 height 12
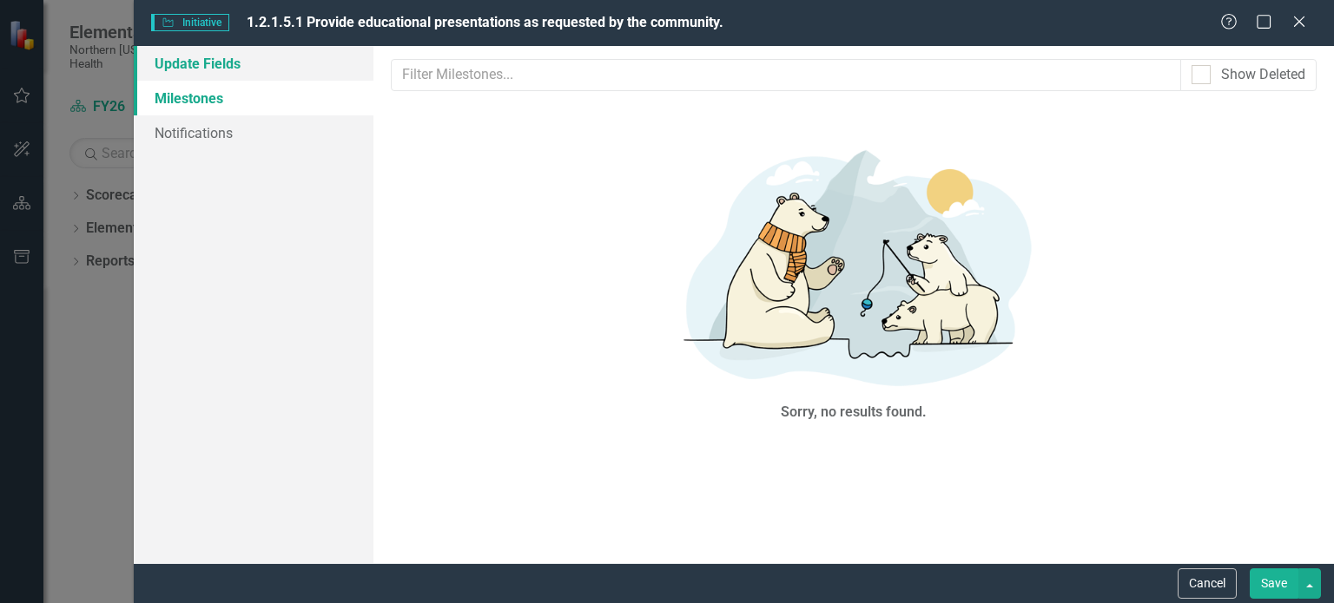
click at [183, 67] on link "Update Fields" at bounding box center [254, 63] width 240 height 35
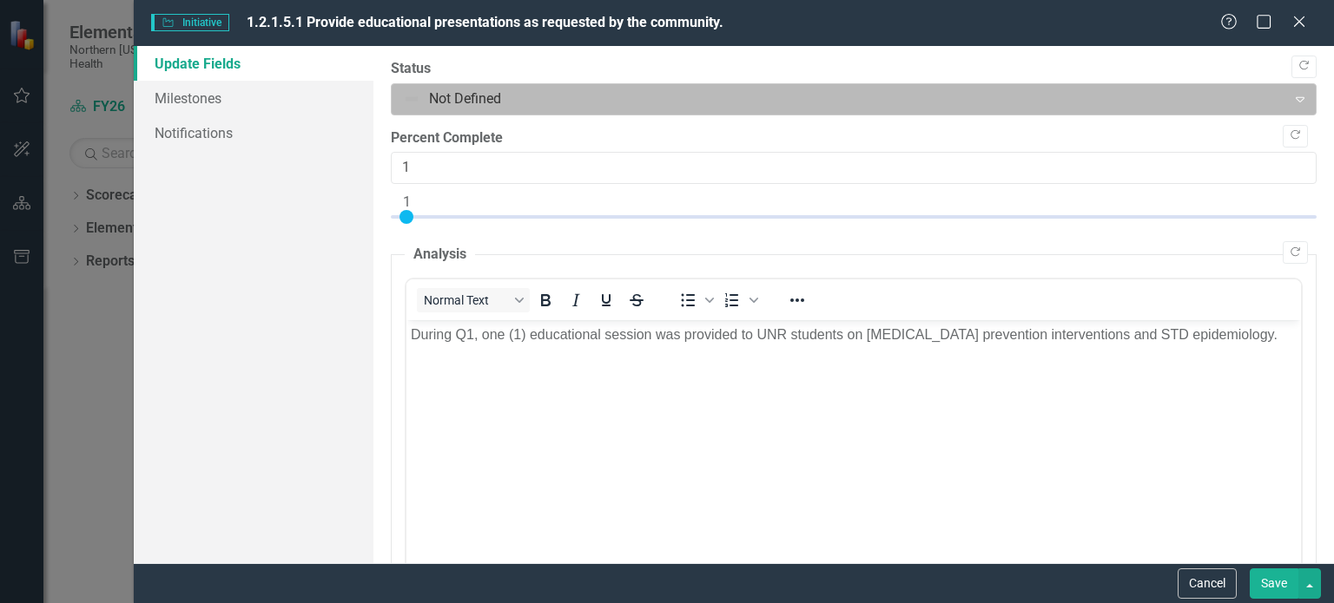
click at [452, 97] on div at bounding box center [839, 99] width 872 height 23
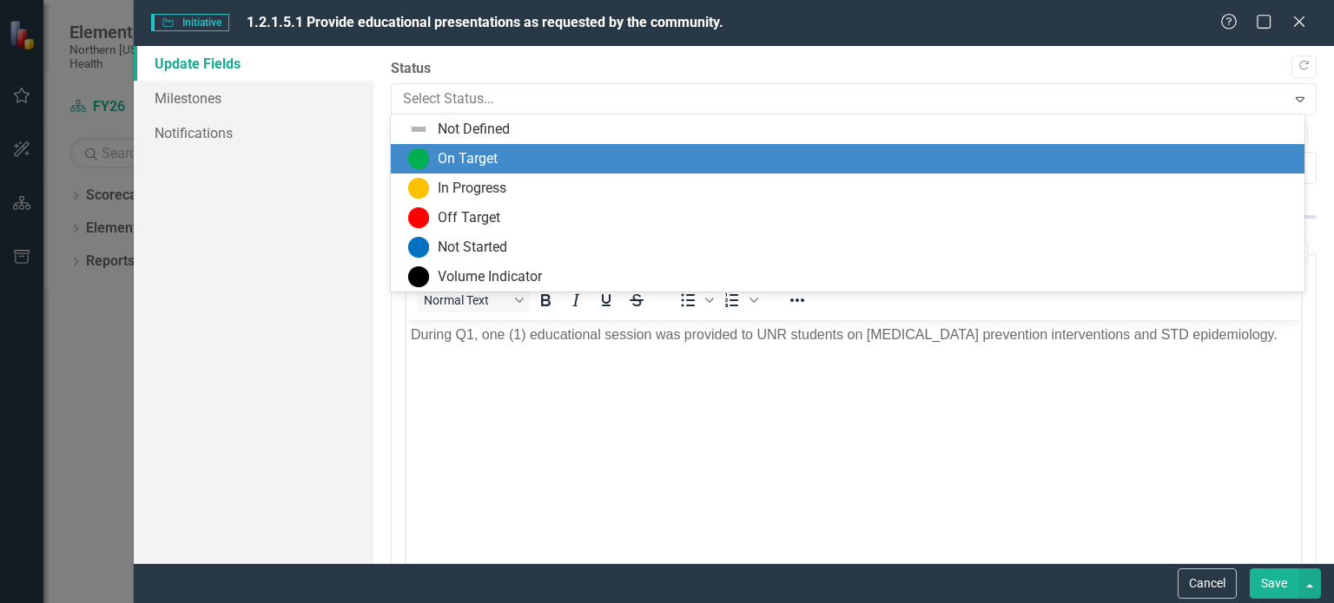
click at [455, 156] on div "On Target" at bounding box center [468, 159] width 60 height 20
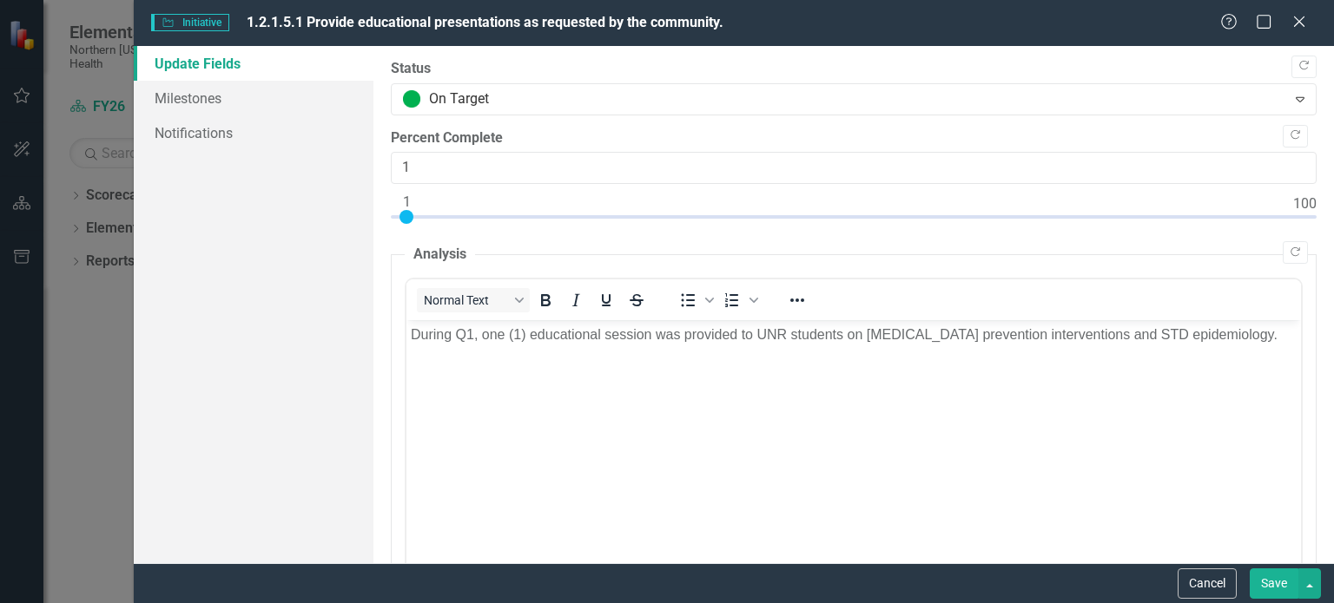
click at [1272, 575] on button "Save" at bounding box center [1273, 584] width 49 height 30
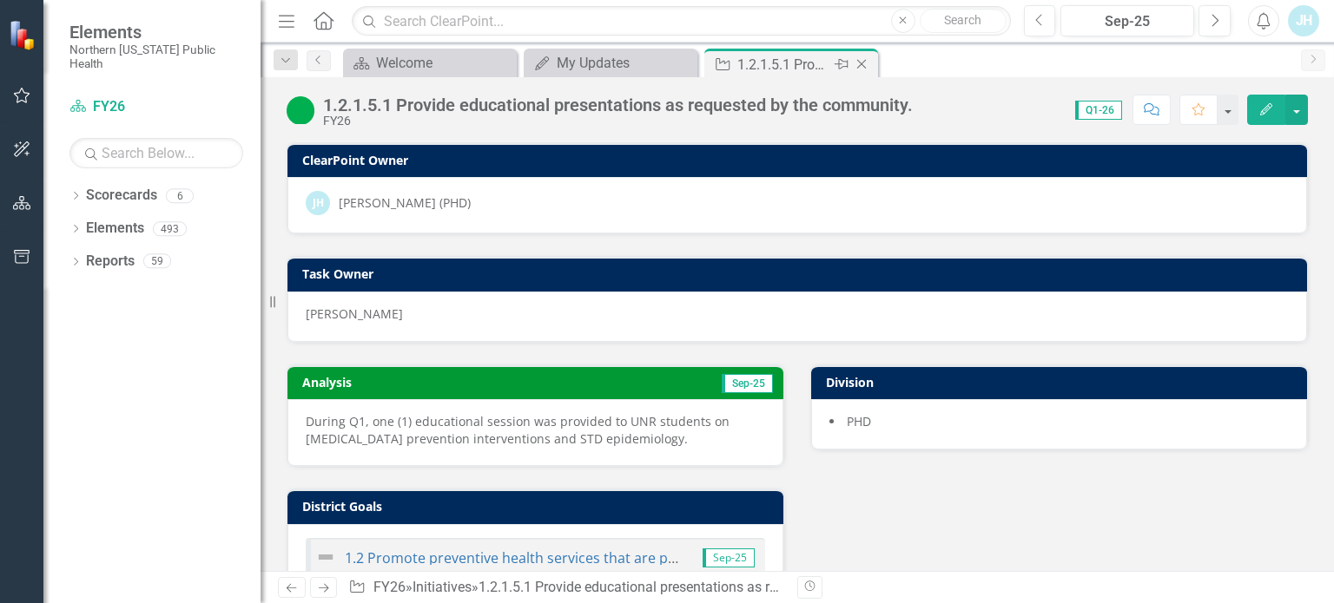
click at [860, 65] on icon at bounding box center [862, 65] width 10 height 10
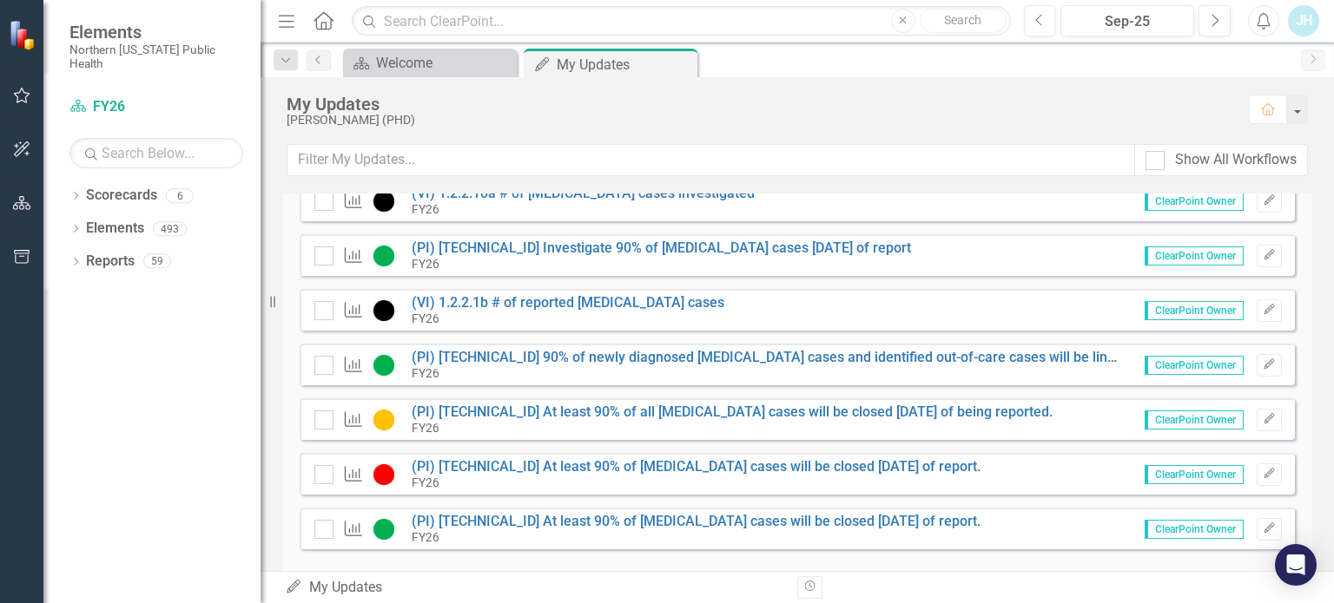
scroll to position [1042, 0]
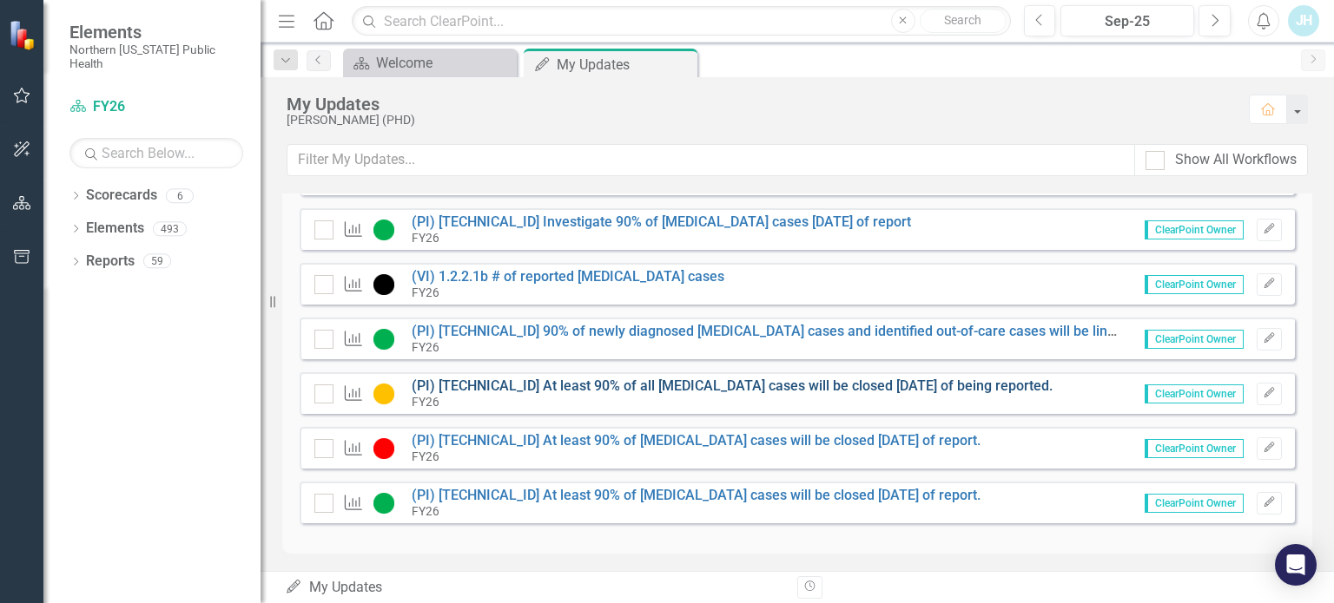
click at [927, 379] on link "(PI) [TECHNICAL_ID] At least 90% of all [MEDICAL_DATA] cases will be closed [DA…" at bounding box center [732, 386] width 641 height 16
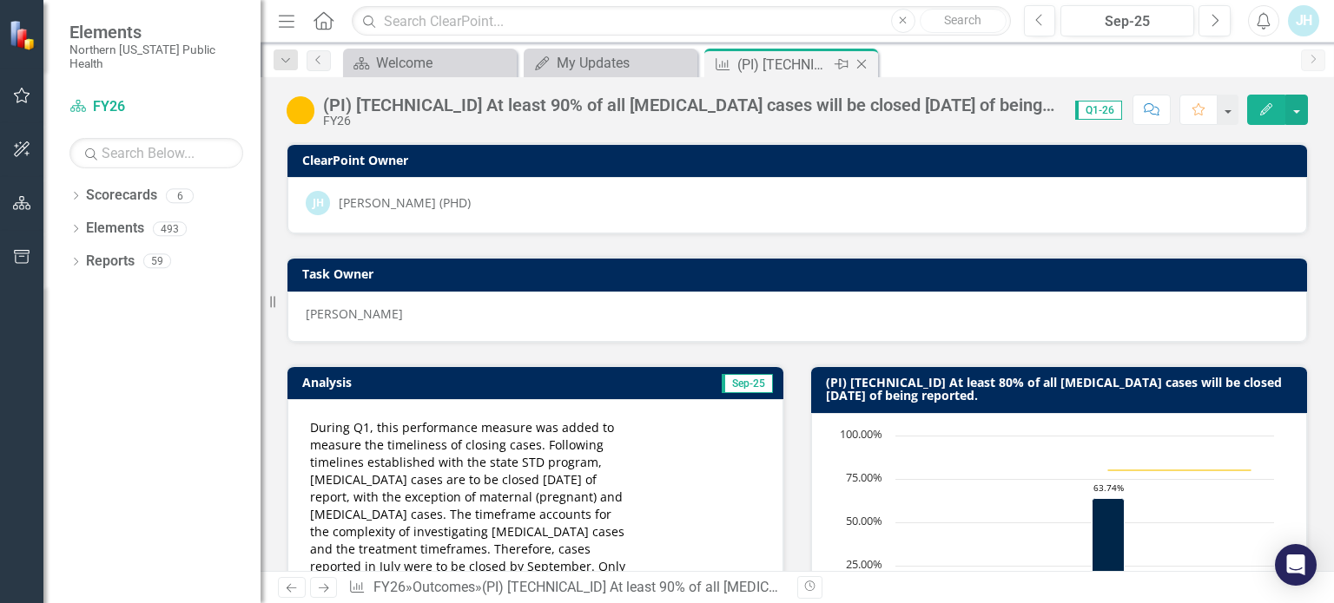
click at [861, 62] on icon "Close" at bounding box center [861, 64] width 17 height 14
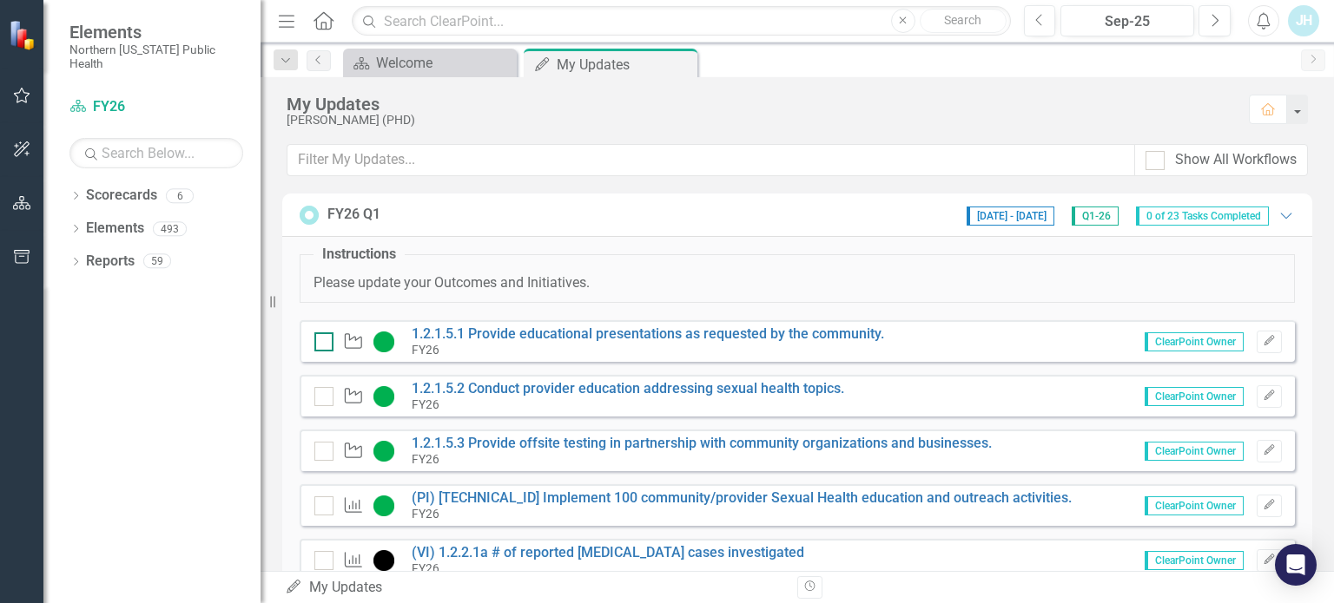
click at [320, 343] on div at bounding box center [323, 342] width 19 height 19
click at [320, 343] on input "checkbox" at bounding box center [319, 338] width 11 height 11
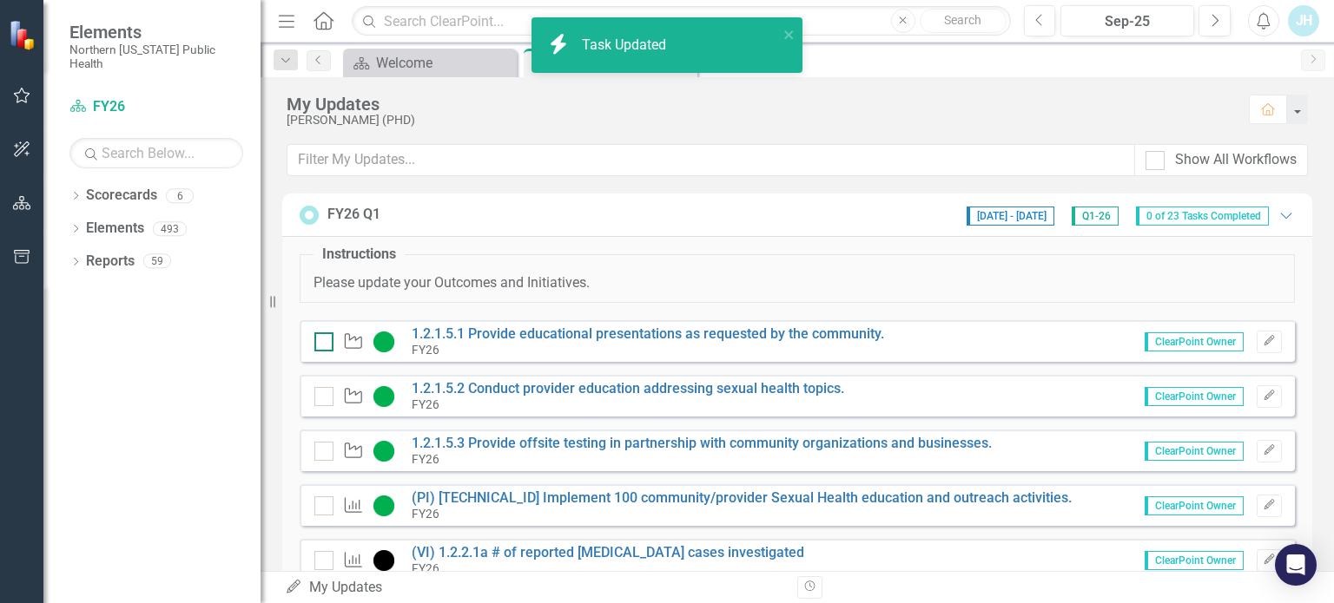
checkbox input "true"
click at [322, 399] on div at bounding box center [323, 396] width 19 height 19
click at [322, 399] on input "checkbox" at bounding box center [319, 392] width 11 height 11
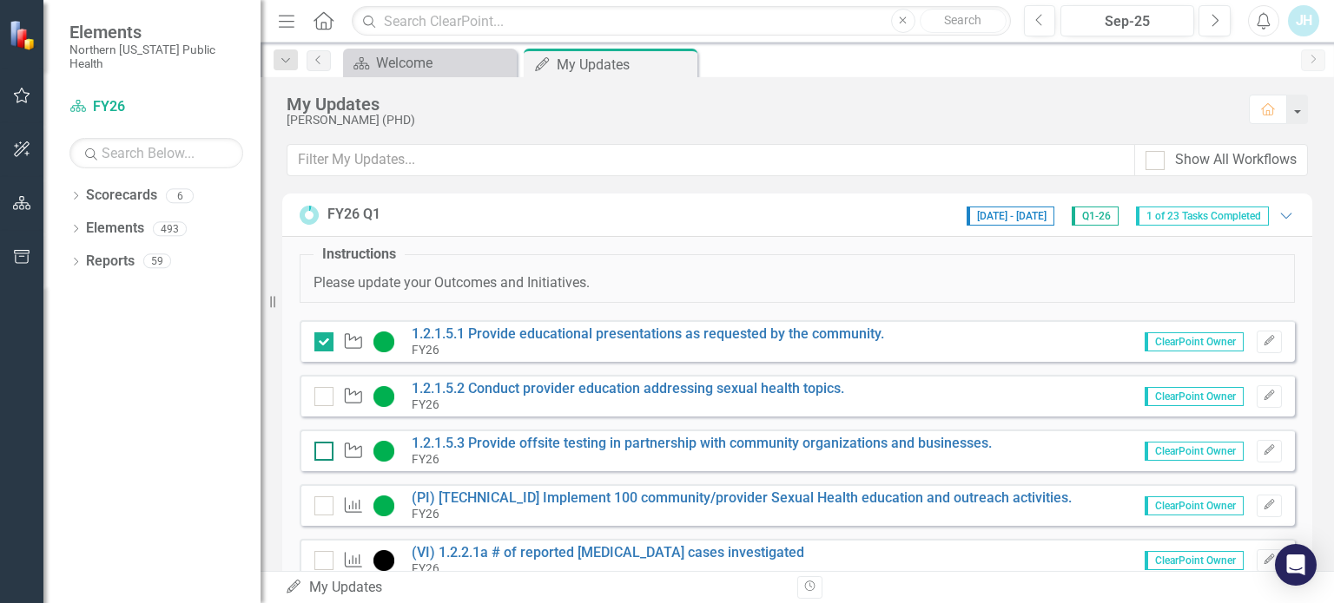
checkbox input "true"
click at [326, 447] on div at bounding box center [323, 451] width 19 height 19
click at [326, 447] on input "checkbox" at bounding box center [319, 447] width 11 height 11
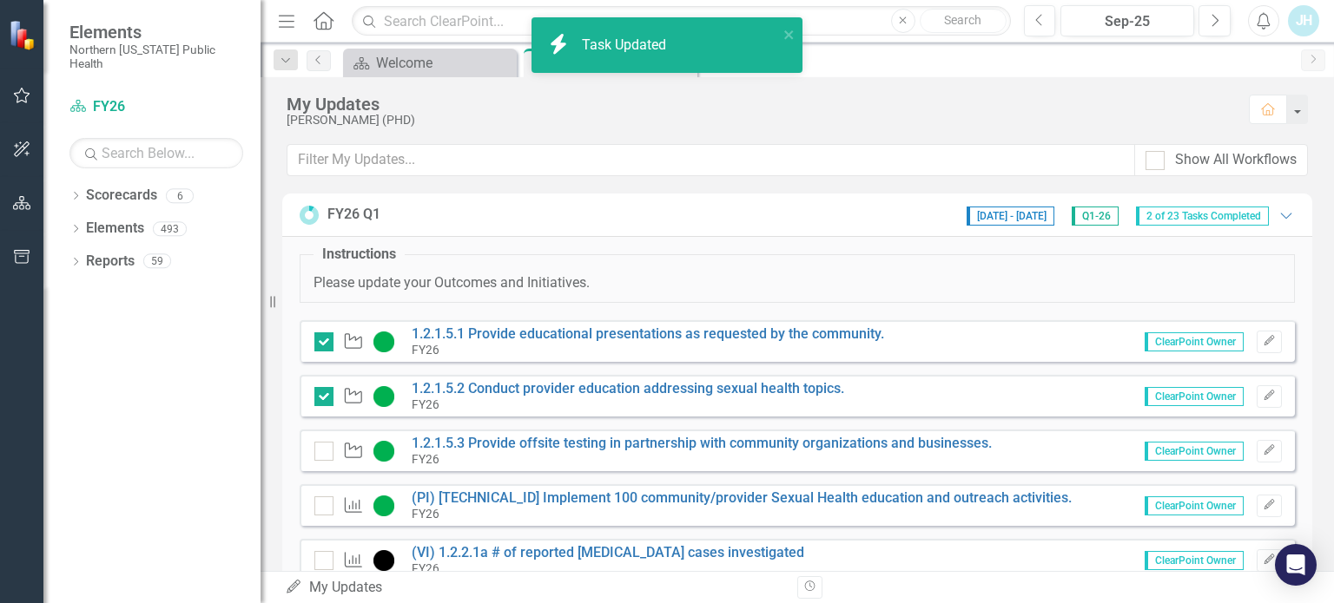
checkbox input "true"
click at [324, 507] on div at bounding box center [323, 506] width 19 height 19
click at [324, 507] on input "checkbox" at bounding box center [319, 502] width 11 height 11
checkbox input "true"
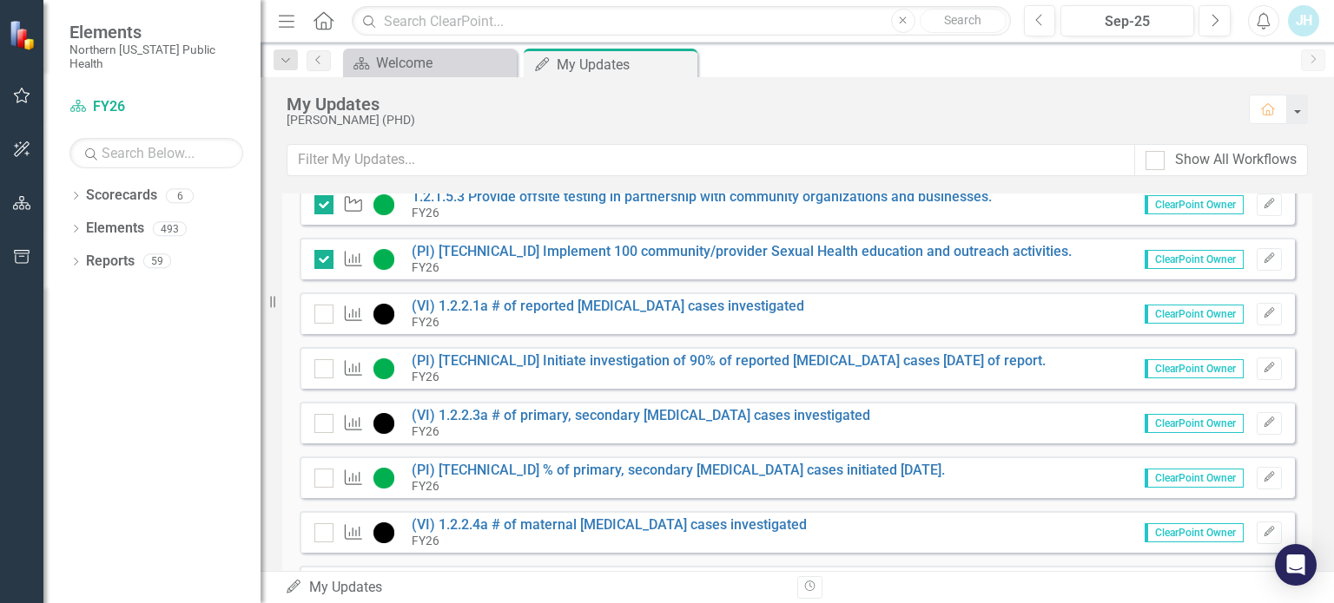
scroll to position [260, 0]
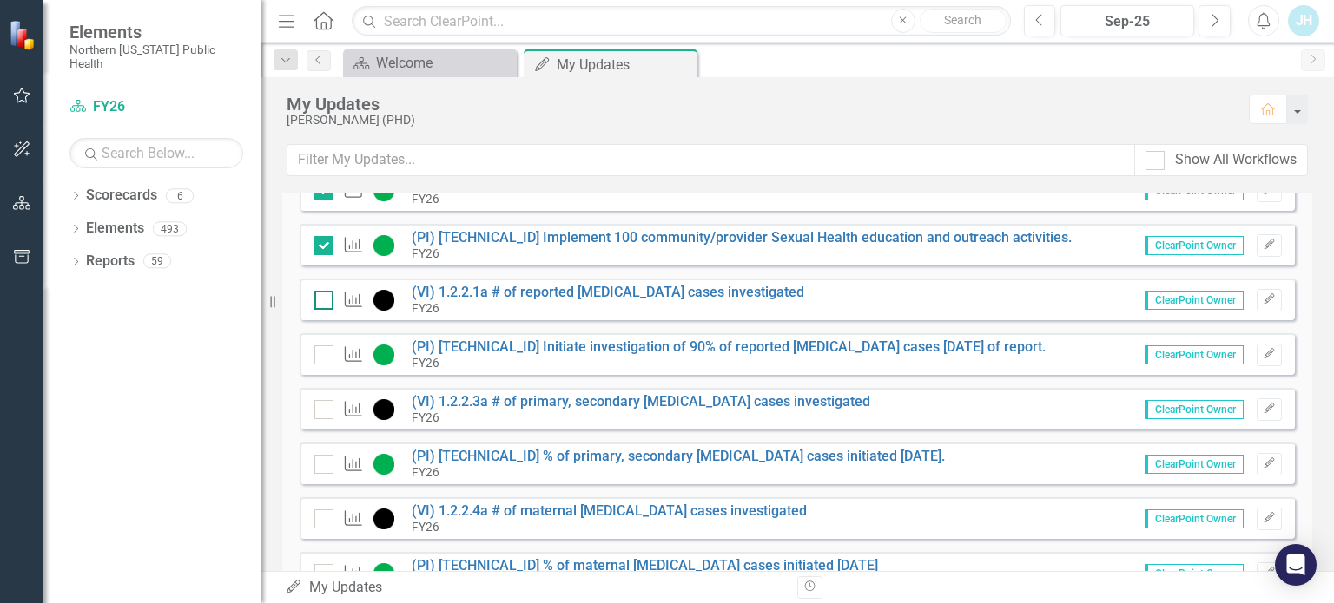
click at [316, 300] on input "checkbox" at bounding box center [319, 296] width 11 height 11
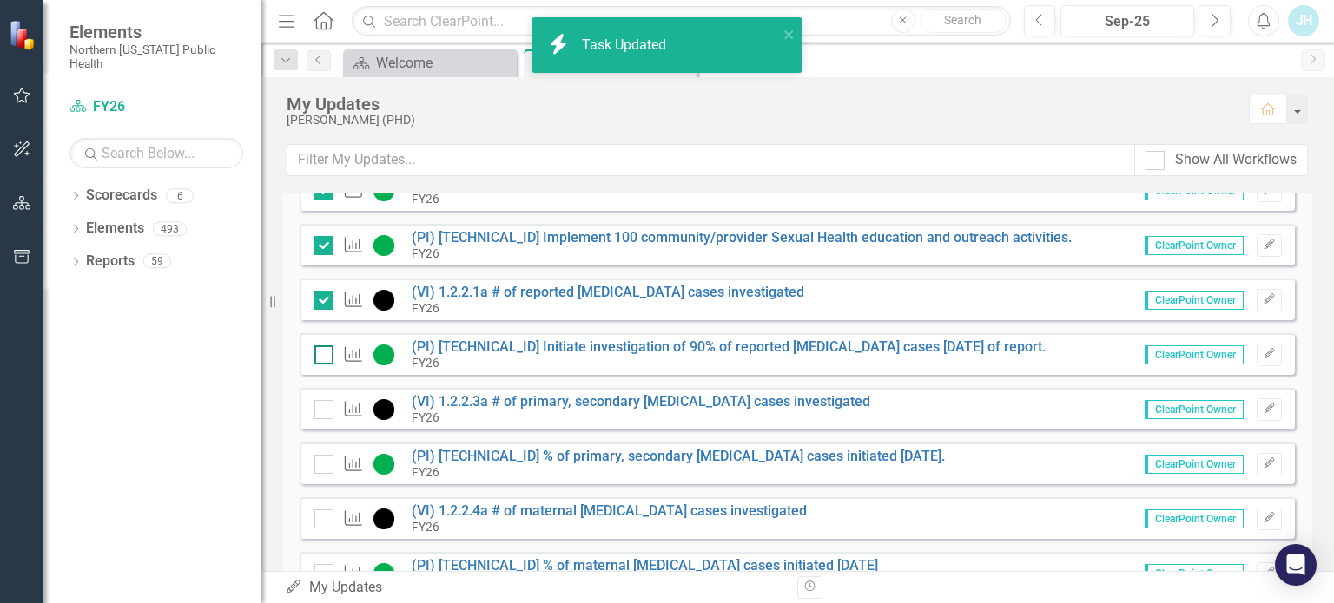
checkbox input "true"
click at [326, 355] on div at bounding box center [323, 355] width 19 height 19
click at [326, 355] on input "checkbox" at bounding box center [319, 351] width 11 height 11
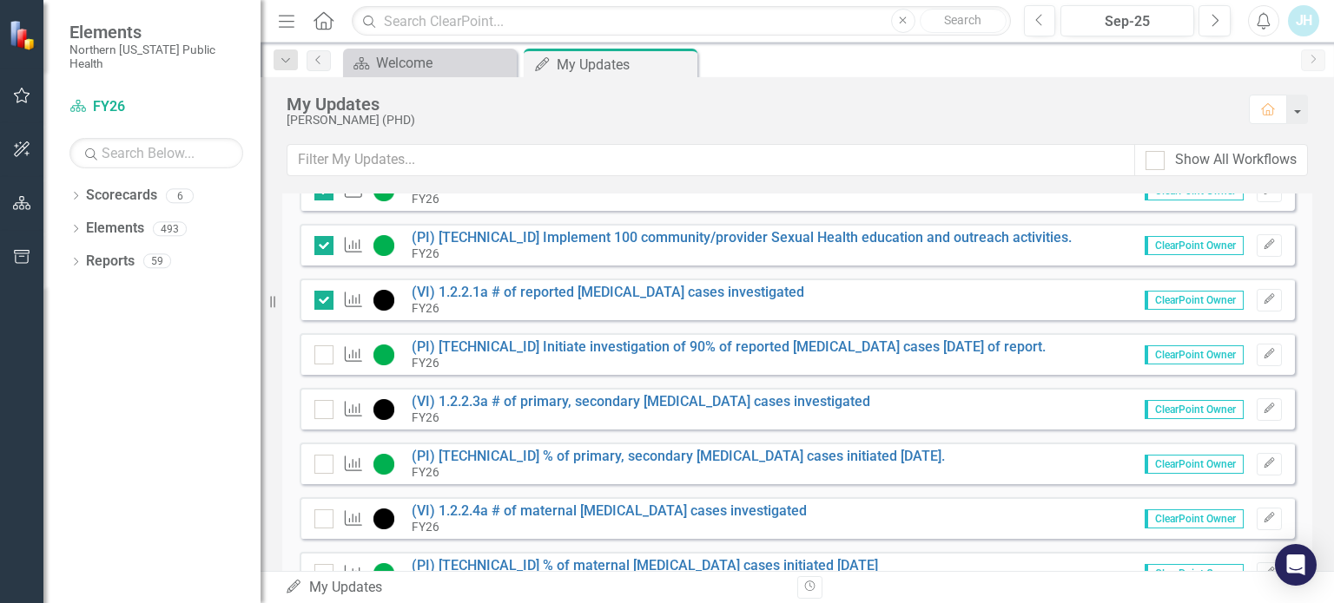
checkbox input "true"
click at [324, 406] on input "checkbox" at bounding box center [319, 405] width 11 height 11
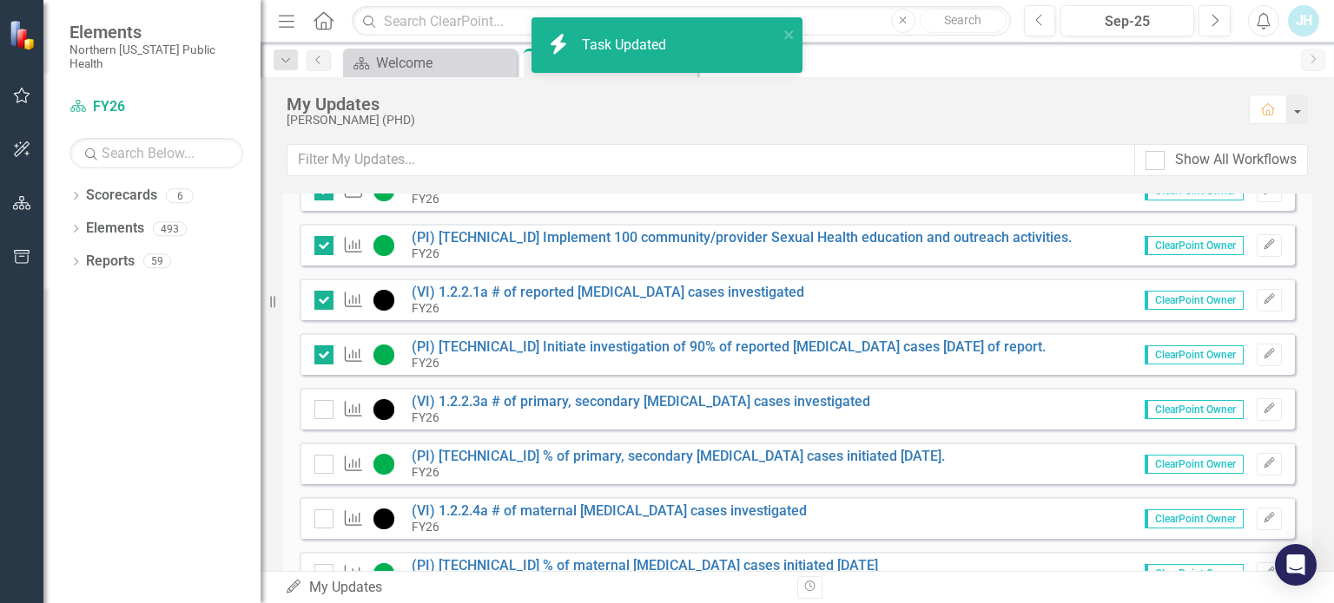
checkbox input "true"
click at [326, 465] on div at bounding box center [323, 464] width 19 height 19
click at [326, 465] on input "checkbox" at bounding box center [319, 460] width 11 height 11
checkbox input "true"
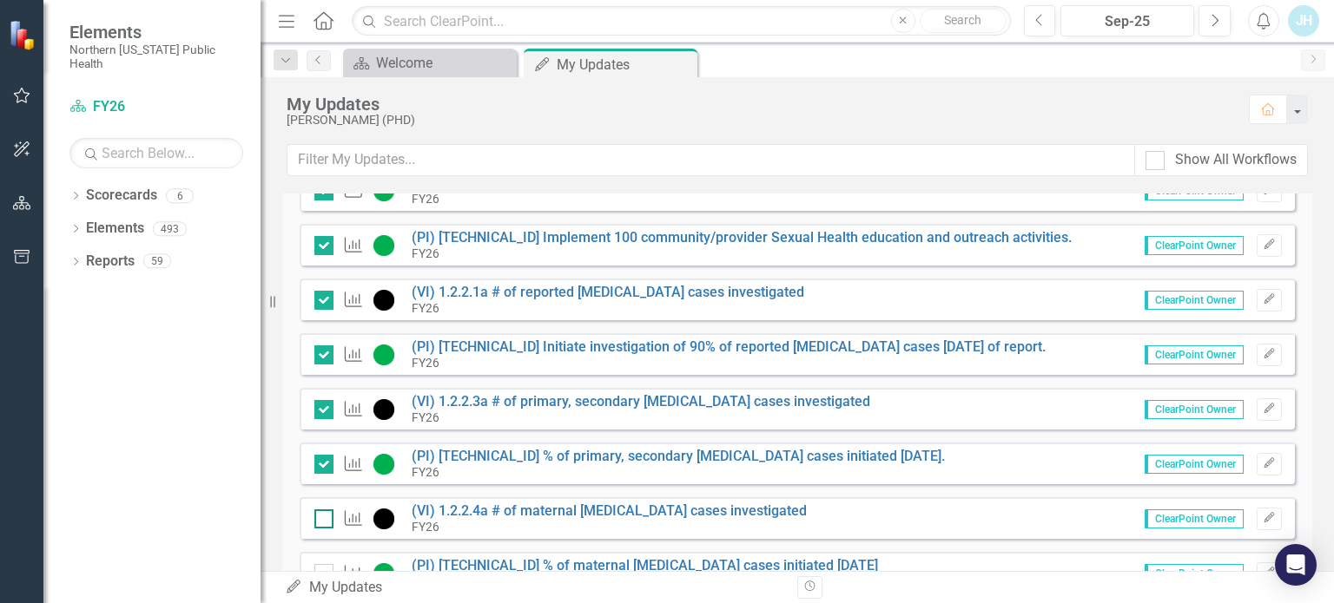
click at [325, 518] on input "checkbox" at bounding box center [319, 515] width 11 height 11
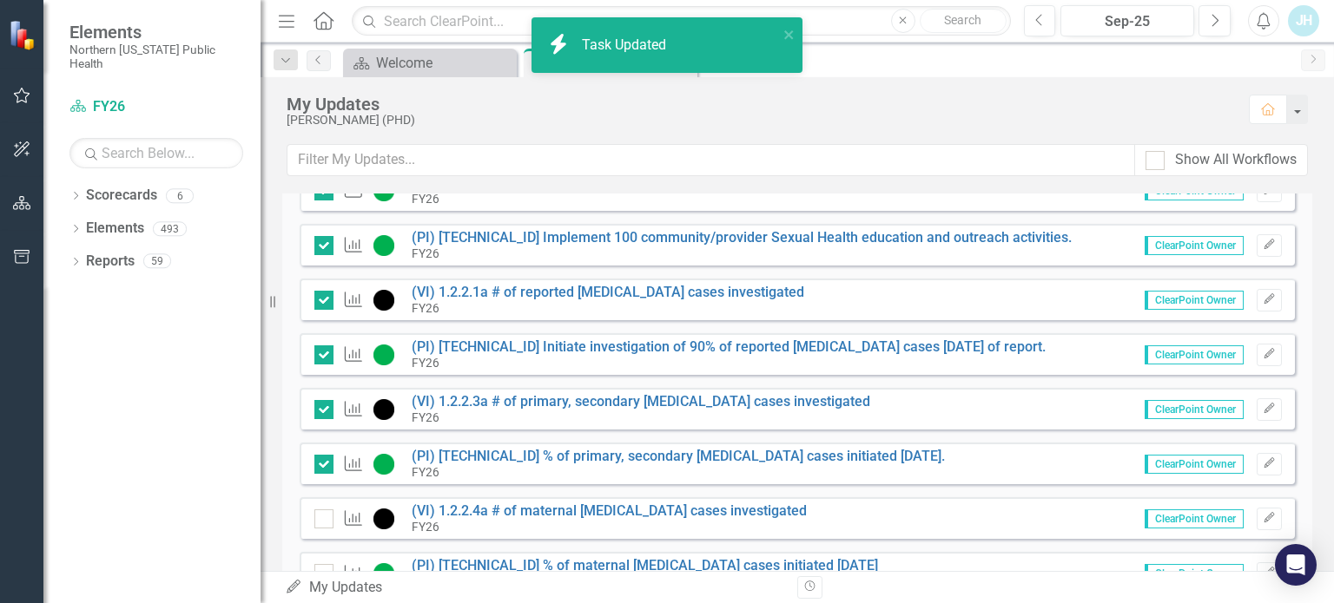
checkbox input "true"
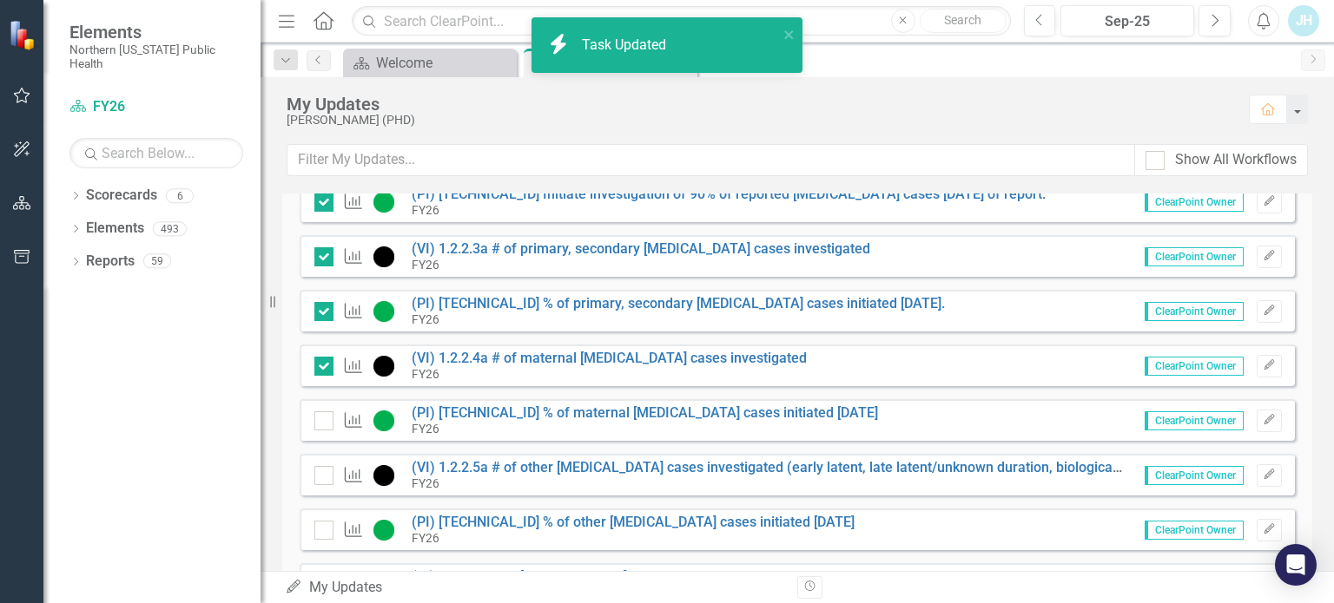
scroll to position [521, 0]
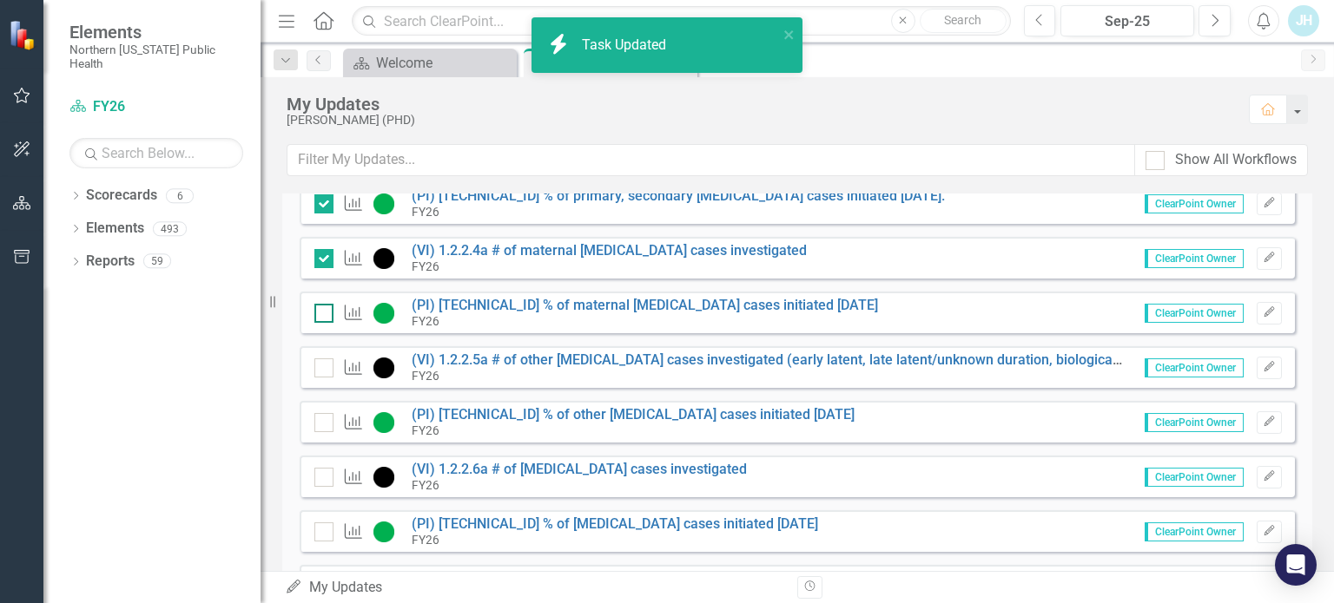
click at [324, 313] on div at bounding box center [323, 313] width 19 height 19
click at [324, 313] on input "checkbox" at bounding box center [319, 309] width 11 height 11
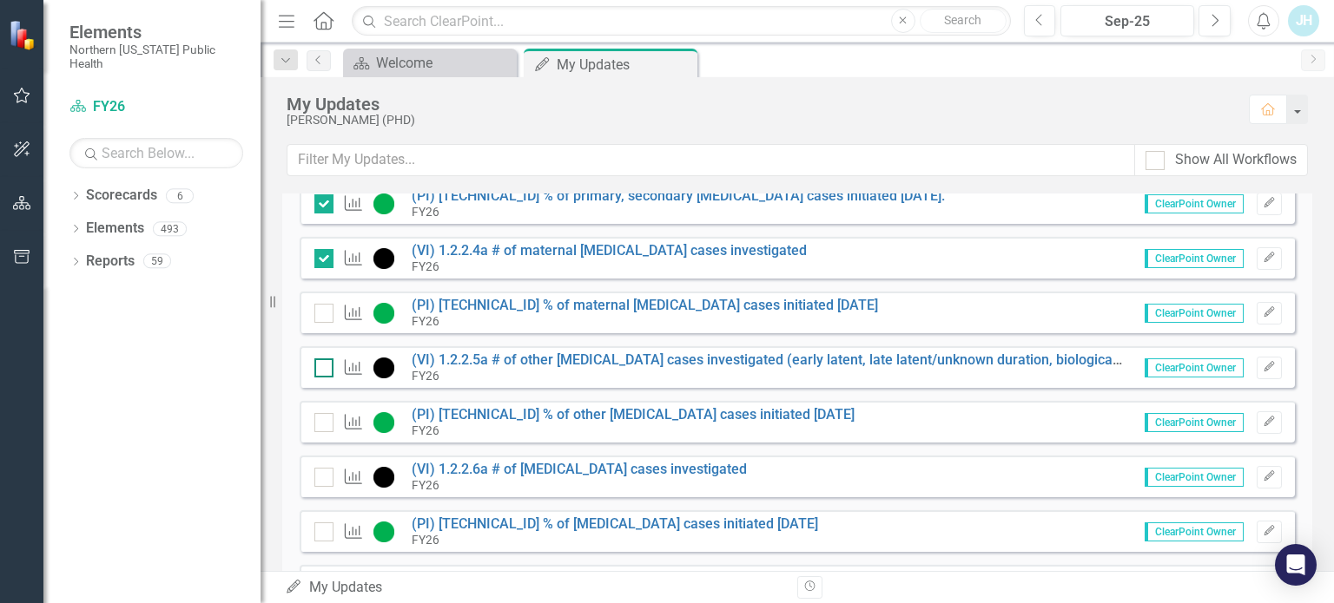
checkbox input "true"
click at [325, 367] on input "checkbox" at bounding box center [319, 364] width 11 height 11
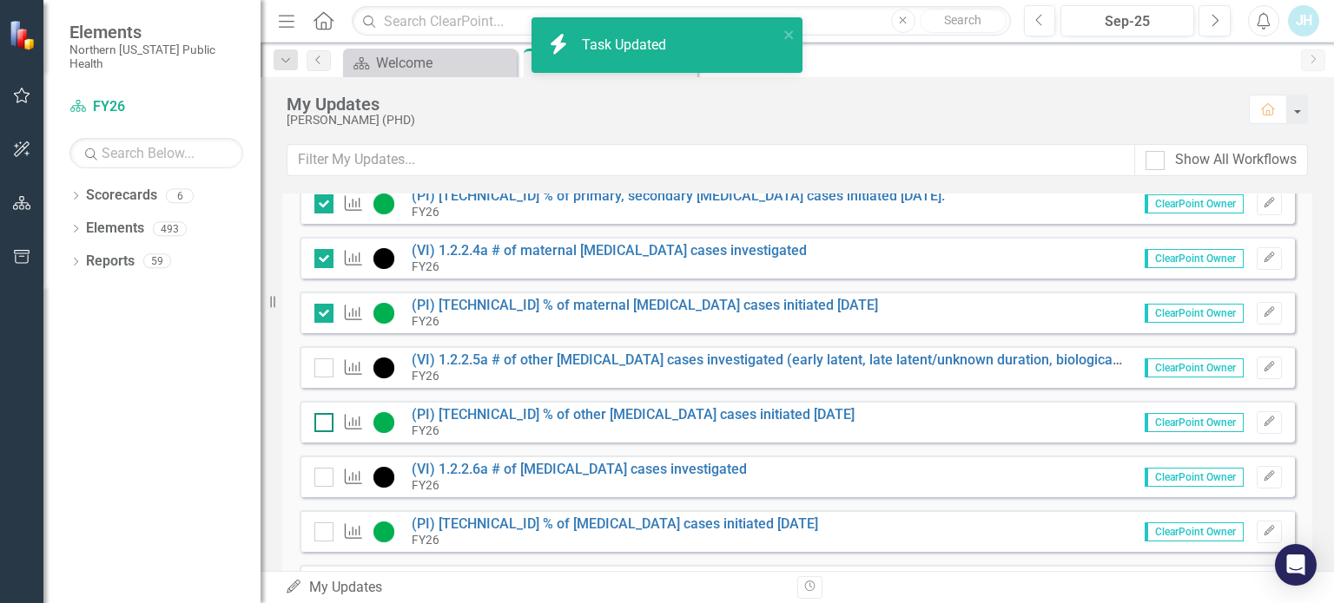
checkbox input "true"
click at [324, 425] on div at bounding box center [323, 422] width 19 height 19
click at [324, 425] on input "checkbox" at bounding box center [319, 418] width 11 height 11
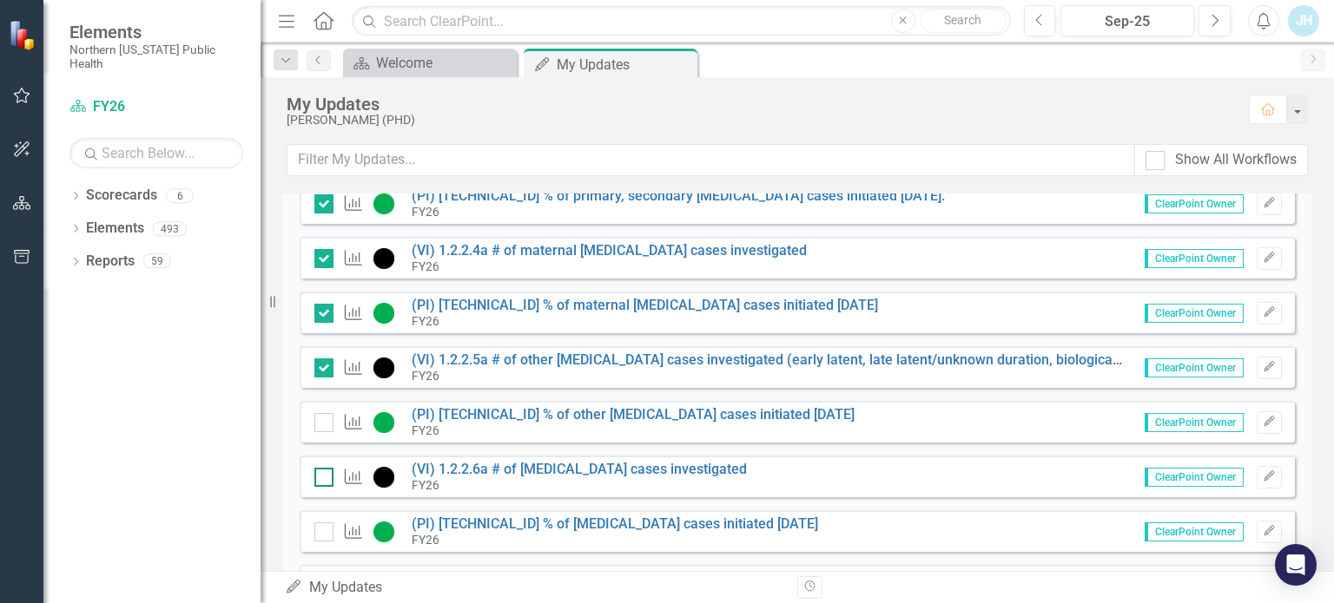
checkbox input "true"
click at [322, 477] on input "checkbox" at bounding box center [319, 473] width 11 height 11
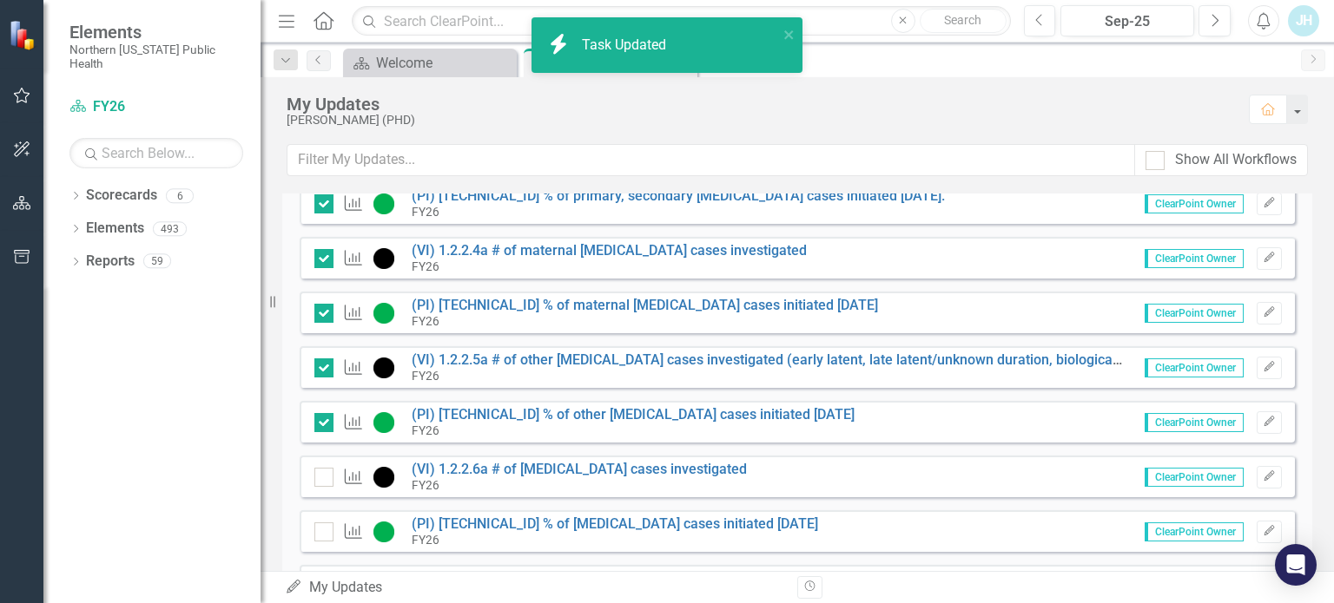
checkbox input "true"
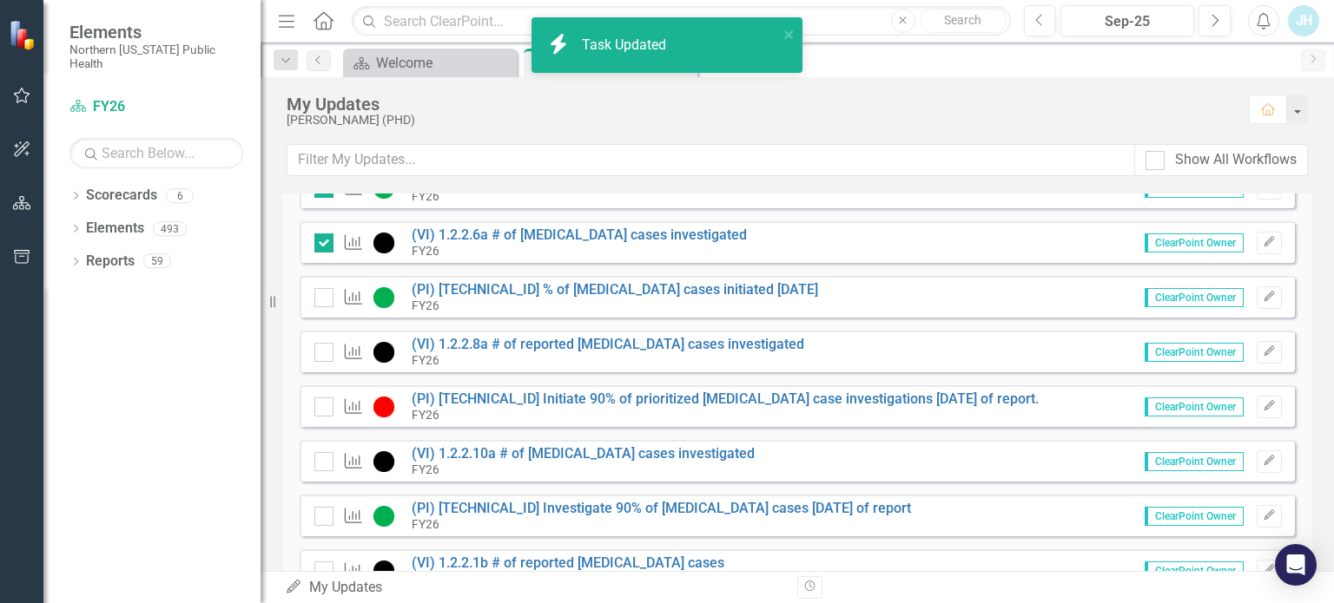
scroll to position [781, 0]
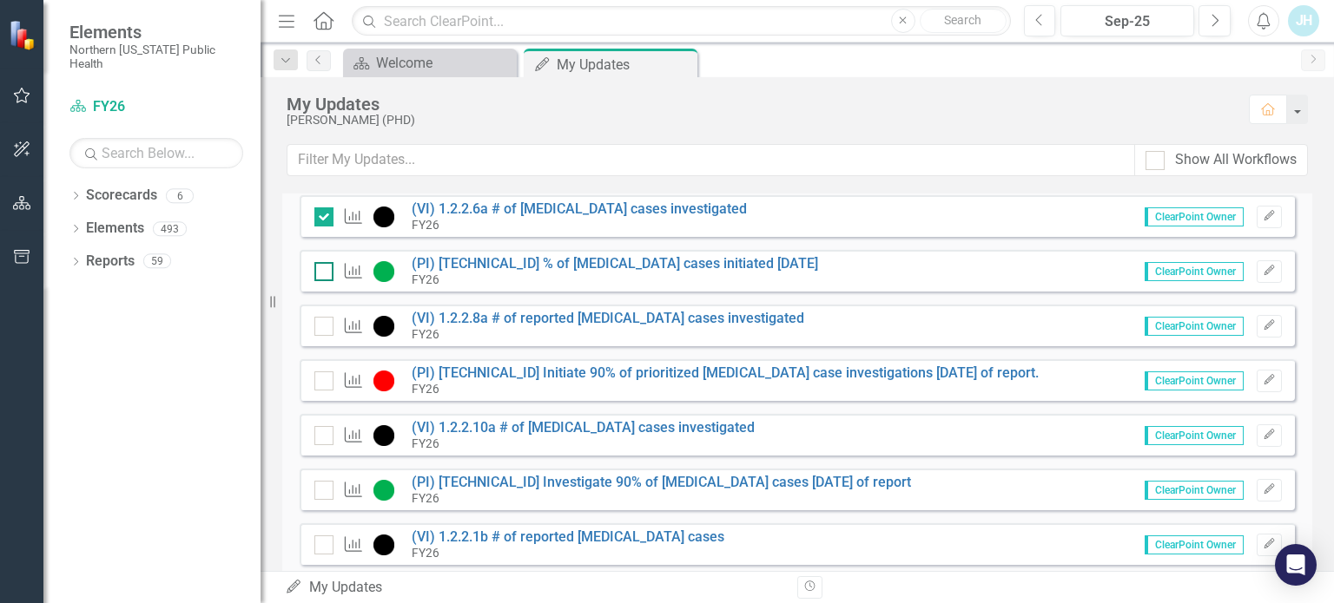
click at [320, 264] on input "checkbox" at bounding box center [319, 267] width 11 height 11
checkbox input "true"
click at [324, 329] on div at bounding box center [323, 326] width 19 height 19
click at [324, 328] on input "checkbox" at bounding box center [319, 322] width 11 height 11
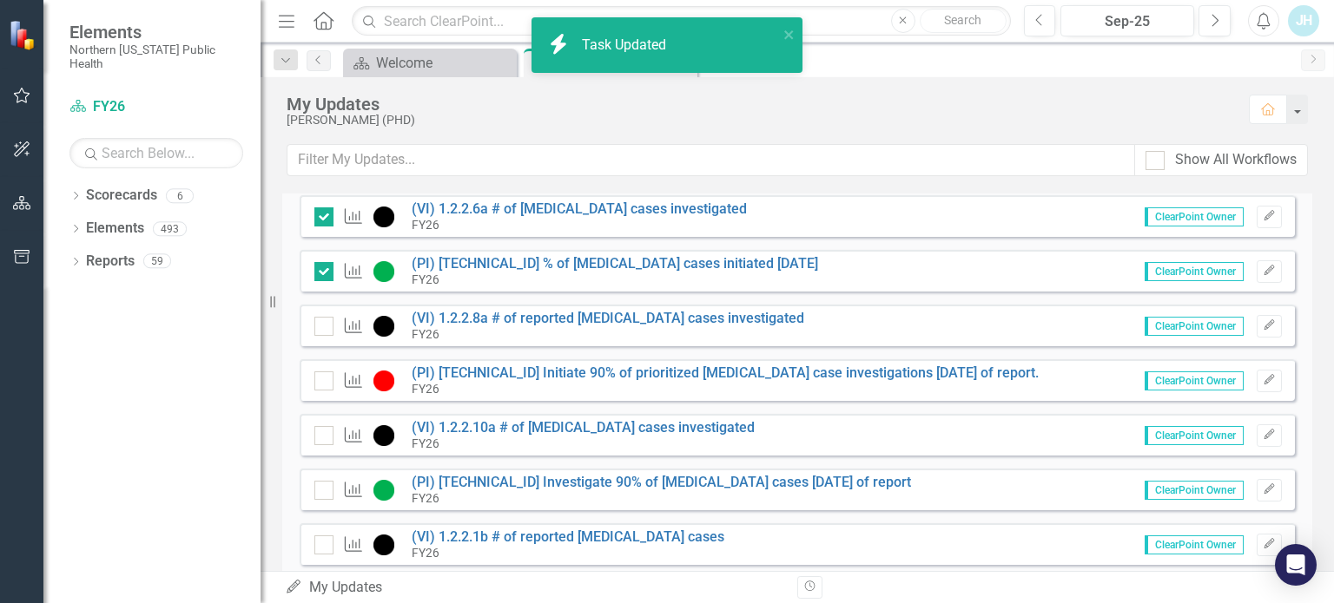
click at [323, 389] on div "Outcome" at bounding box center [358, 381] width 89 height 21
checkbox input "true"
click at [320, 437] on div at bounding box center [323, 435] width 19 height 19
click at [320, 437] on input "checkbox" at bounding box center [319, 431] width 11 height 11
checkbox input "false"
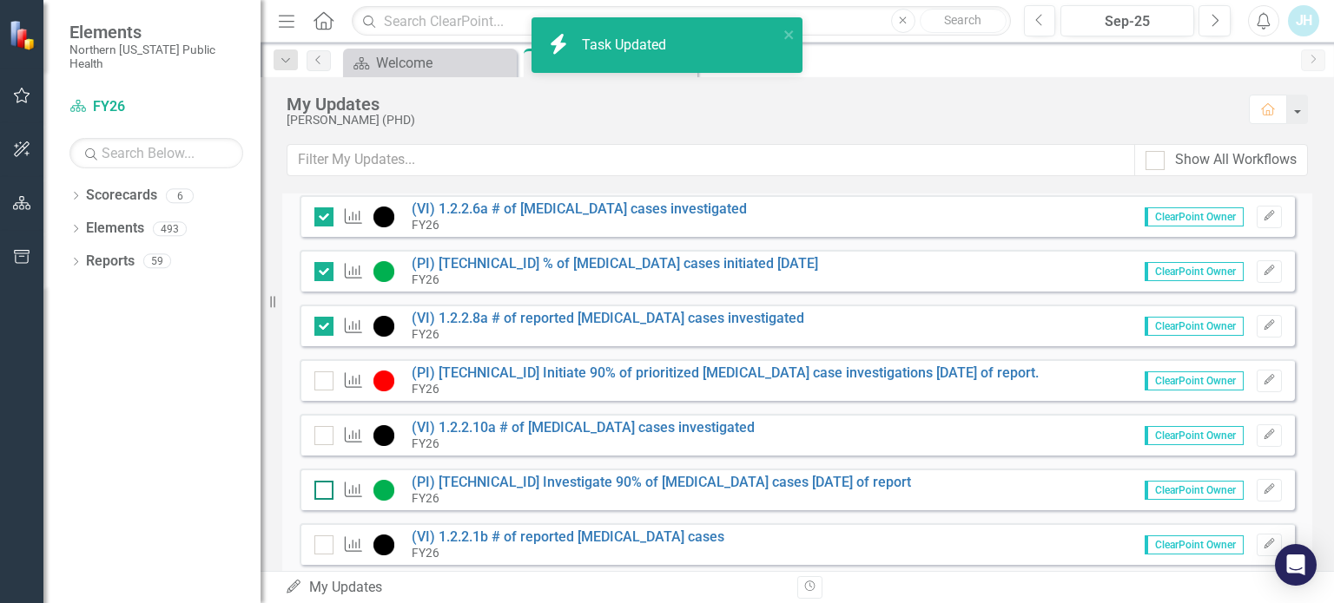
click at [326, 496] on div at bounding box center [323, 490] width 19 height 19
click at [326, 492] on input "checkbox" at bounding box center [319, 486] width 11 height 11
checkbox input "false"
checkbox input "true"
click at [319, 539] on input "checkbox" at bounding box center [319, 541] width 11 height 11
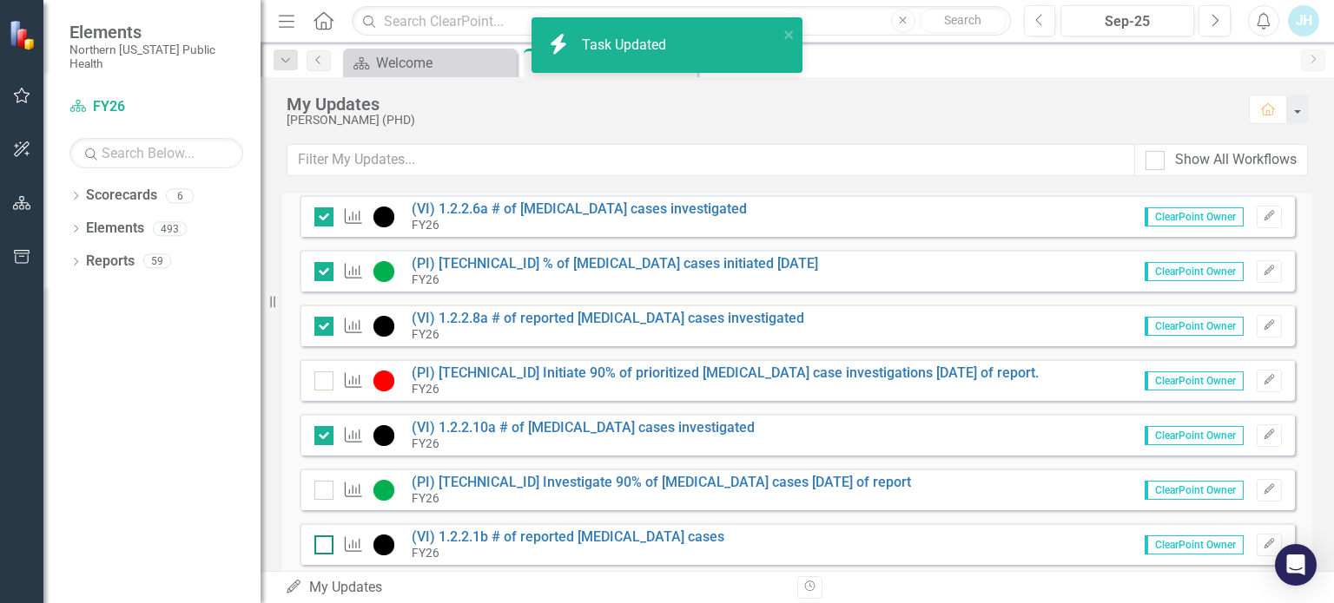
checkbox input "false"
checkbox input "true"
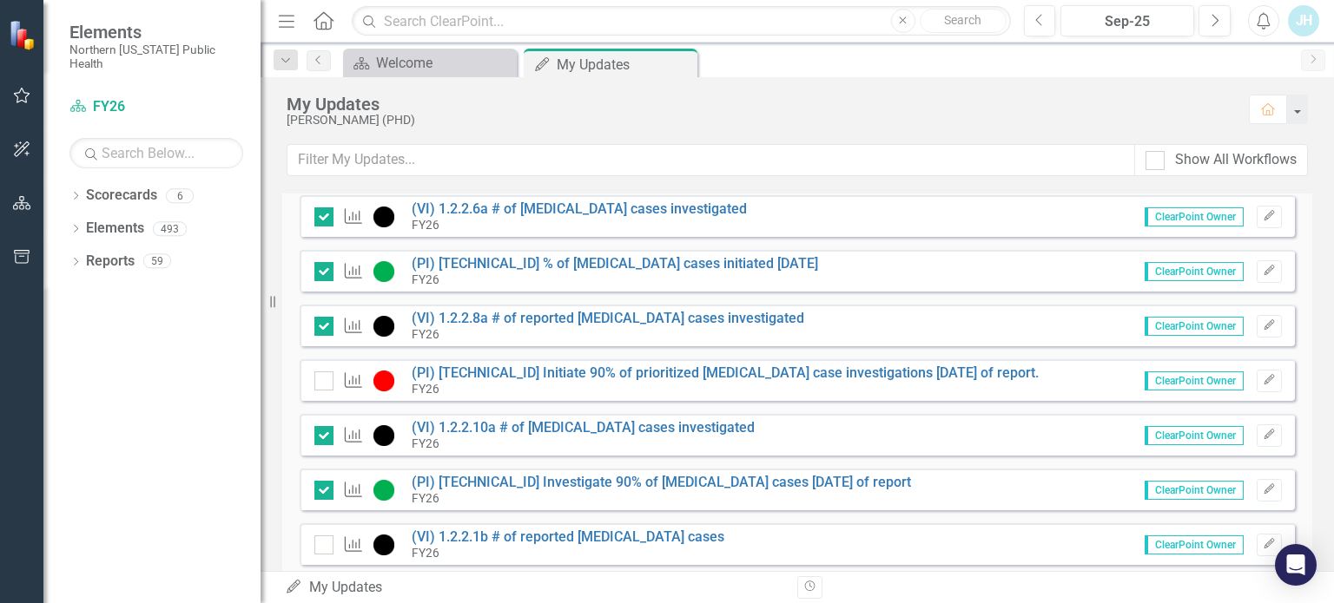
checkbox input "true"
click at [323, 383] on div at bounding box center [323, 381] width 19 height 19
click at [323, 383] on input "checkbox" at bounding box center [319, 377] width 11 height 11
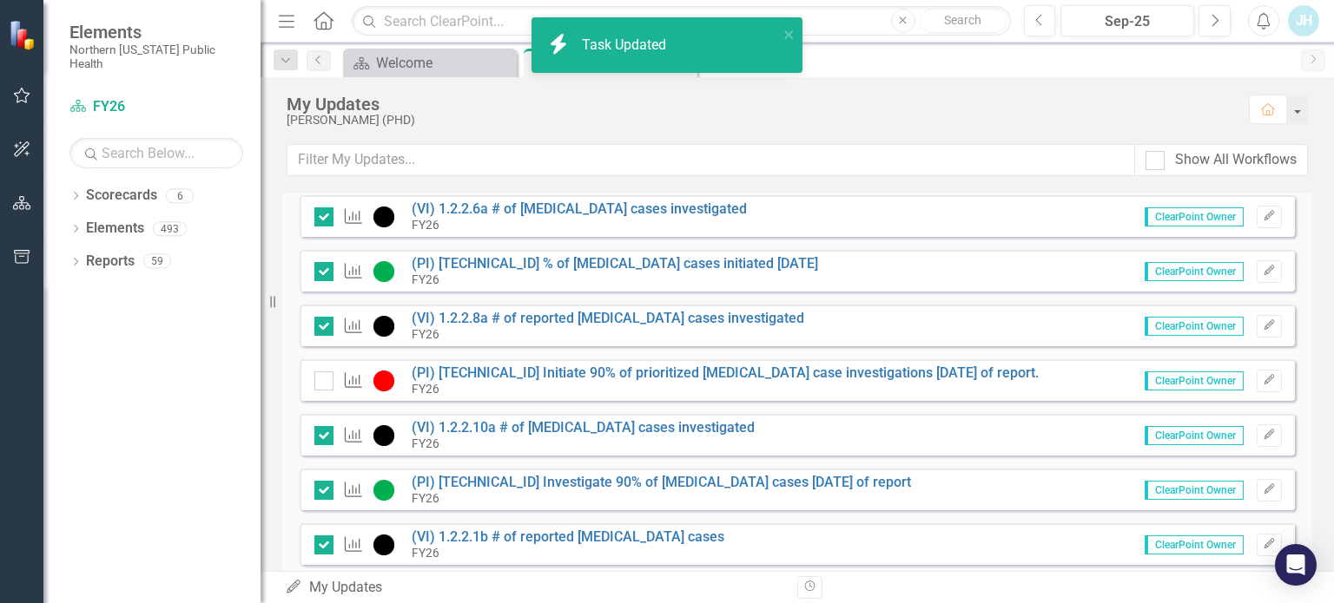
checkbox input "true"
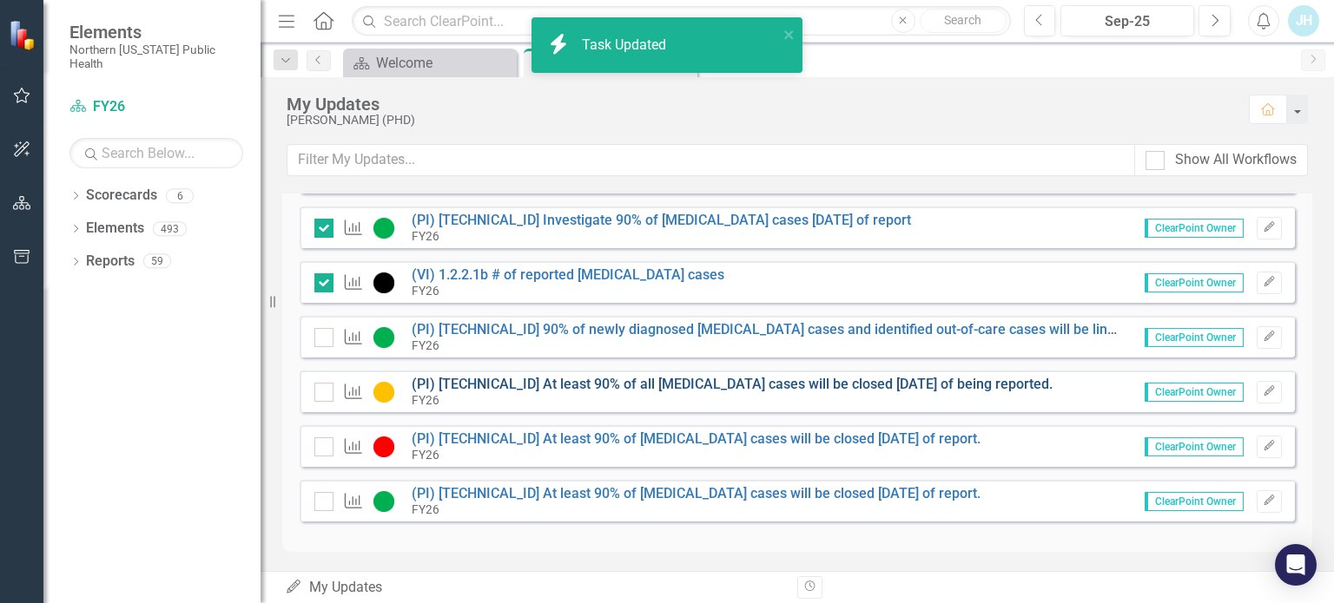
scroll to position [1045, 0]
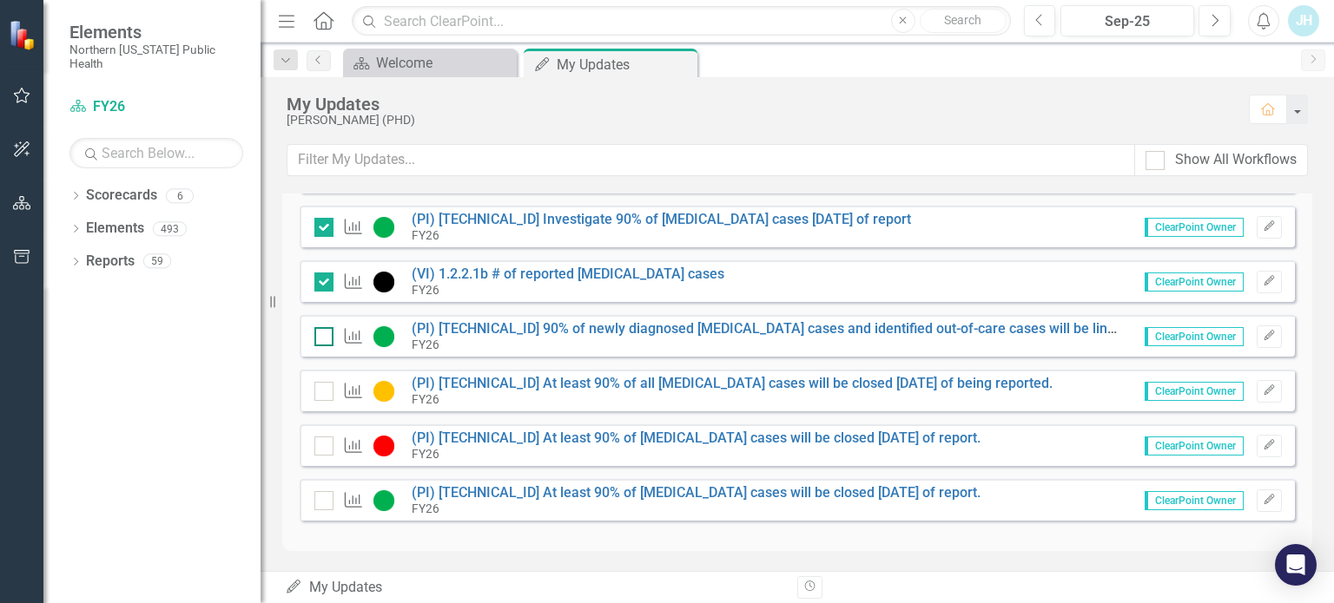
click at [322, 333] on input "checkbox" at bounding box center [319, 332] width 11 height 11
checkbox input "false"
click at [320, 393] on div at bounding box center [323, 391] width 19 height 19
click at [320, 393] on input "checkbox" at bounding box center [319, 387] width 11 height 11
checkbox input "false"
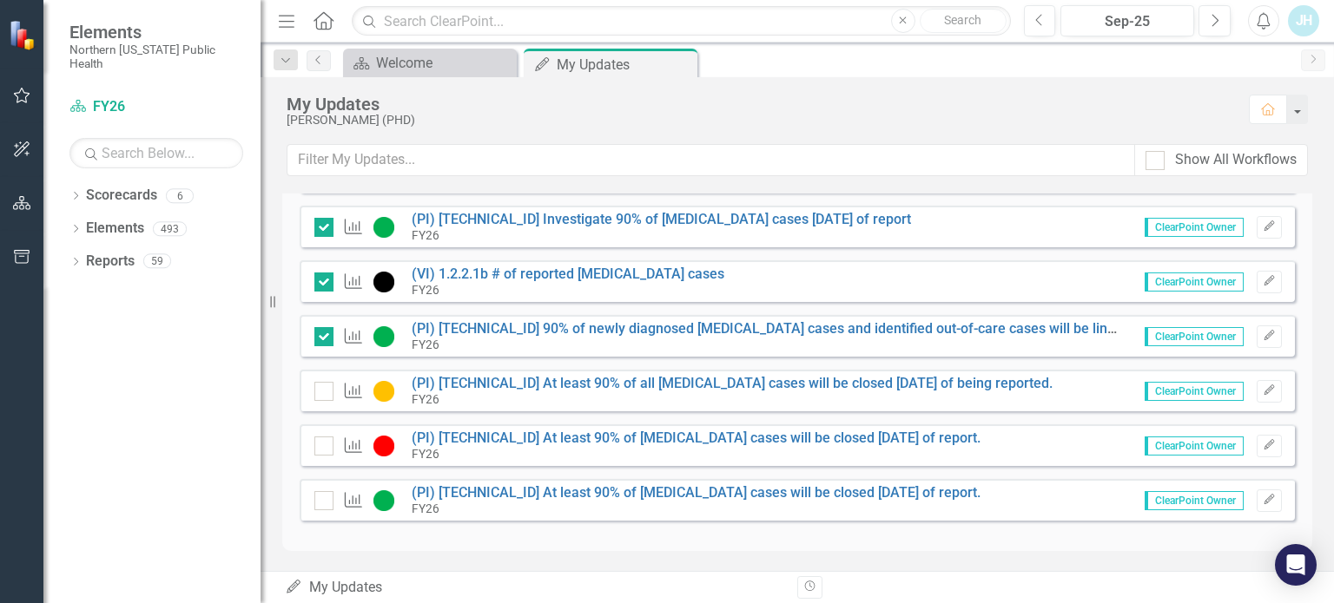
checkbox input "true"
click at [320, 445] on input "checkbox" at bounding box center [319, 442] width 11 height 11
checkbox input "false"
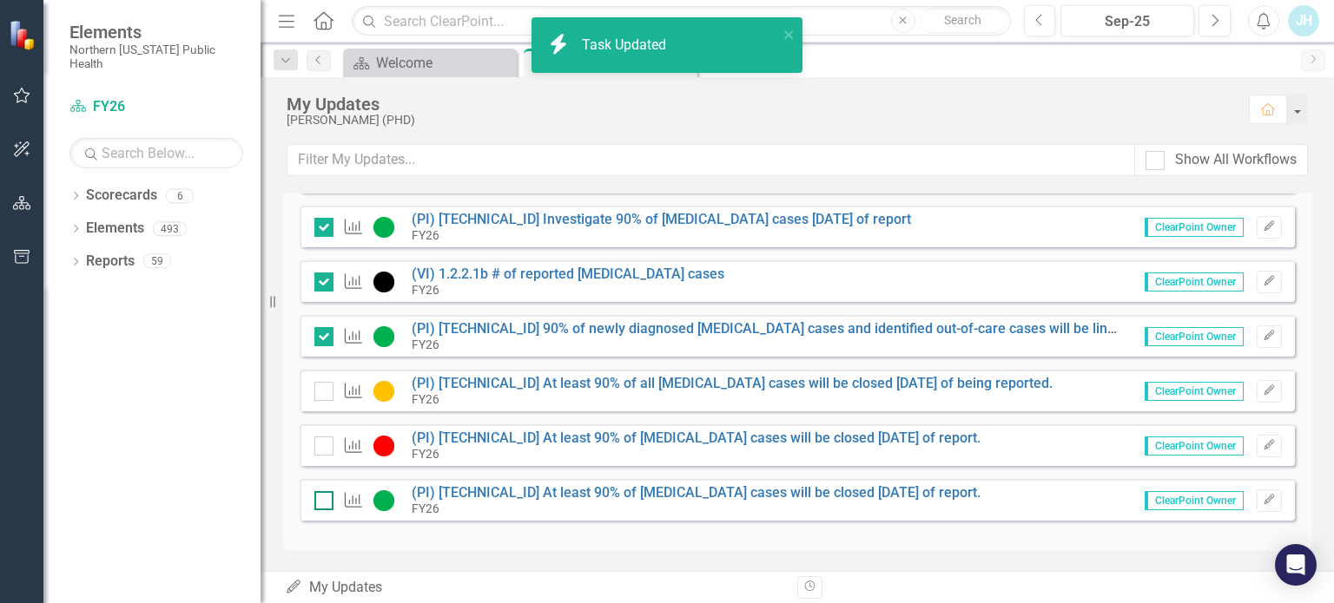
checkbox input "true"
click at [323, 496] on input "checkbox" at bounding box center [319, 496] width 11 height 11
checkbox input "false"
checkbox input "true"
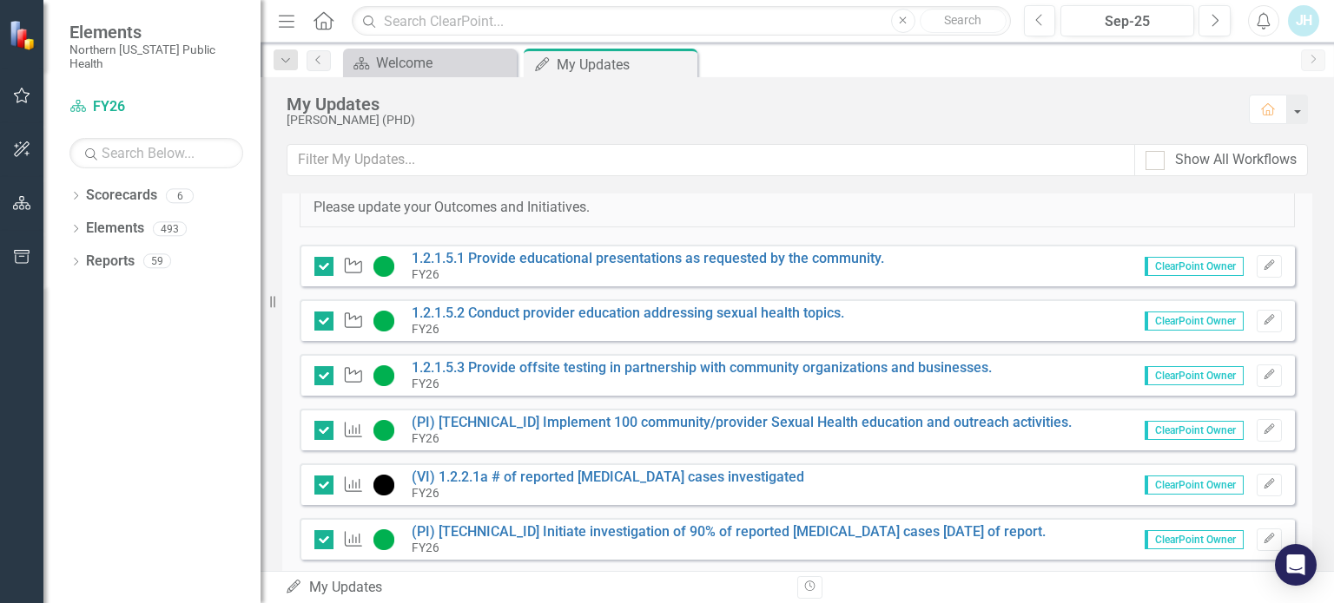
scroll to position [0, 0]
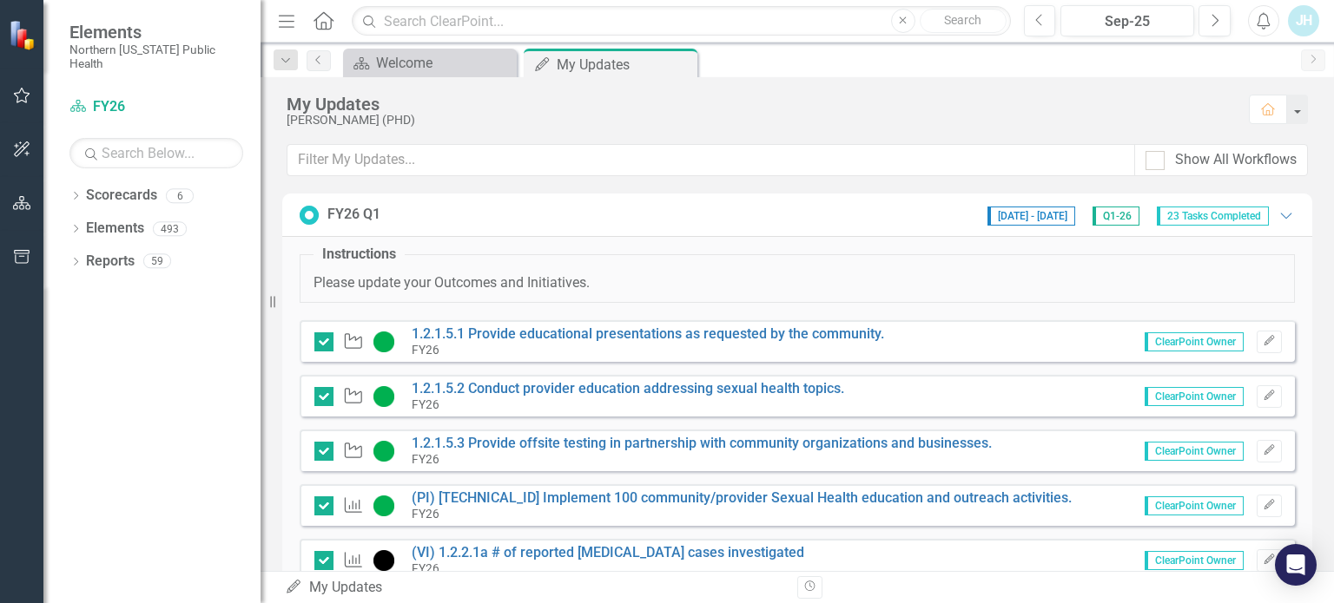
click at [1295, 15] on div "JH" at bounding box center [1303, 20] width 31 height 31
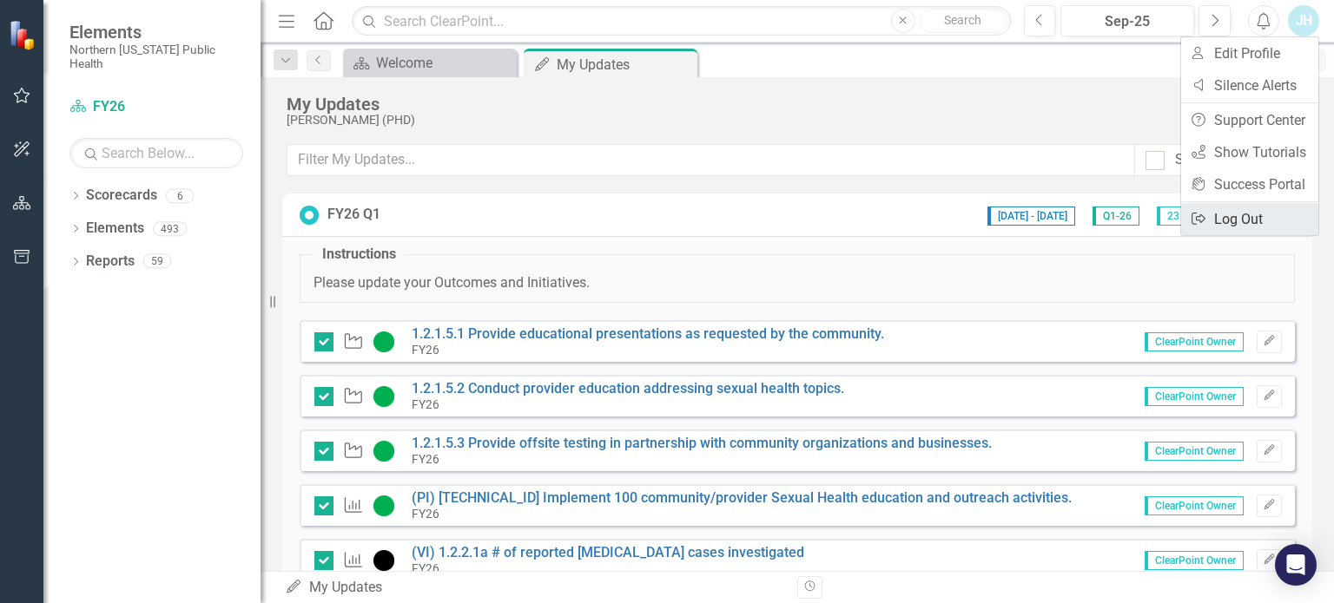
click at [1262, 214] on link "Logout Log Out" at bounding box center [1249, 219] width 137 height 32
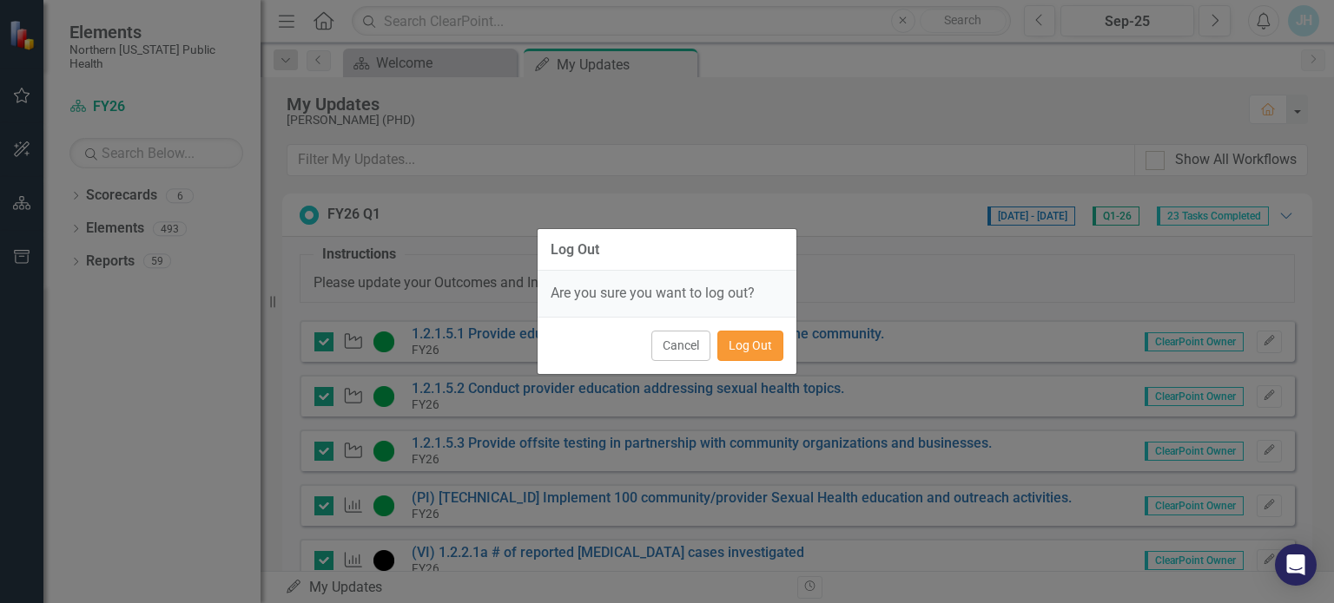
click at [740, 341] on button "Log Out" at bounding box center [750, 346] width 66 height 30
